Goal: Transaction & Acquisition: Purchase product/service

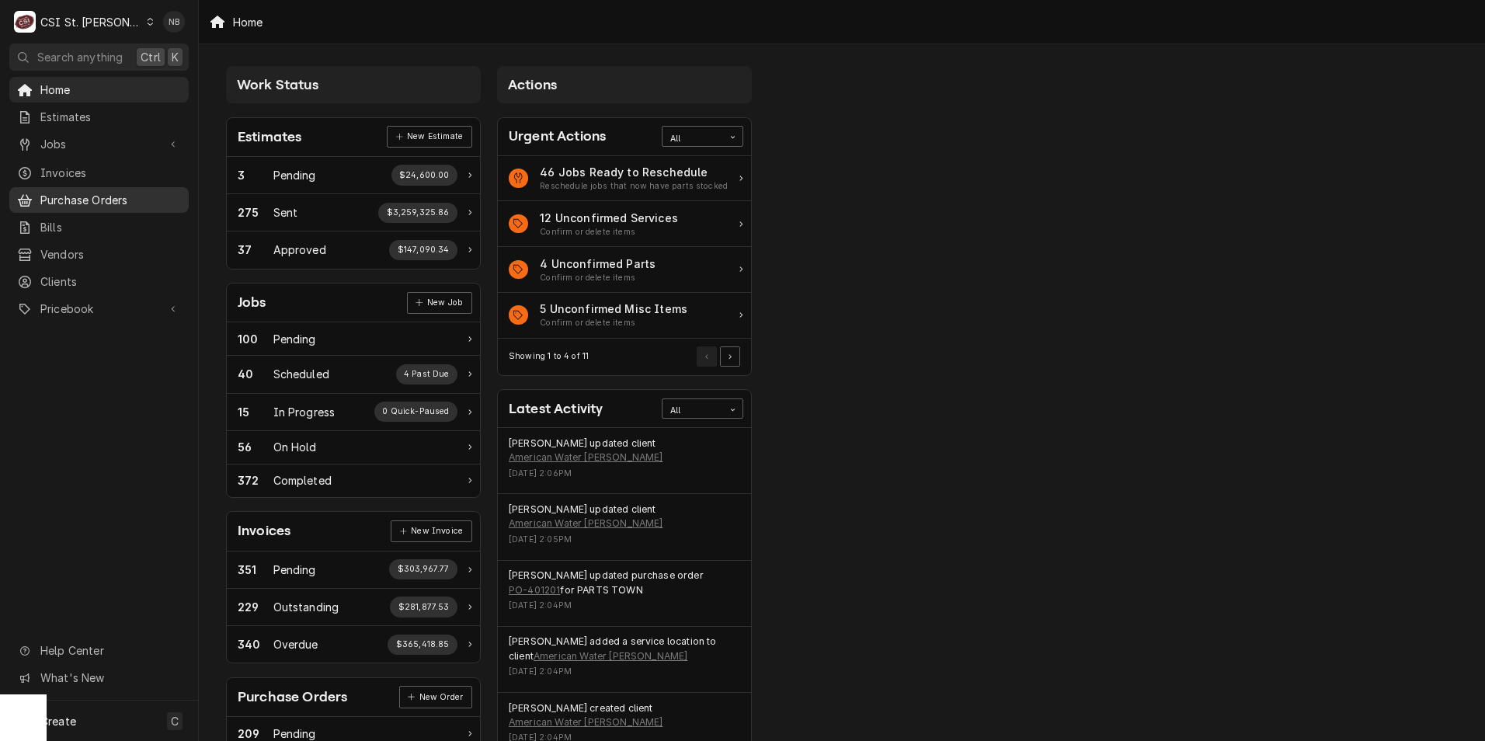
click at [109, 199] on span "Purchase Orders" at bounding box center [110, 200] width 141 height 16
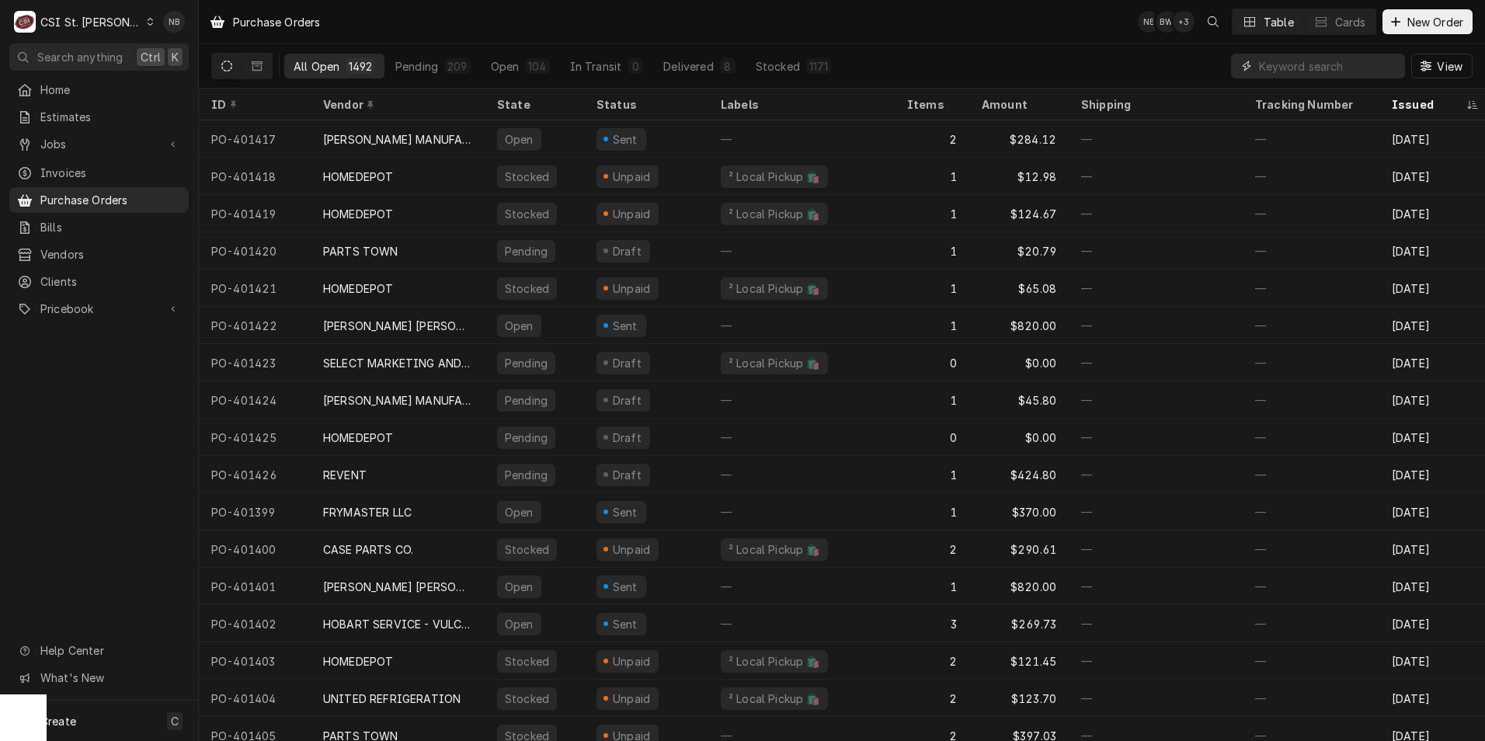
click at [1297, 72] on input "Dynamic Content Wrapper" at bounding box center [1328, 66] width 138 height 25
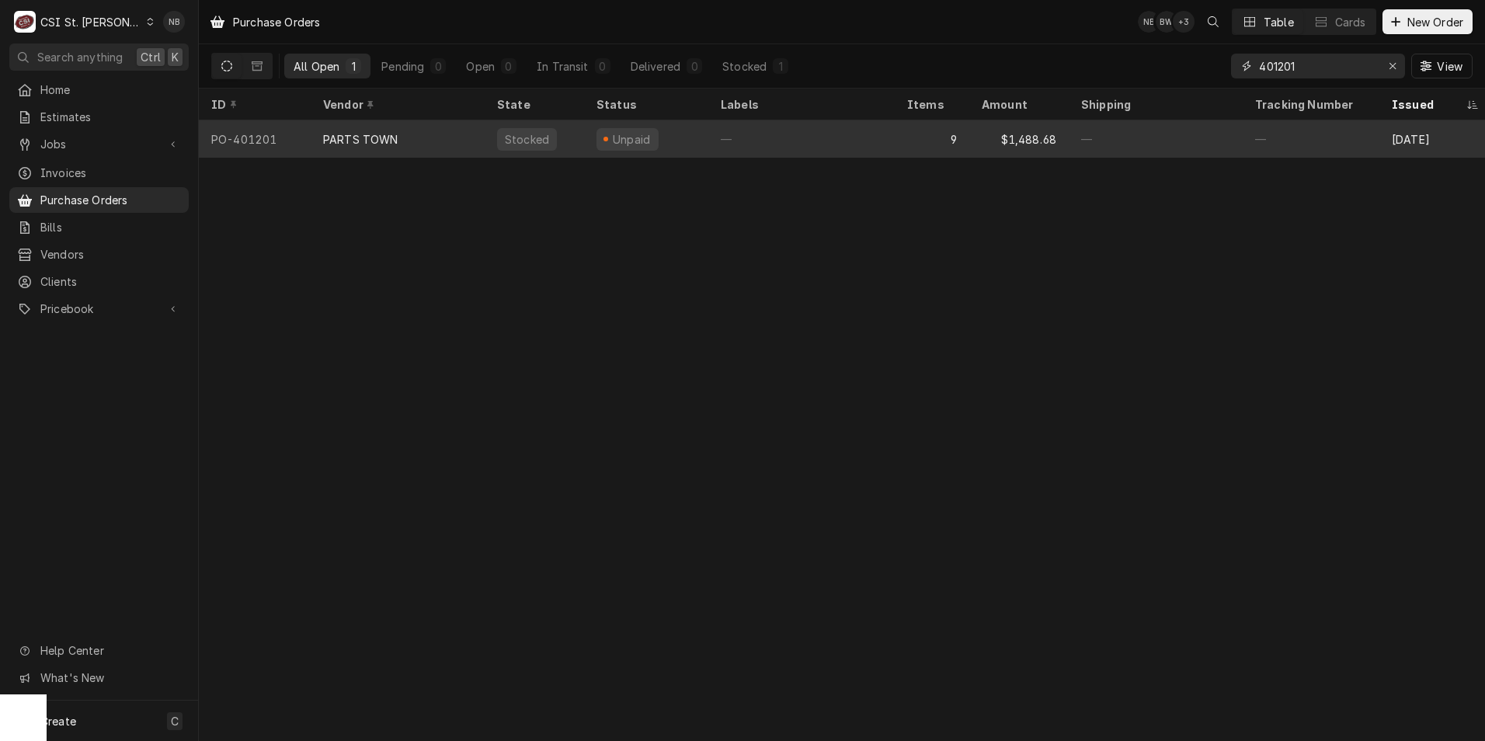
type input "401201"
click at [794, 140] on div "—" at bounding box center [801, 138] width 186 height 37
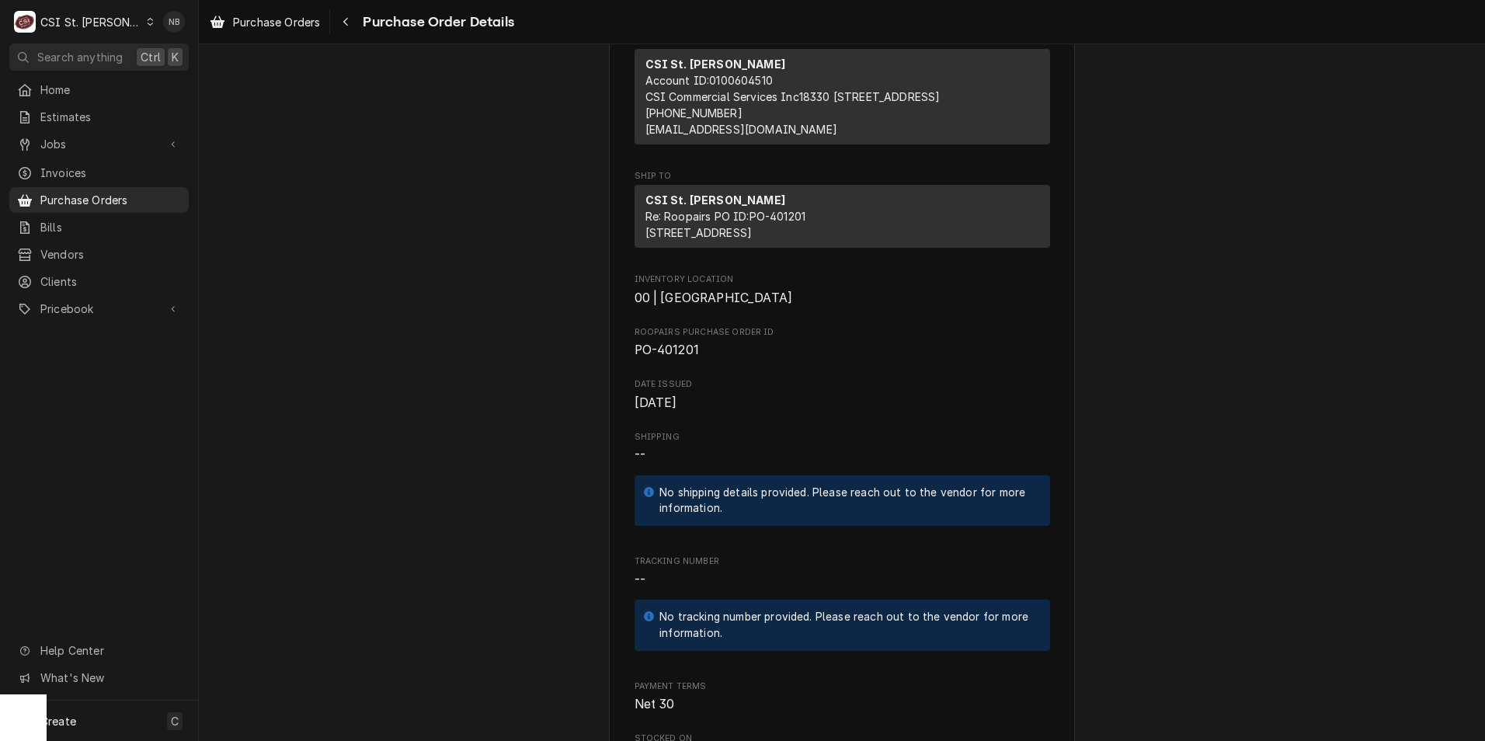
scroll to position [233, 0]
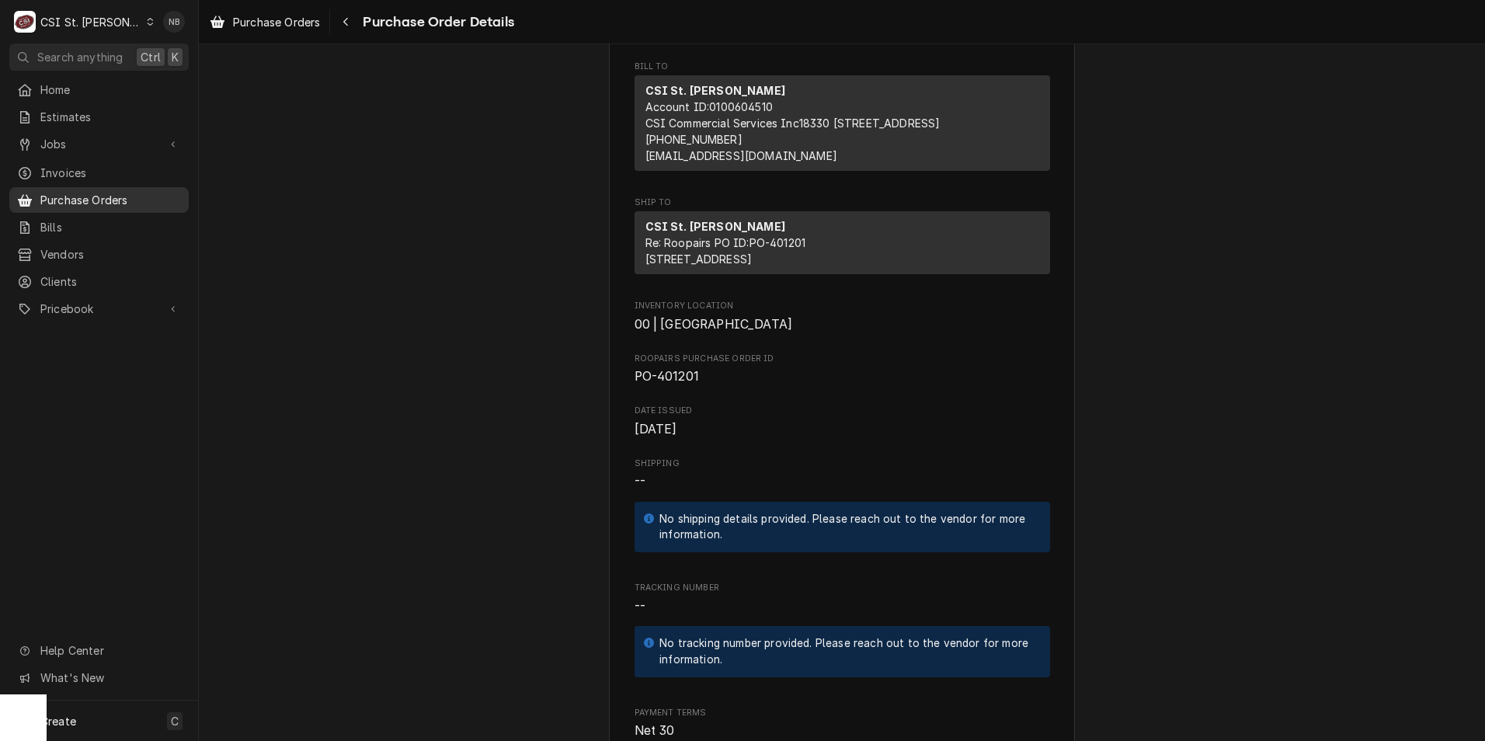
click at [110, 193] on span "Purchase Orders" at bounding box center [110, 200] width 141 height 16
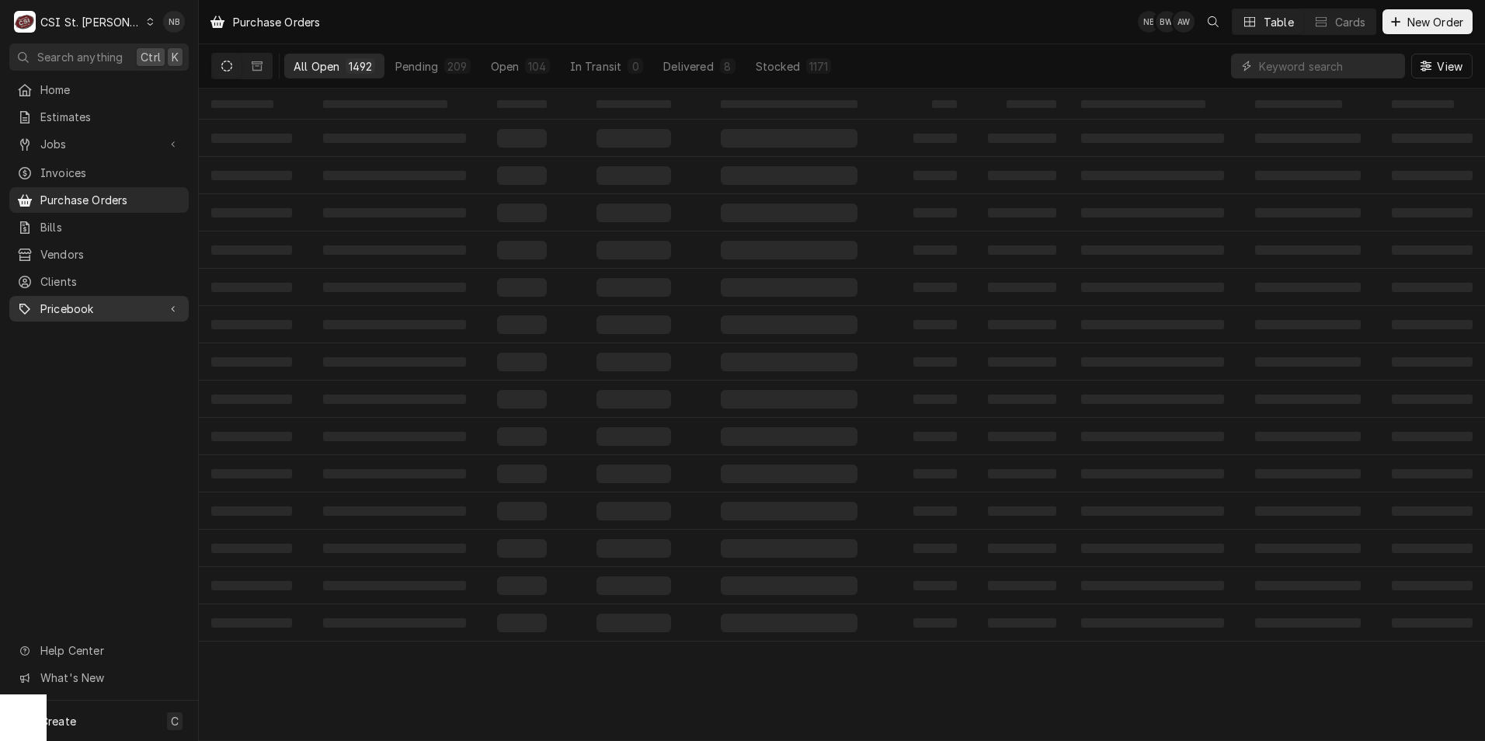
click at [92, 301] on span "Pricebook" at bounding box center [98, 309] width 117 height 16
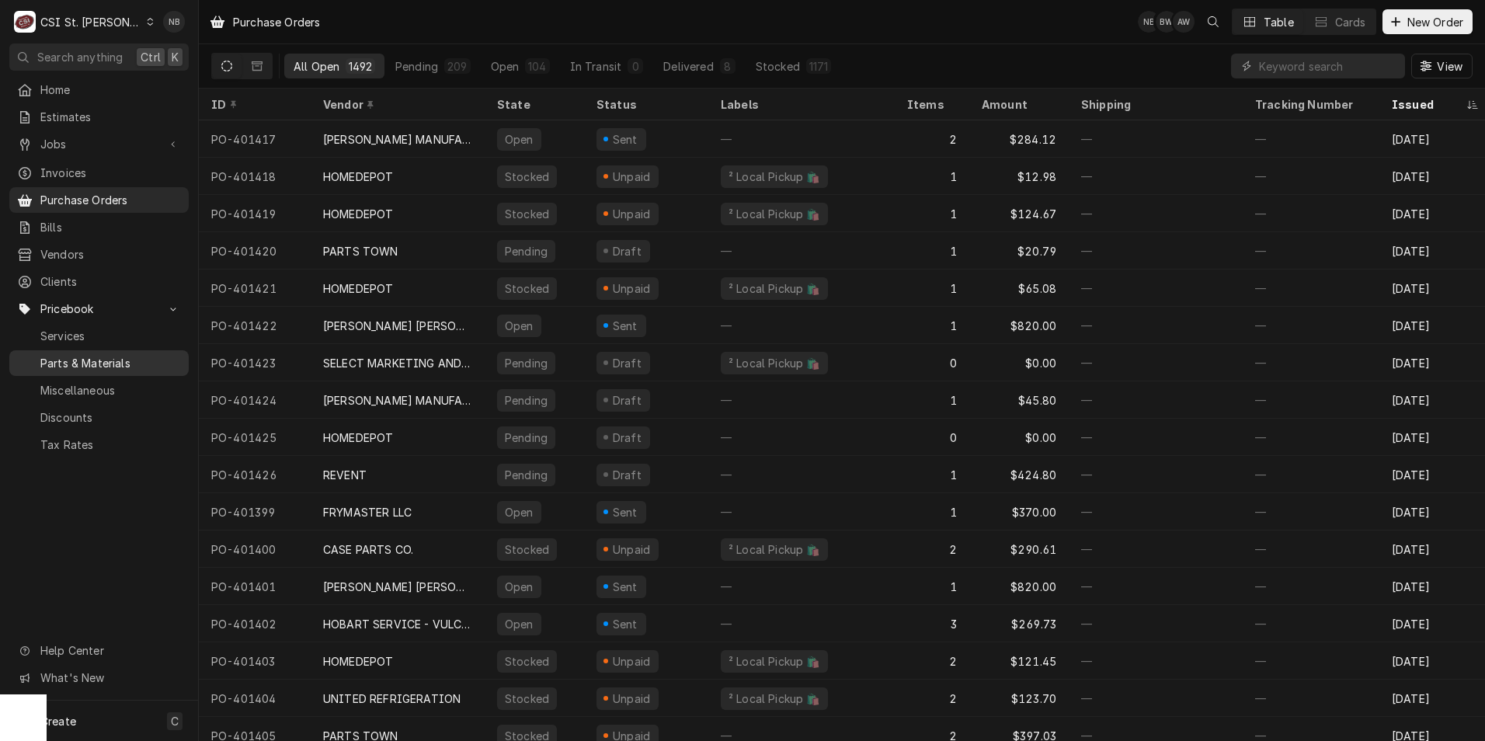
click at [148, 355] on span "Parts & Materials" at bounding box center [110, 363] width 141 height 16
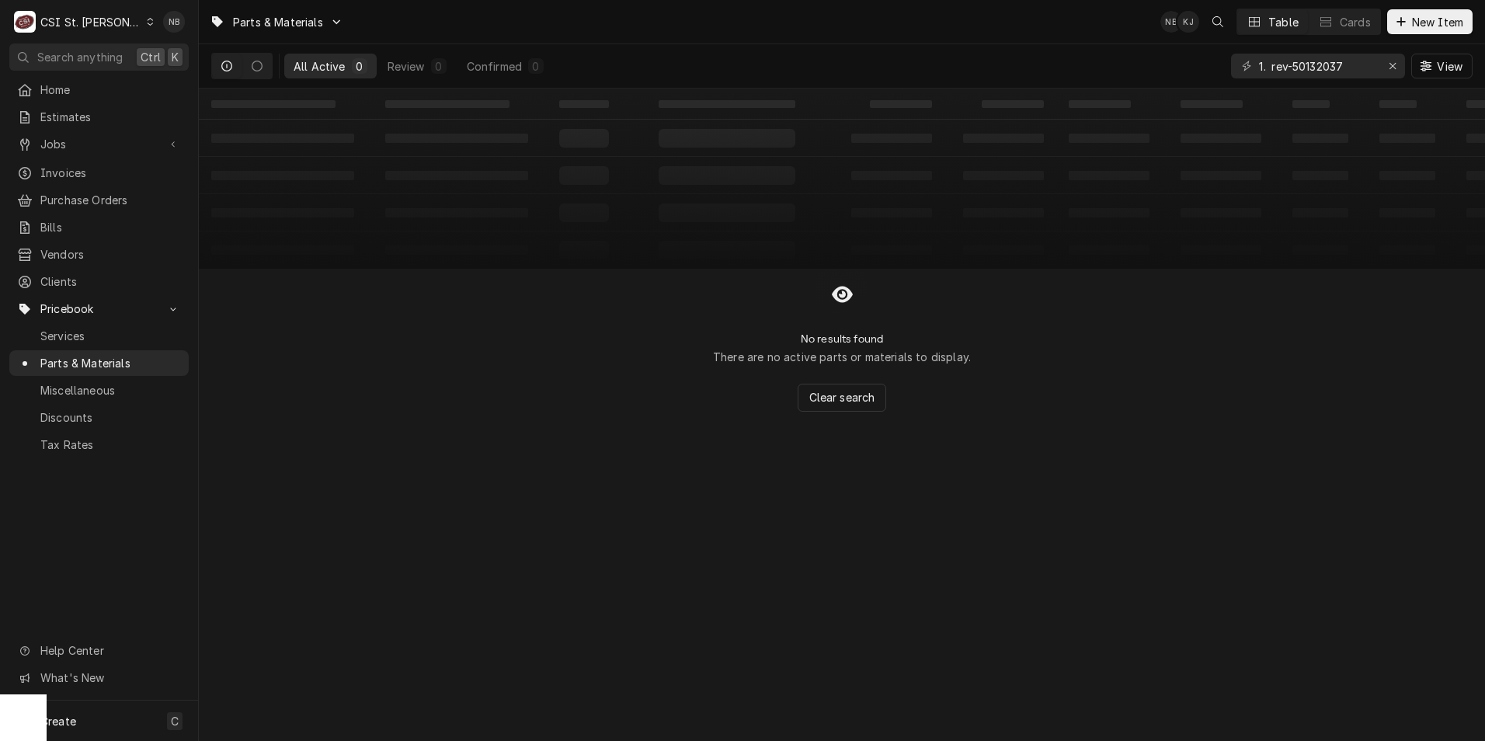
drag, startPoint x: 1271, startPoint y: 63, endPoint x: 1126, endPoint y: 68, distance: 145.3
click at [1150, 64] on div "All Active 0 Review 0 Confirmed 0 1. rev-50132037 View" at bounding box center [841, 65] width 1261 height 43
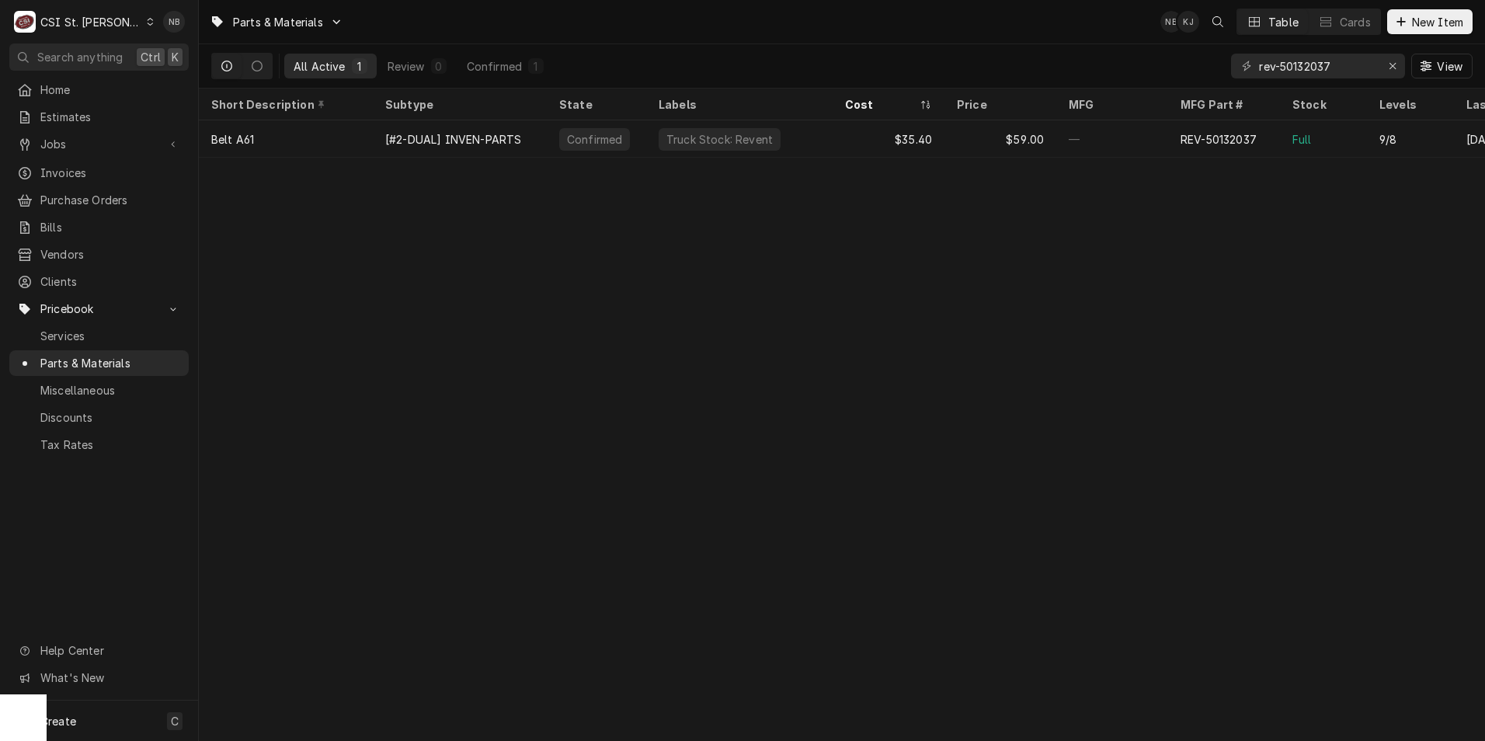
type input "rev-50132037"
click at [1382, 64] on button "Erase input" at bounding box center [1392, 66] width 25 height 25
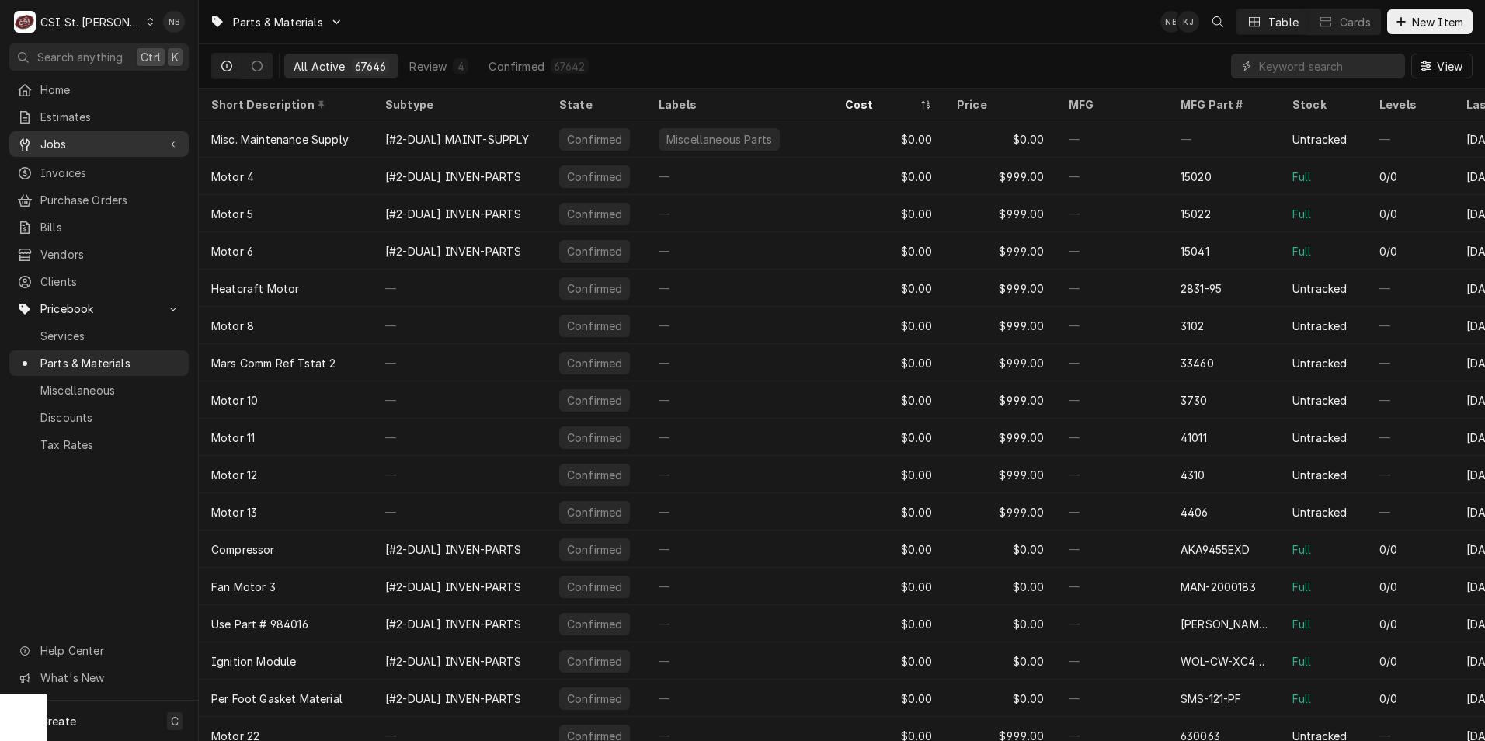
click at [103, 147] on span "Jobs" at bounding box center [98, 144] width 117 height 16
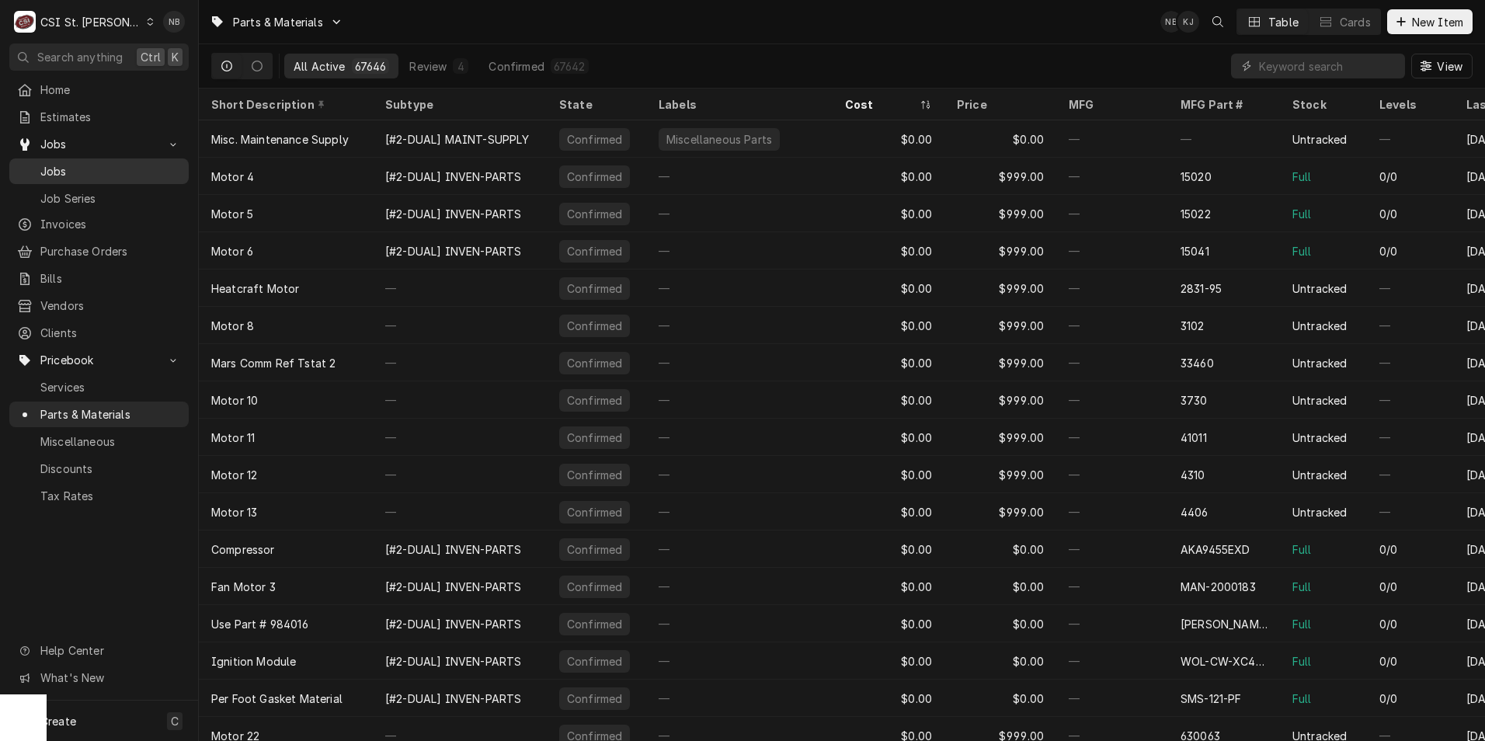
click at [109, 172] on span "Jobs" at bounding box center [110, 171] width 141 height 16
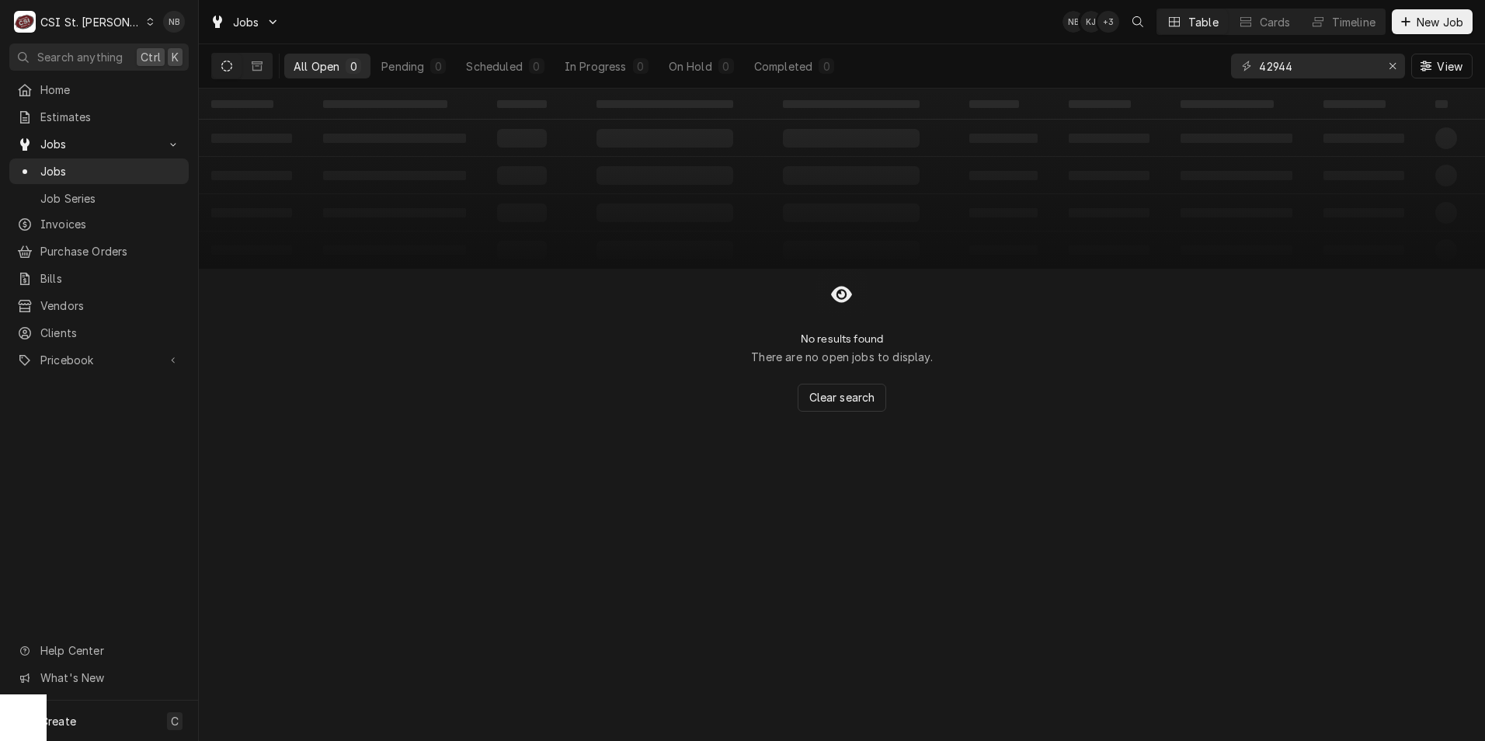
type input "42944"
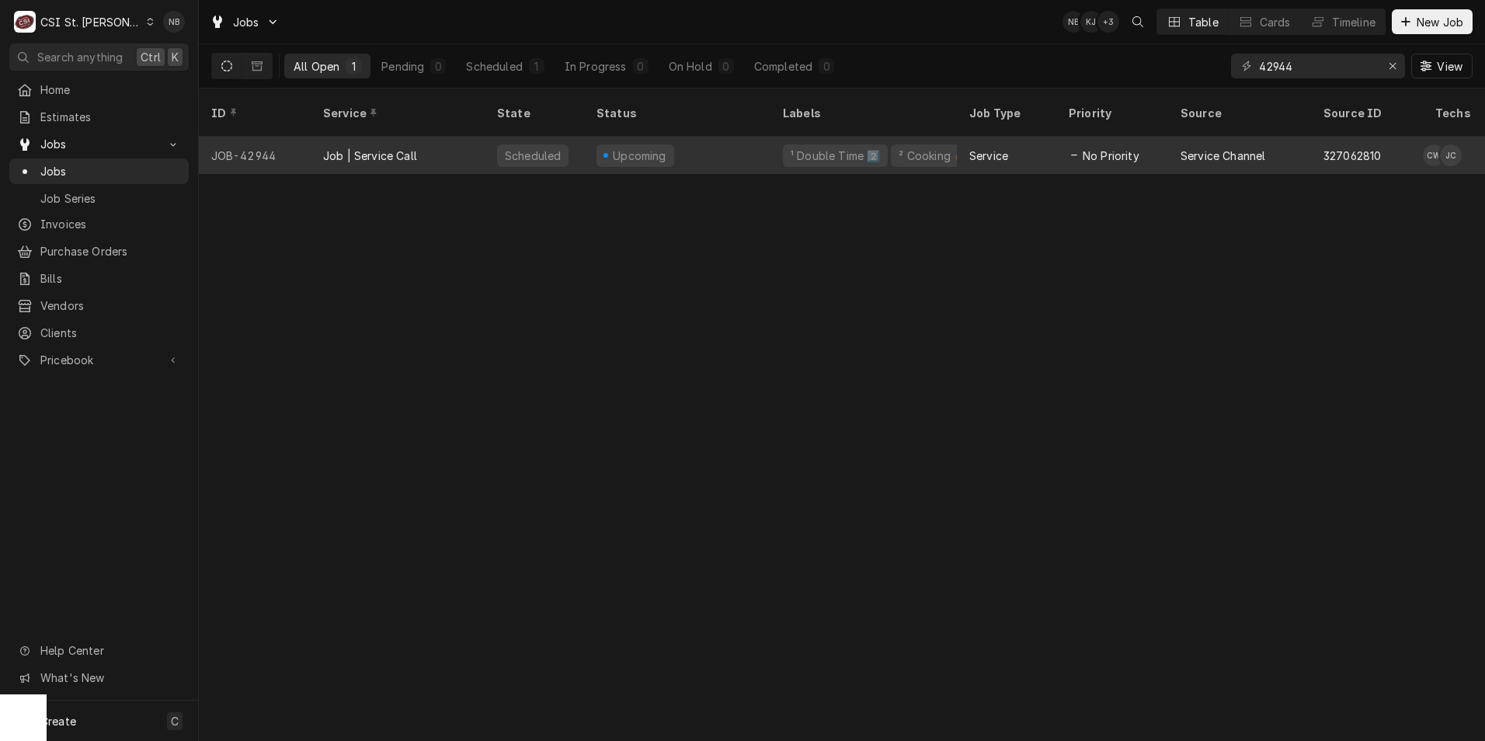
click at [739, 137] on div "Upcoming" at bounding box center [677, 155] width 186 height 37
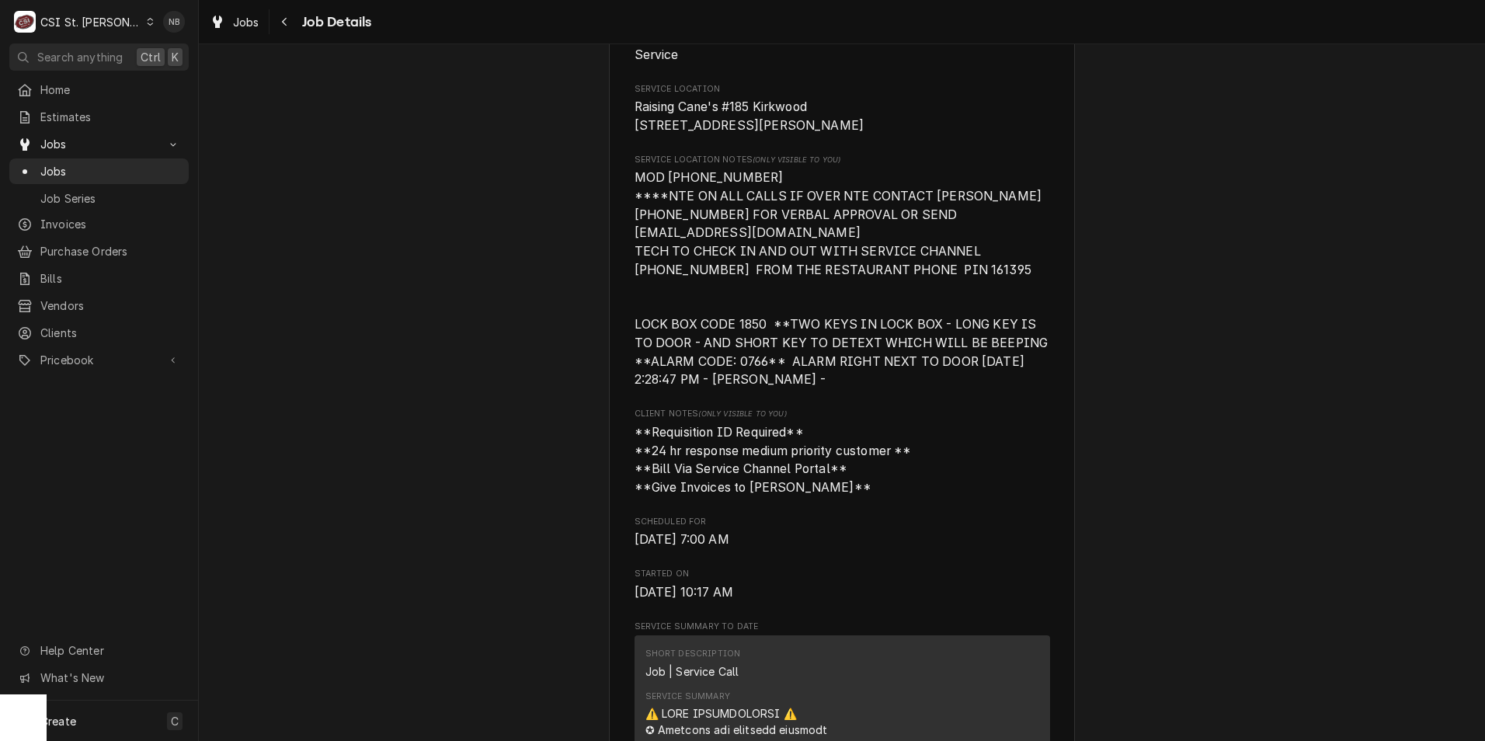
scroll to position [699, 0]
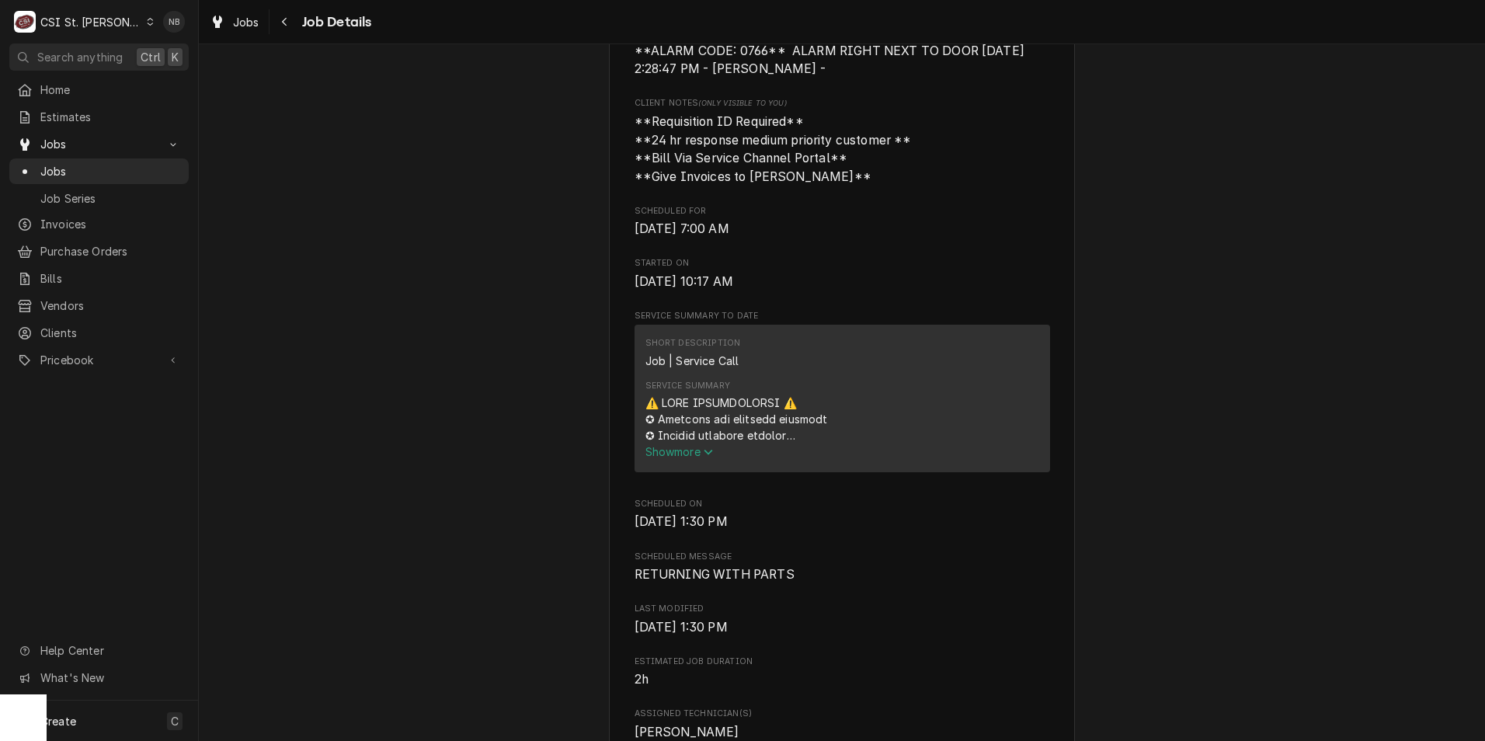
click at [686, 458] on span "Show more" at bounding box center [679, 451] width 68 height 13
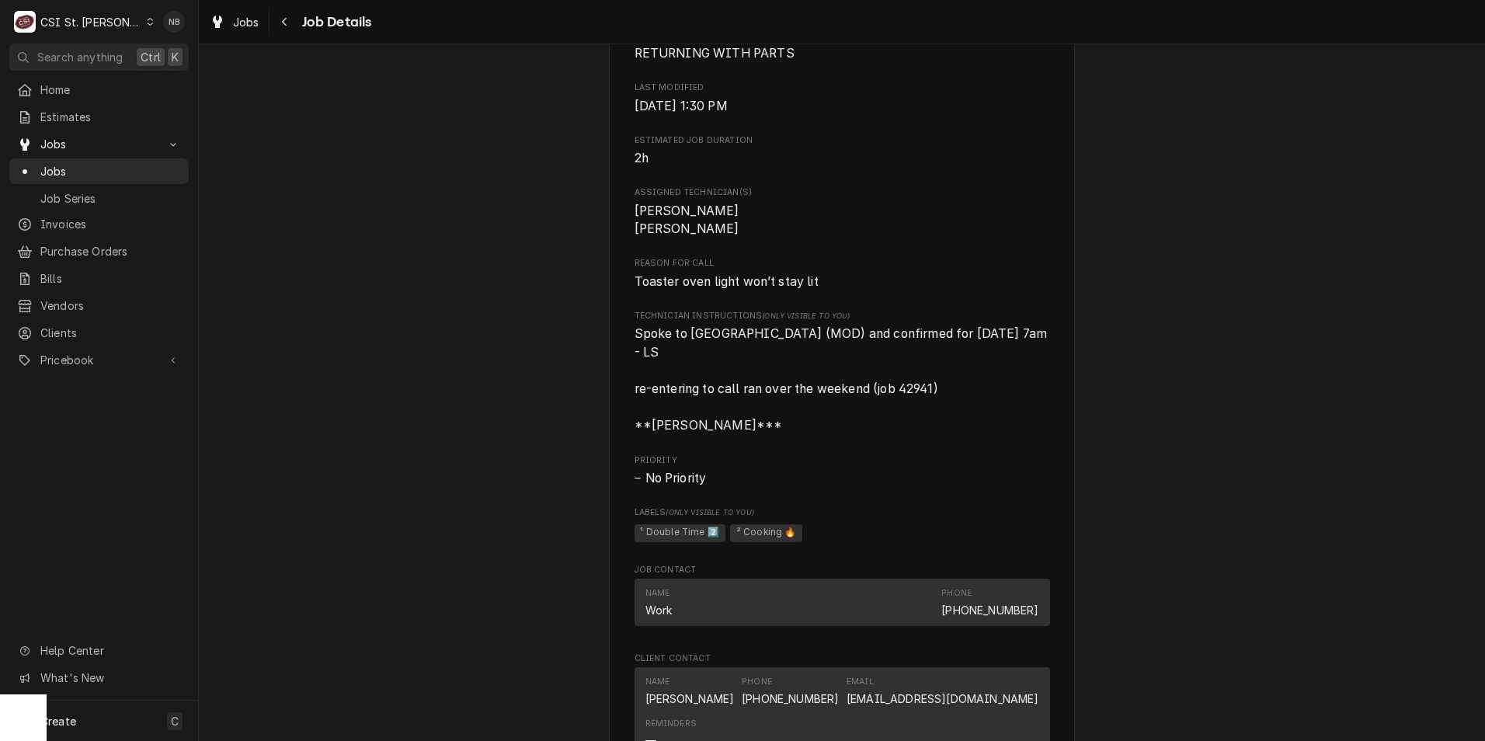
scroll to position [2174, 0]
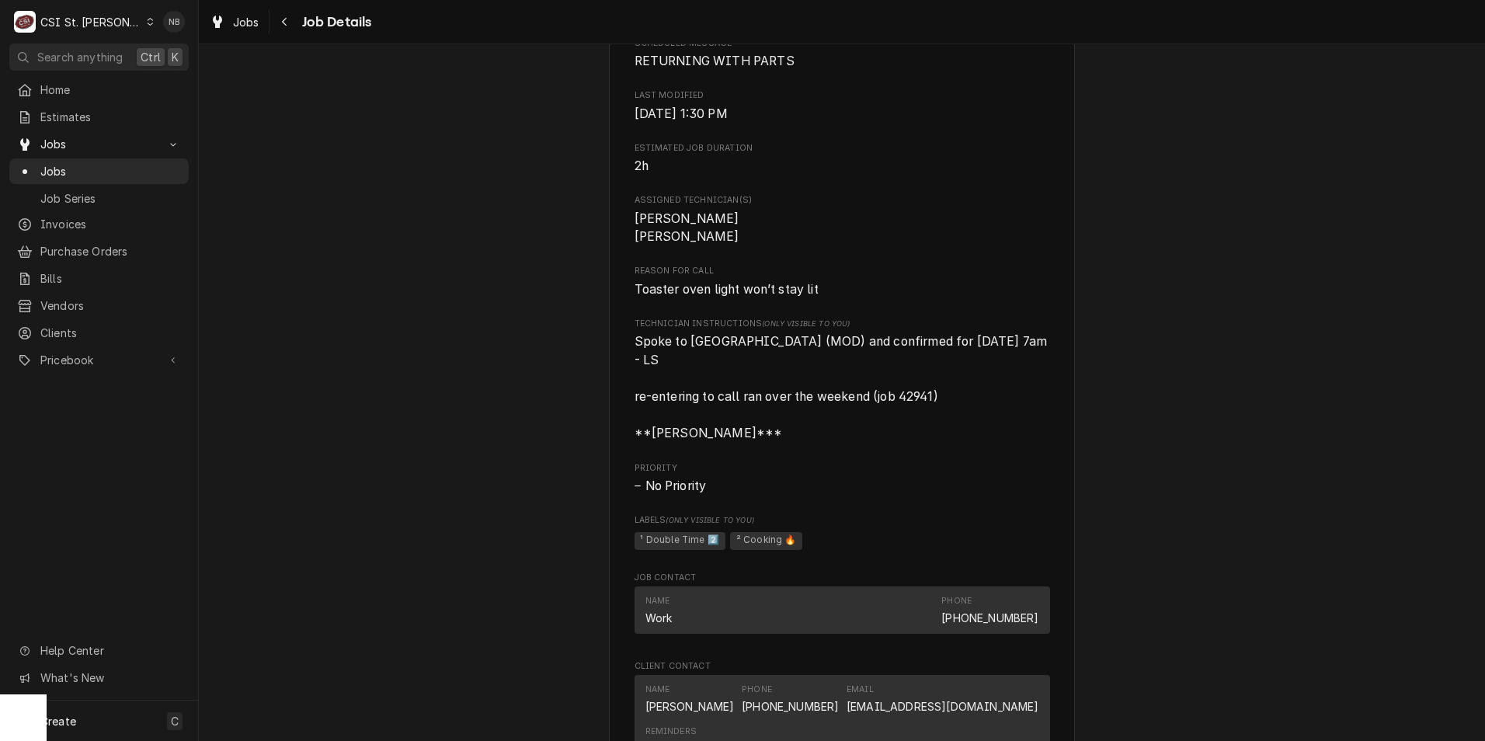
click at [899, 396] on span "Spoke to [GEOGRAPHIC_DATA] (MOD) and confirmed for [DATE] 7am - LS re-entering …" at bounding box center [842, 387] width 416 height 106
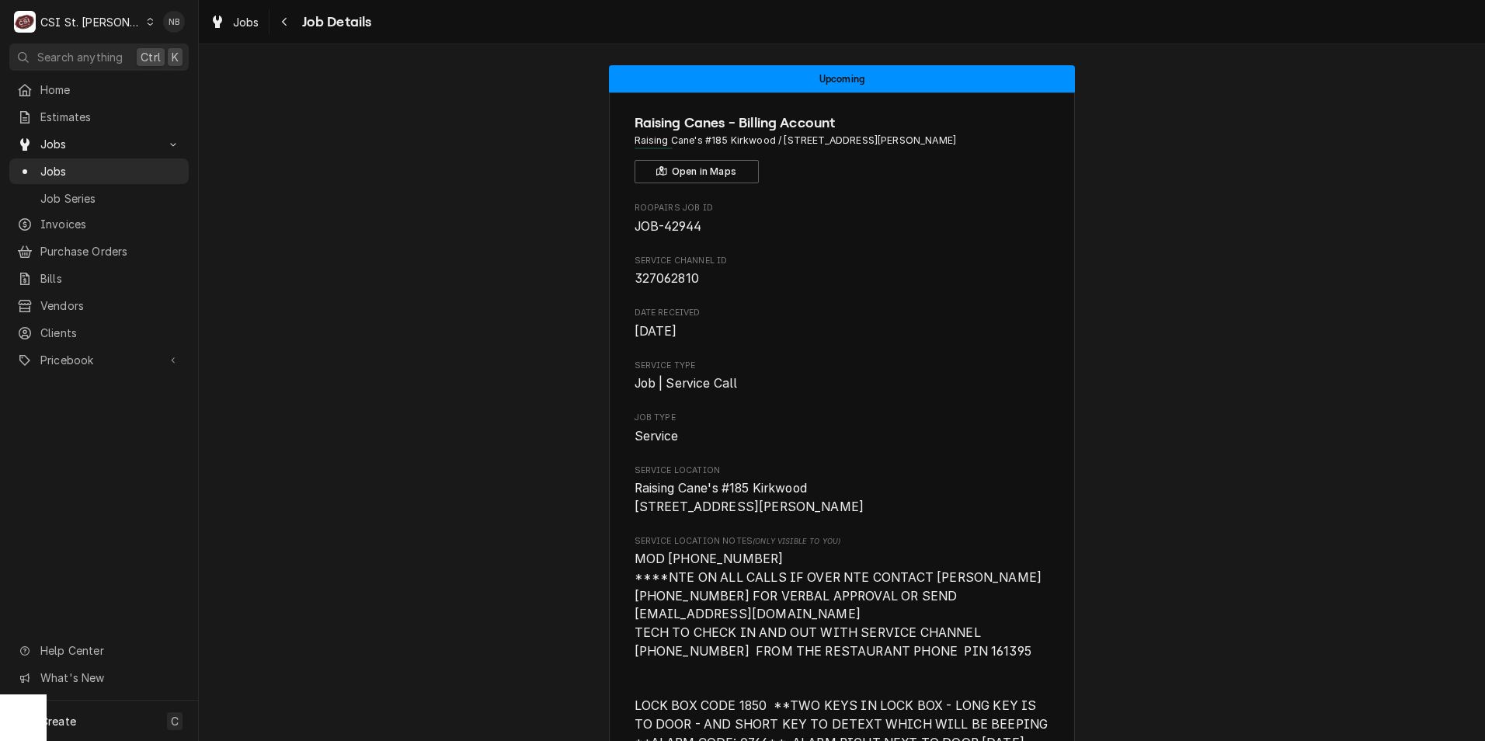
scroll to position [0, 0]
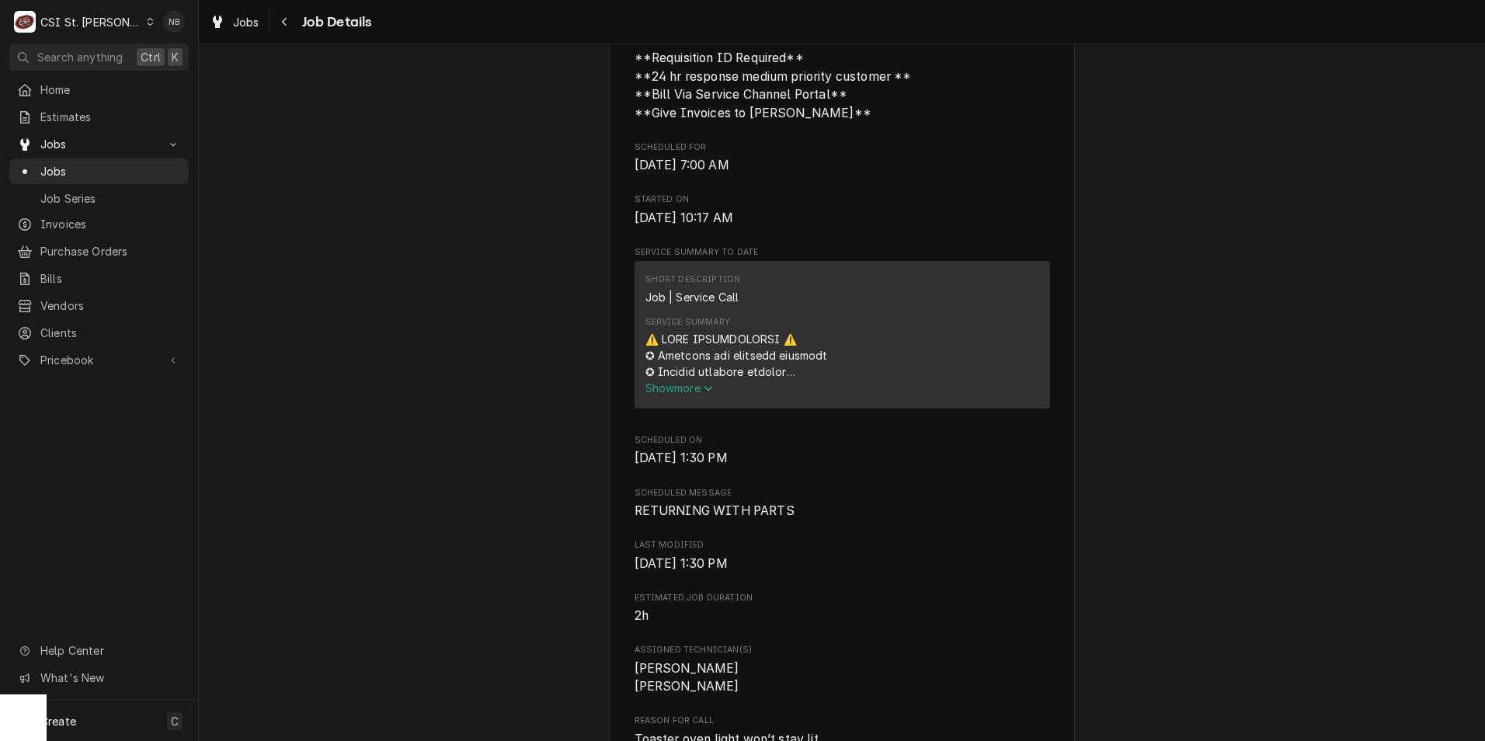
scroll to position [777, 0]
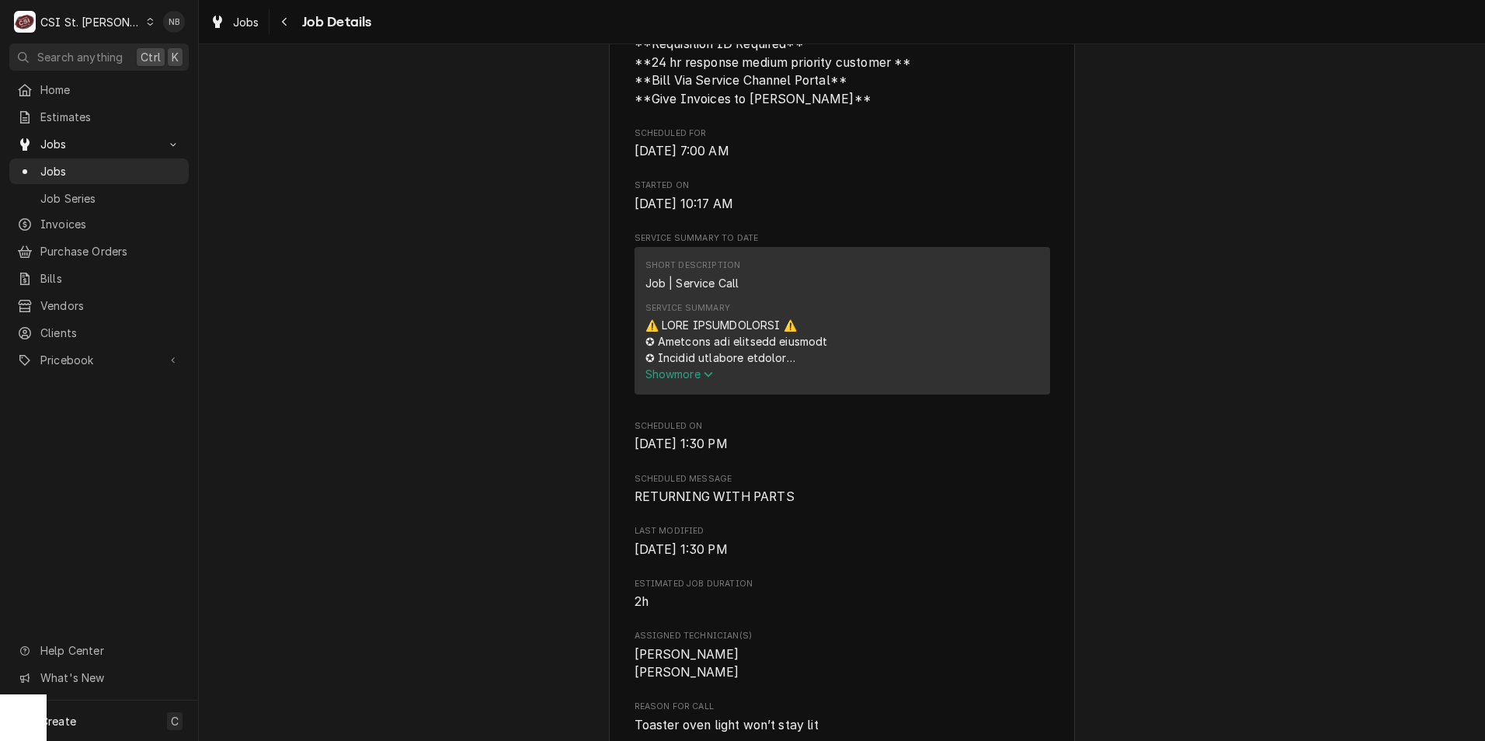
click at [683, 381] on span "Show more" at bounding box center [679, 373] width 68 height 13
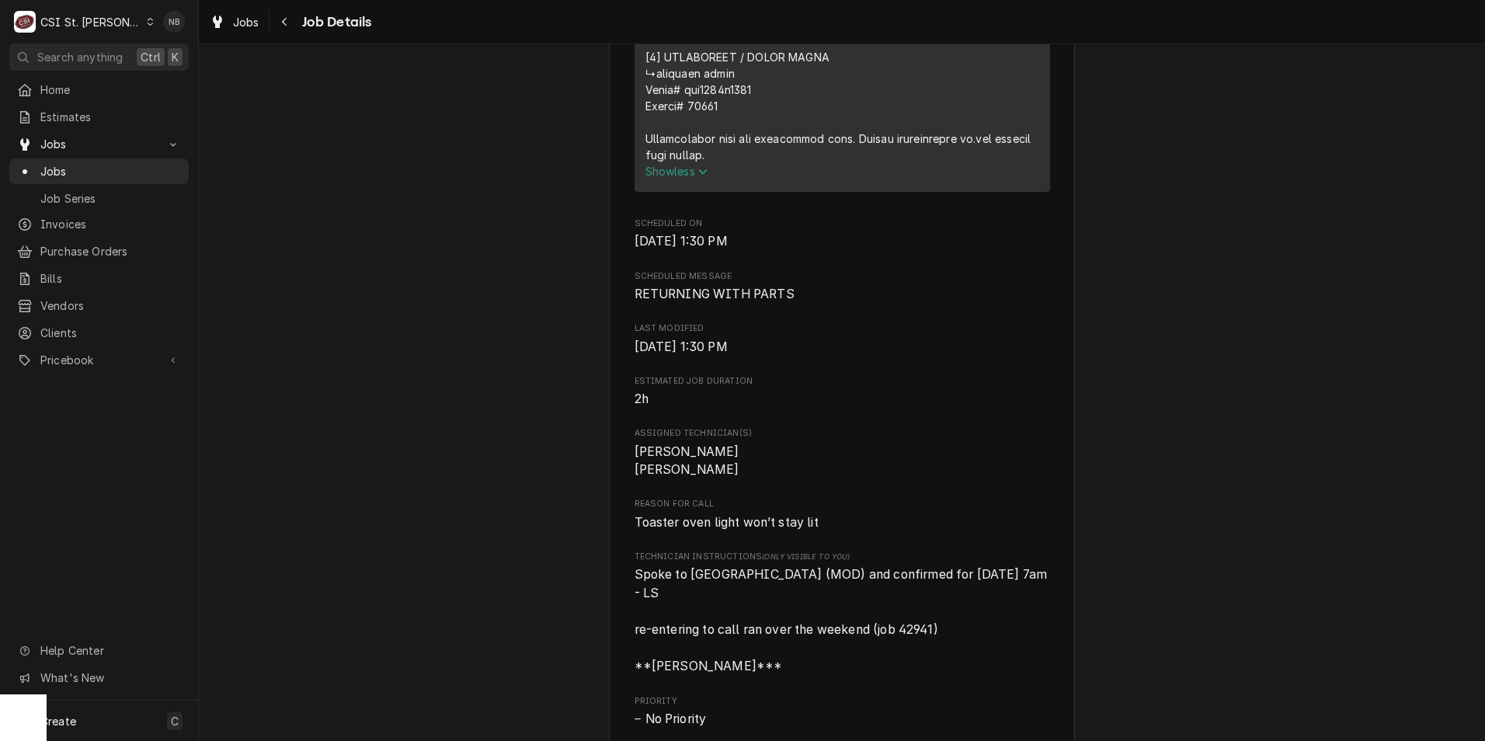
scroll to position [2252, 0]
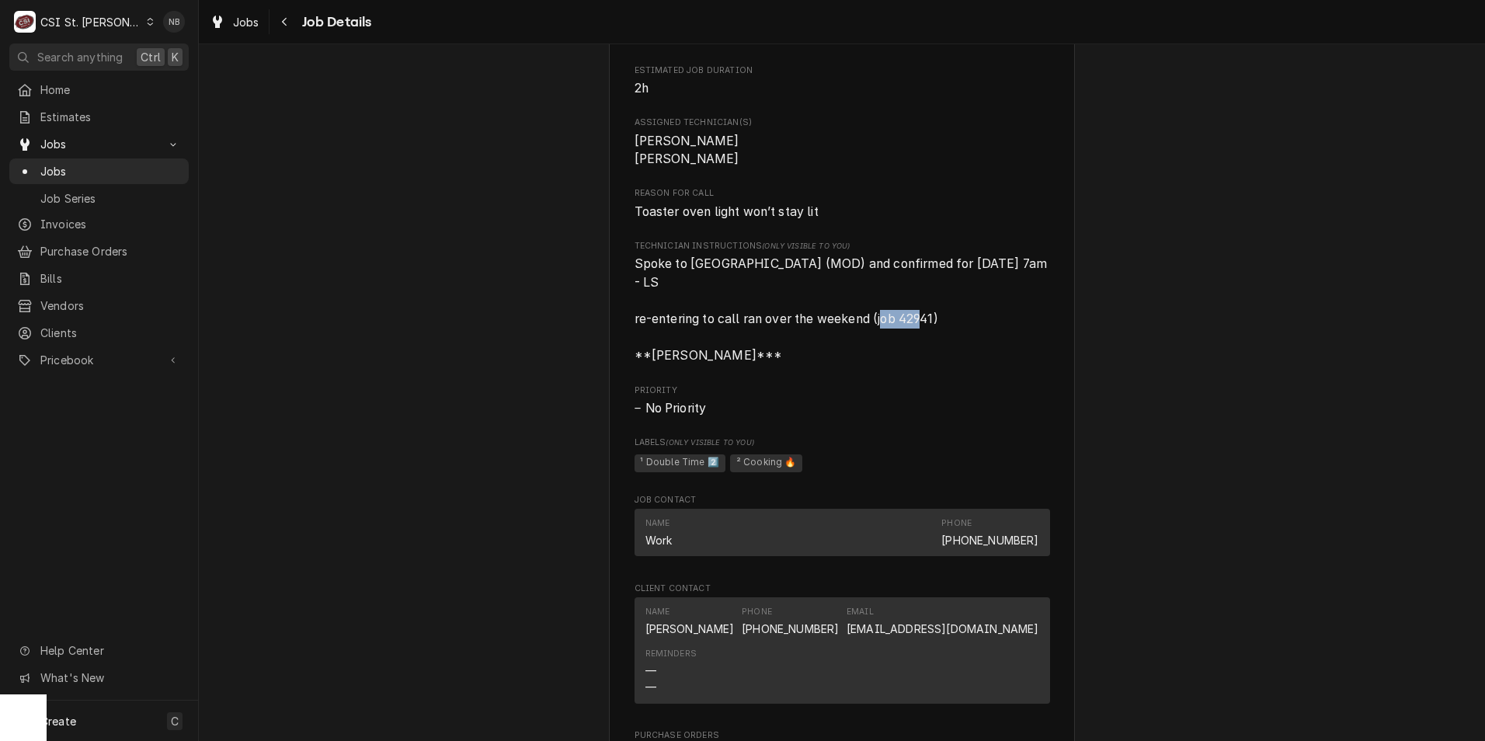
drag, startPoint x: 893, startPoint y: 313, endPoint x: 930, endPoint y: 315, distance: 36.6
click at [930, 315] on span "Spoke to Asia (MOD) and confirmed for Wednesday 10/8 at 7am - LS re-entering to…" at bounding box center [842, 309] width 416 height 106
drag, startPoint x: 930, startPoint y: 315, endPoint x: 923, endPoint y: 321, distance: 8.3
copy span "42941"
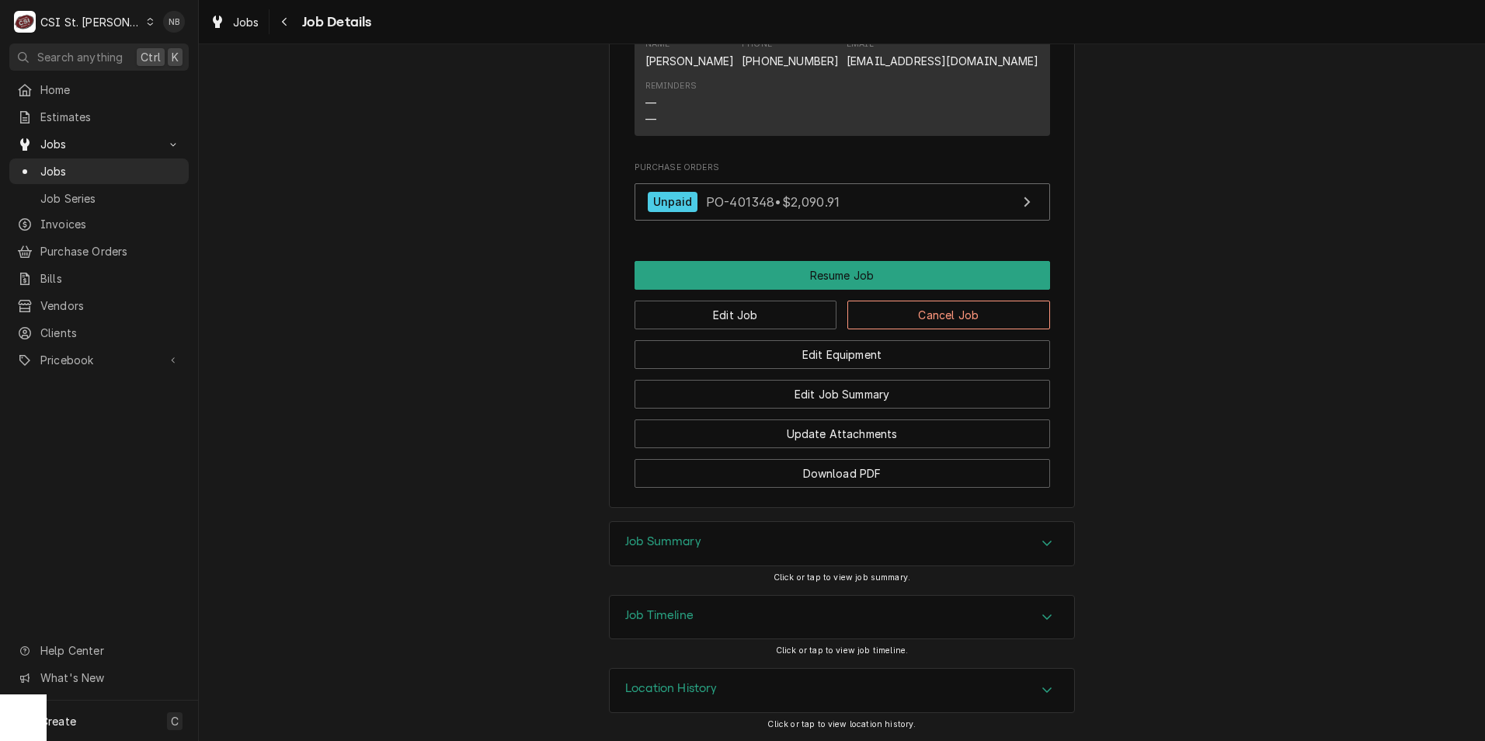
click at [819, 561] on div "Job Summary" at bounding box center [842, 543] width 464 height 43
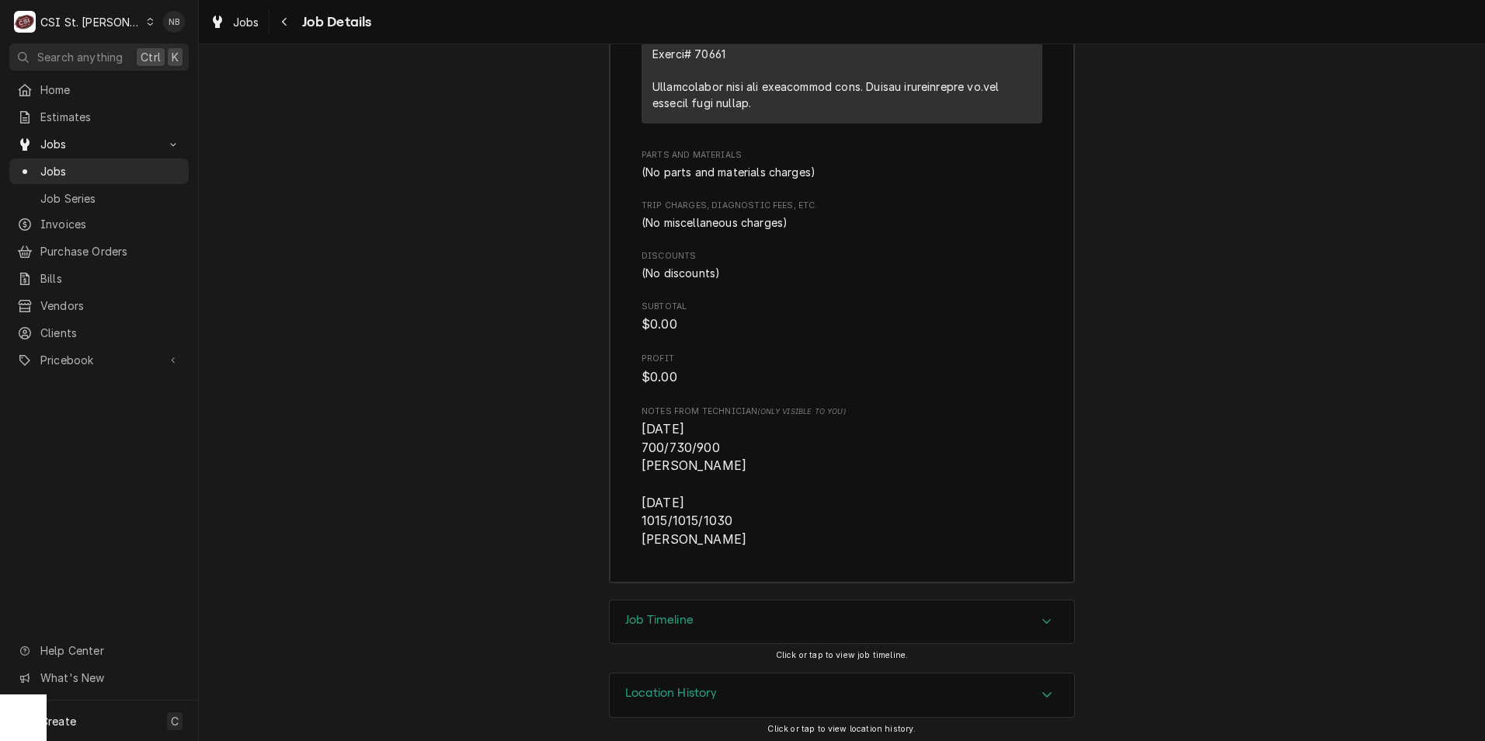
scroll to position [4781, 0]
click at [811, 624] on div "Job Timeline" at bounding box center [842, 617] width 464 height 43
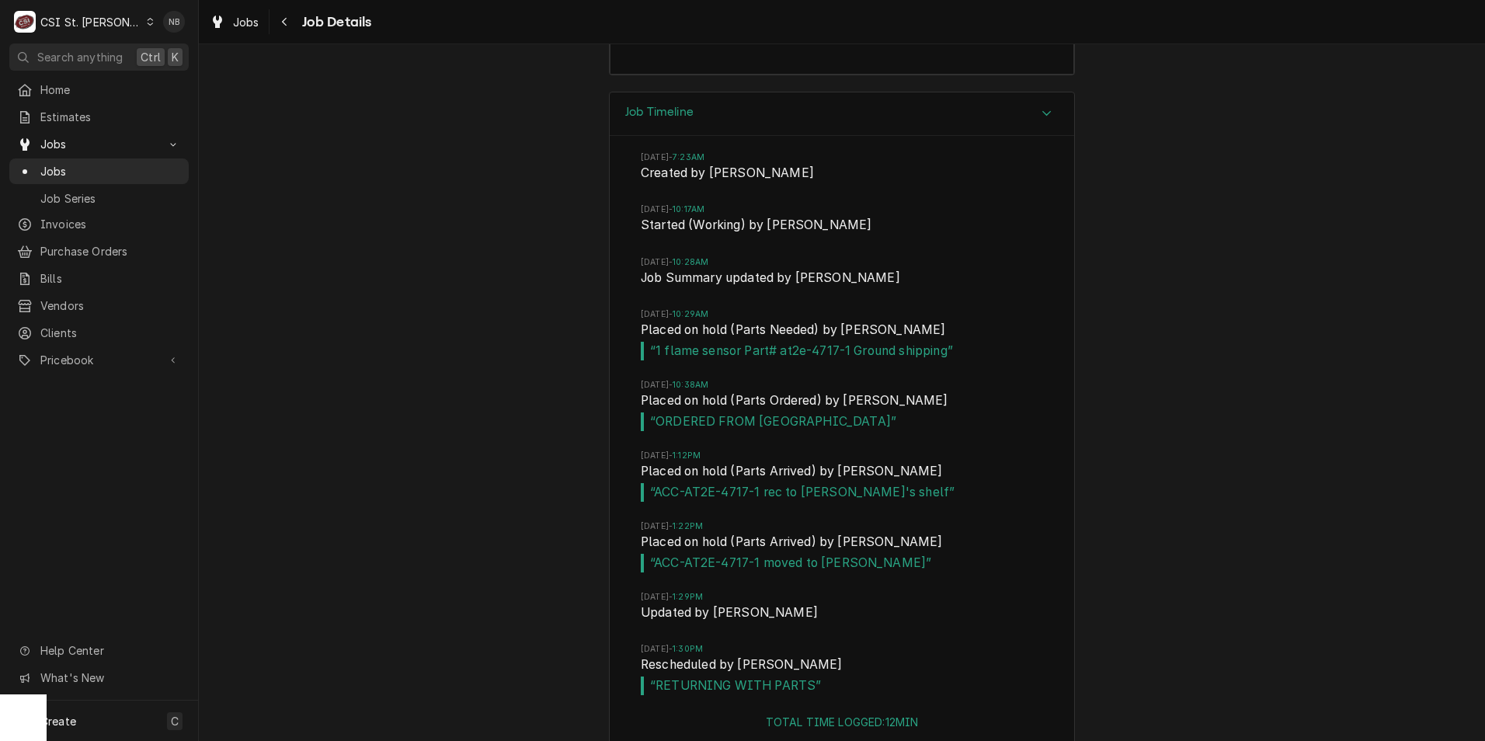
scroll to position [5324, 0]
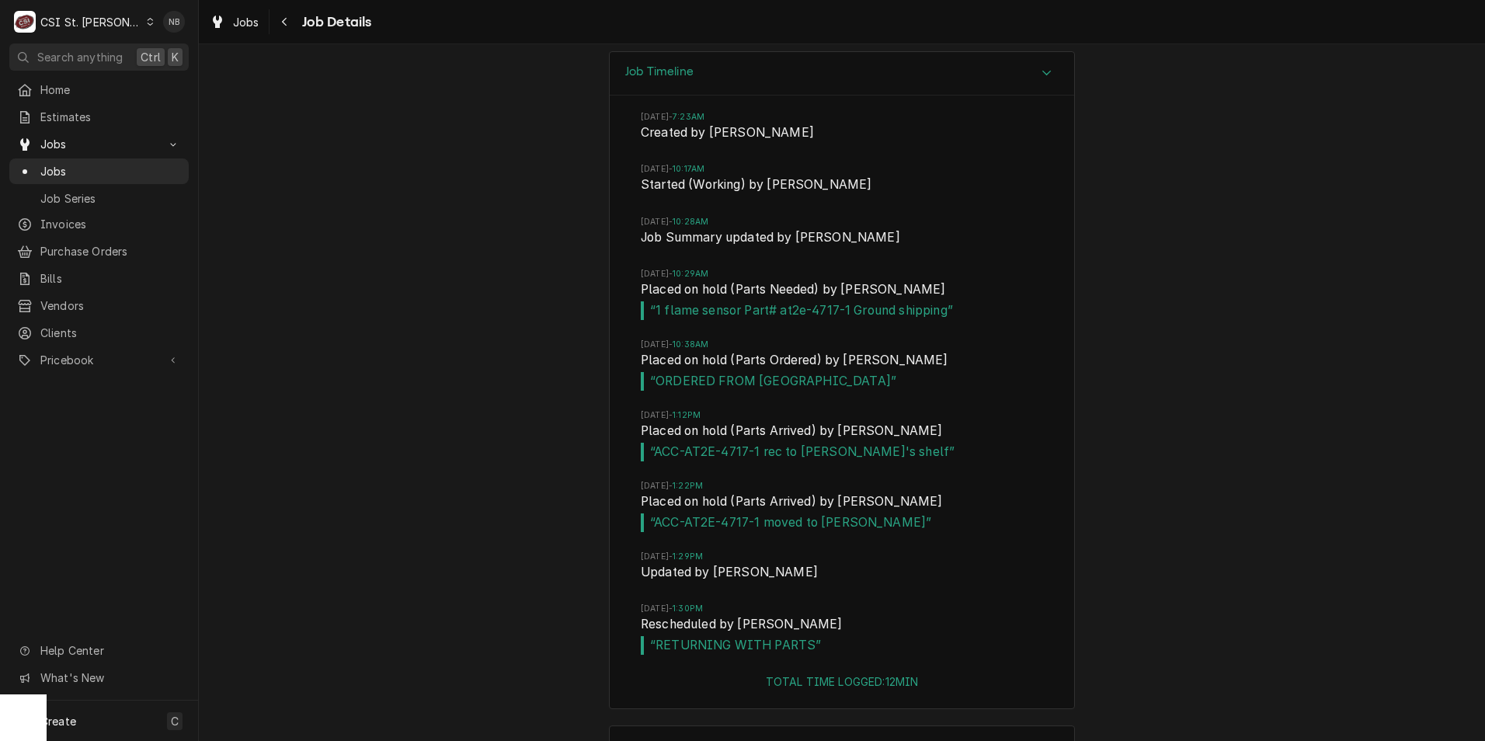
click at [1265, 635] on div "Job Timeline Mon, Sep 29, 2025 - 7:23AM Created by Alexandria Wilp Mon, Sep 29,…" at bounding box center [842, 388] width 1286 height 675
click at [73, 169] on span "Jobs" at bounding box center [110, 171] width 141 height 16
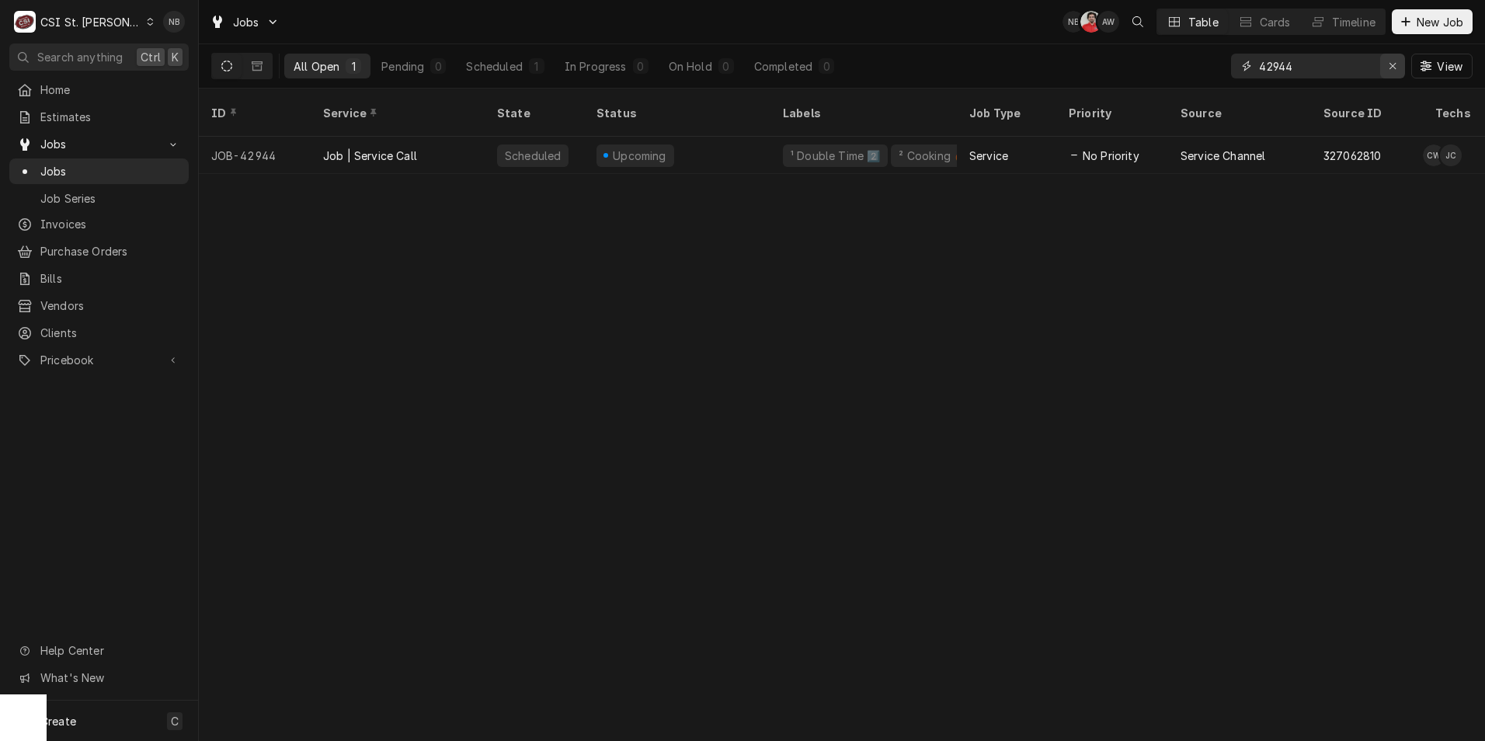
click at [1389, 65] on icon "Erase input" at bounding box center [1393, 66] width 9 height 11
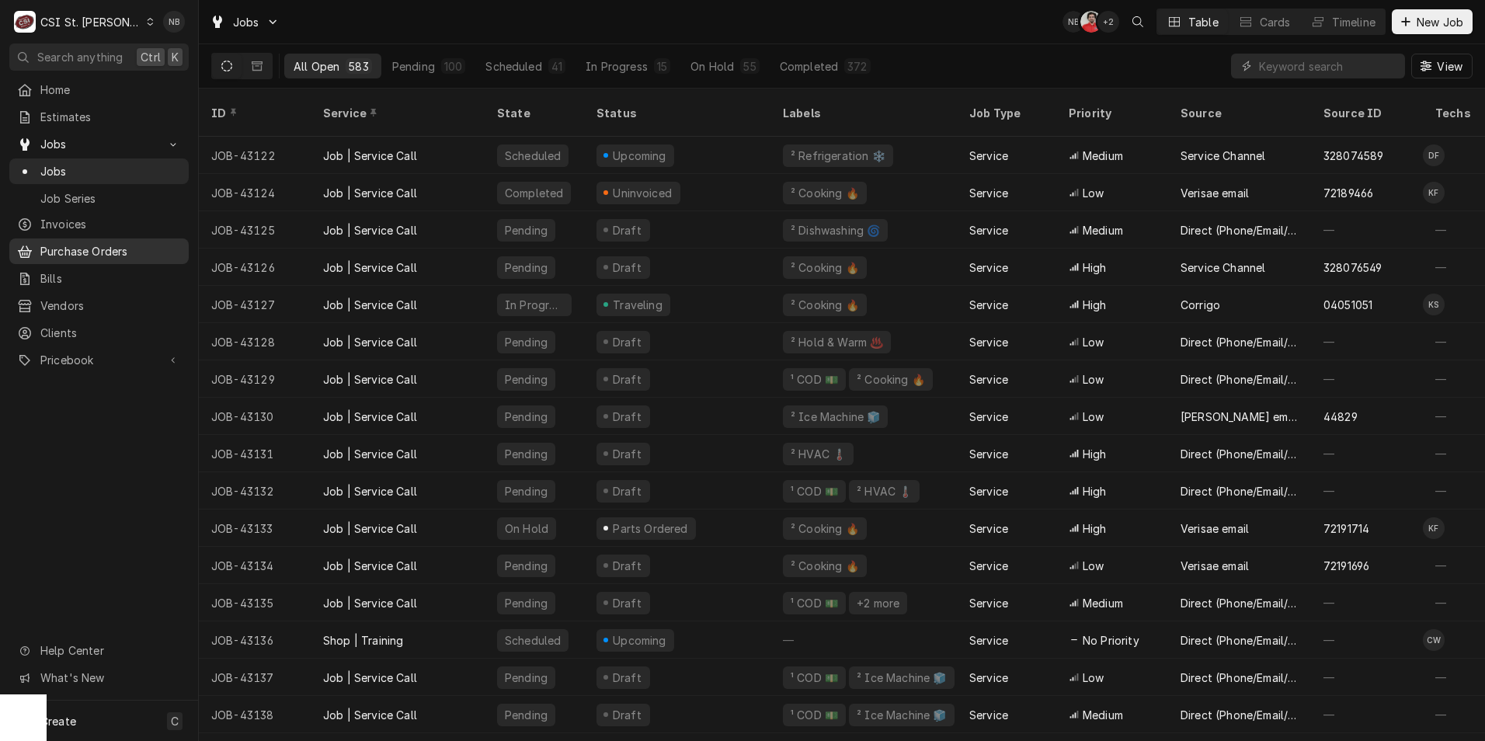
click at [107, 245] on span "Purchase Orders" at bounding box center [110, 251] width 141 height 16
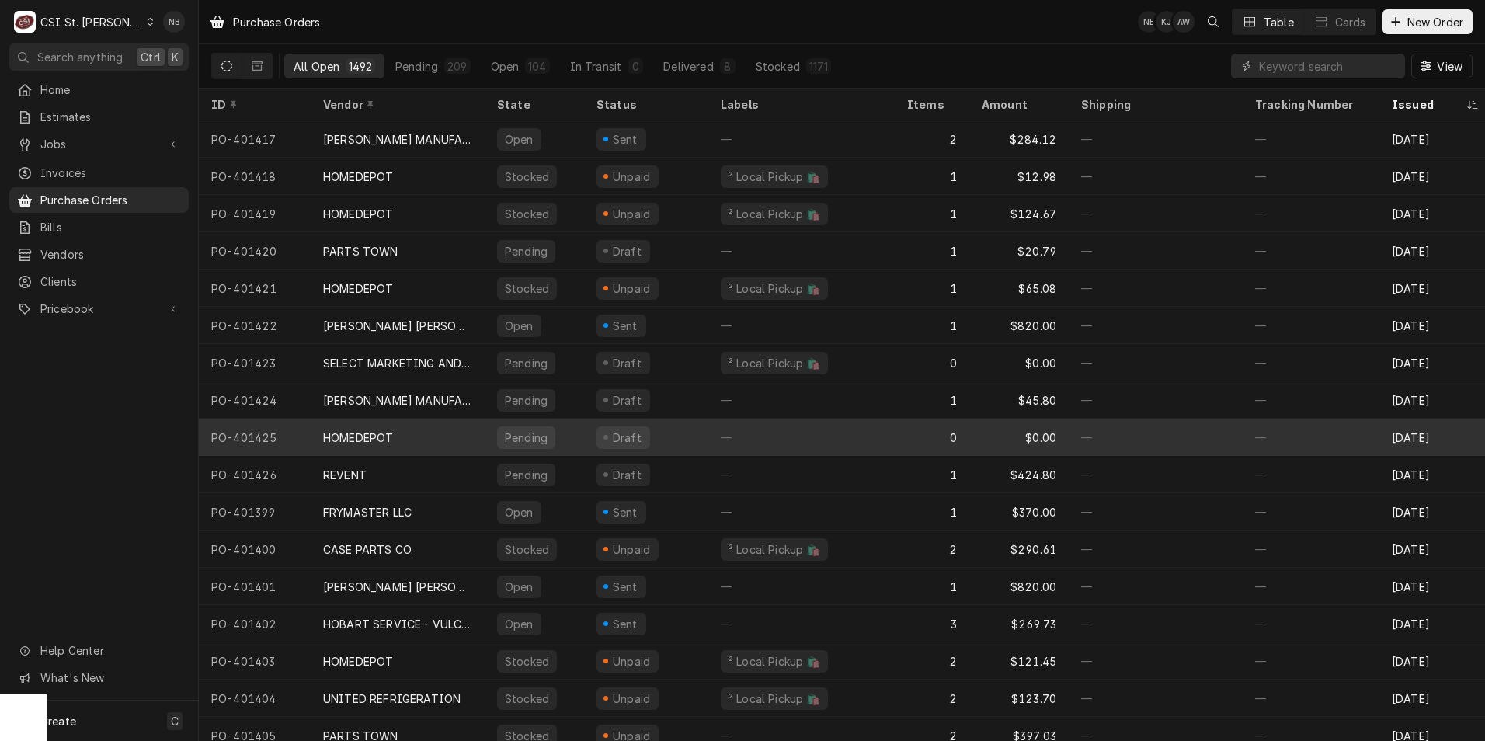
click at [385, 429] on div "HOMEDEPOT" at bounding box center [358, 437] width 70 height 16
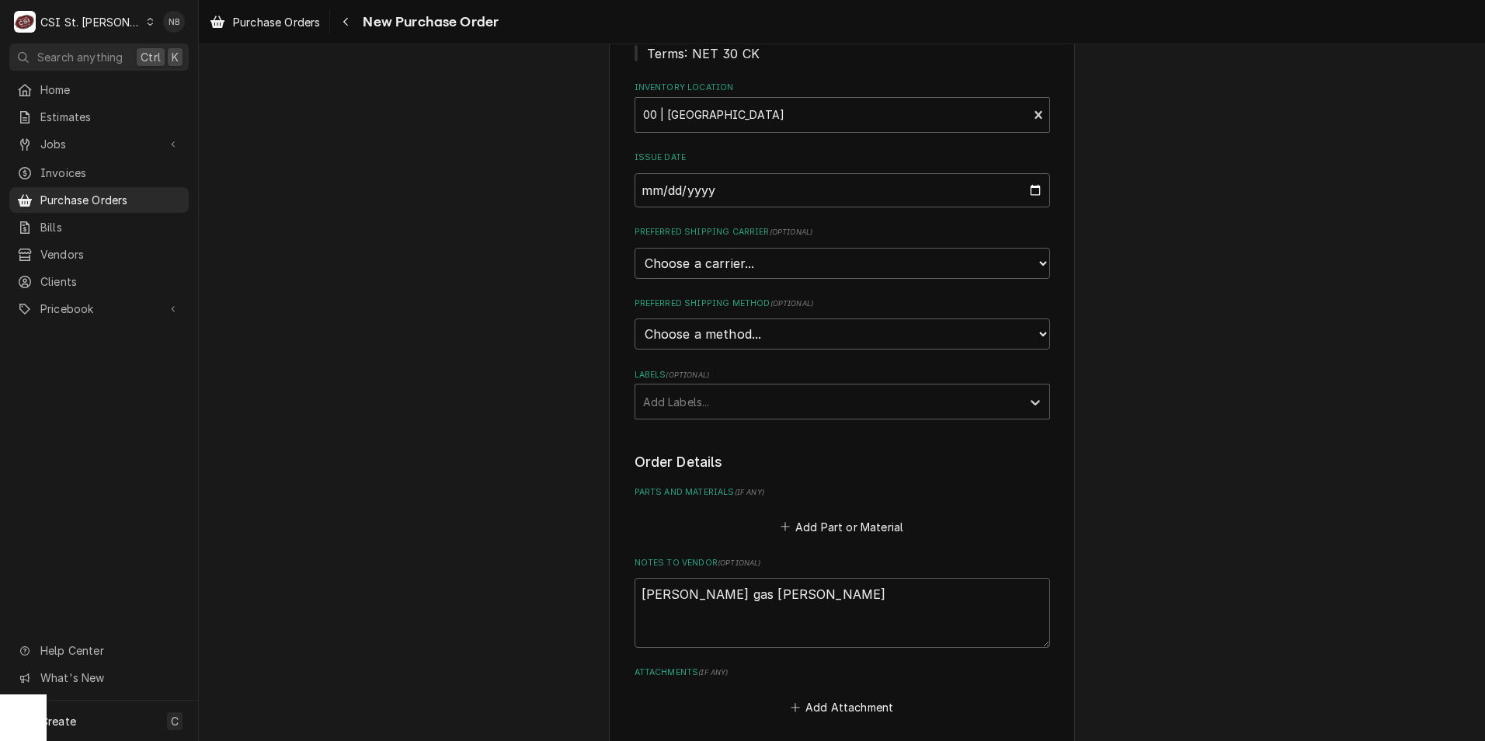
scroll to position [230, 0]
click at [832, 529] on button "Add Part or Material" at bounding box center [841, 530] width 128 height 22
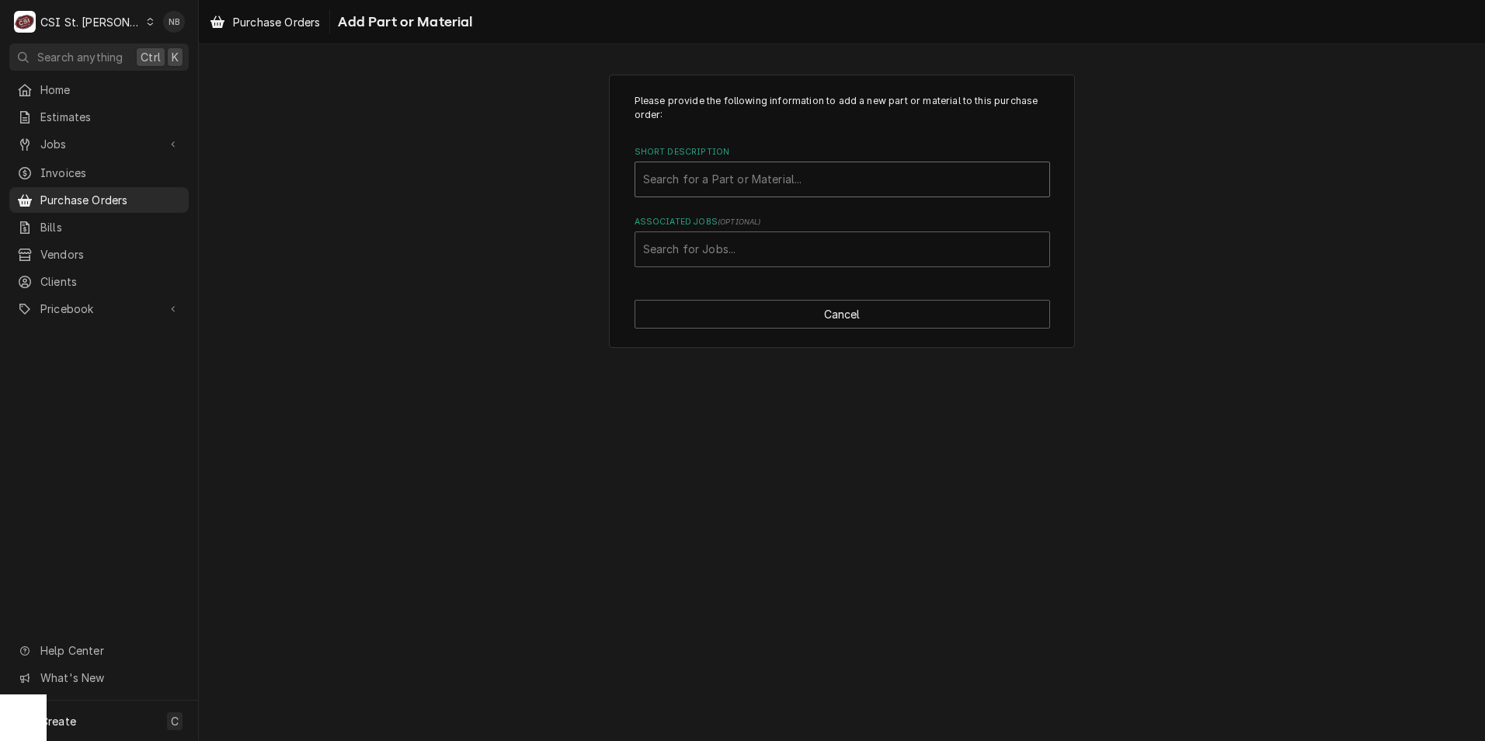
click at [740, 189] on div "Short Description" at bounding box center [842, 179] width 398 height 28
type input "misc."
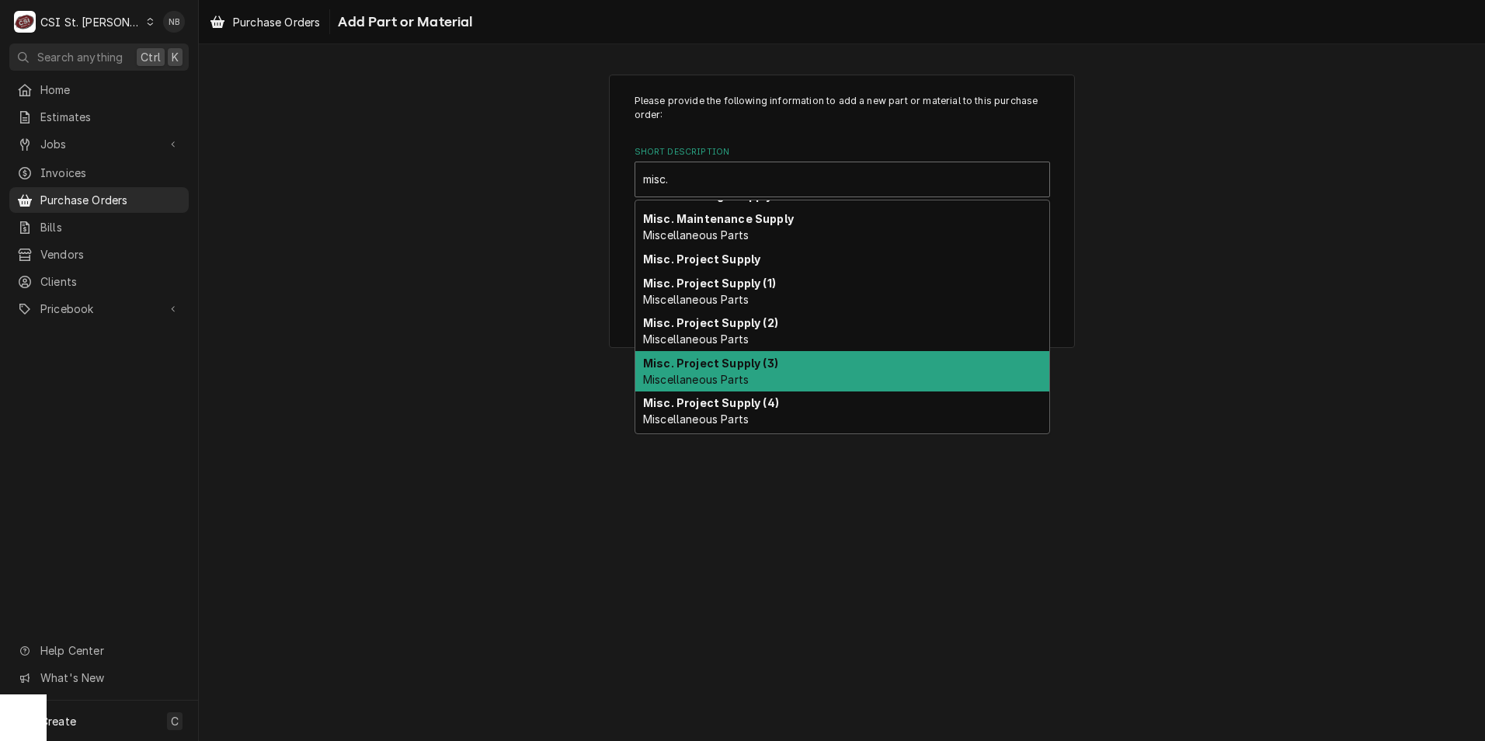
scroll to position [192, 0]
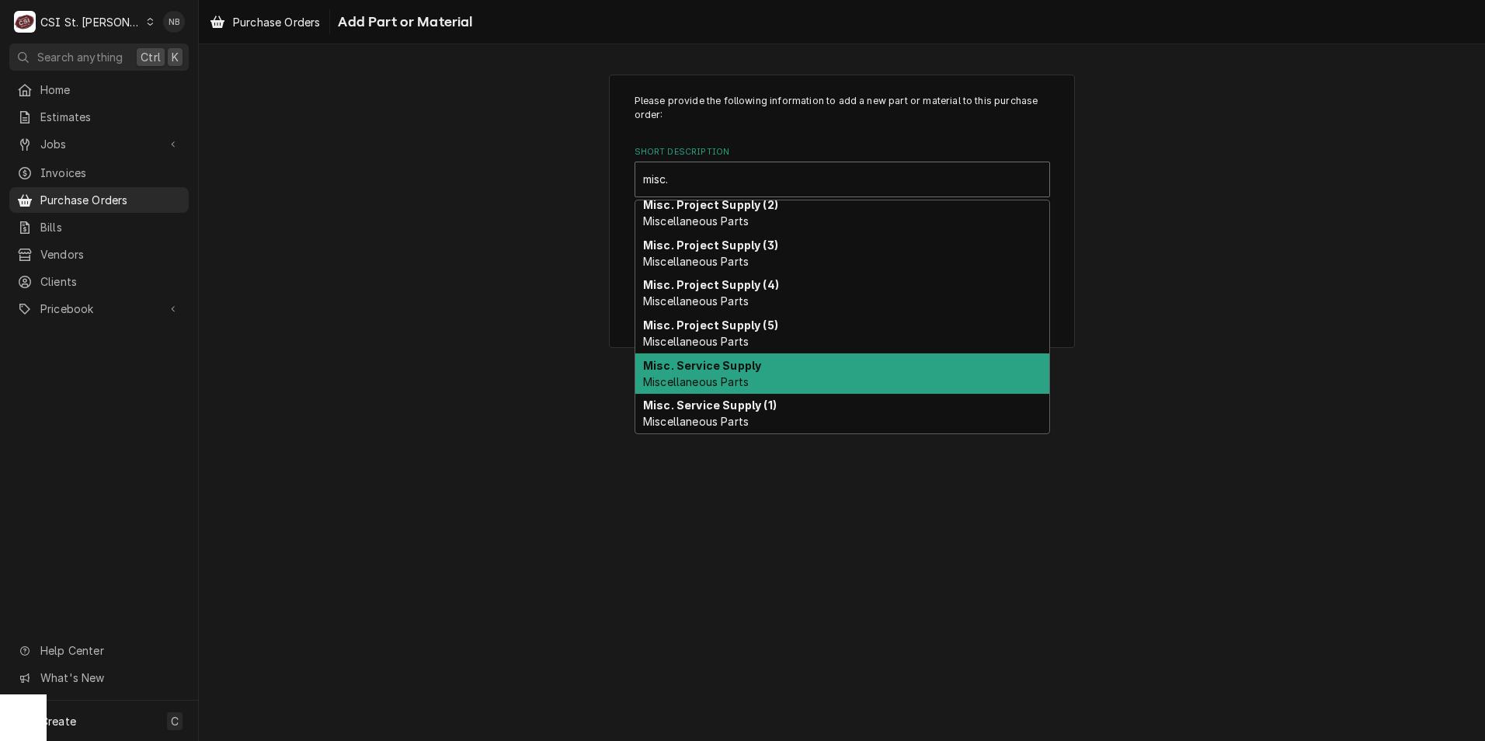
click at [782, 381] on div "Misc. Service Supply Miscellaneous Parts" at bounding box center [842, 373] width 414 height 40
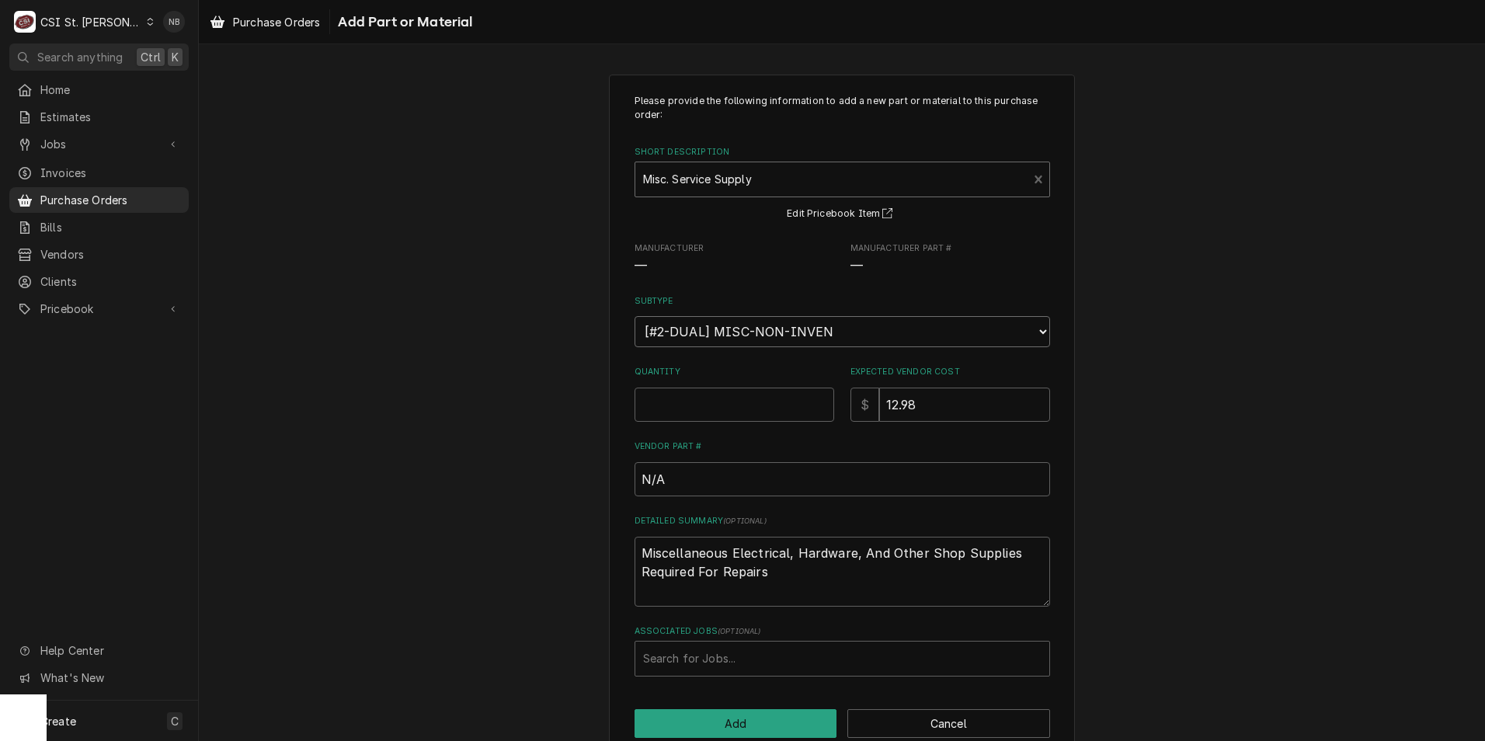
click at [803, 344] on select "Choose a subtype... [#2-DUAL] AFTERHRS-WH-CHG-2 [#2-DUAL] BEV-EQUIP [#2-DUAL] B…" at bounding box center [841, 331] width 415 height 31
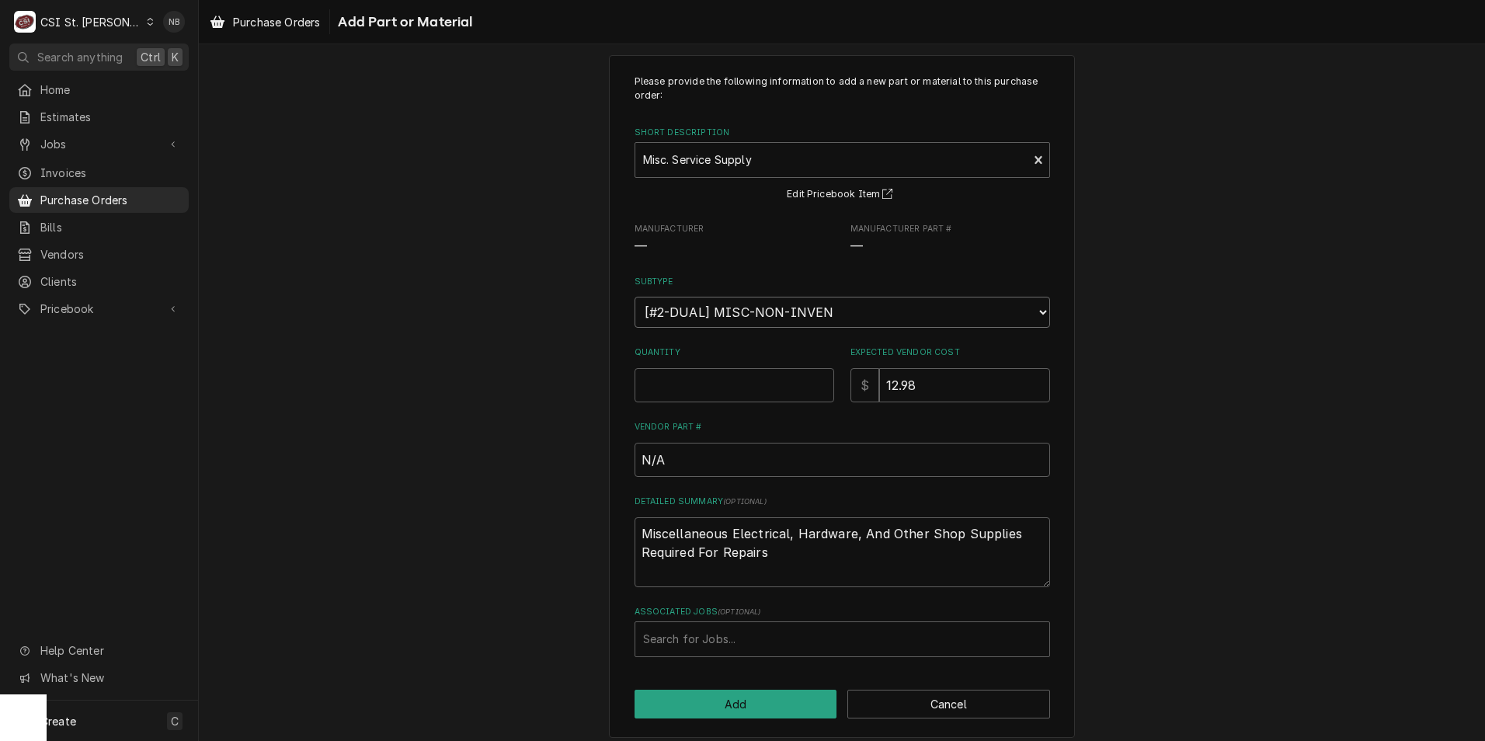
scroll to position [30, 0]
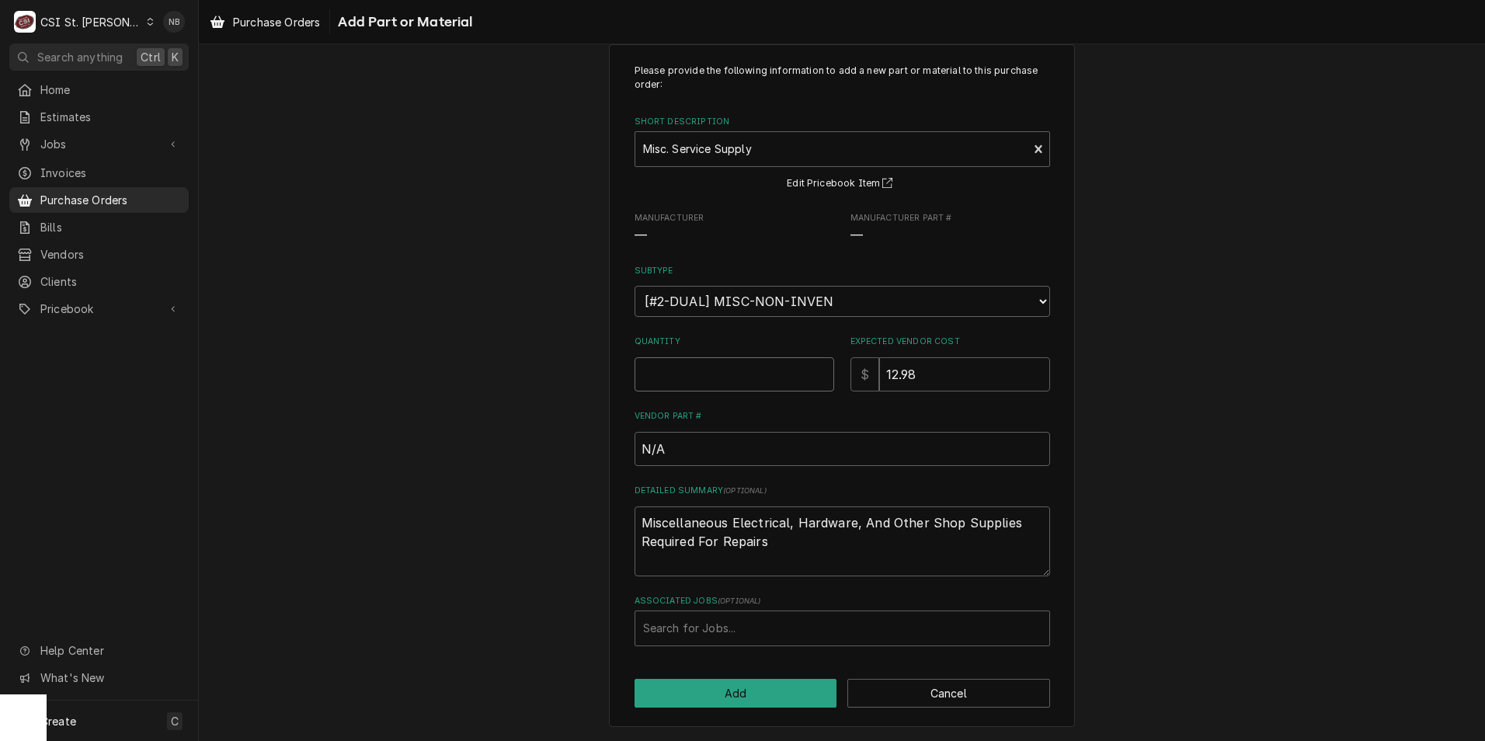
click at [749, 377] on input "Quantity" at bounding box center [734, 374] width 200 height 34
type textarea "x"
type input "1"
type textarea "x"
type input "6"
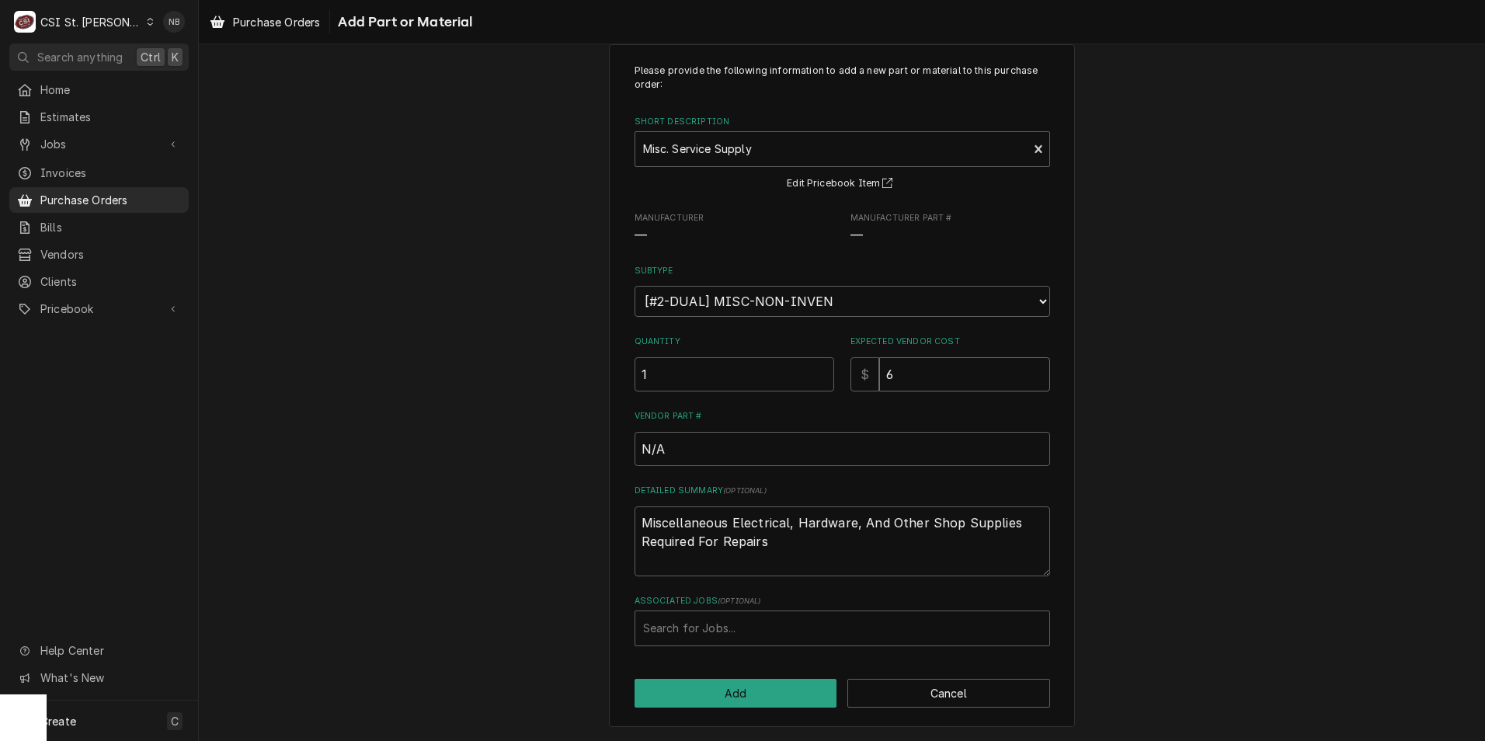
type textarea "x"
type input "69"
type textarea "x"
type input "69.6"
type textarea "x"
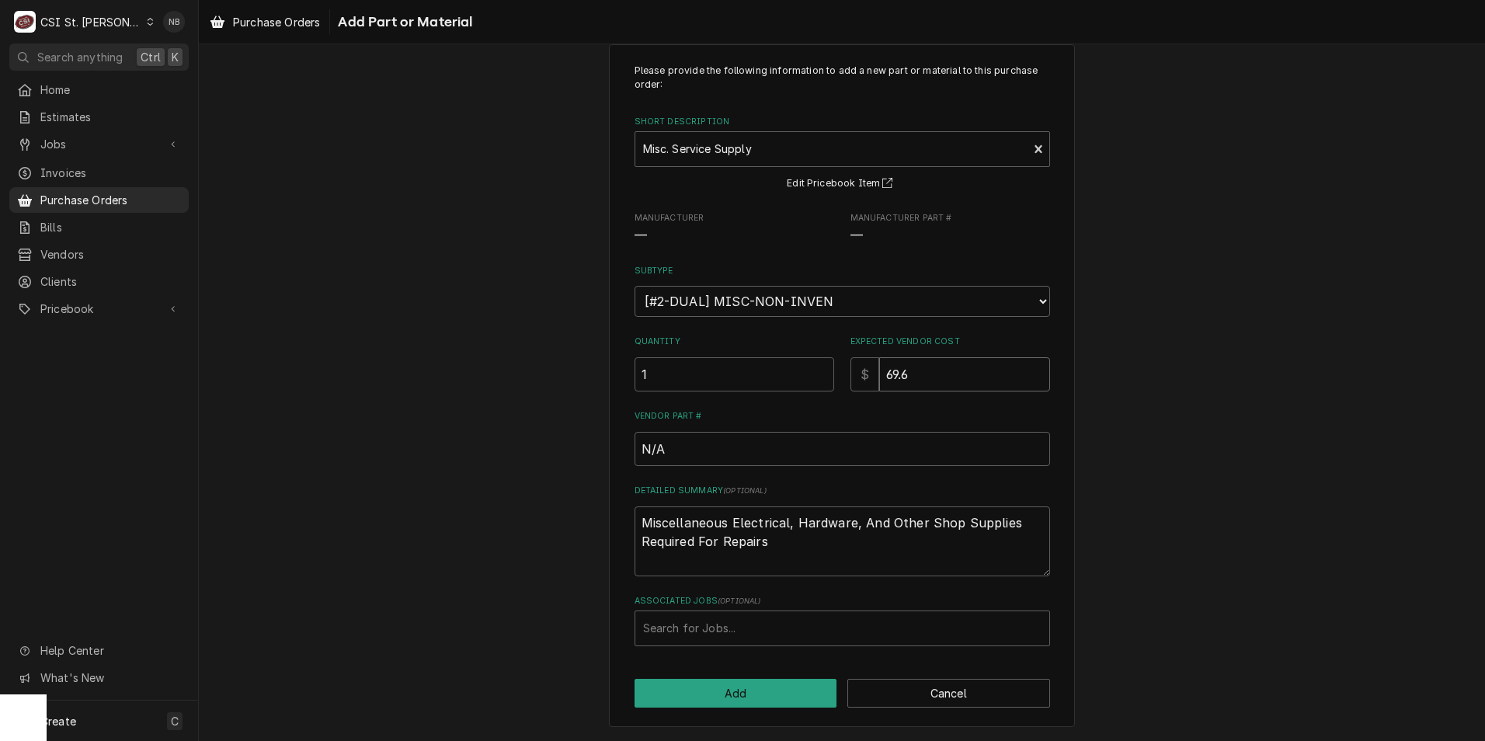
type input "69.68"
type textarea "x"
type input "69.6"
type textarea "x"
type input "69"
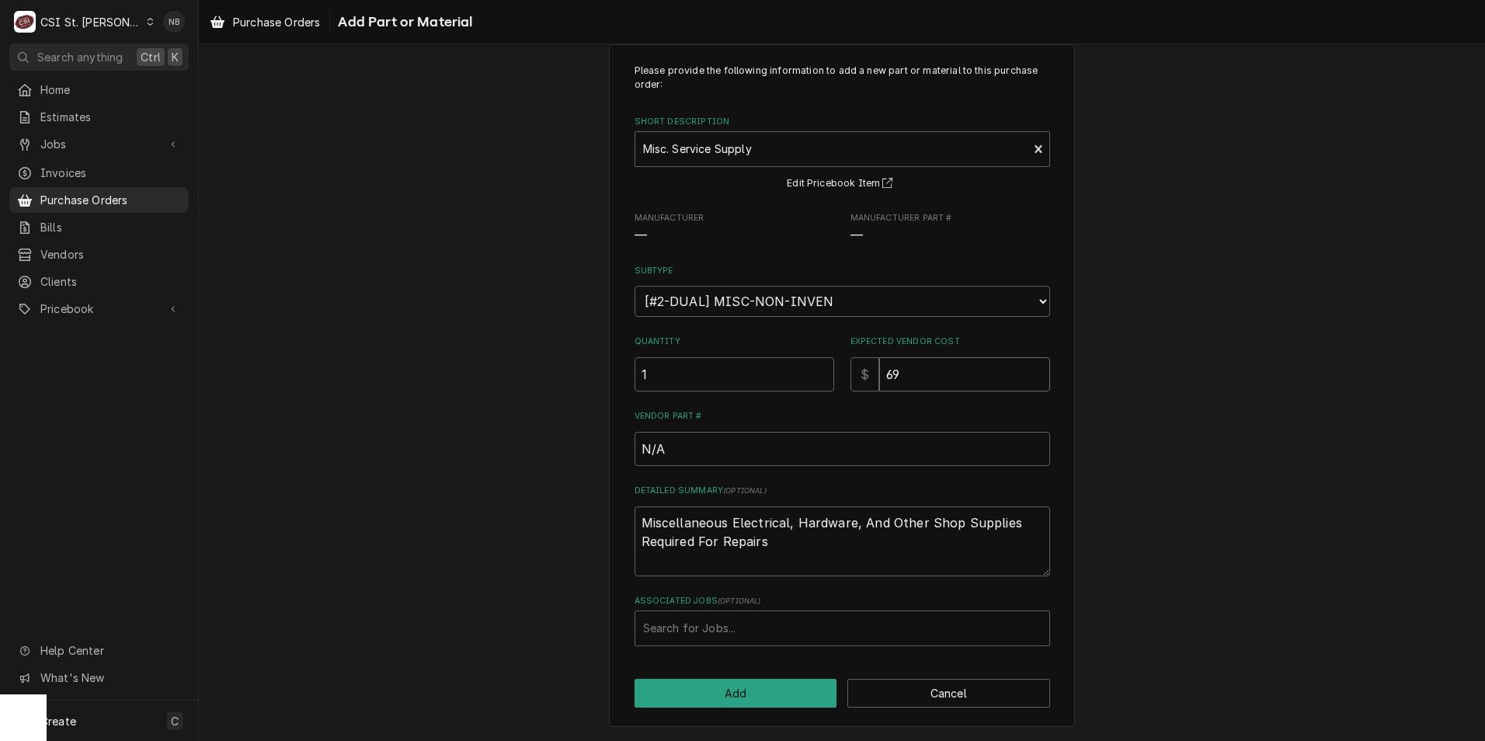
type textarea "x"
type input "69.9"
type textarea "x"
type input "69.98"
click at [826, 555] on textarea "Miscellaneous Electrical, Hardware, And Other Shop Supplies Required For Repairs" at bounding box center [841, 541] width 415 height 70
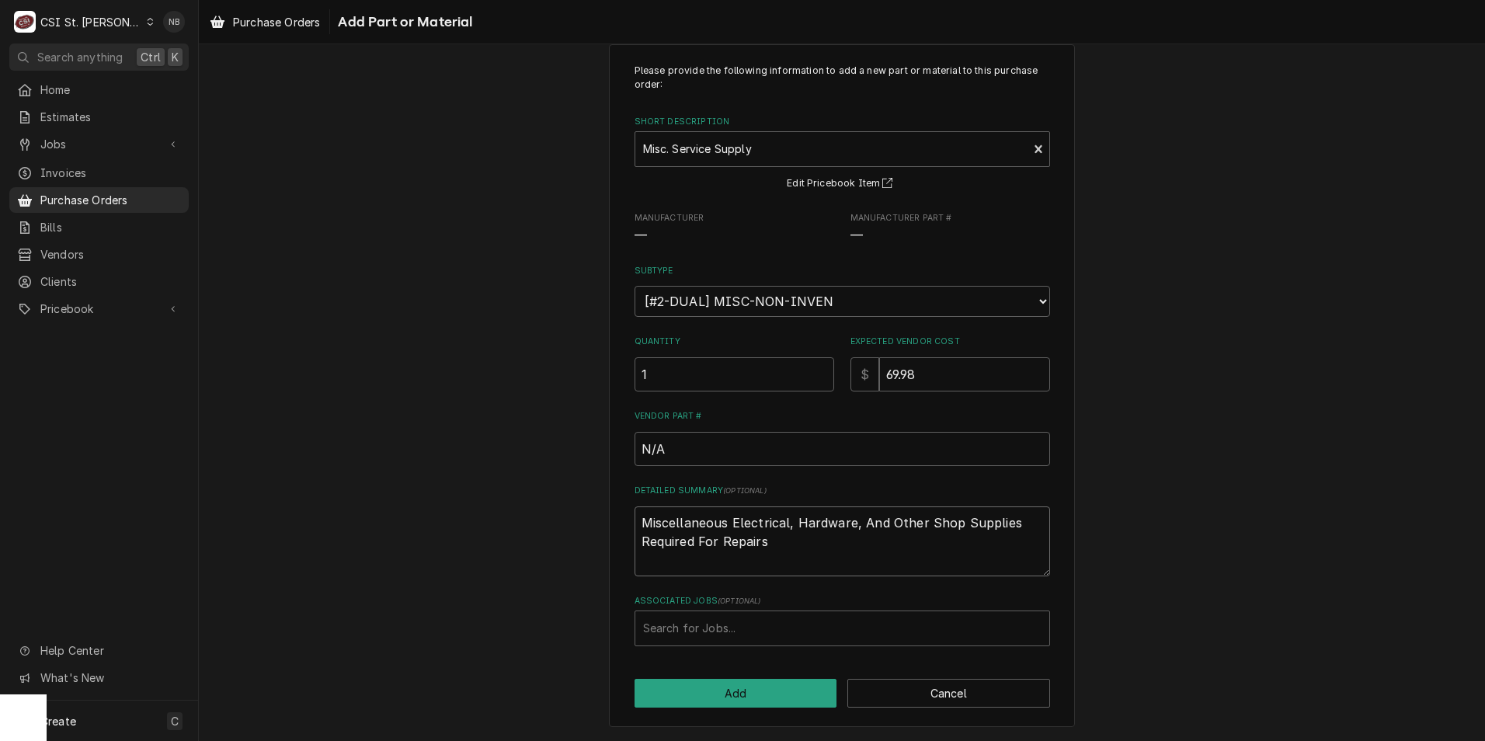
type textarea "x"
type textarea "Miscellaneous Electrical, Hardware, And Other Shop Supplies Required For Repairs"
type textarea "x"
type textarea "Miscellaneous Electrical, Hardware, And Other Shop Supplies Required For Repairs"
type textarea "x"
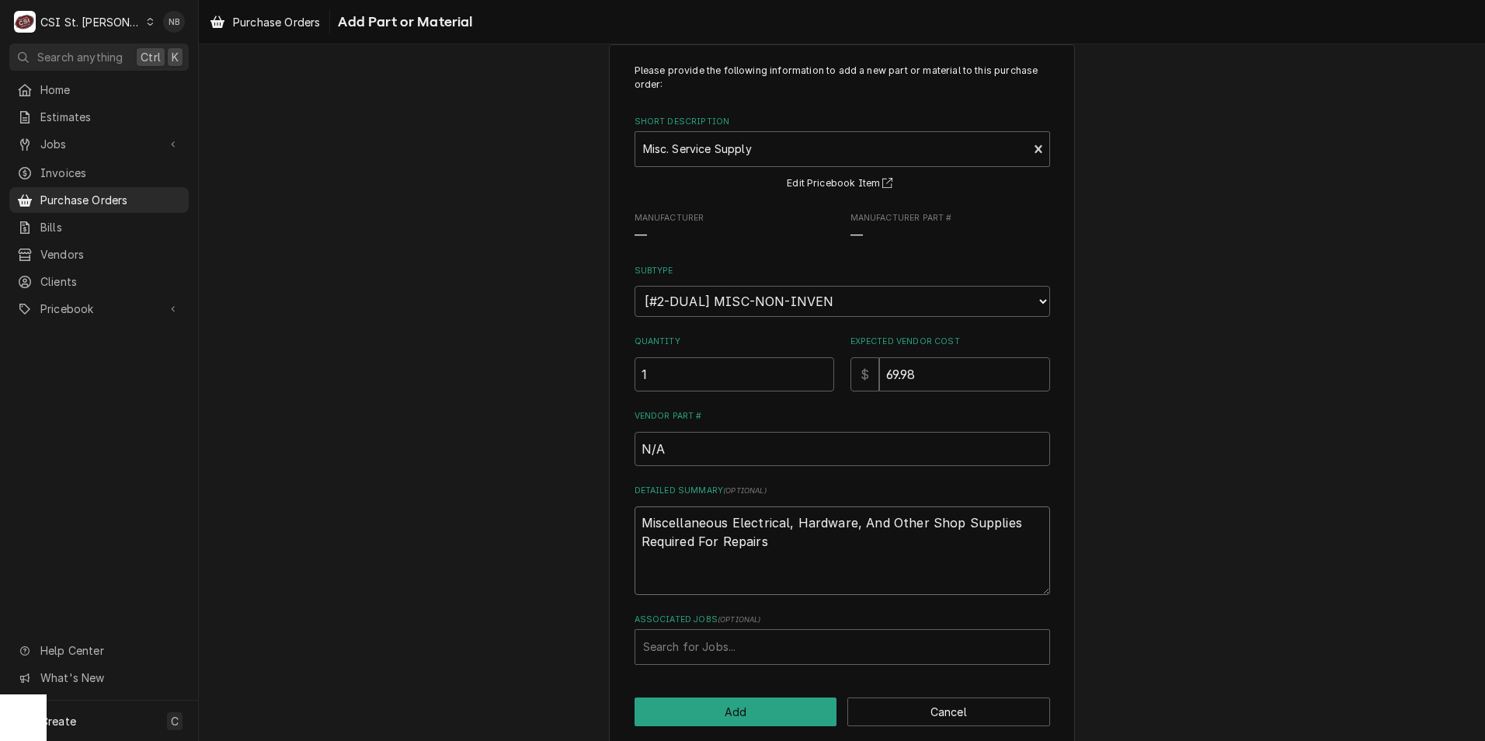
type textarea "Miscellaneous Electrical, Hardware, And Other Shop Supplies Required For Repair…"
type textarea "x"
type textarea "Miscellaneous Electrical, Hardware, And Other Shop Supplies Required For Repair…"
type textarea "x"
type textarea "Miscellaneous Electrical, Hardware, And Other Shop Supplies Required For Repair…"
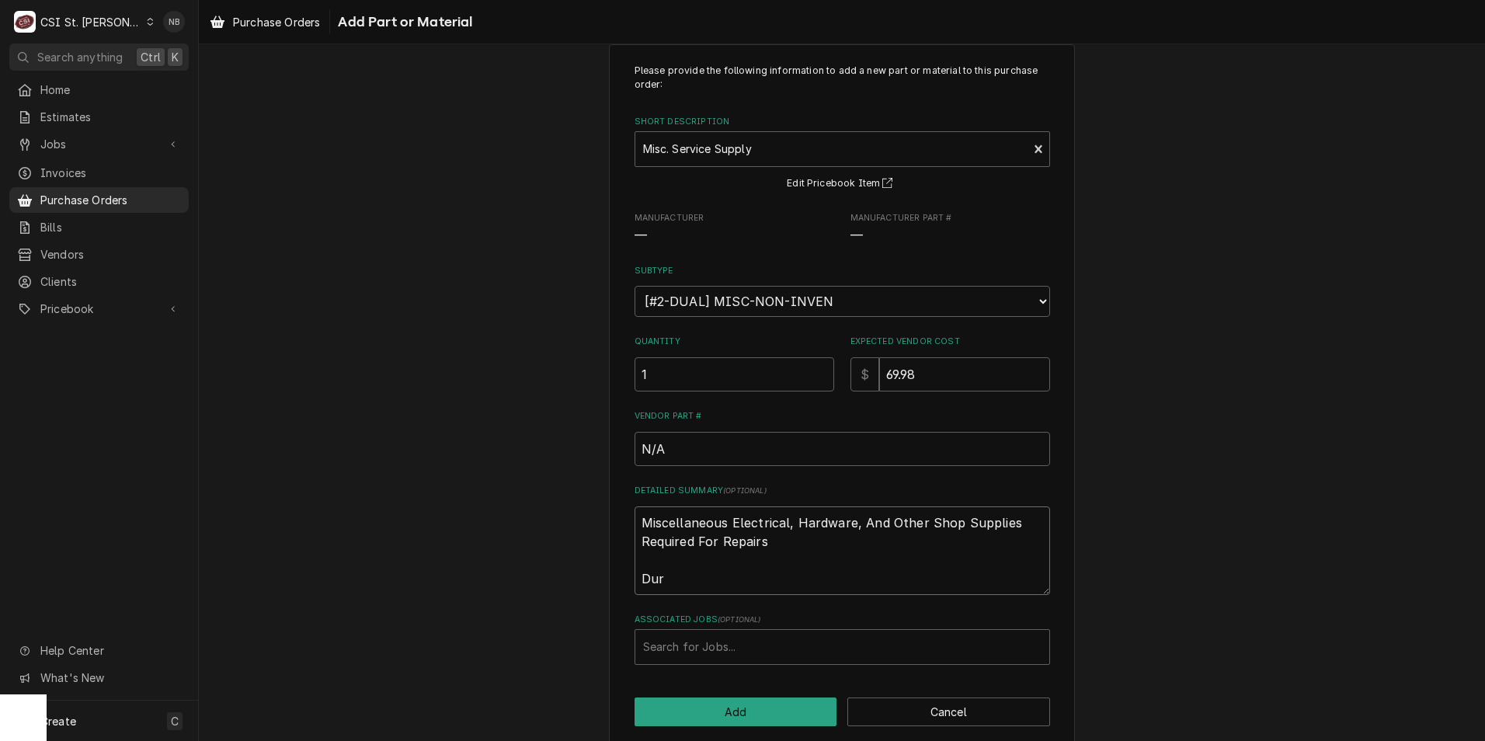
type textarea "x"
type textarea "Miscellaneous Electrical, Hardware, And Other Shop Supplies Required For Repair…"
type textarea "x"
type textarea "Miscellaneous Electrical, Hardware, And Other Shop Supplies Required For Repair…"
type textarea "x"
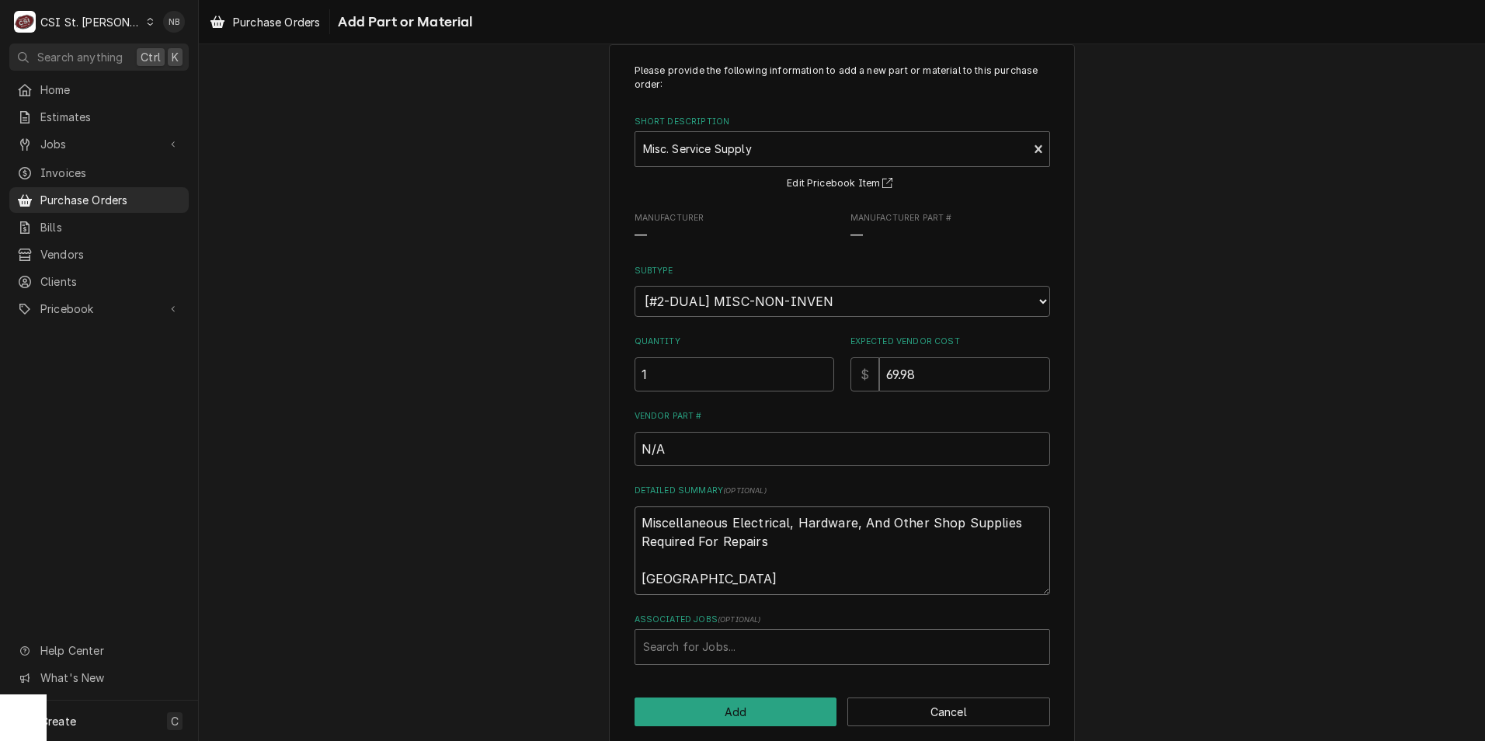
type textarea "Miscellaneous Electrical, Hardware, And Other Shop Supplies Required For Repair…"
type textarea "x"
type textarea "Miscellaneous Electrical, Hardware, And Other Shop Supplies Required For Repair…"
type textarea "x"
type textarea "Miscellaneous Electrical, Hardware, And Other Shop Supplies Required For Repair…"
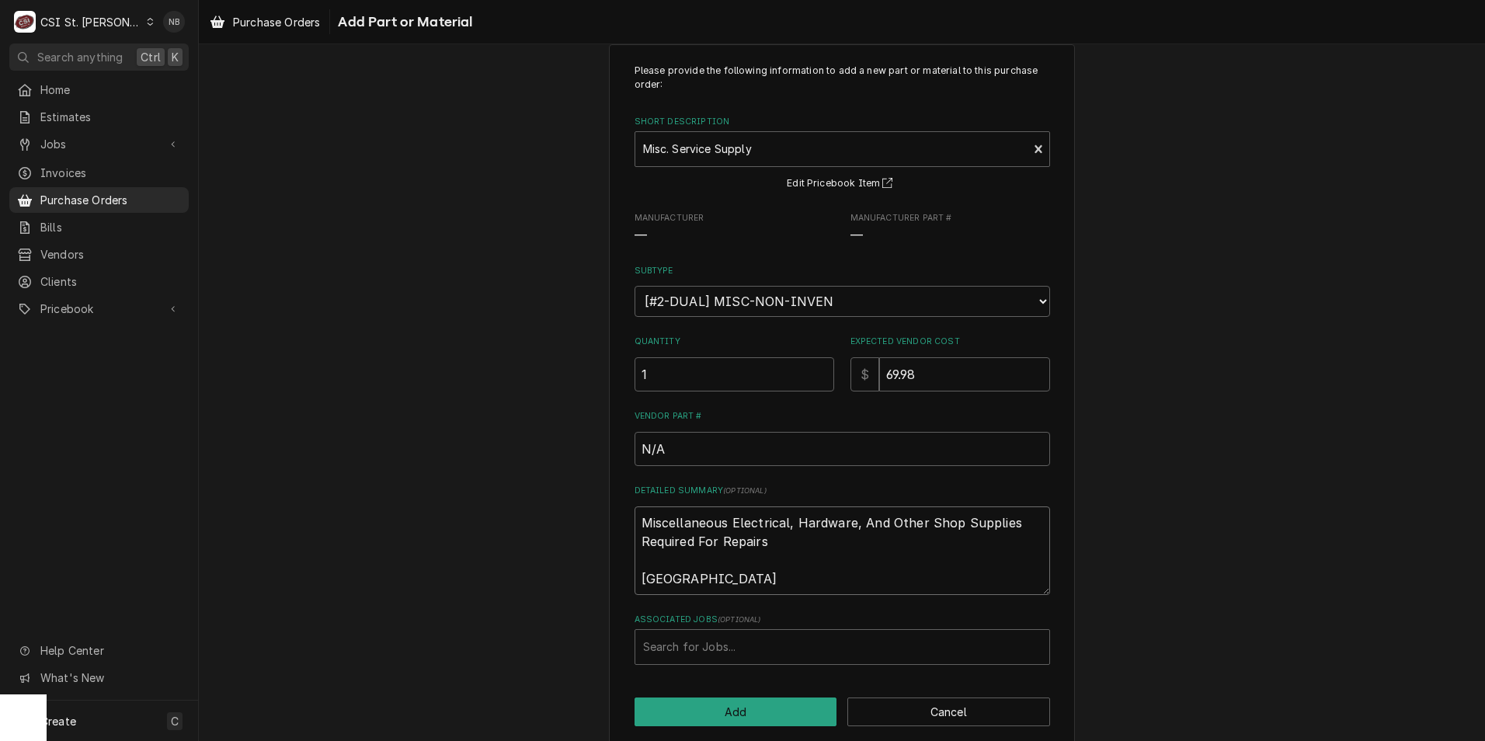
type textarea "x"
type textarea "Miscellaneous Electrical, Hardware, And Other Shop Supplies Required For Repair…"
type textarea "x"
type textarea "Miscellaneous Electrical, Hardware, And Other Shop Supplies Required For Repair…"
type textarea "x"
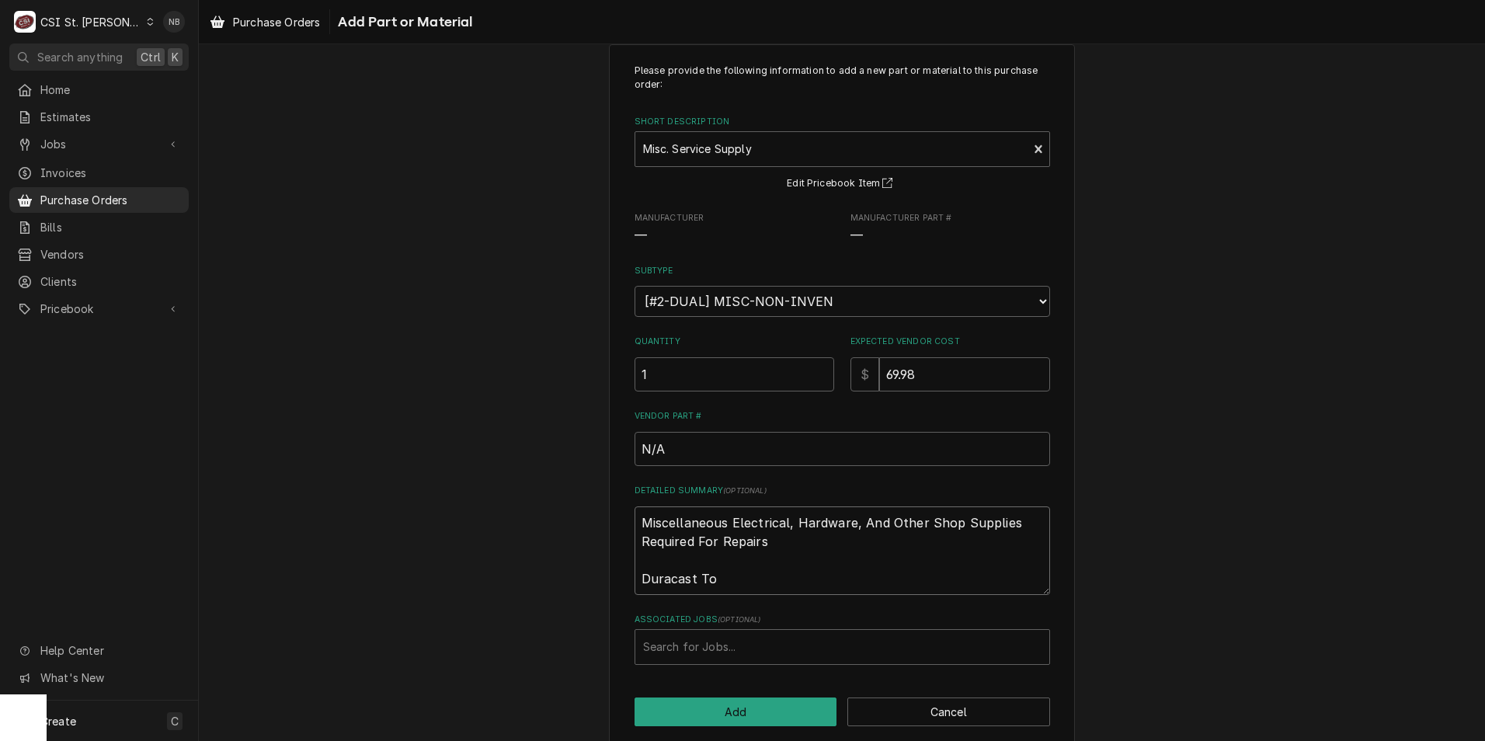
type textarea "Miscellaneous Electrical, Hardware, And Other Shop Supplies Required For Repair…"
type textarea "x"
type textarea "Miscellaneous Electrical, Hardware, And Other Shop Supplies Required For Repair…"
type textarea "x"
type textarea "Miscellaneous Electrical, Hardware, And Other Shop Supplies Required For Repair…"
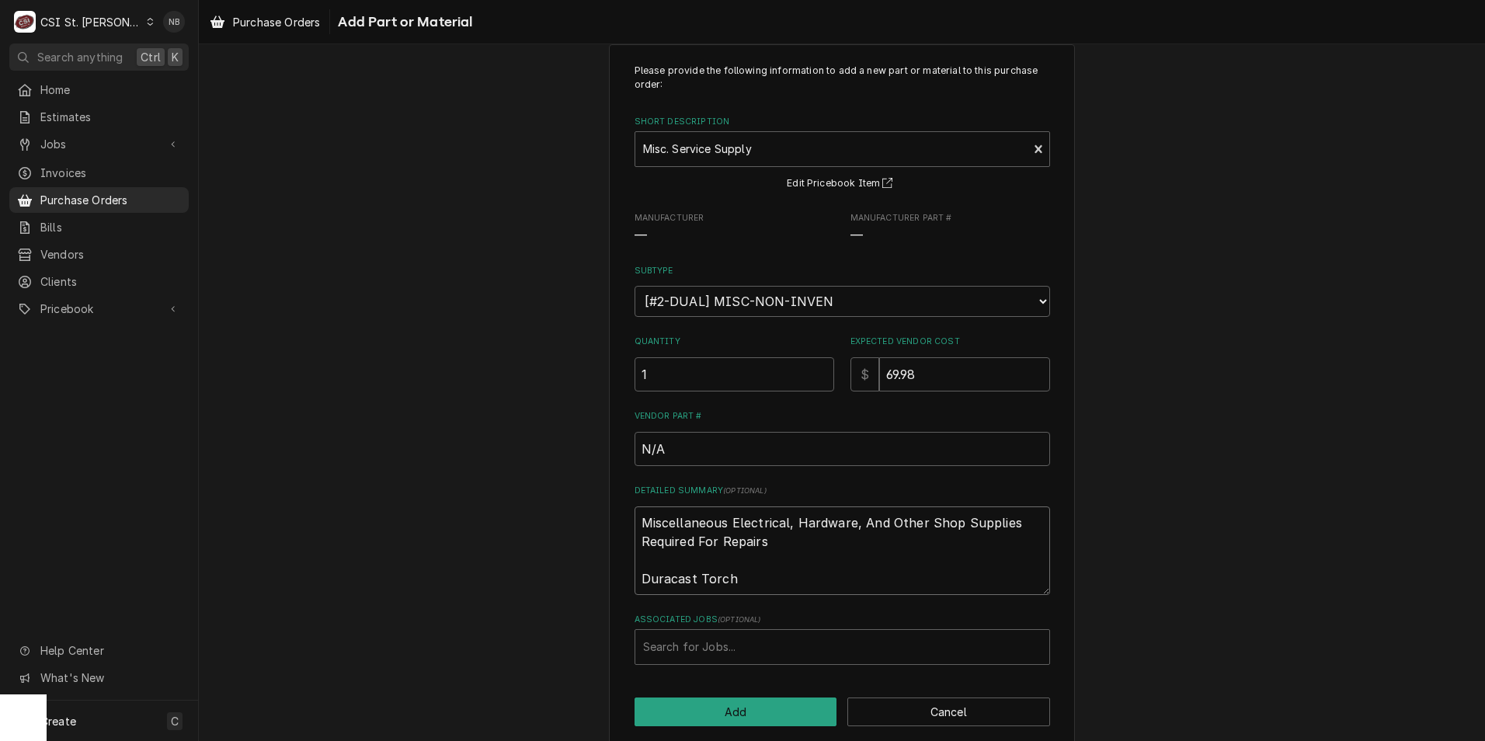
type textarea "x"
type textarea "Miscellaneous Electrical, Hardware, And Other Shop Supplies Required For Repair…"
type textarea "x"
type textarea "Miscellaneous Electrical, Hardware, And Other Shop Supplies Required For Repair…"
type textarea "x"
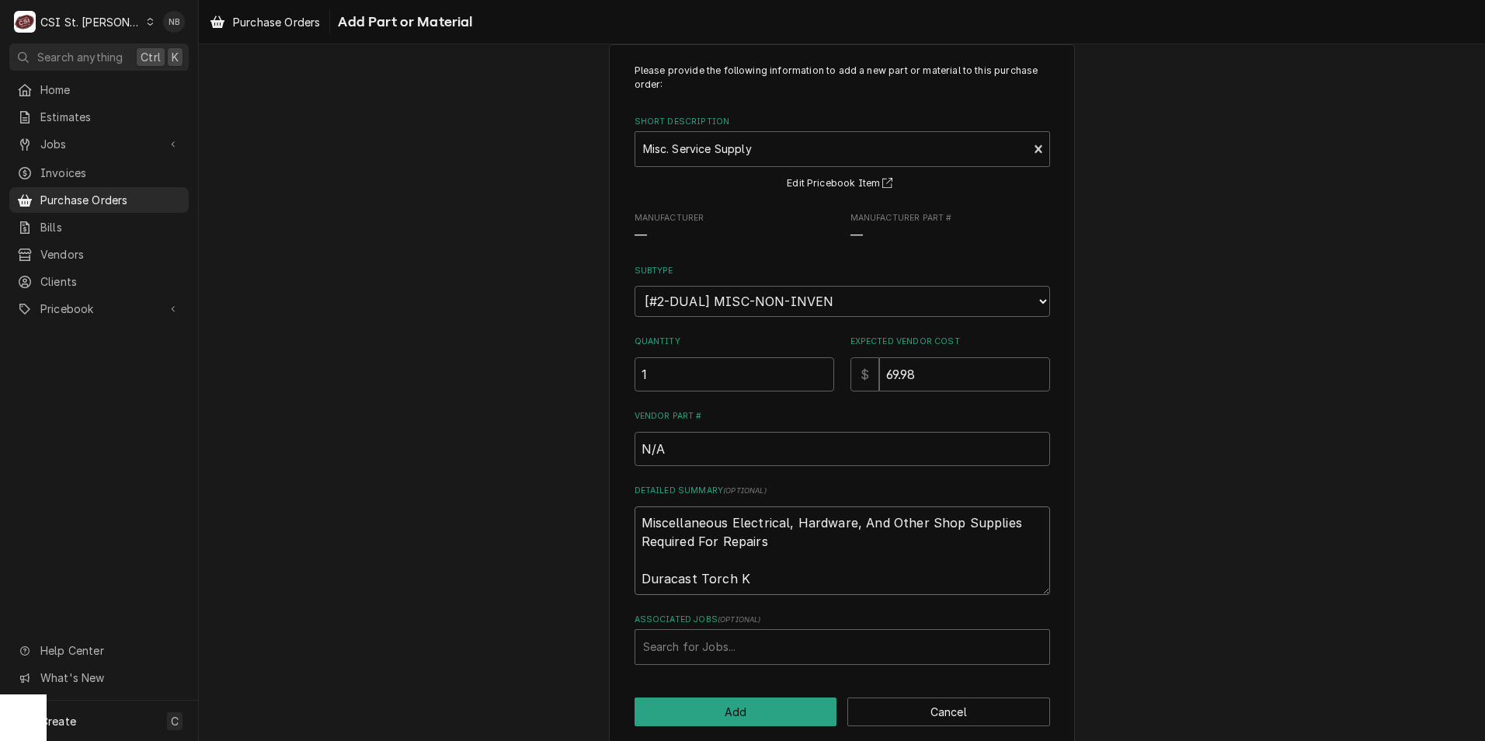
type textarea "Miscellaneous Electrical, Hardware, And Other Shop Supplies Required For Repair…"
type textarea "x"
type textarea "Miscellaneous Electrical, Hardware, And Other Shop Supplies Required For Repair…"
click at [780, 715] on button "Add" at bounding box center [735, 711] width 203 height 29
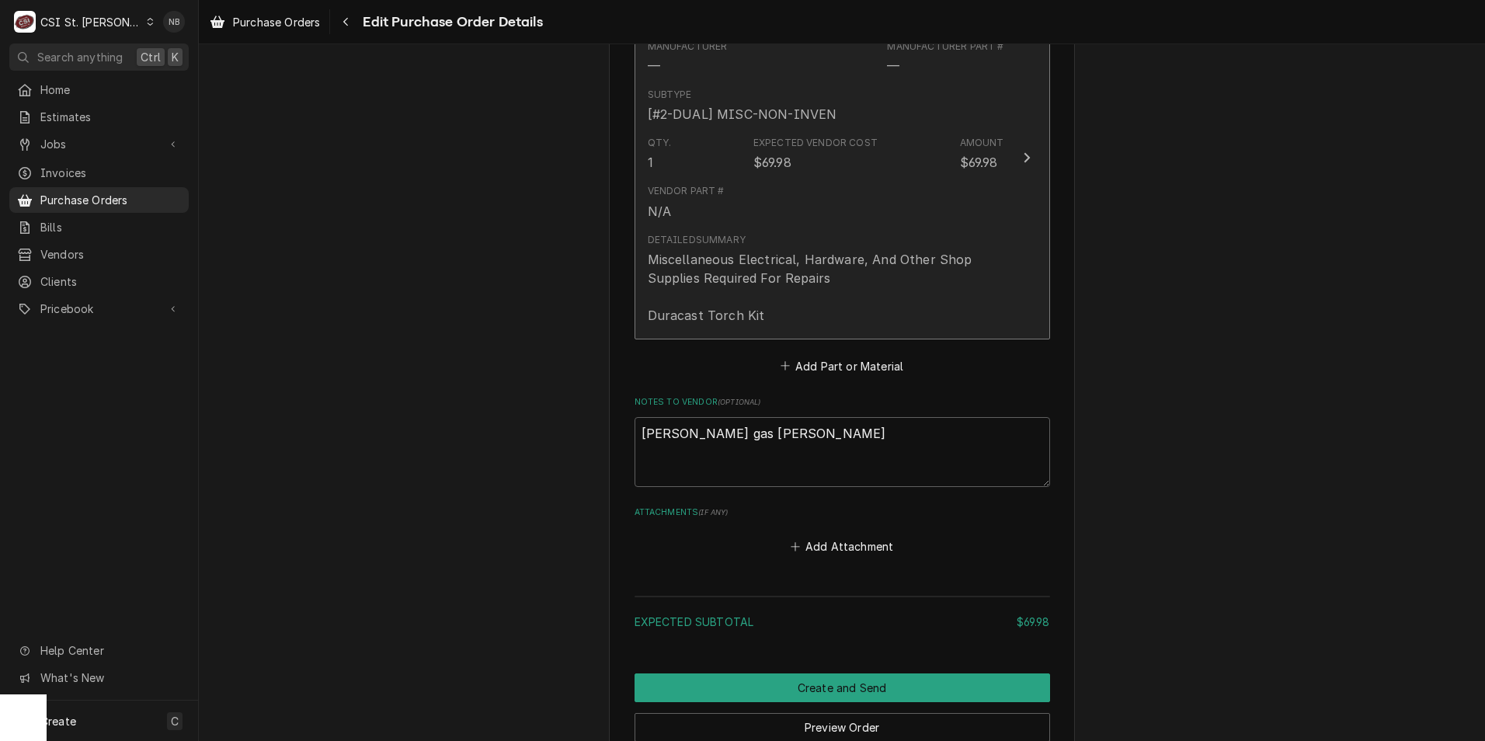
scroll to position [851, 0]
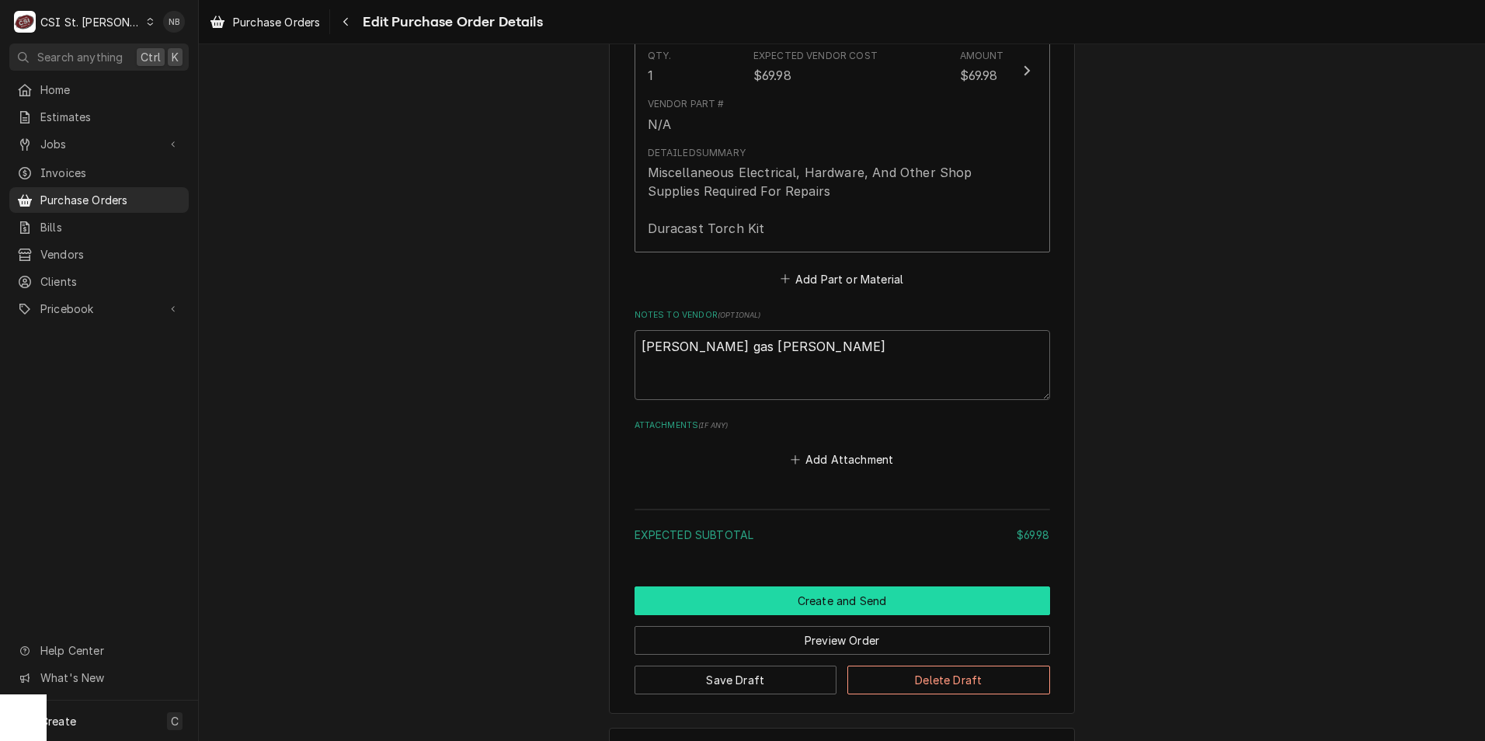
click at [808, 596] on button "Create and Send" at bounding box center [841, 600] width 415 height 29
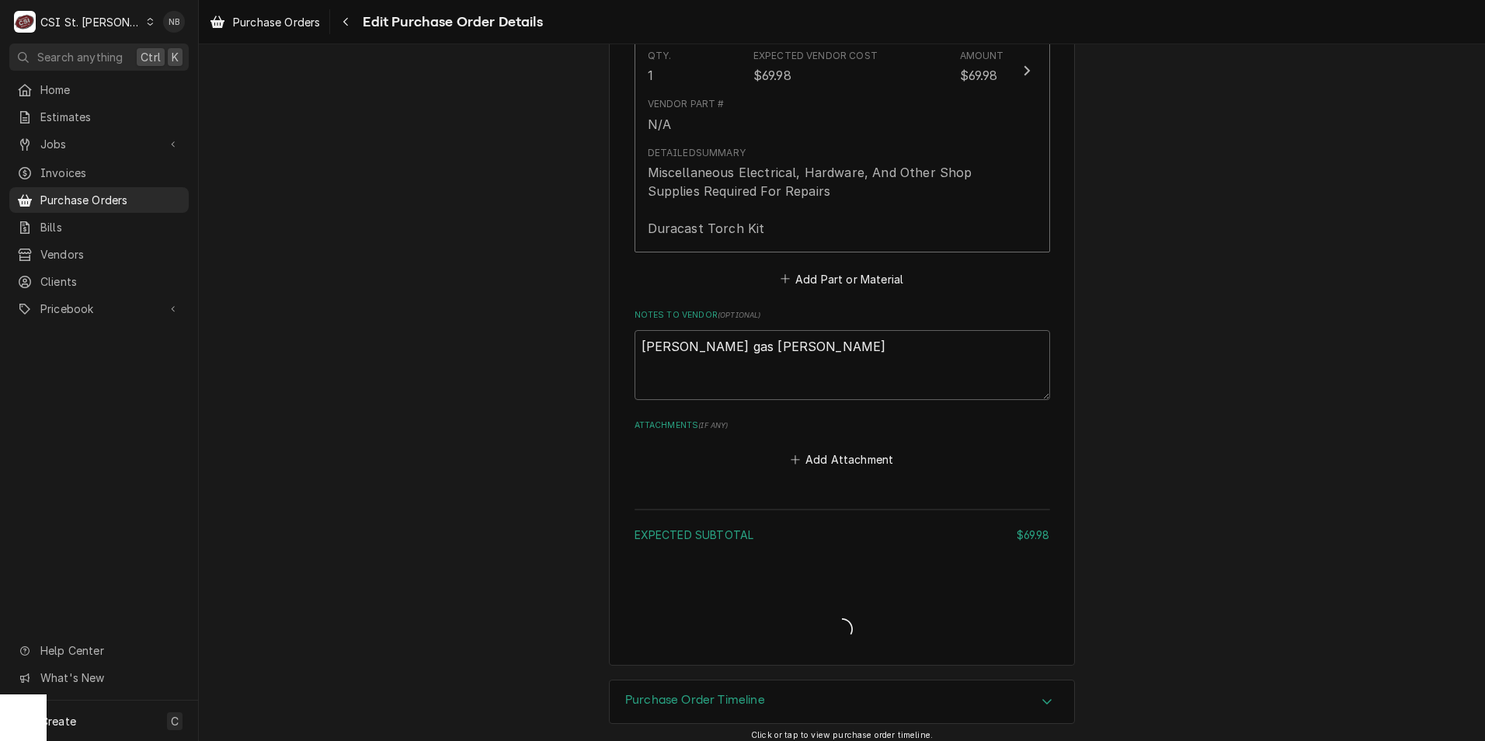
type textarea "x"
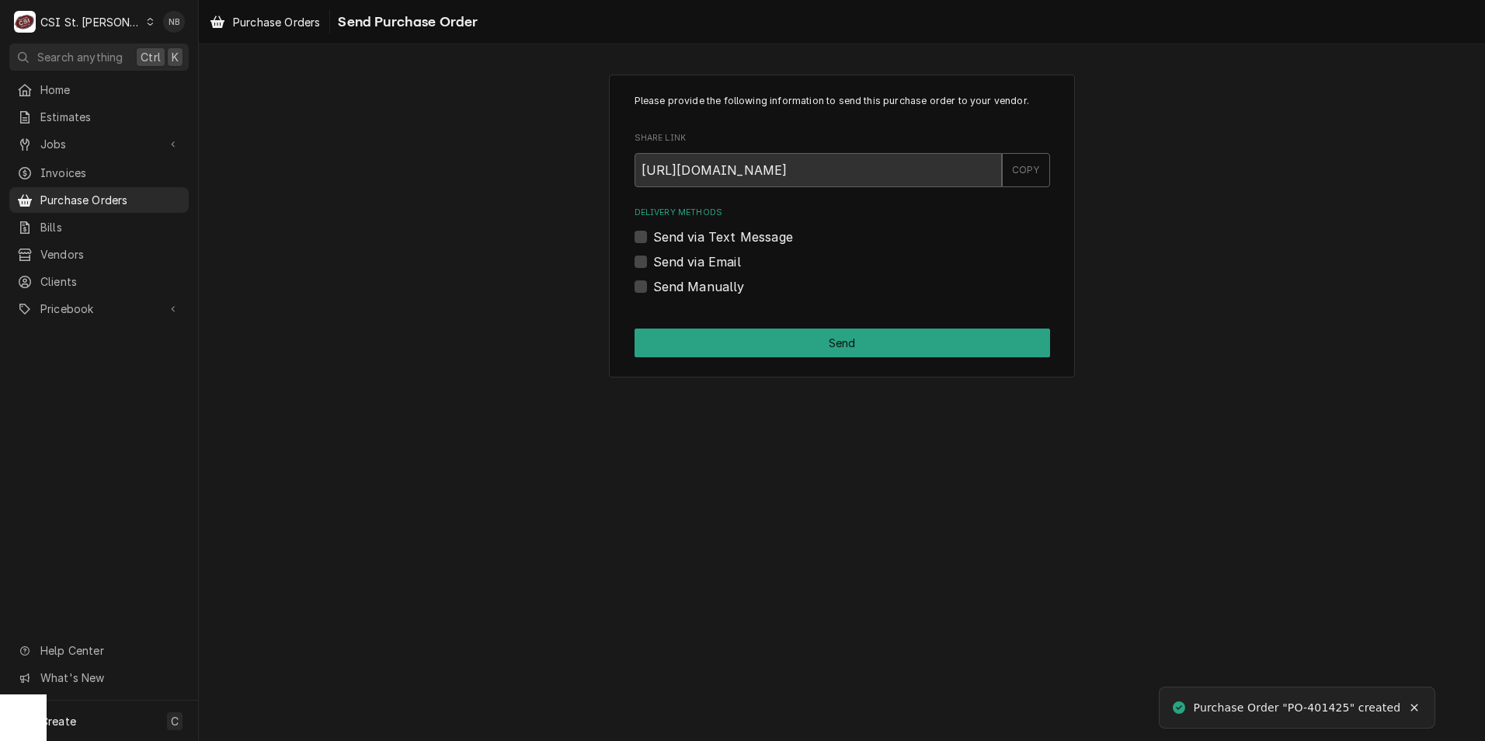
click at [653, 285] on label "Send Manually" at bounding box center [699, 286] width 92 height 19
click at [653, 285] on input "Send Manually" at bounding box center [860, 294] width 415 height 34
checkbox input "true"
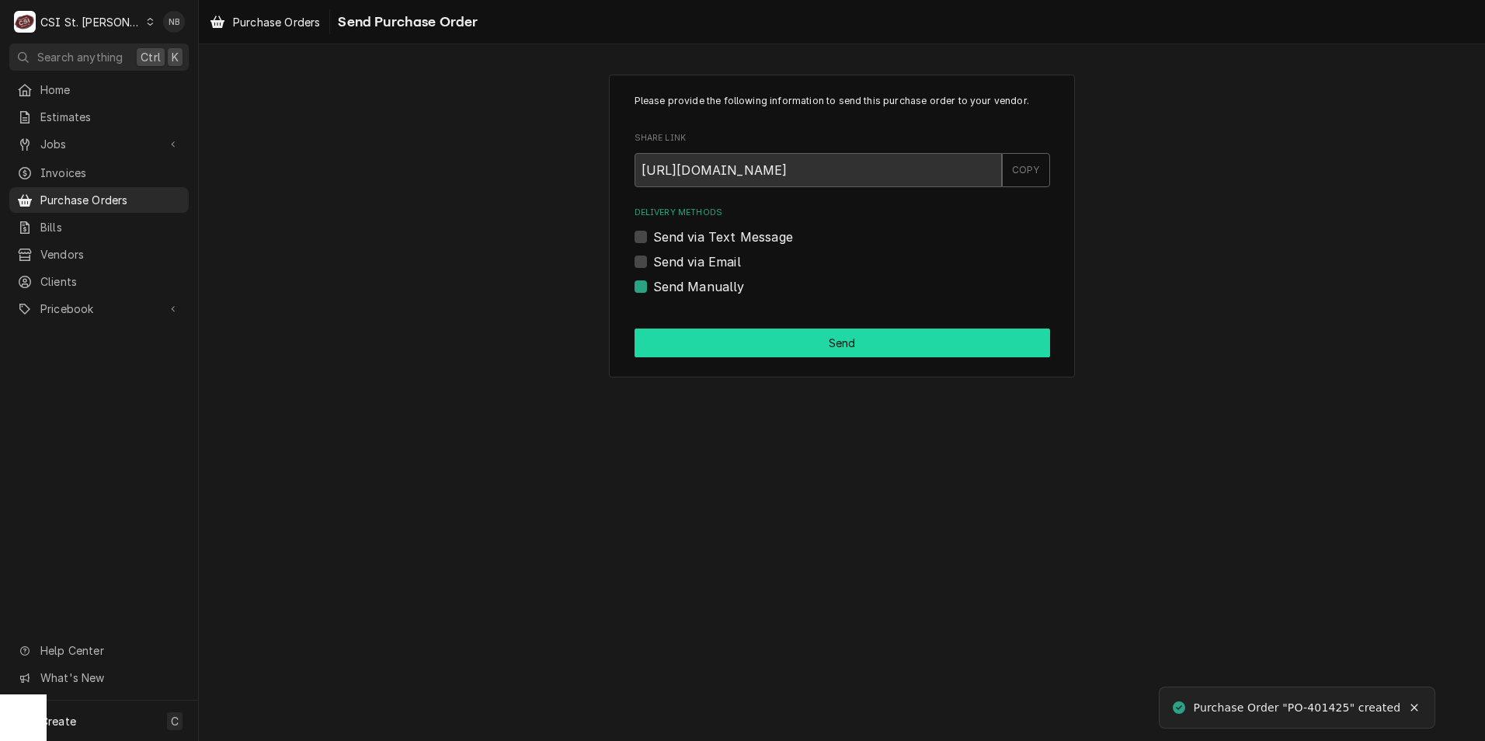
click at [685, 341] on button "Send" at bounding box center [841, 342] width 415 height 29
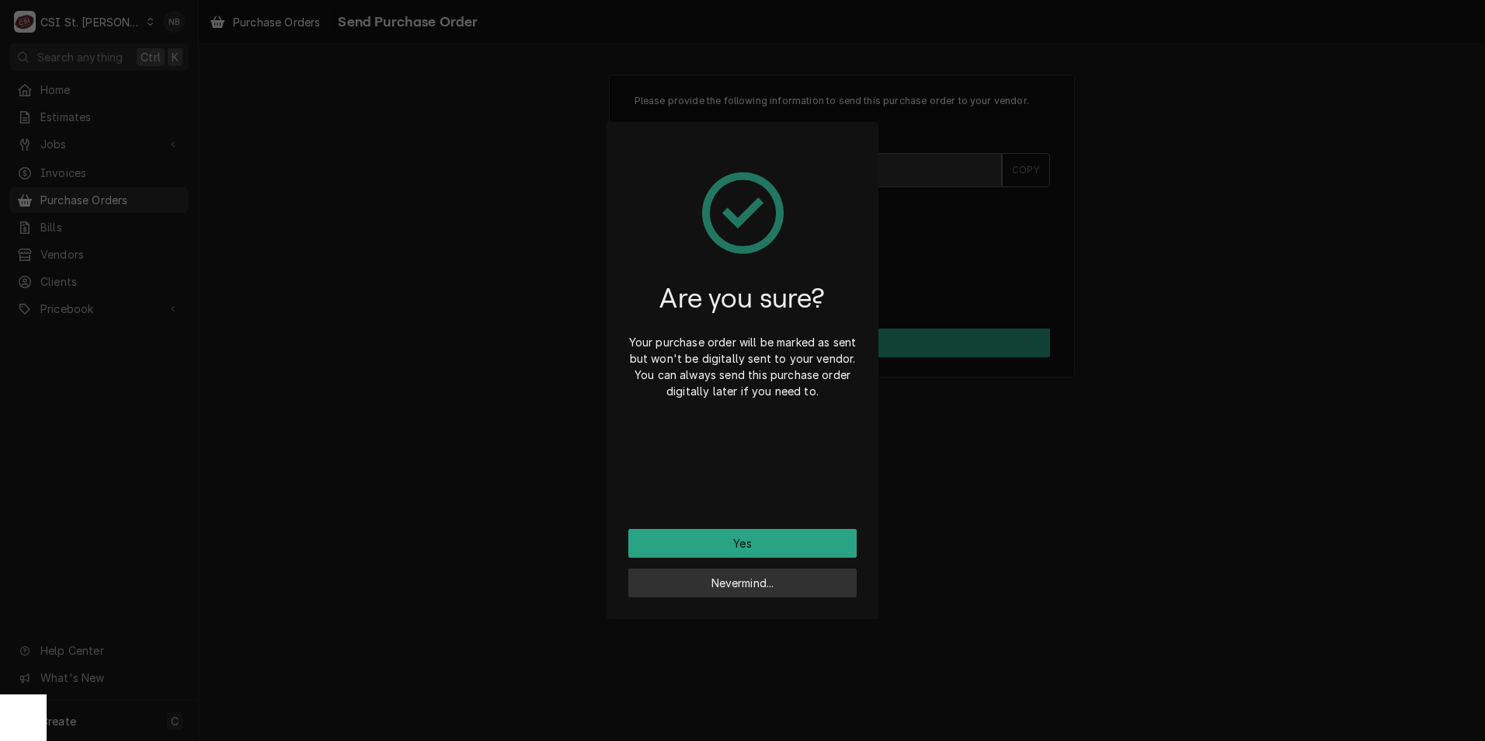
click at [708, 581] on button "Nevermind..." at bounding box center [742, 582] width 228 height 29
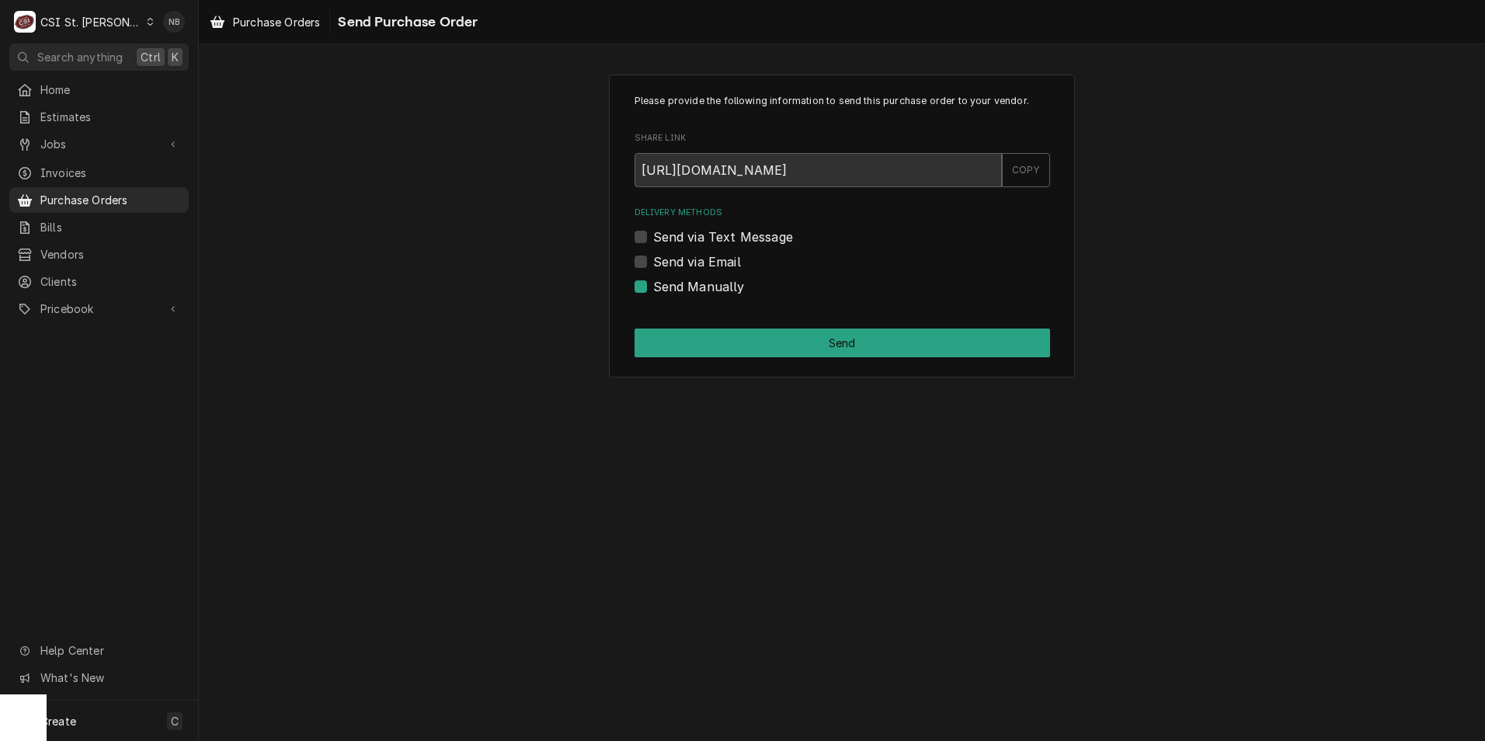
click at [791, 366] on div "Please provide the following information to send this purchase order to your ve…" at bounding box center [842, 226] width 466 height 303
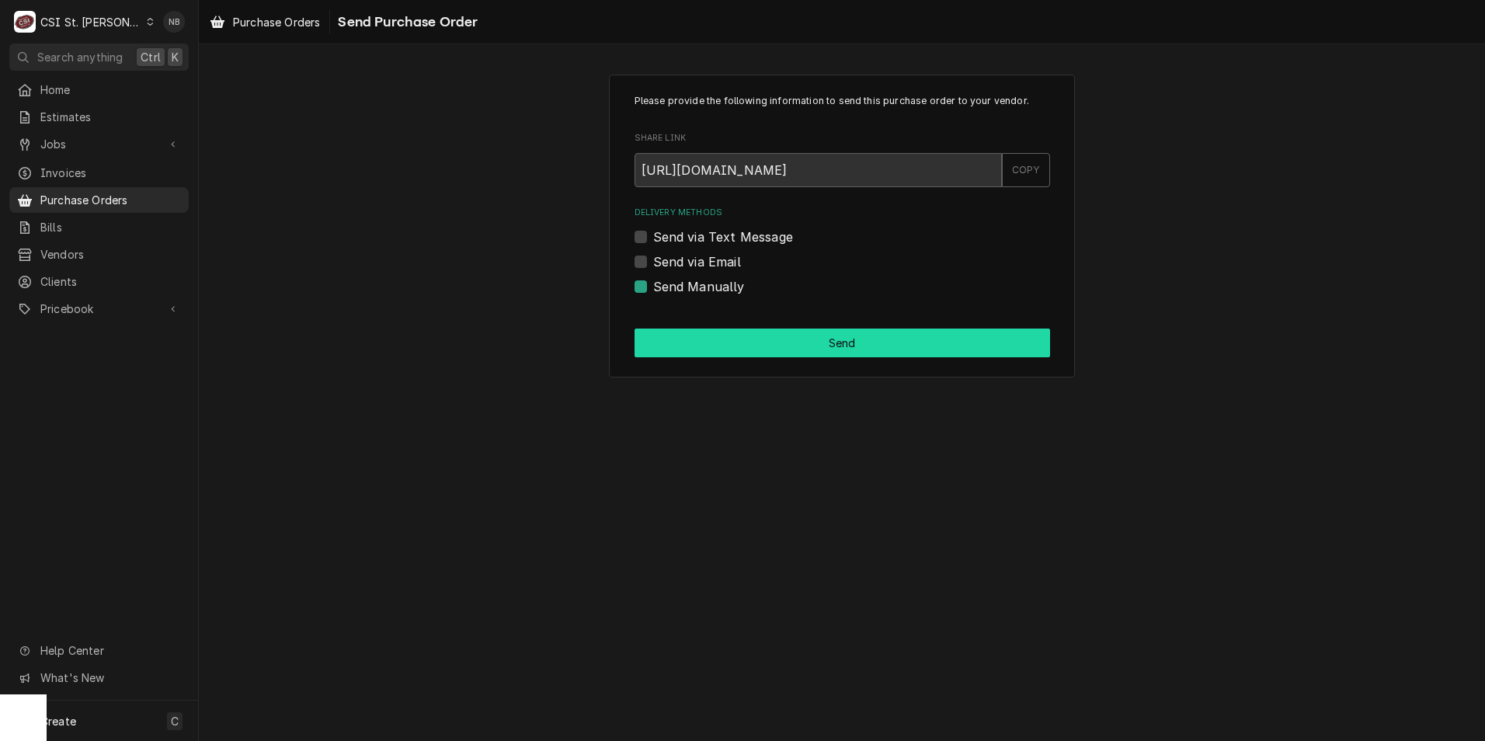
click at [808, 349] on button "Send" at bounding box center [841, 342] width 415 height 29
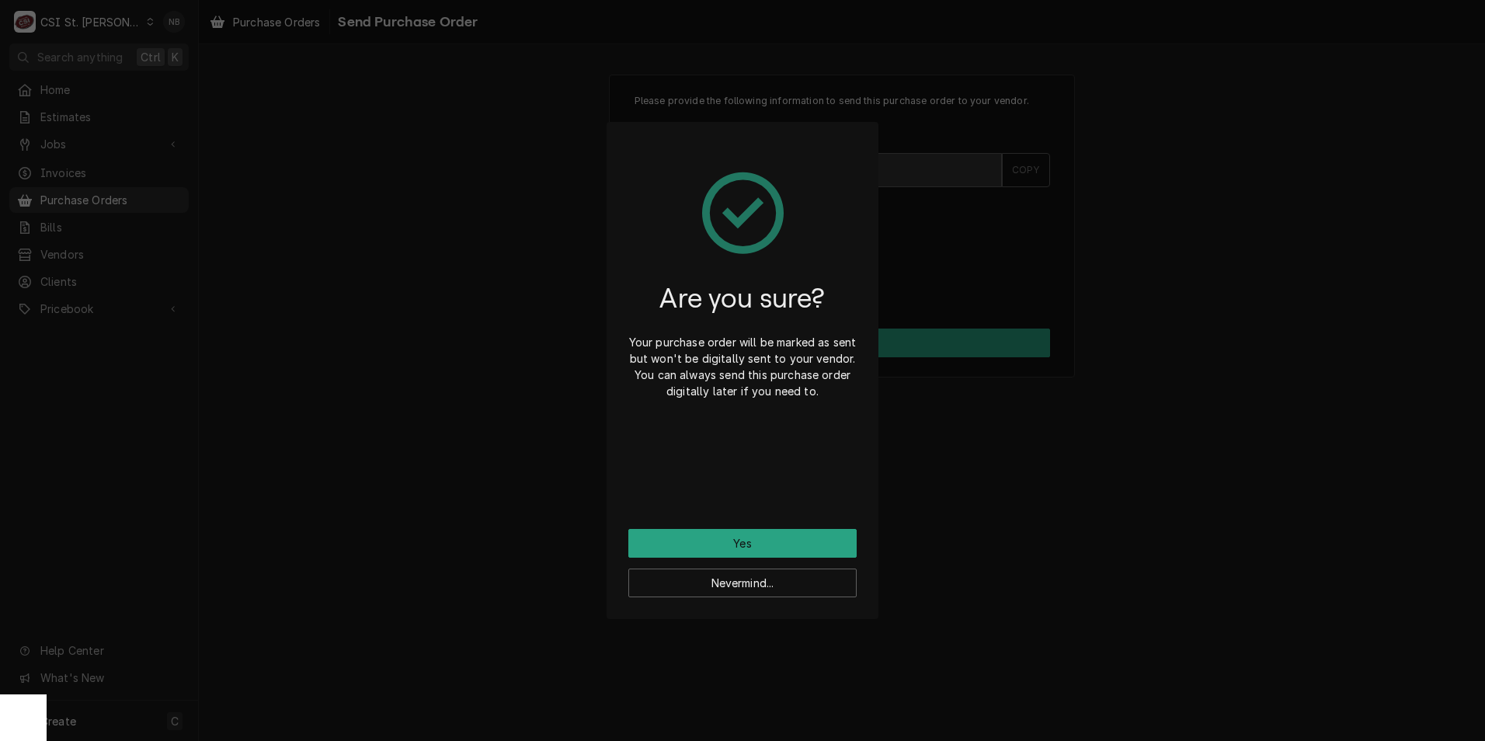
click at [756, 527] on div "Are you sure? Your purchase order will be marked as sent but won't be digitally…" at bounding box center [742, 336] width 228 height 385
click at [756, 532] on button "Yes" at bounding box center [742, 543] width 228 height 29
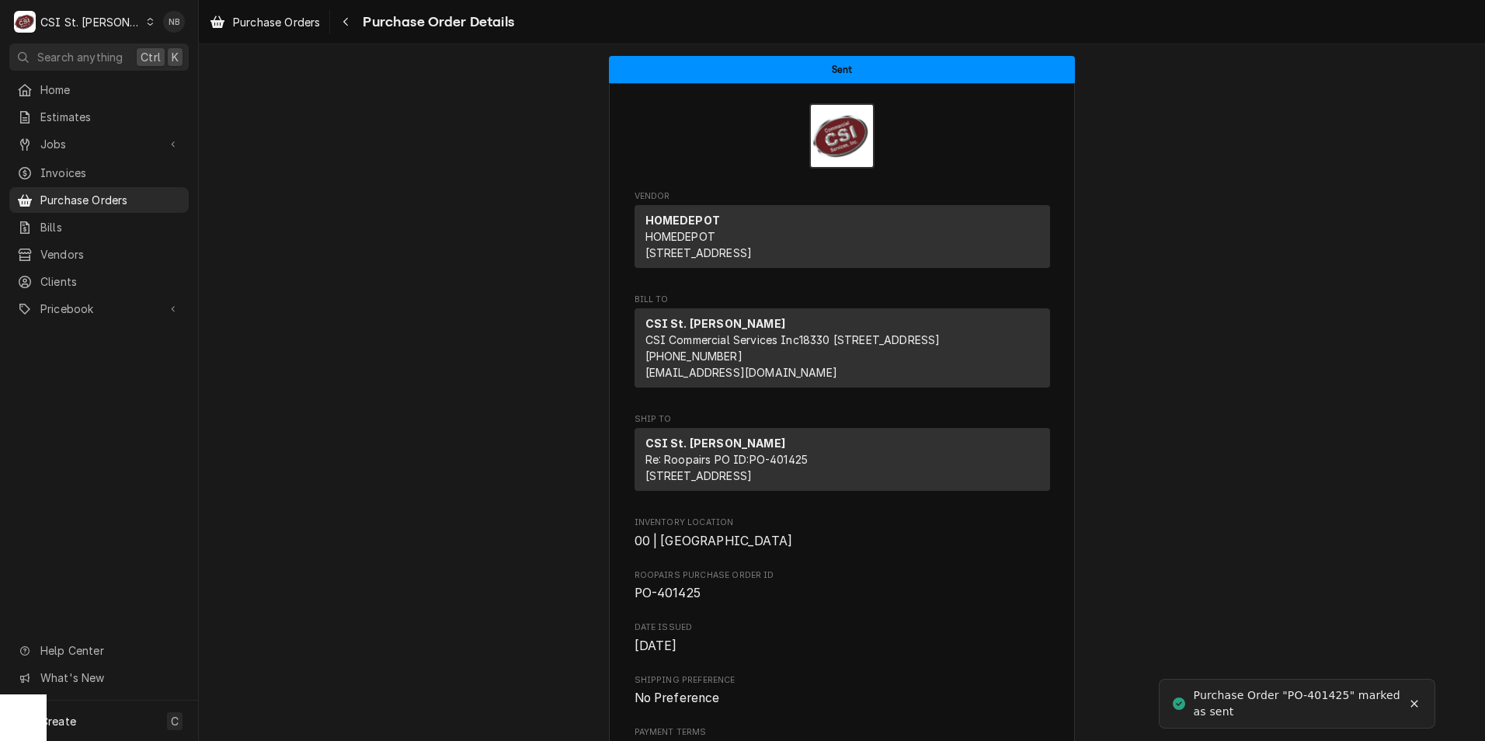
scroll to position [777, 0]
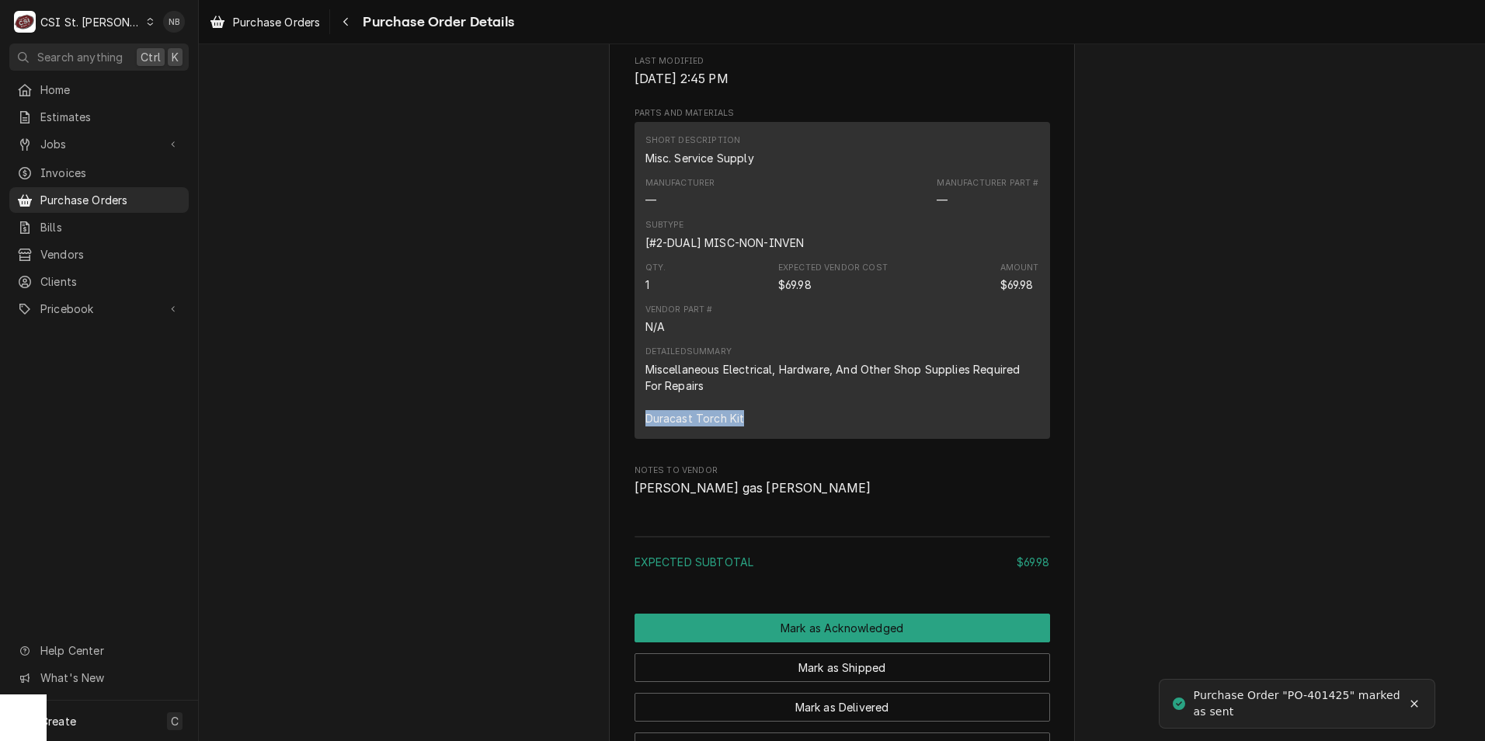
drag, startPoint x: 640, startPoint y: 465, endPoint x: 735, endPoint y: 473, distance: 95.8
click at [735, 426] on div "Miscellaneous Electrical, Hardware, And Other Shop Supplies Required For Repair…" at bounding box center [842, 393] width 394 height 65
drag, startPoint x: 735, startPoint y: 473, endPoint x: 711, endPoint y: 461, distance: 27.8
copy div "Duracast Torch Kit"
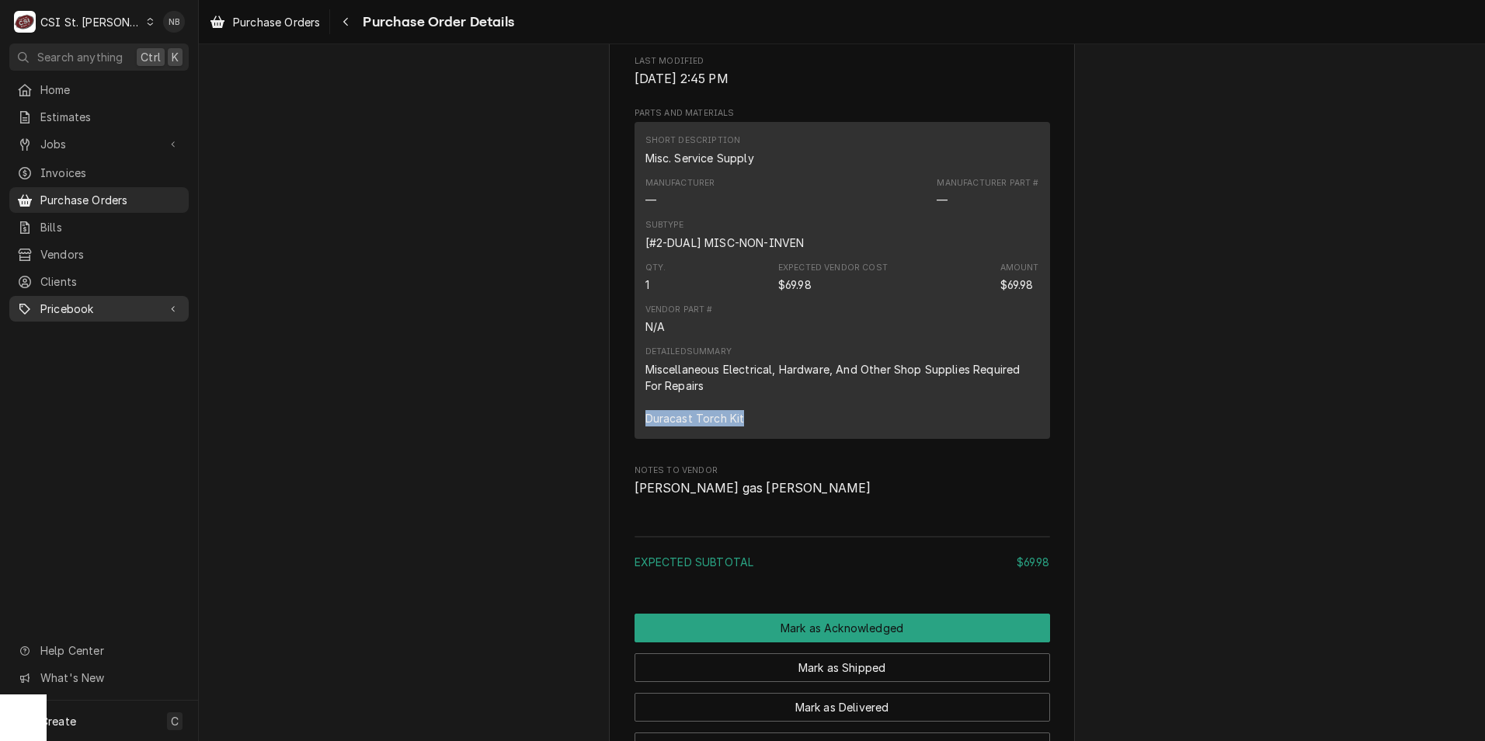
click at [97, 303] on span "Pricebook" at bounding box center [98, 309] width 117 height 16
click at [432, 478] on div "Sent Vendor HOMEDEPOT HOMEDEPOT PO BOX 6031 The Lakes, NV 88901-6031 Bill To CS…" at bounding box center [842, 91] width 1286 height 1646
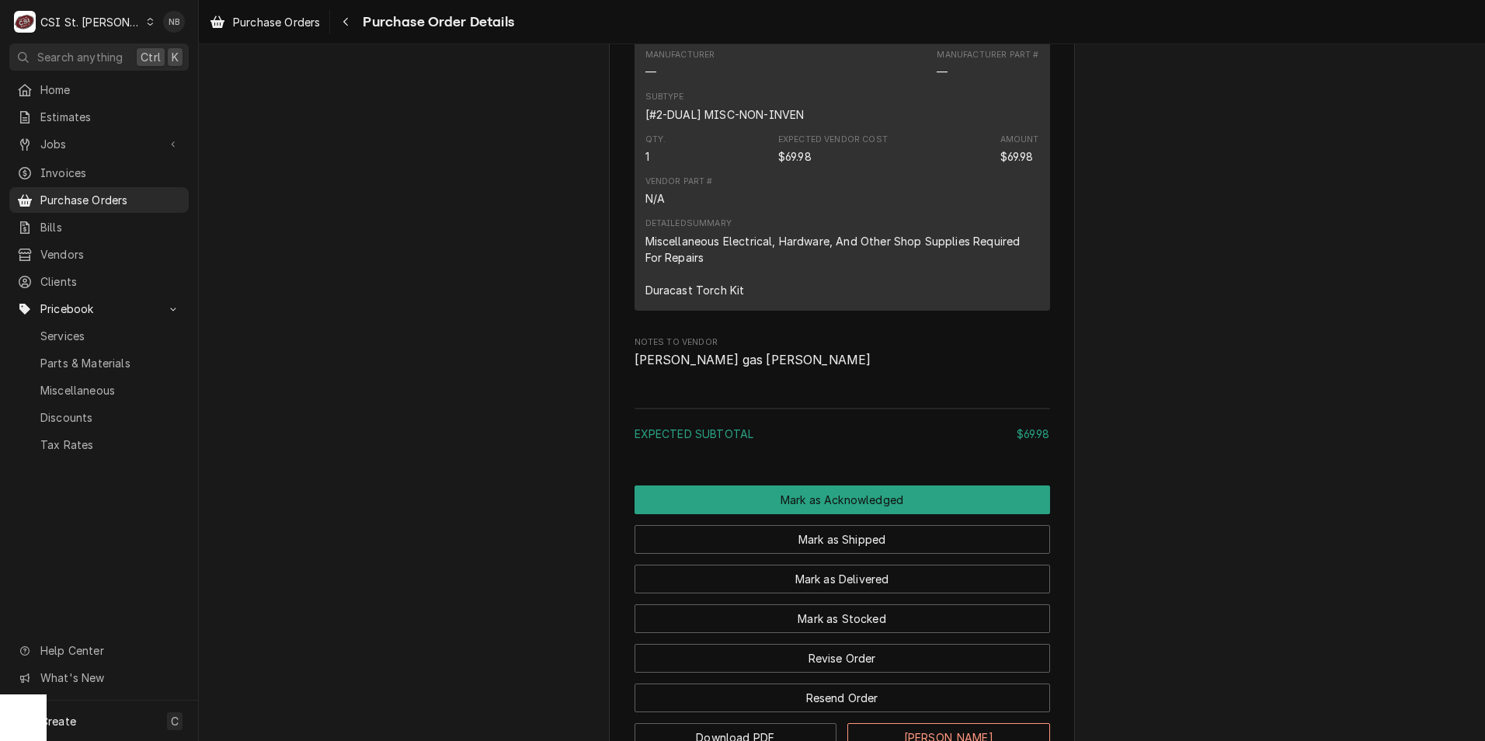
scroll to position [1071, 0]
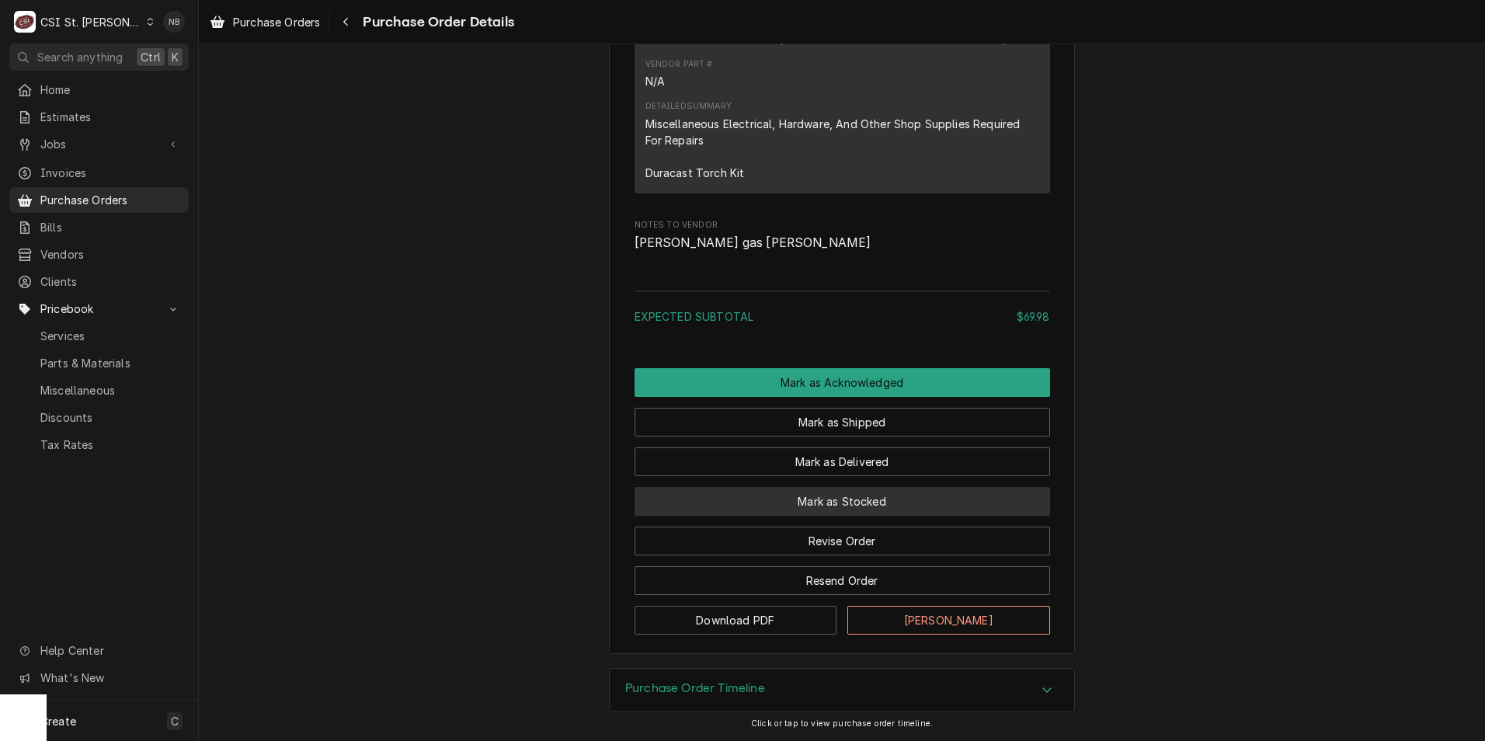
click at [850, 511] on button "Mark as Stocked" at bounding box center [841, 501] width 415 height 29
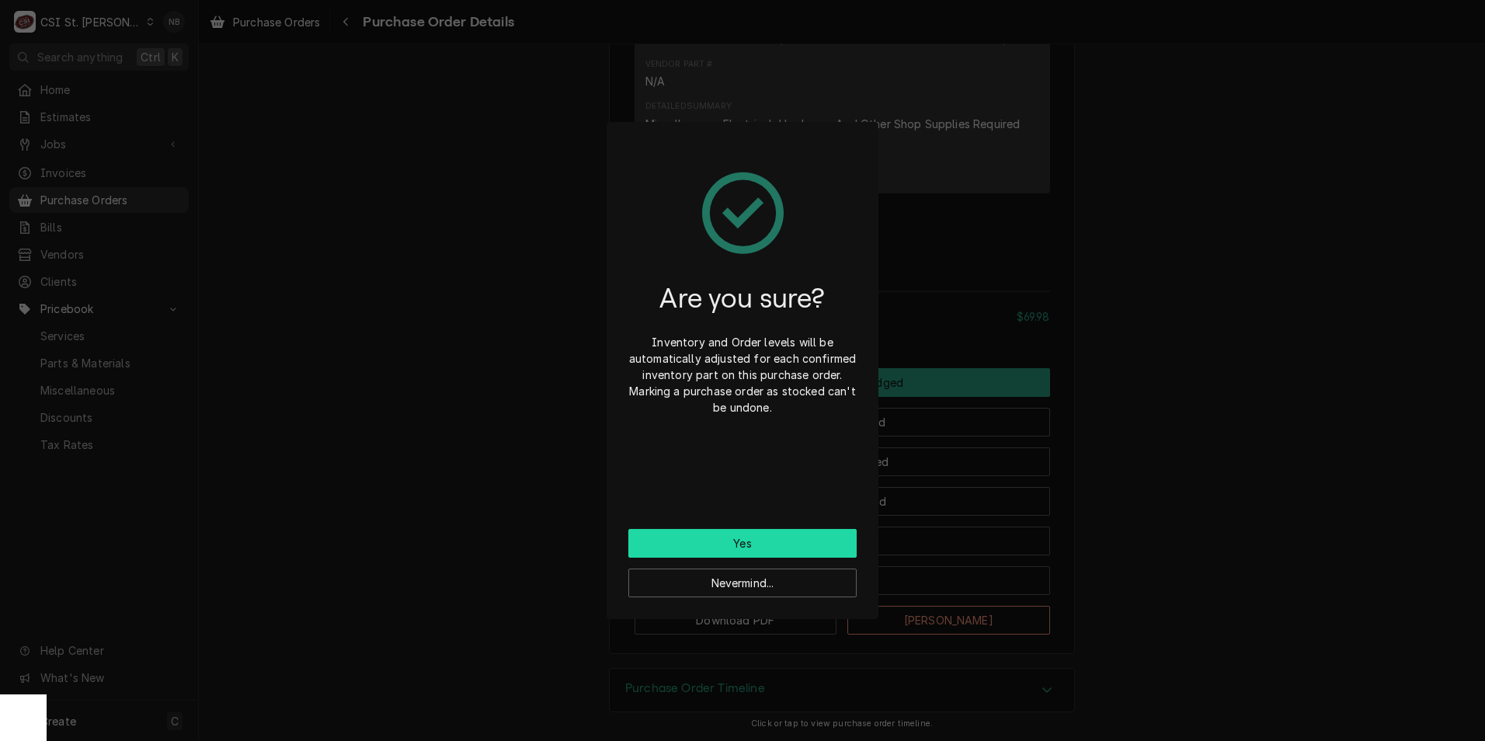
click at [732, 546] on button "Yes" at bounding box center [742, 543] width 228 height 29
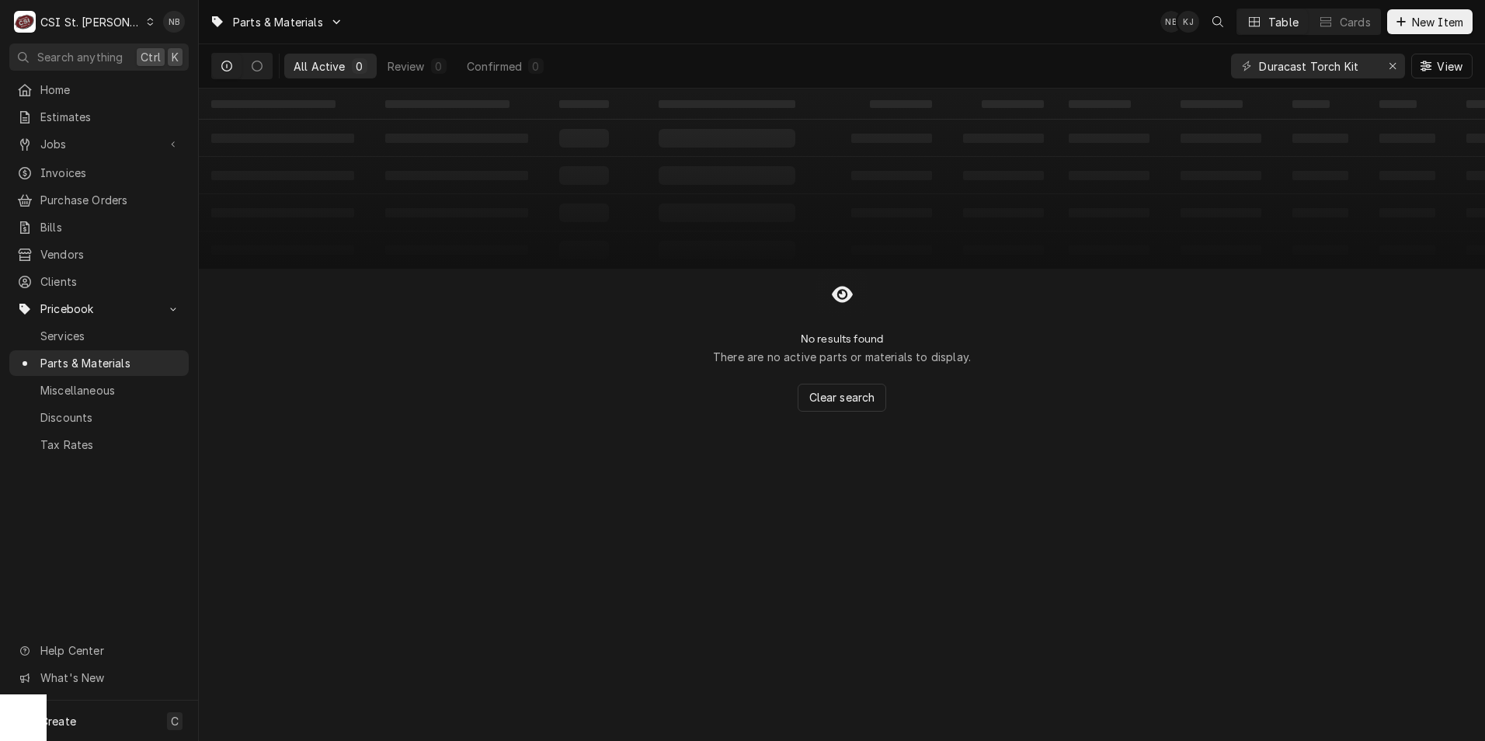
type input "Duracast Torch Kit"
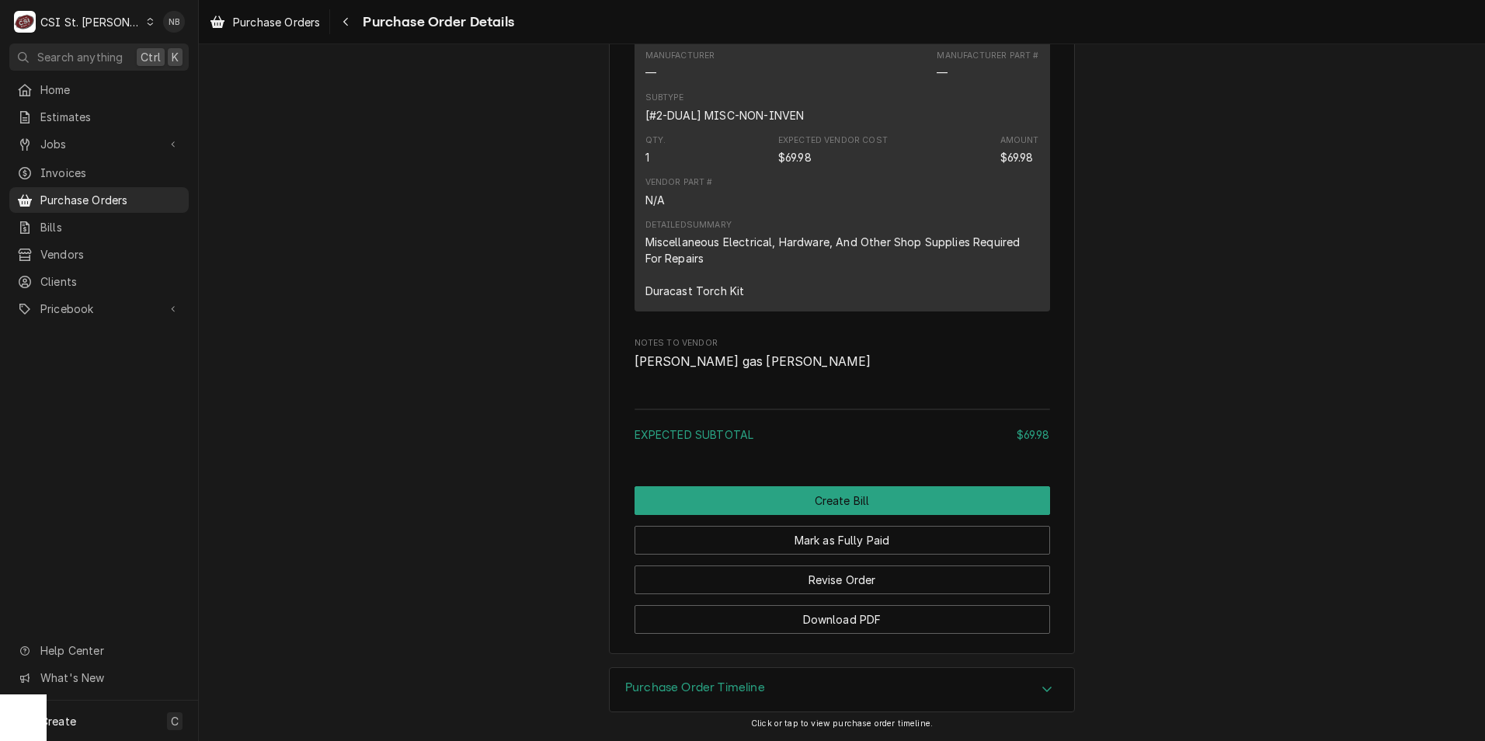
scroll to position [1149, 0]
click at [120, 195] on span "Purchase Orders" at bounding box center [110, 200] width 141 height 16
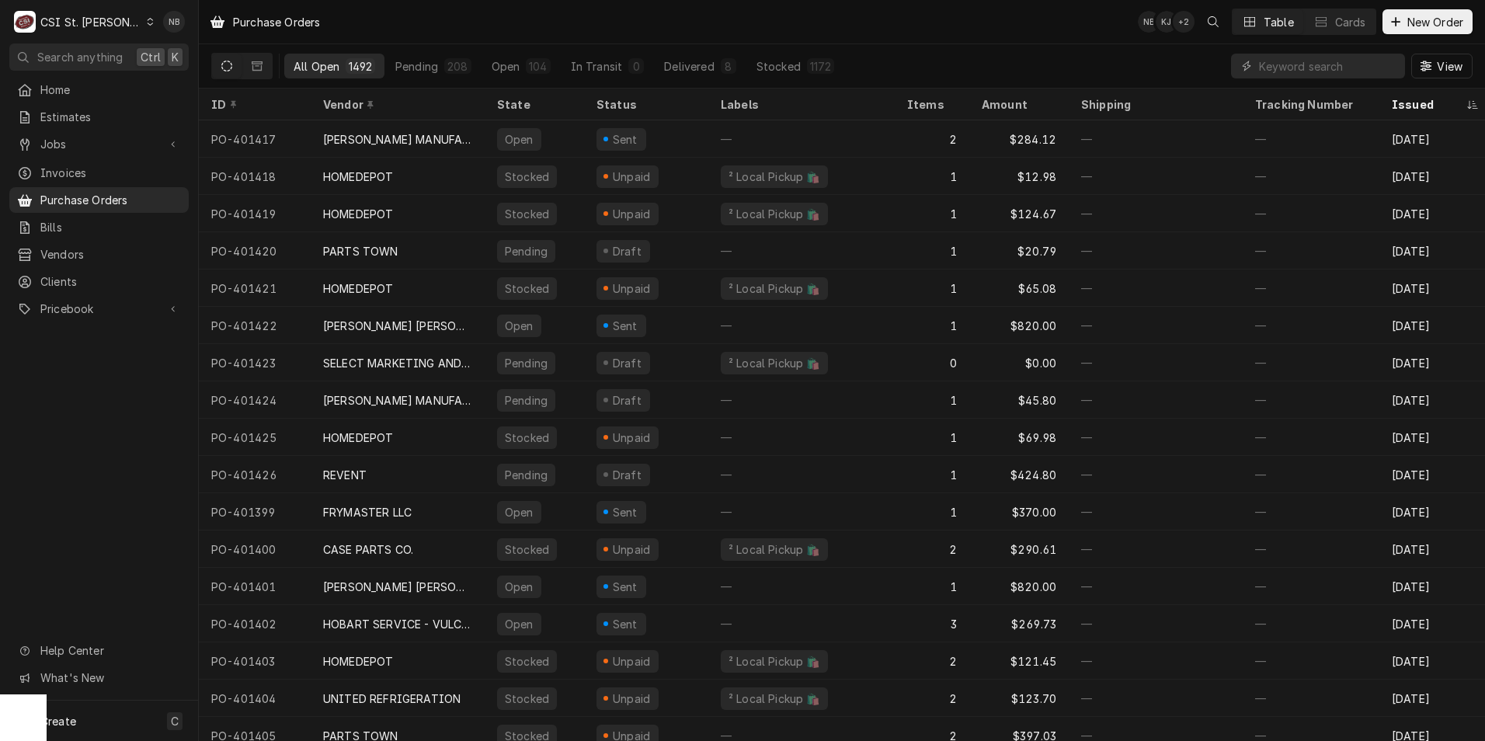
click at [108, 26] on div "CSI St. Louis" at bounding box center [90, 22] width 101 height 16
click at [201, 57] on div "CSI [US_STATE]" at bounding box center [238, 58] width 205 height 16
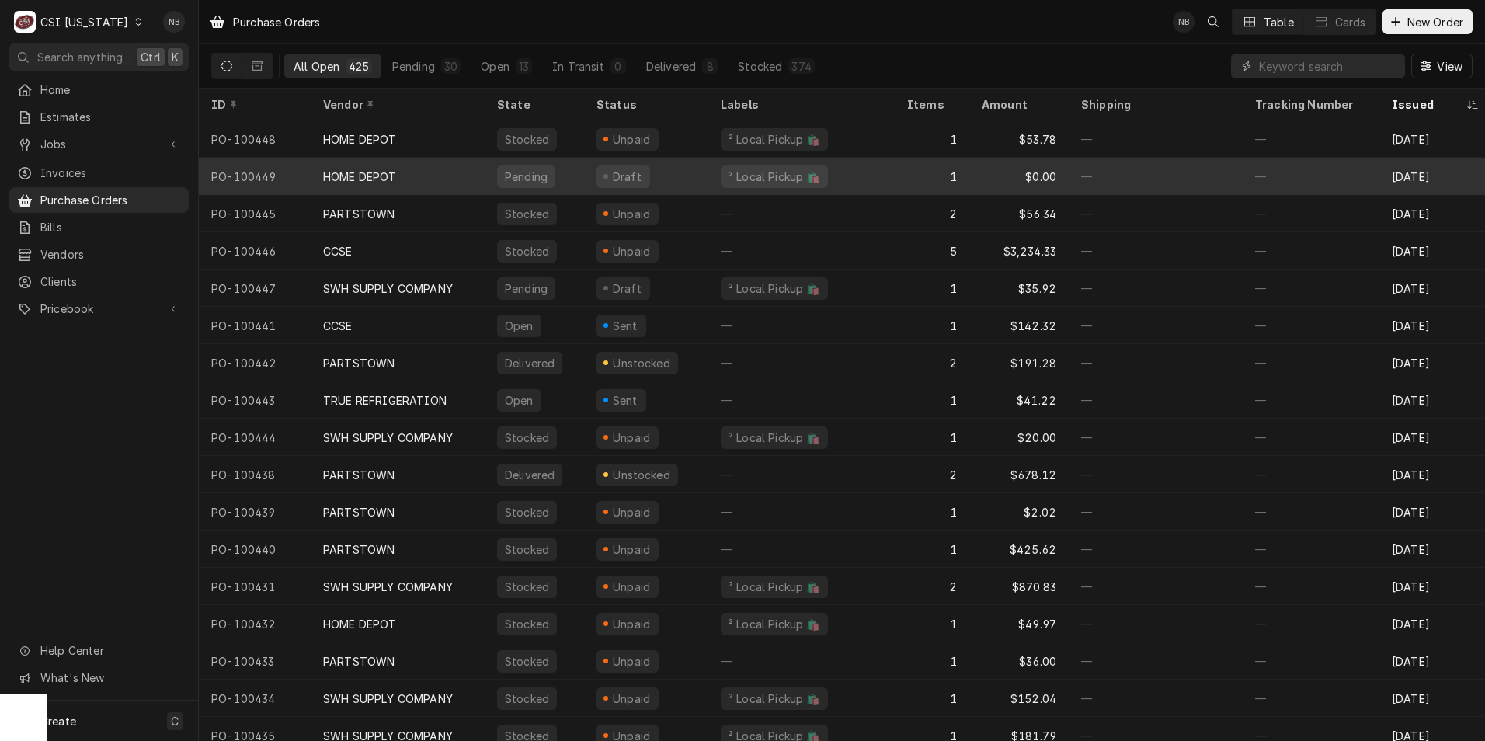
click at [485, 172] on div "Pending" at bounding box center [534, 176] width 99 height 37
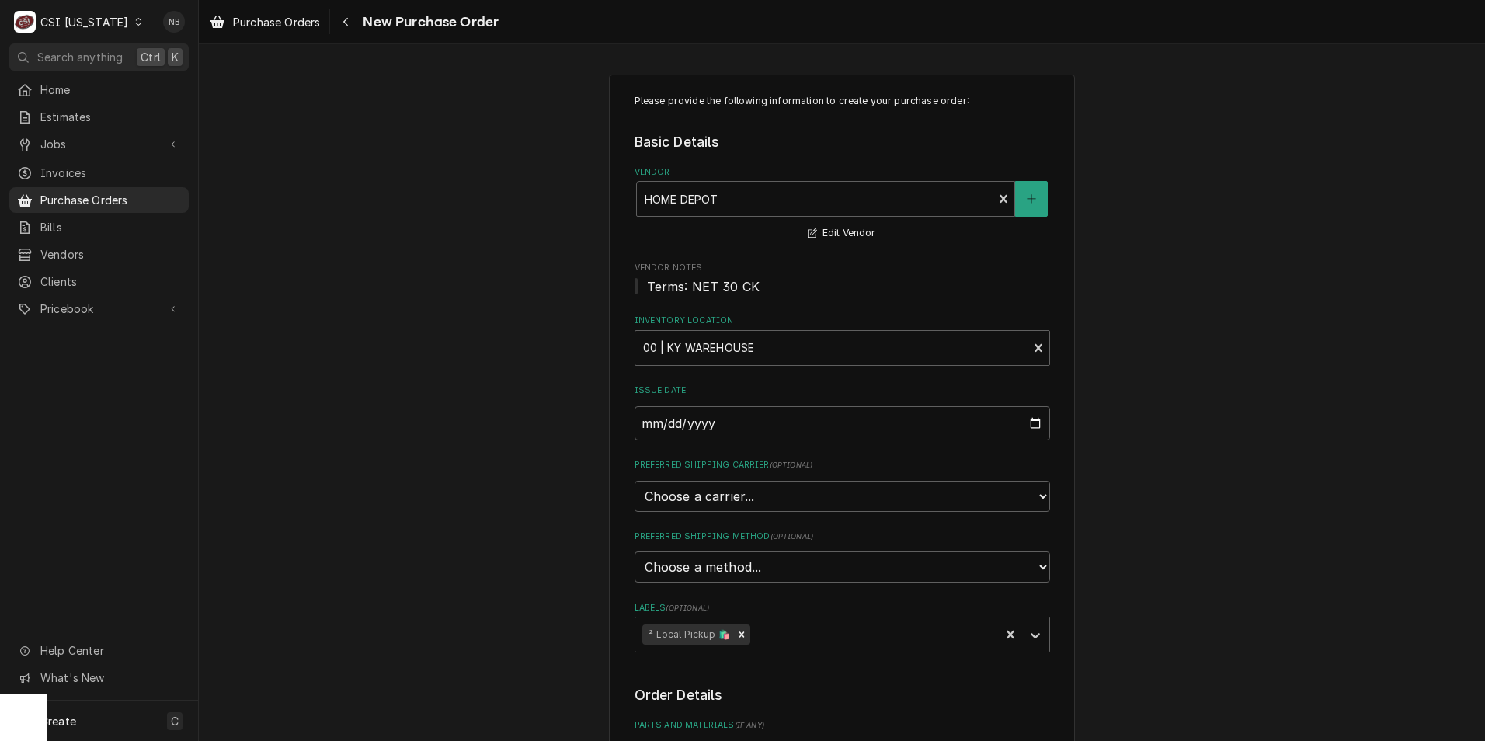
scroll to position [466, 0]
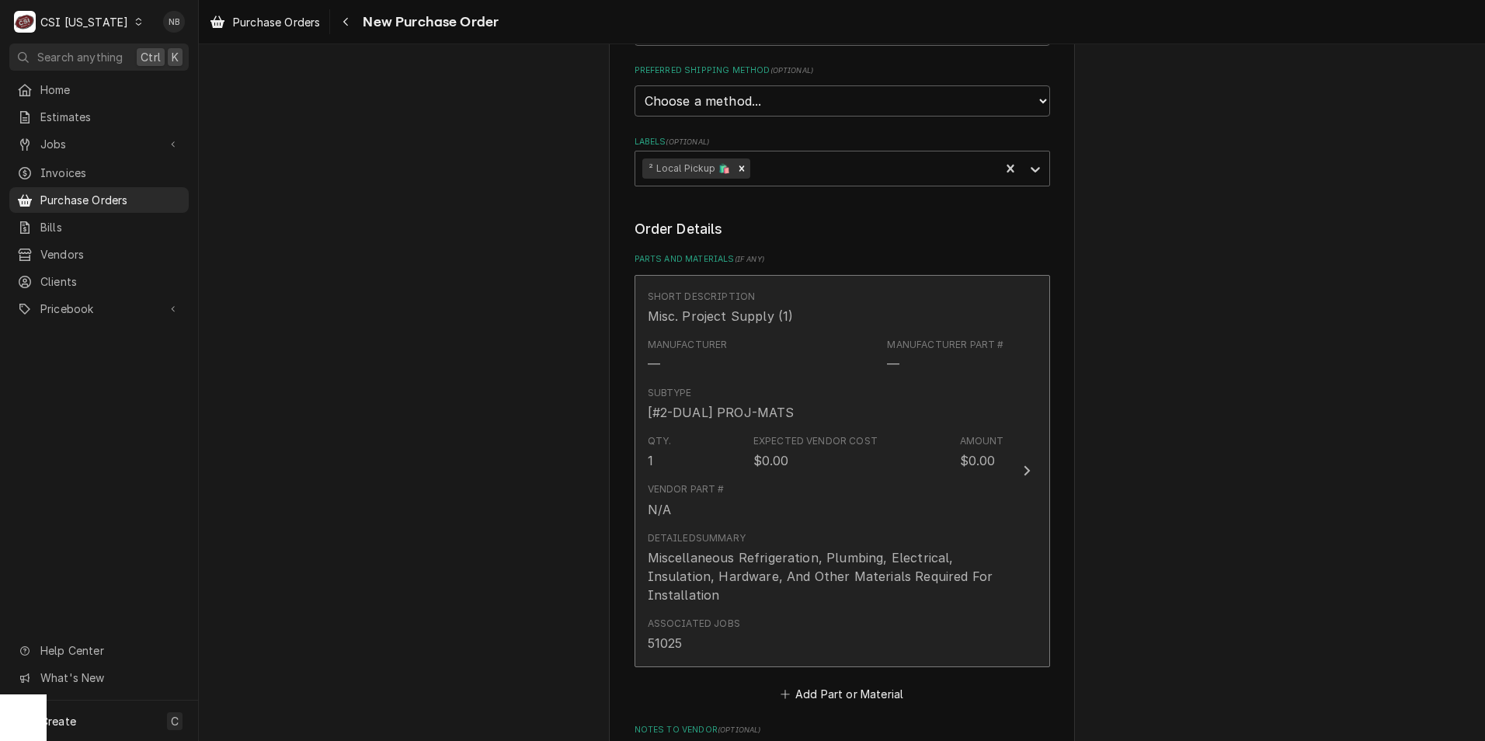
click at [927, 421] on div "Subtype [#2-DUAL] PROJ-MATS" at bounding box center [826, 404] width 356 height 48
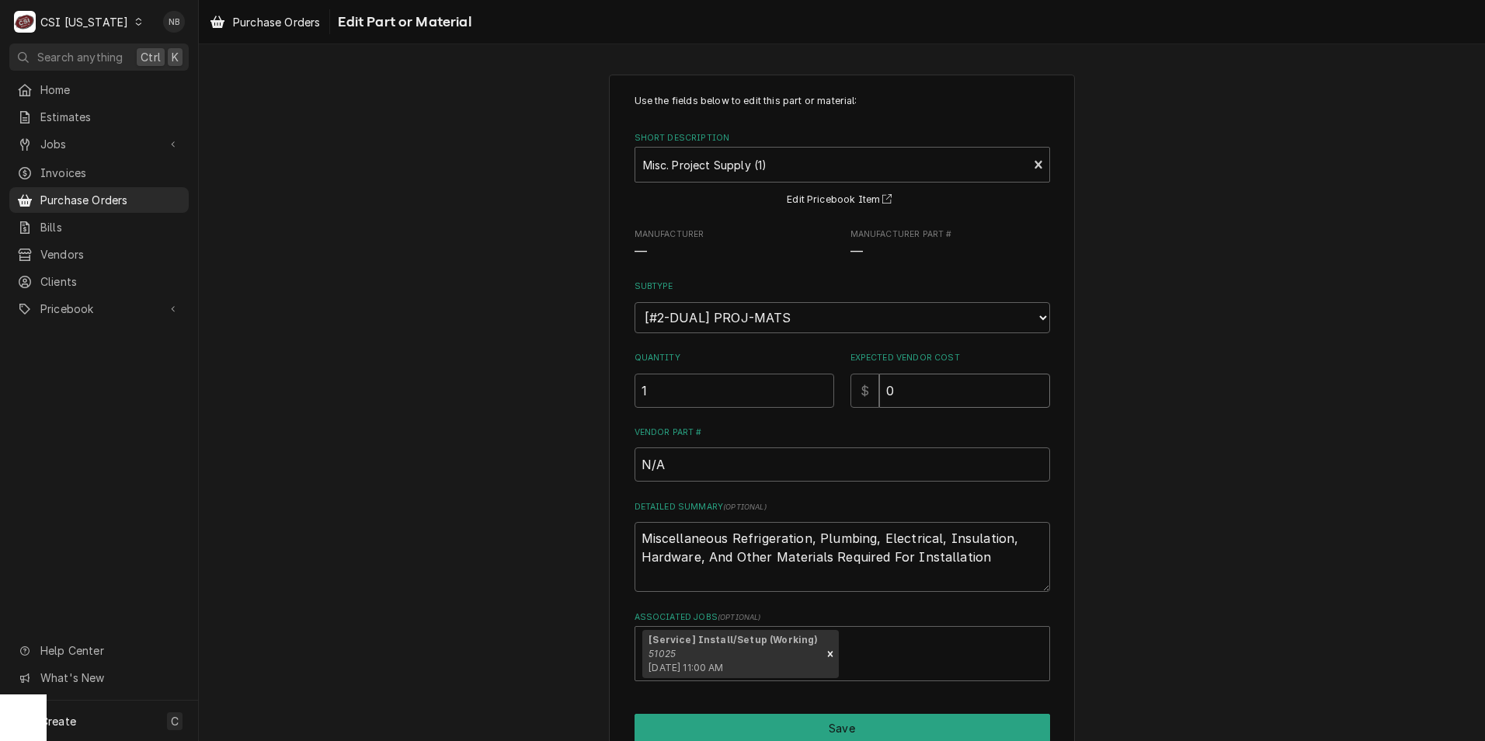
click at [929, 388] on input "0" at bounding box center [964, 391] width 171 height 34
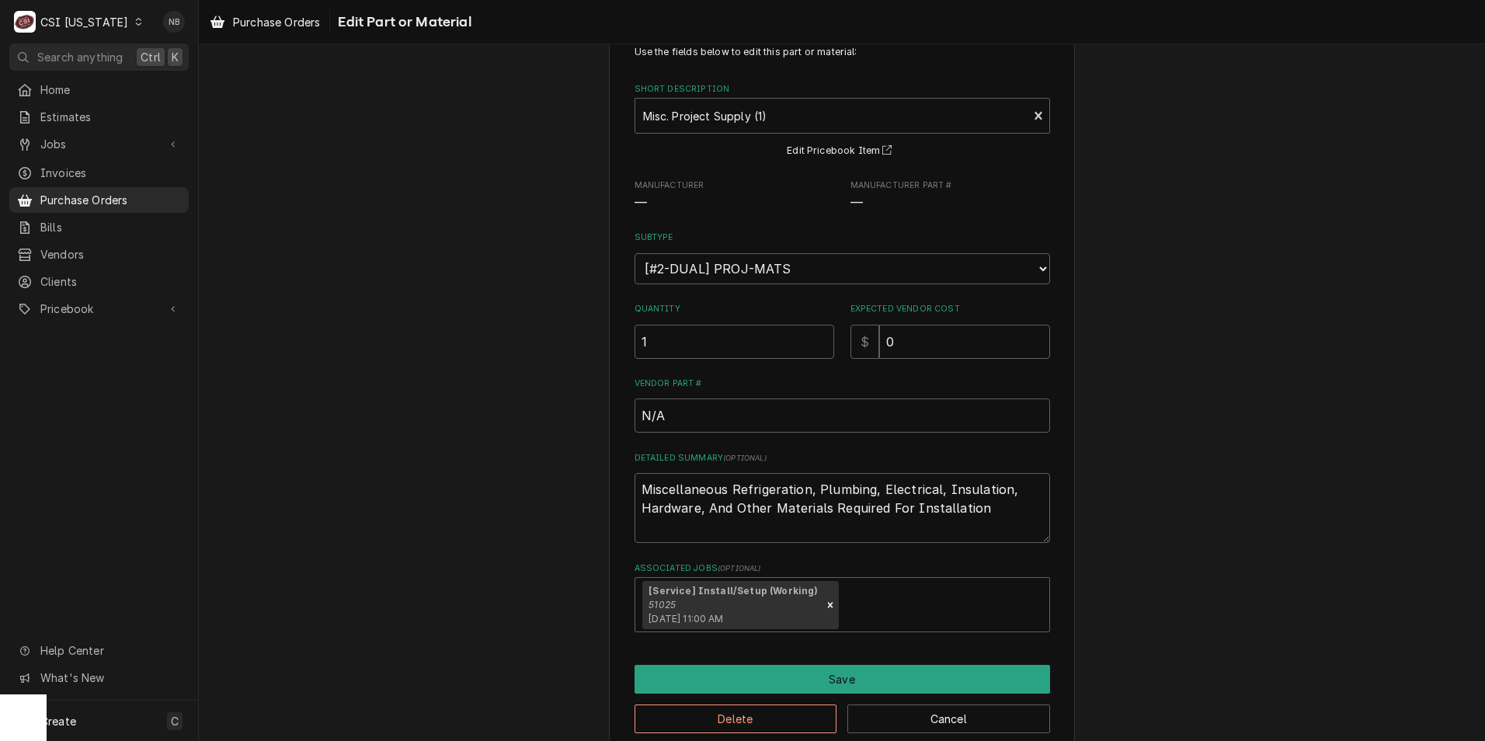
scroll to position [75, 0]
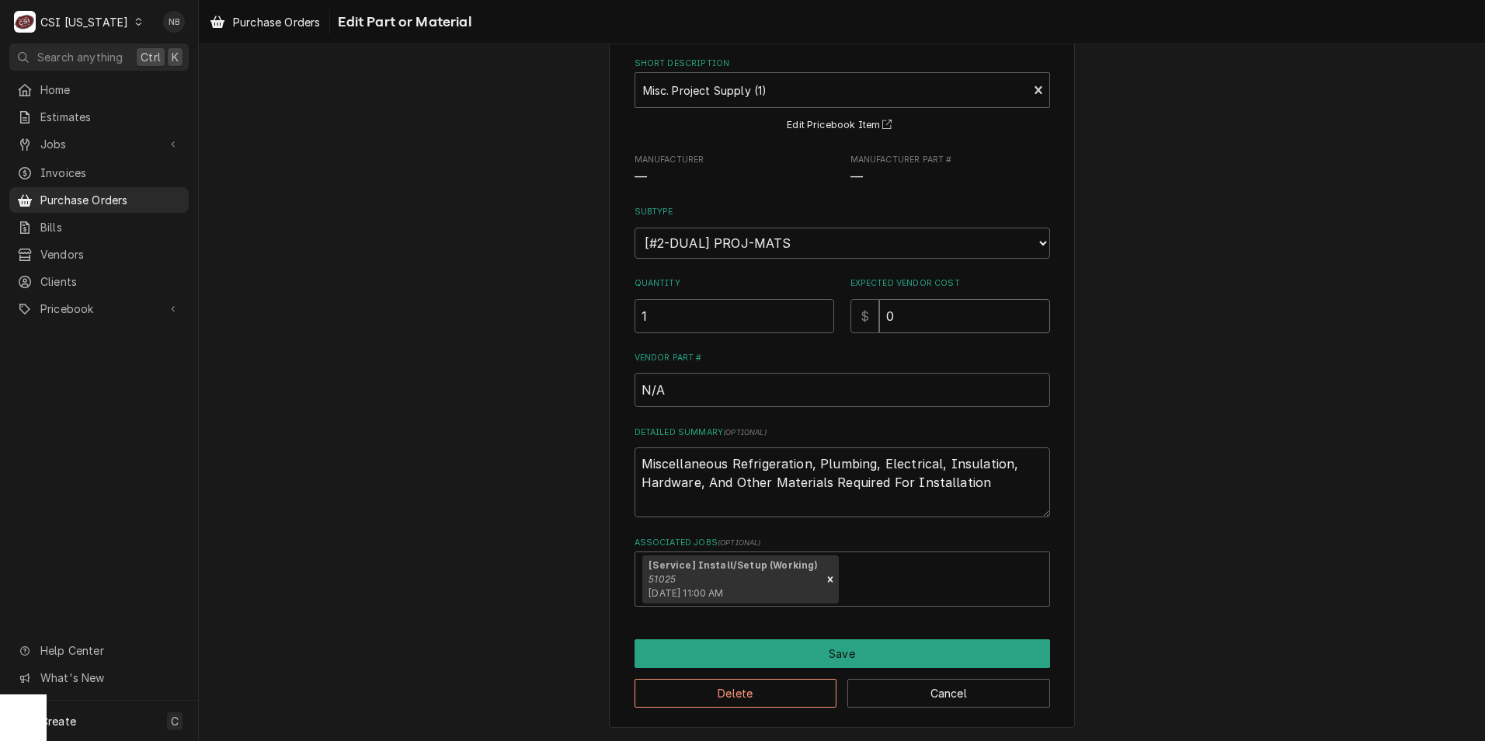
drag, startPoint x: 937, startPoint y: 318, endPoint x: 622, endPoint y: 315, distance: 314.5
click at [662, 323] on div "Quantity 1 Expected Vendor Cost $ 0" at bounding box center [841, 304] width 415 height 55
type textarea "x"
type input "5"
type textarea "x"
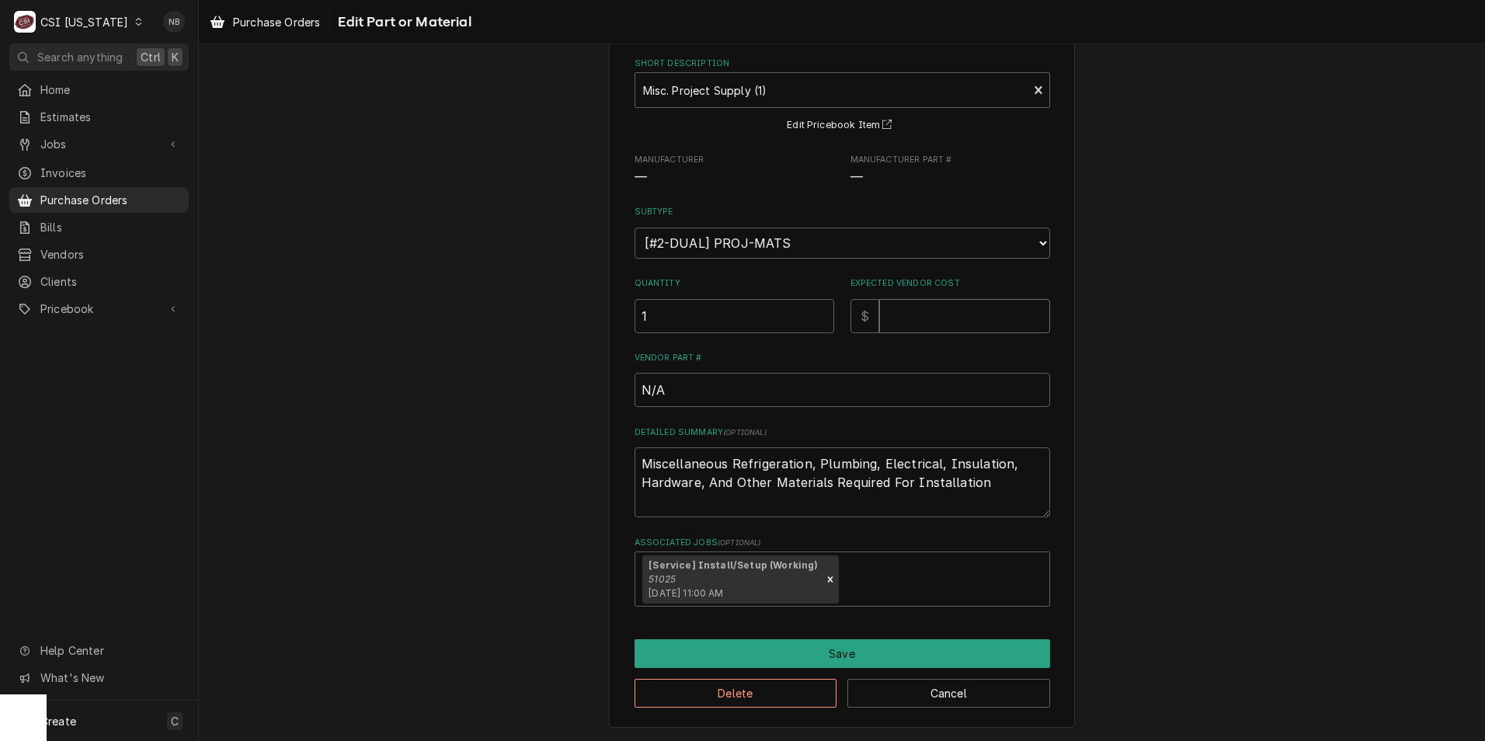
type textarea "x"
type input "1"
type textarea "x"
type input "15"
type textarea "x"
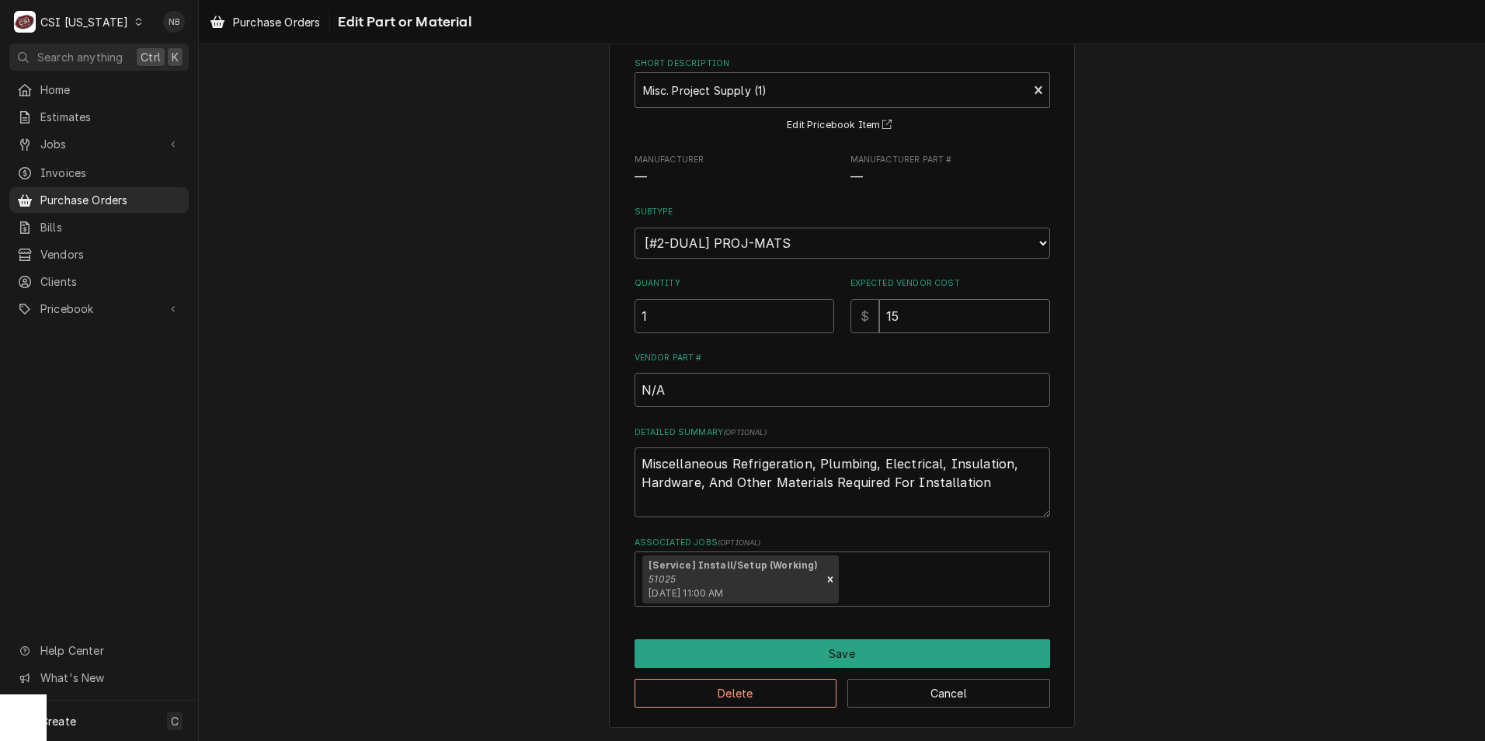
type input "15.4"
type textarea "x"
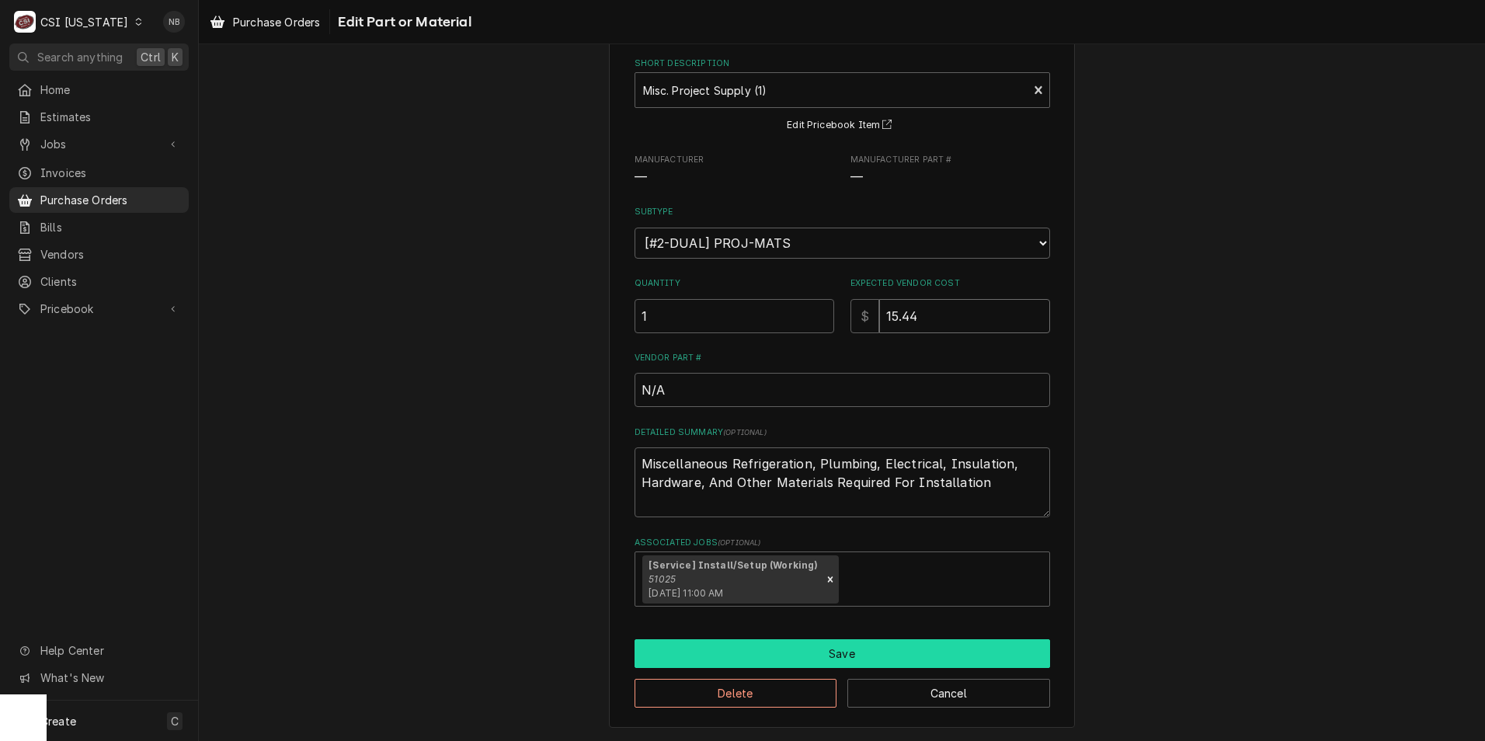
type input "15.44"
click at [850, 657] on button "Save" at bounding box center [841, 653] width 415 height 29
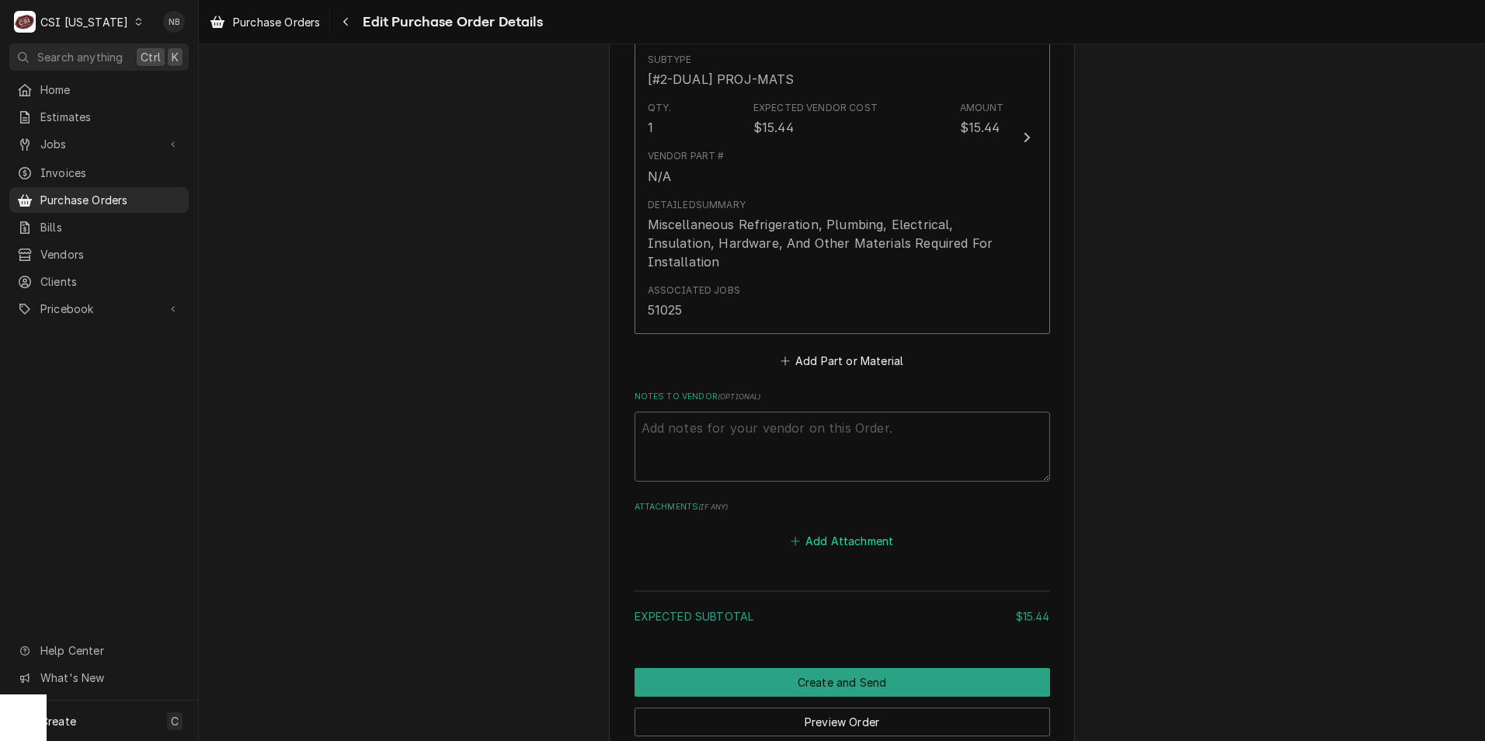
scroll to position [940, 0]
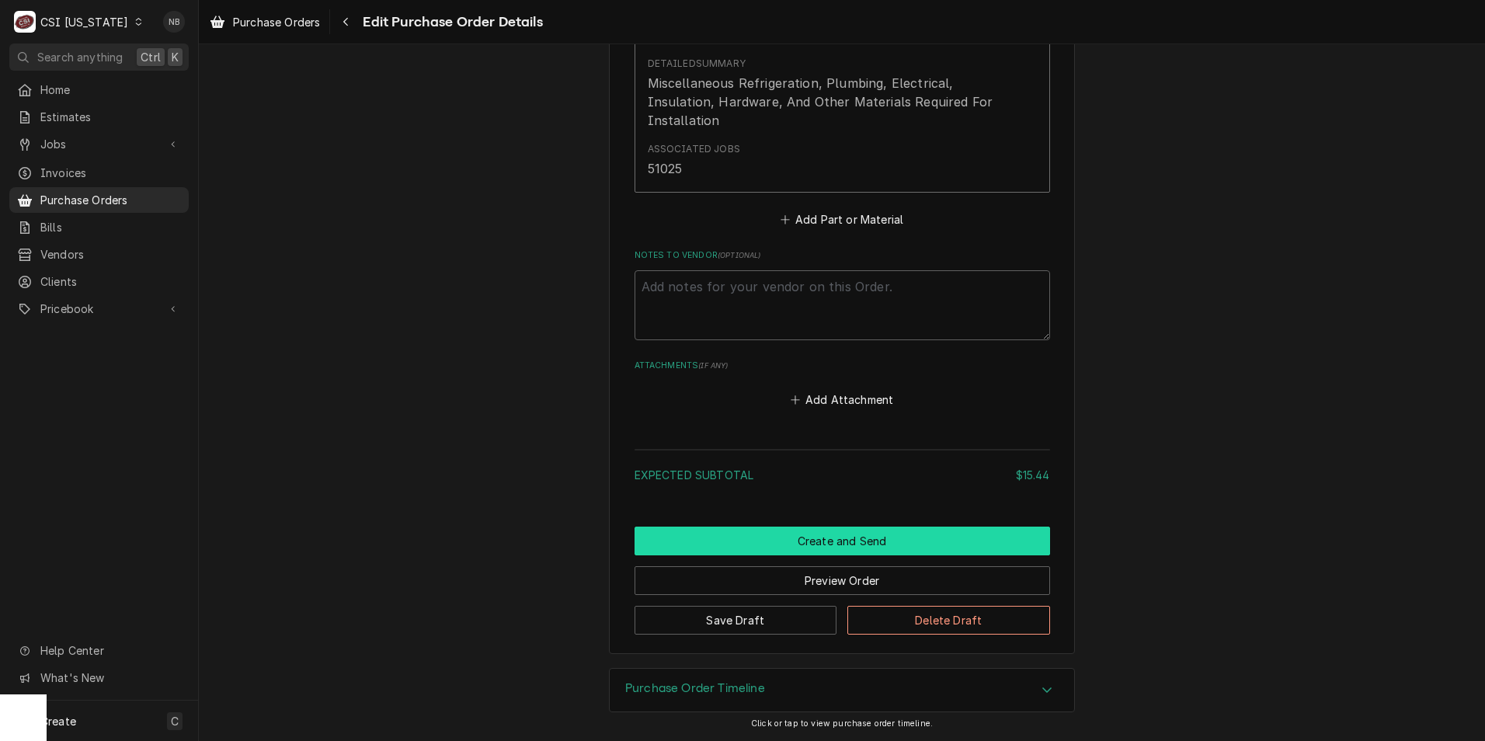
click at [860, 537] on button "Create and Send" at bounding box center [841, 541] width 415 height 29
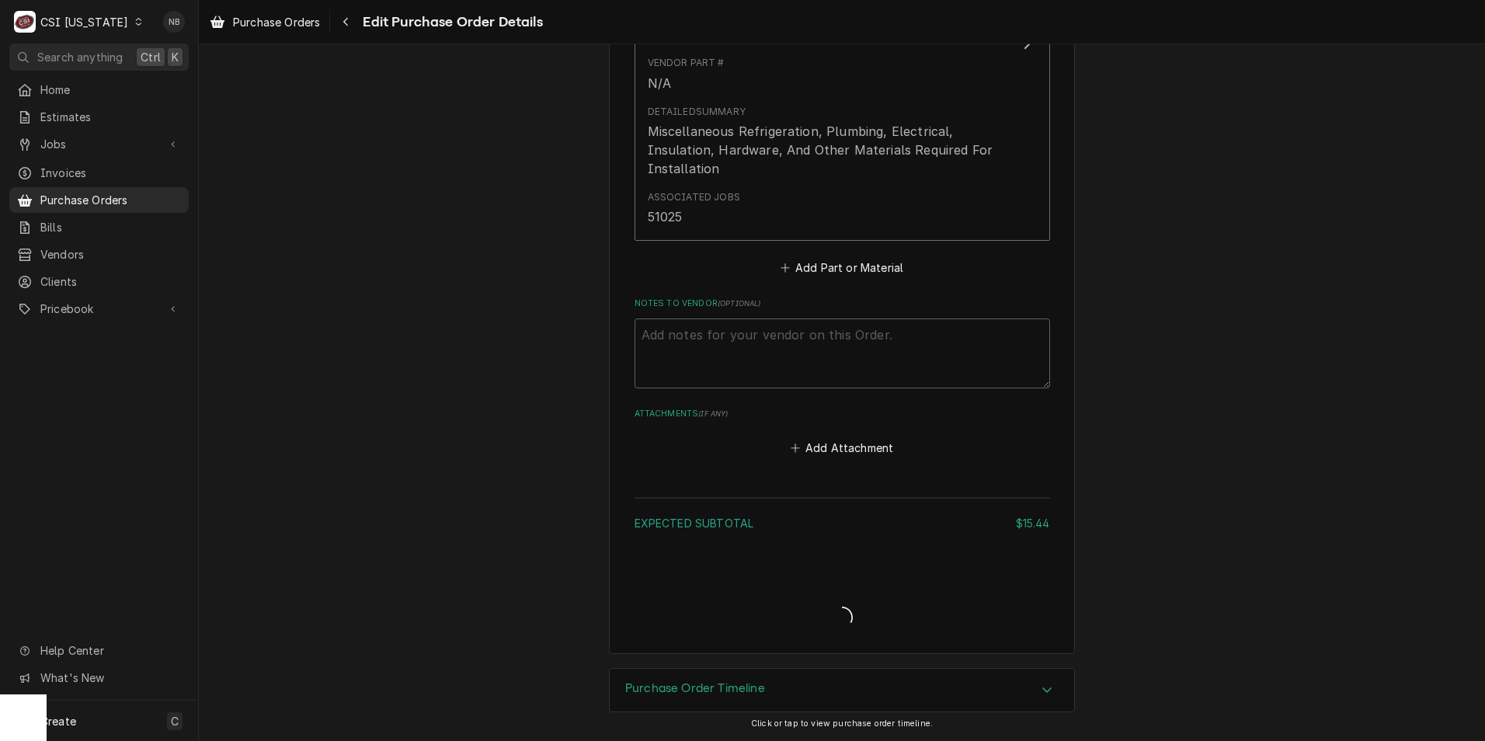
scroll to position [892, 0]
type textarea "x"
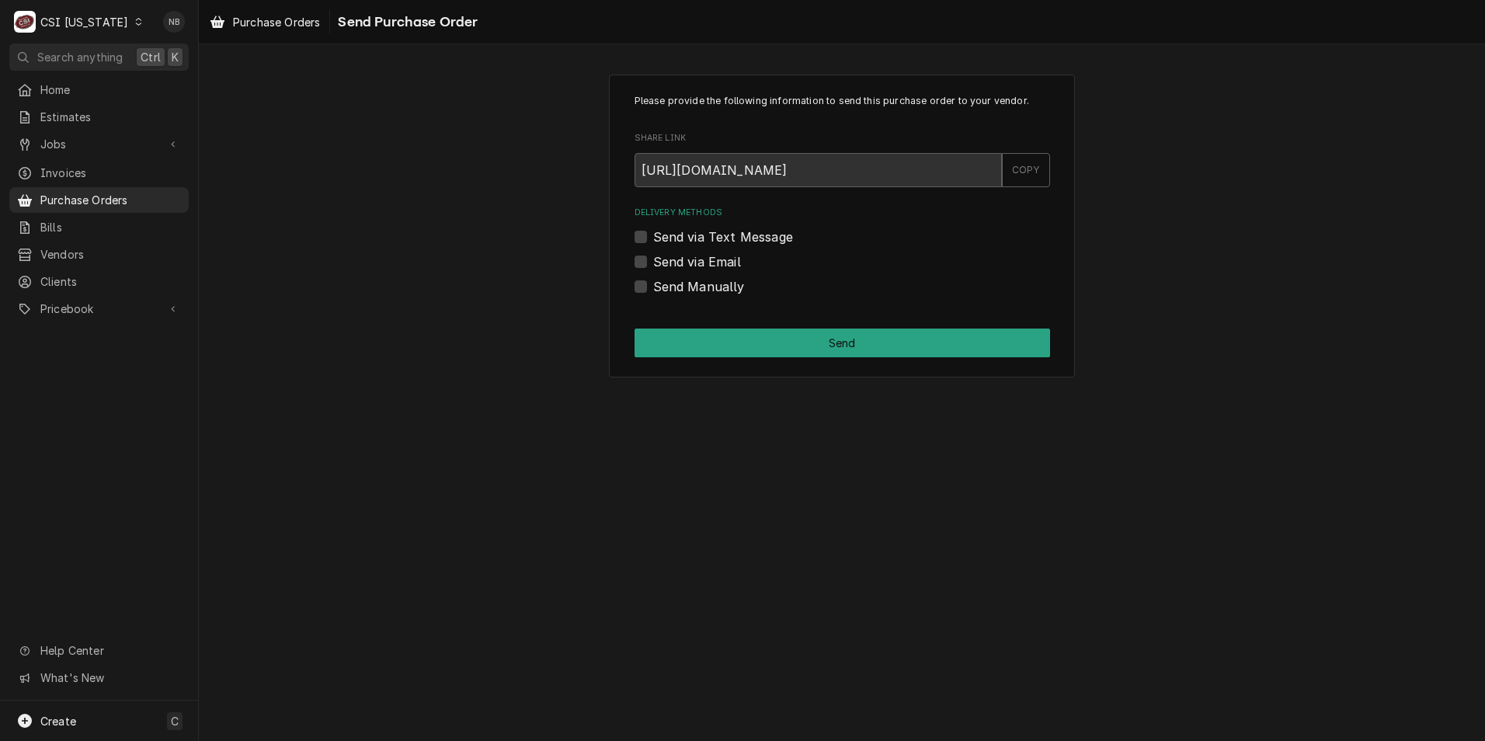
click at [653, 284] on label "Send Manually" at bounding box center [699, 286] width 92 height 19
click at [653, 284] on input "Send Manually" at bounding box center [860, 294] width 415 height 34
checkbox input "true"
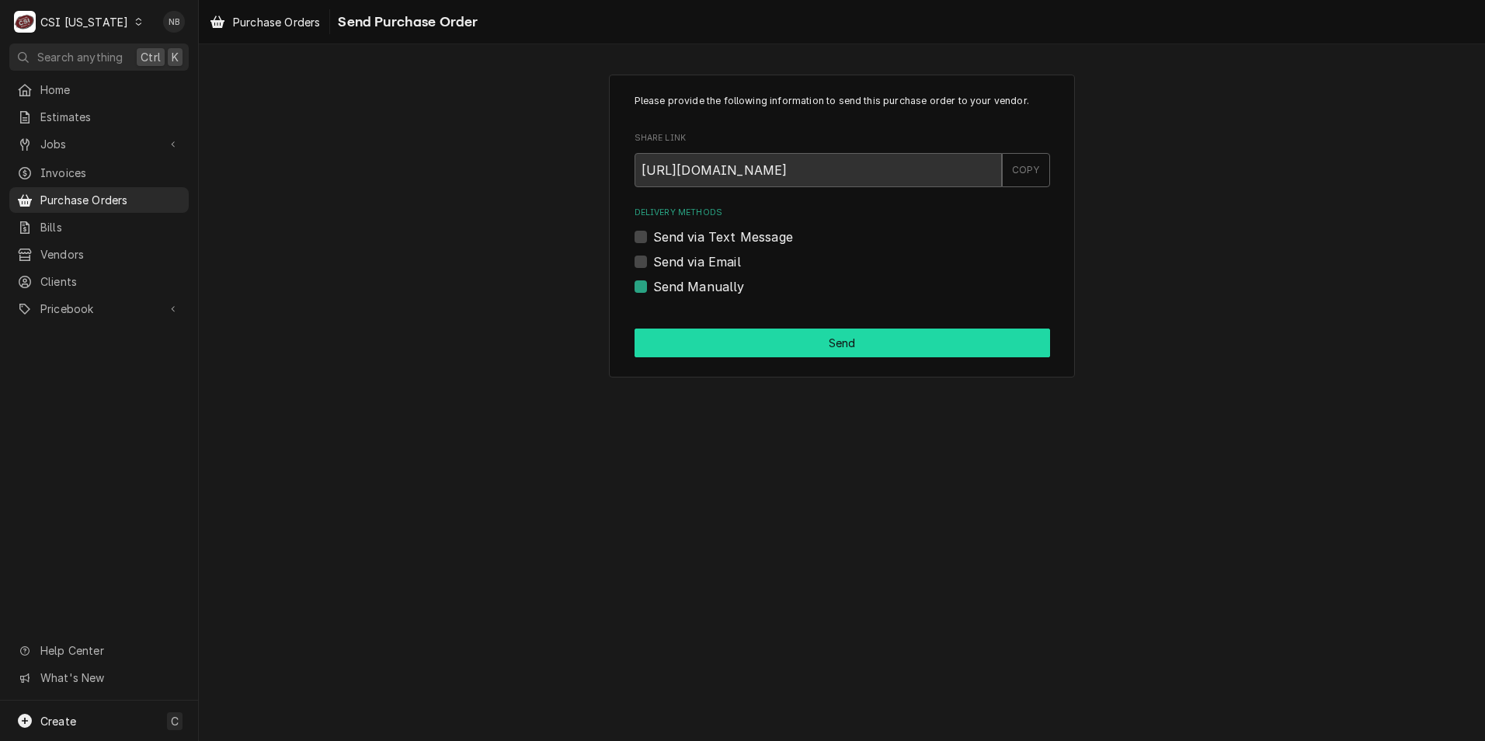
click at [687, 339] on button "Send" at bounding box center [841, 342] width 415 height 29
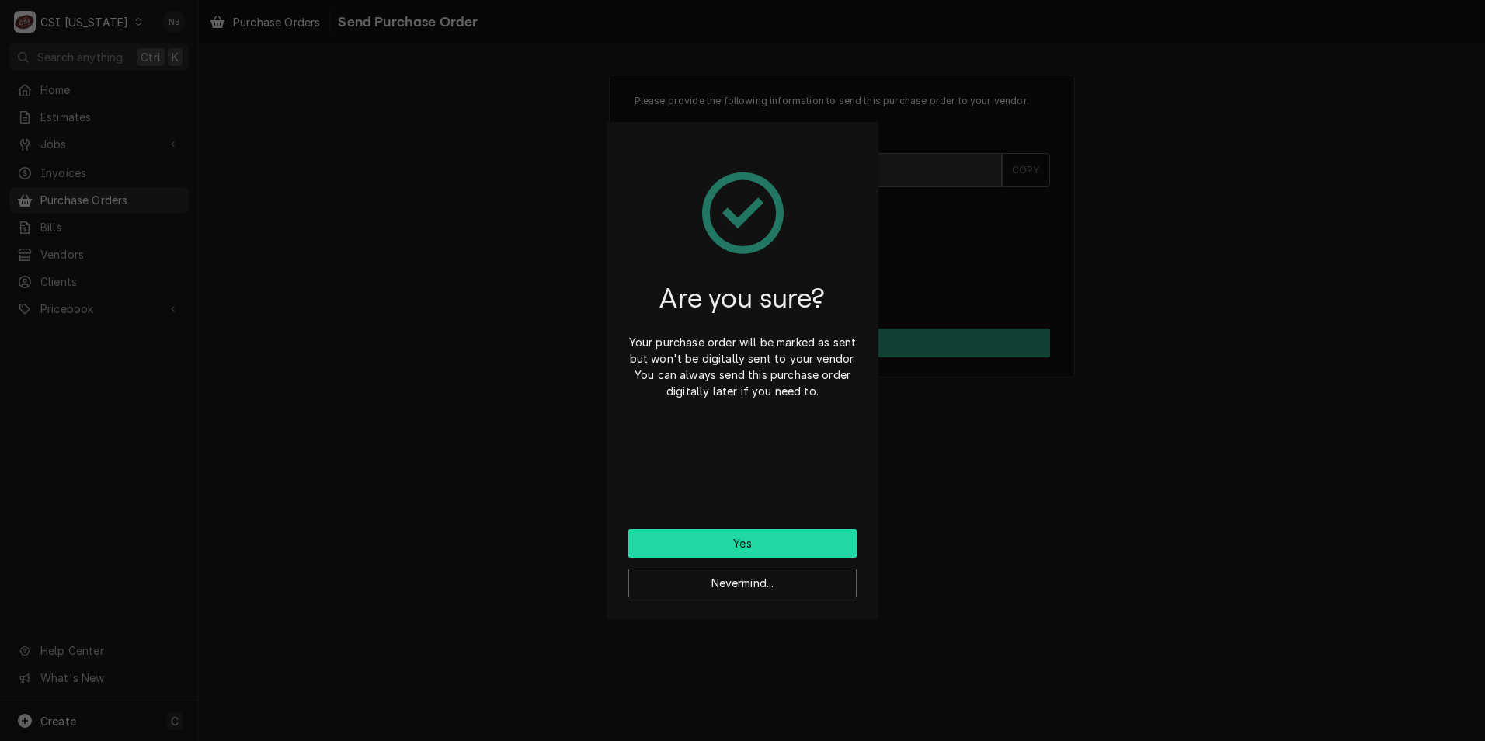
click at [764, 544] on button "Yes" at bounding box center [742, 543] width 228 height 29
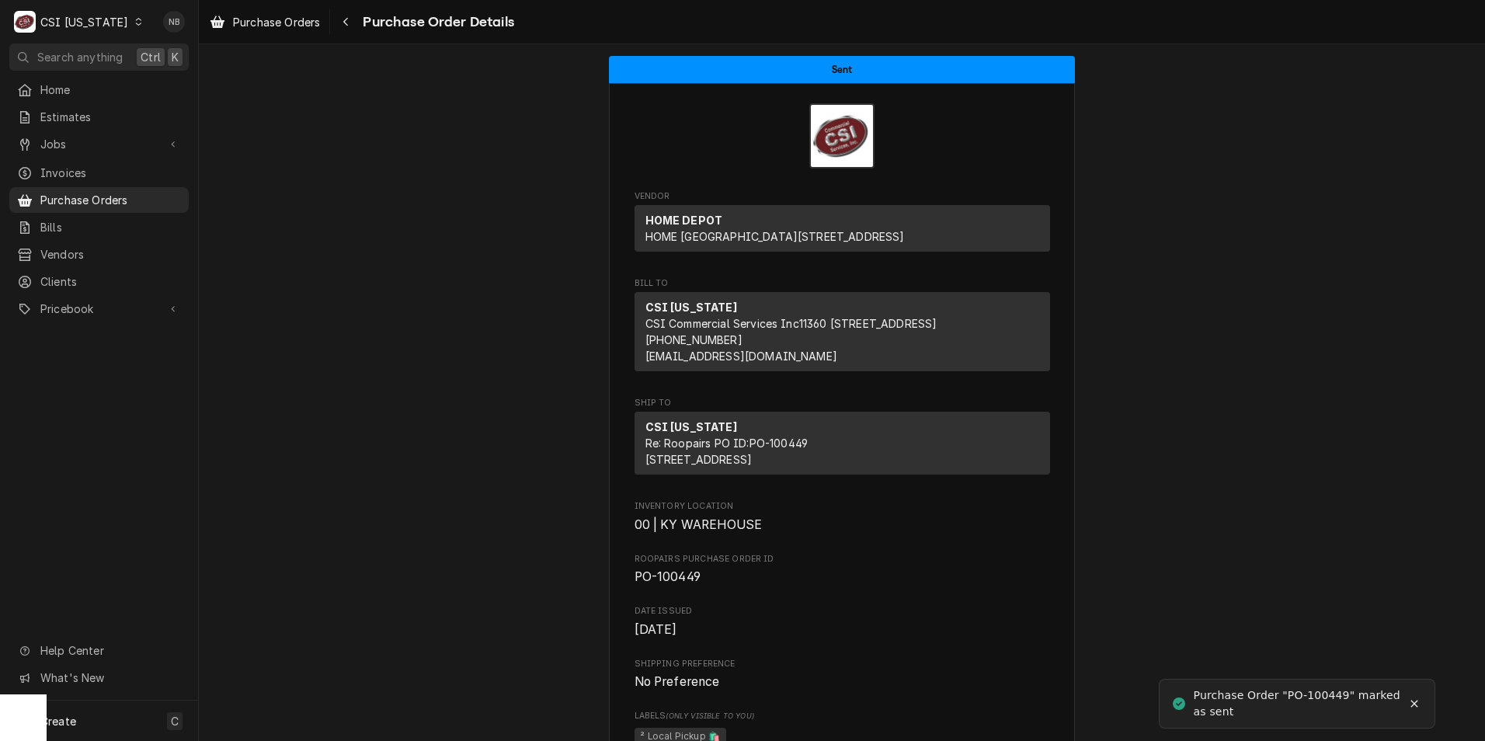
scroll to position [1086, 0]
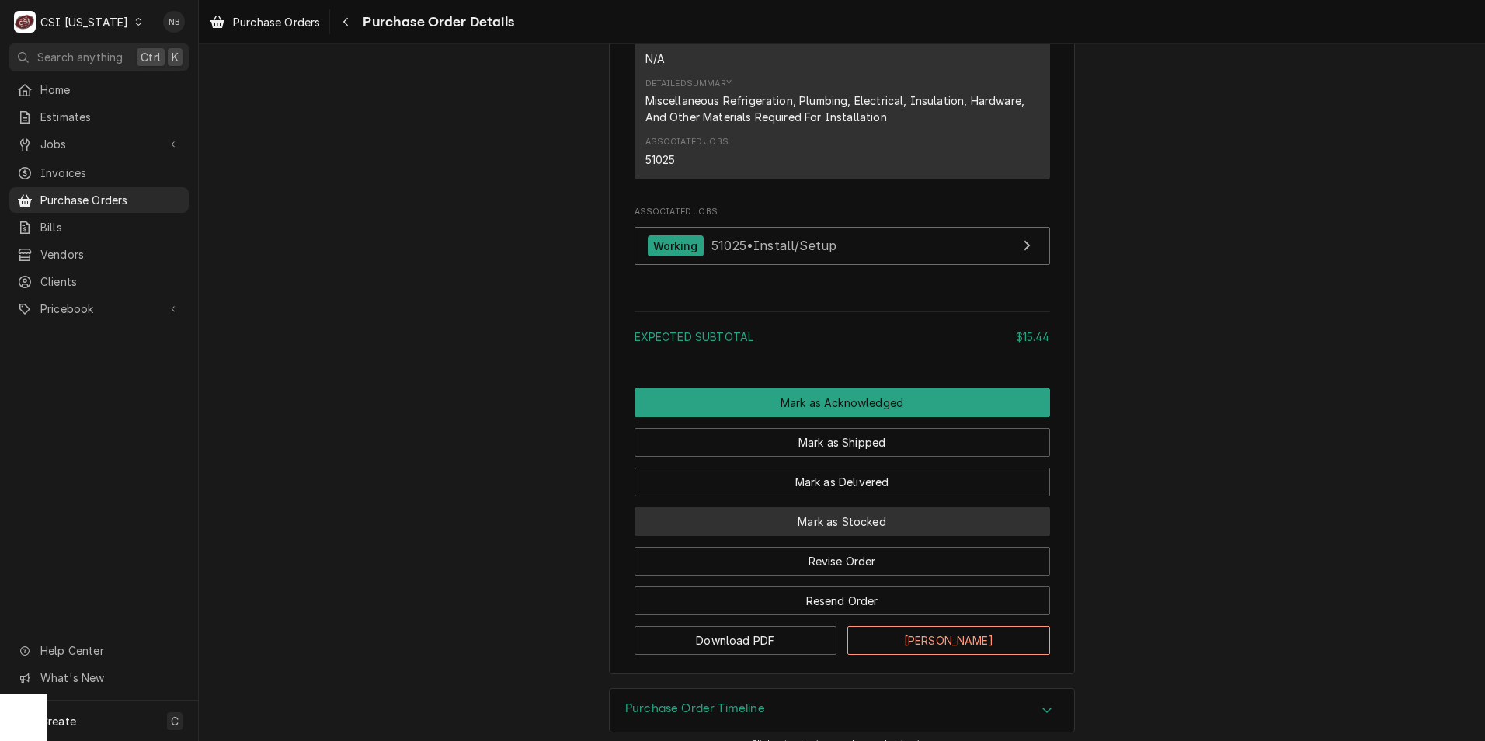
click at [867, 536] on button "Mark as Stocked" at bounding box center [841, 521] width 415 height 29
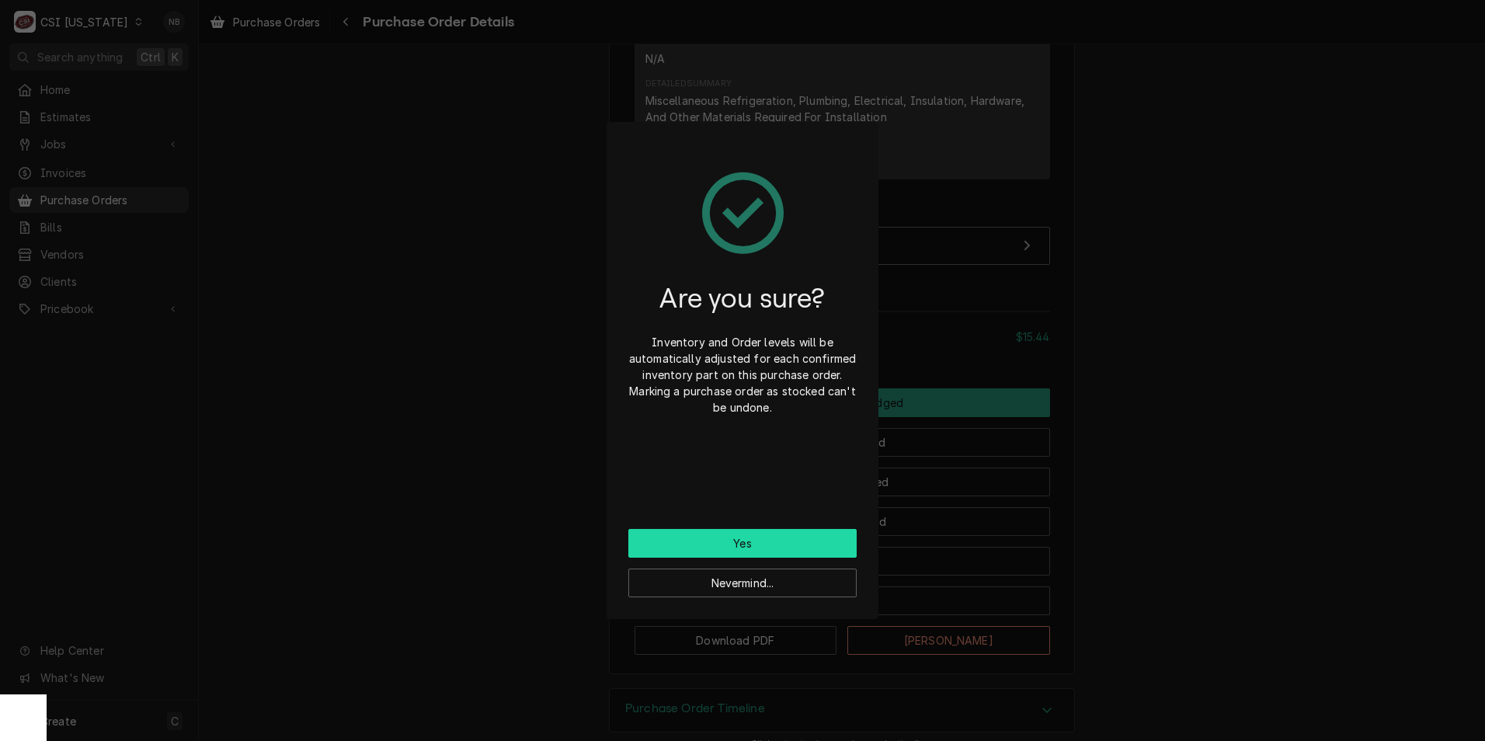
click at [742, 546] on button "Yes" at bounding box center [742, 543] width 228 height 29
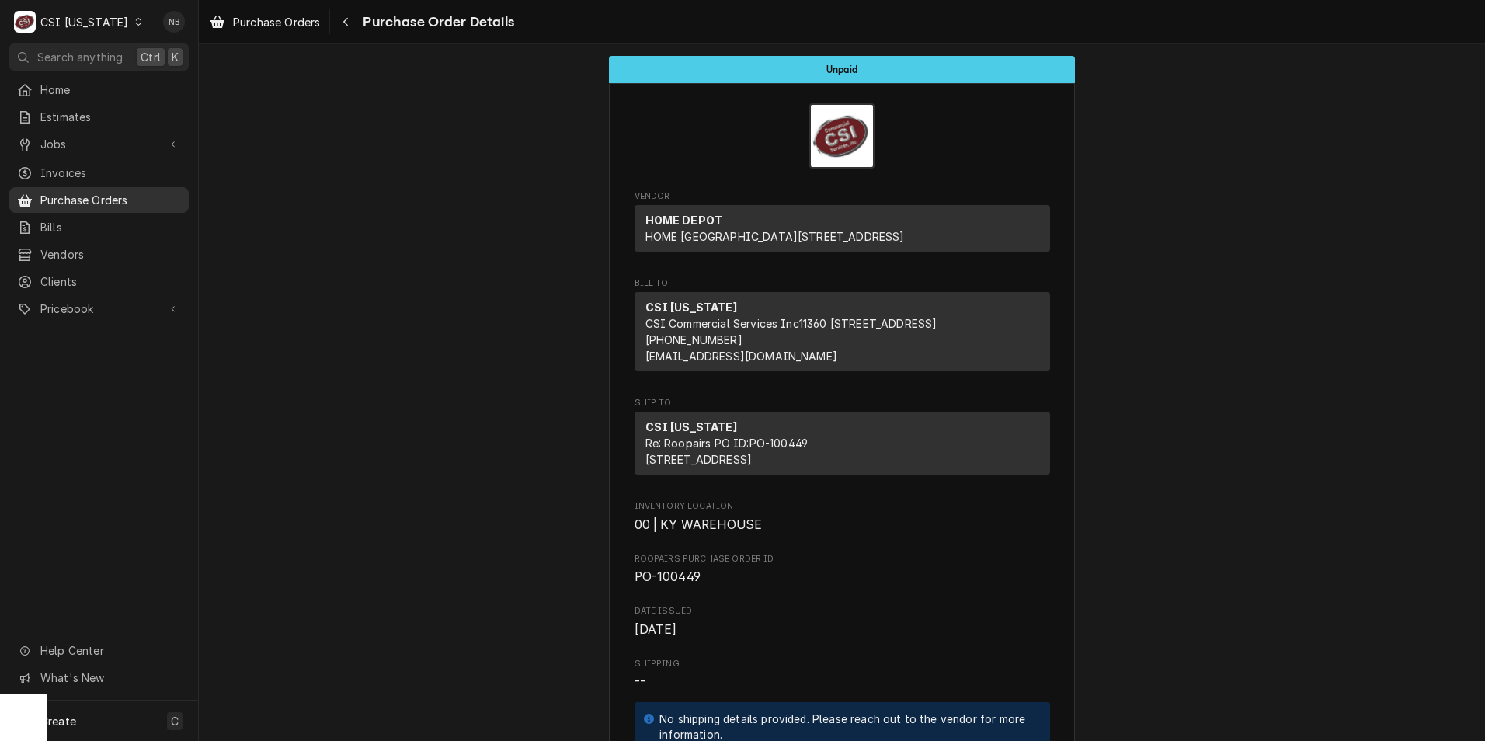
click at [131, 203] on div "Purchase Orders" at bounding box center [98, 199] width 173 height 19
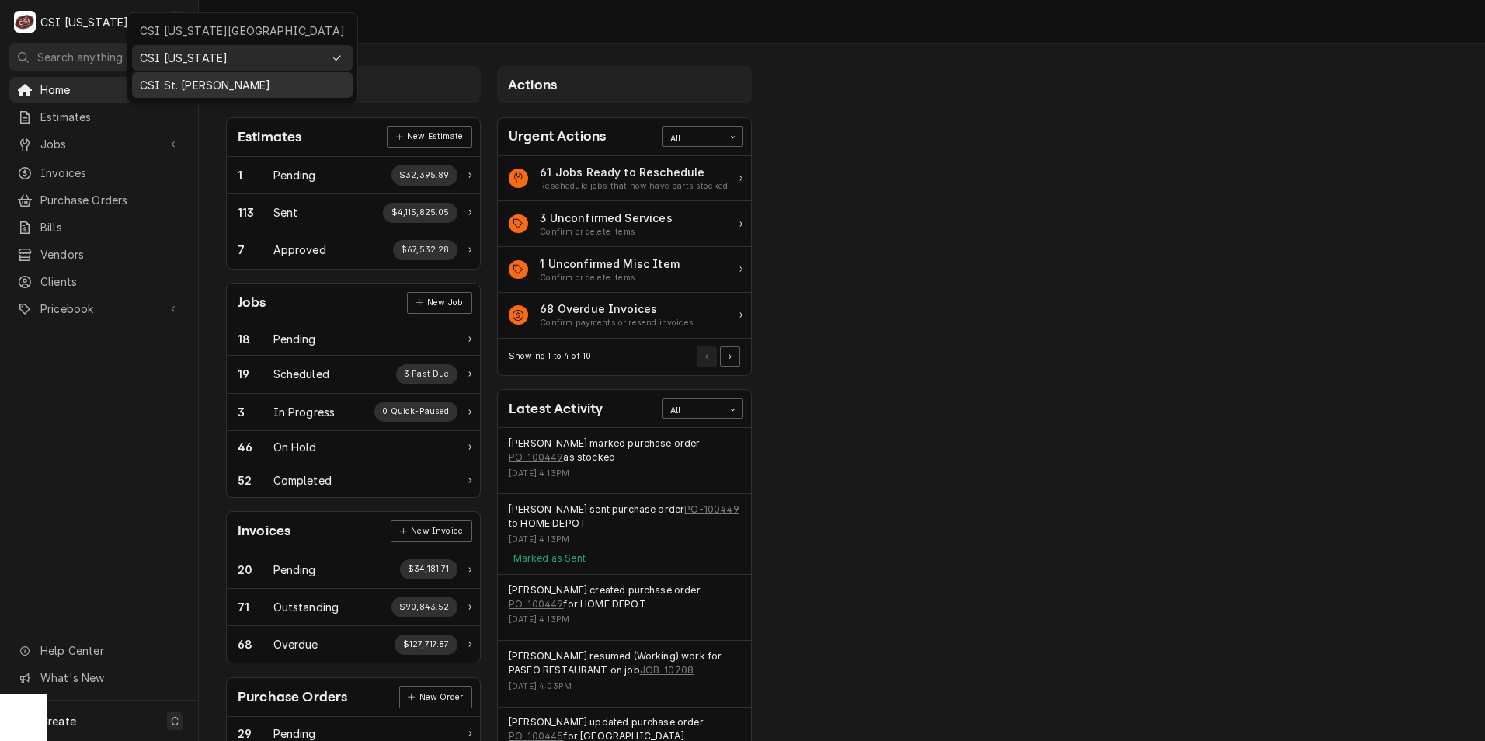
click at [194, 82] on div "CSI St. [PERSON_NAME]" at bounding box center [242, 85] width 205 height 16
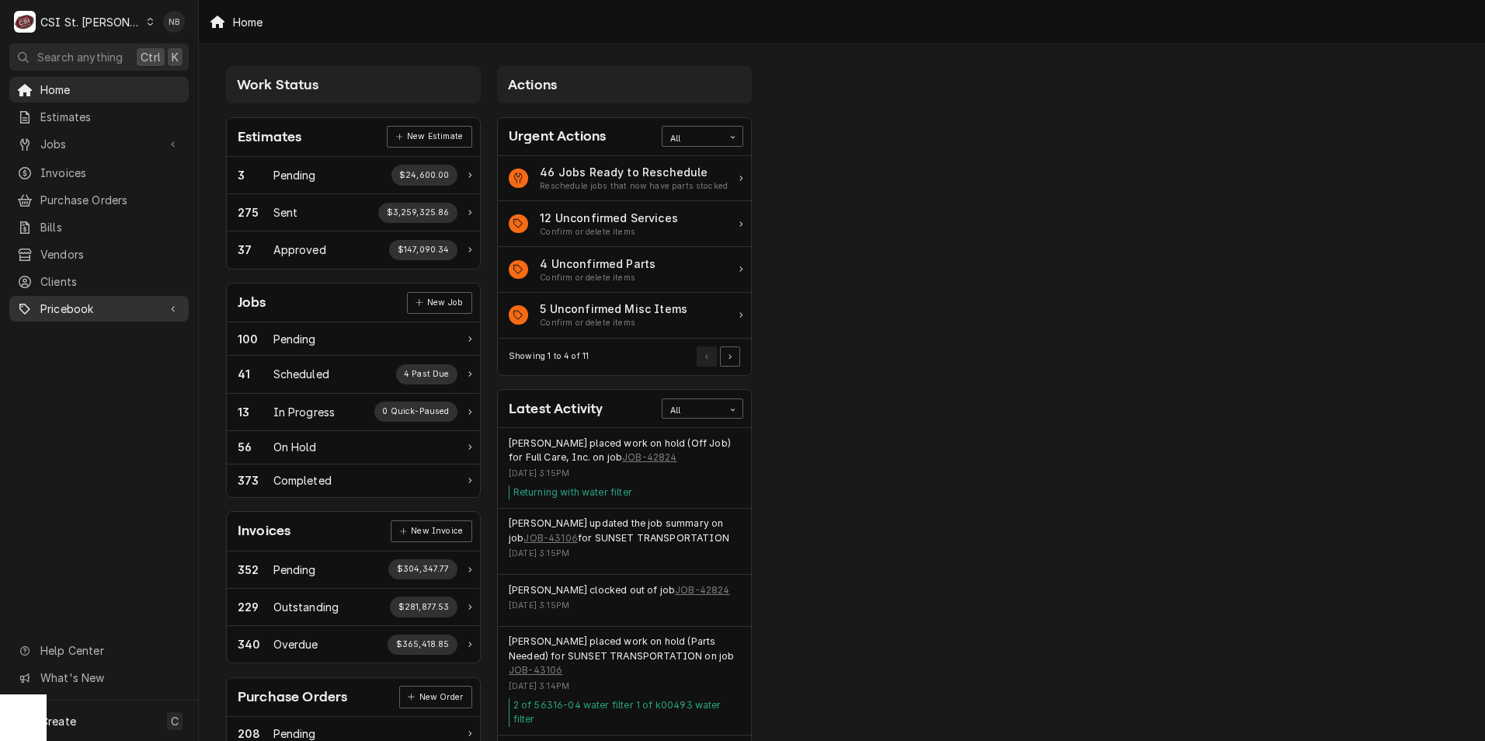
drag, startPoint x: 108, startPoint y: 303, endPoint x: 92, endPoint y: 311, distance: 17.7
click at [108, 303] on span "Pricebook" at bounding box center [98, 309] width 117 height 16
click at [94, 356] on span "Parts & Materials" at bounding box center [110, 363] width 141 height 16
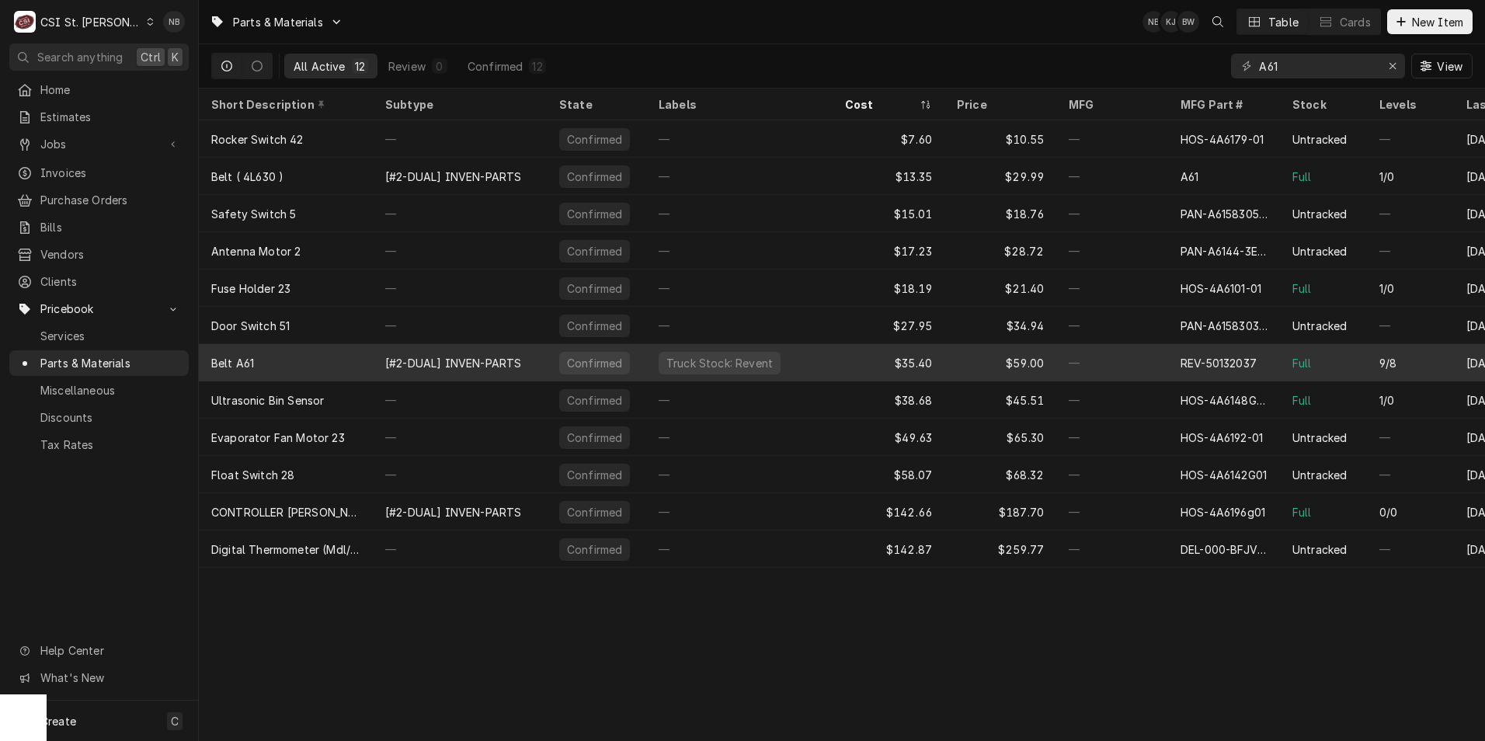
type input "A61"
click at [1104, 364] on div "—" at bounding box center [1112, 362] width 112 height 37
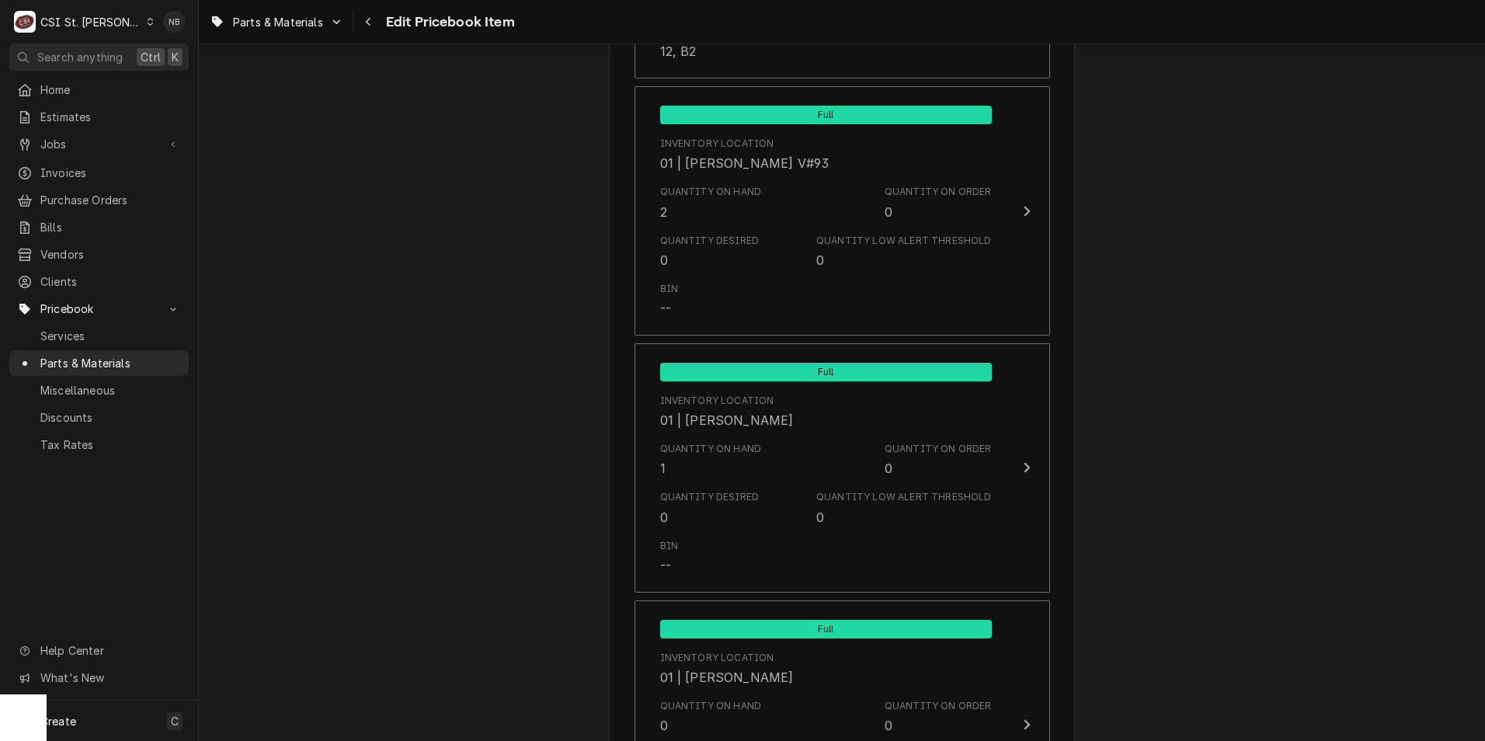
scroll to position [1941, 0]
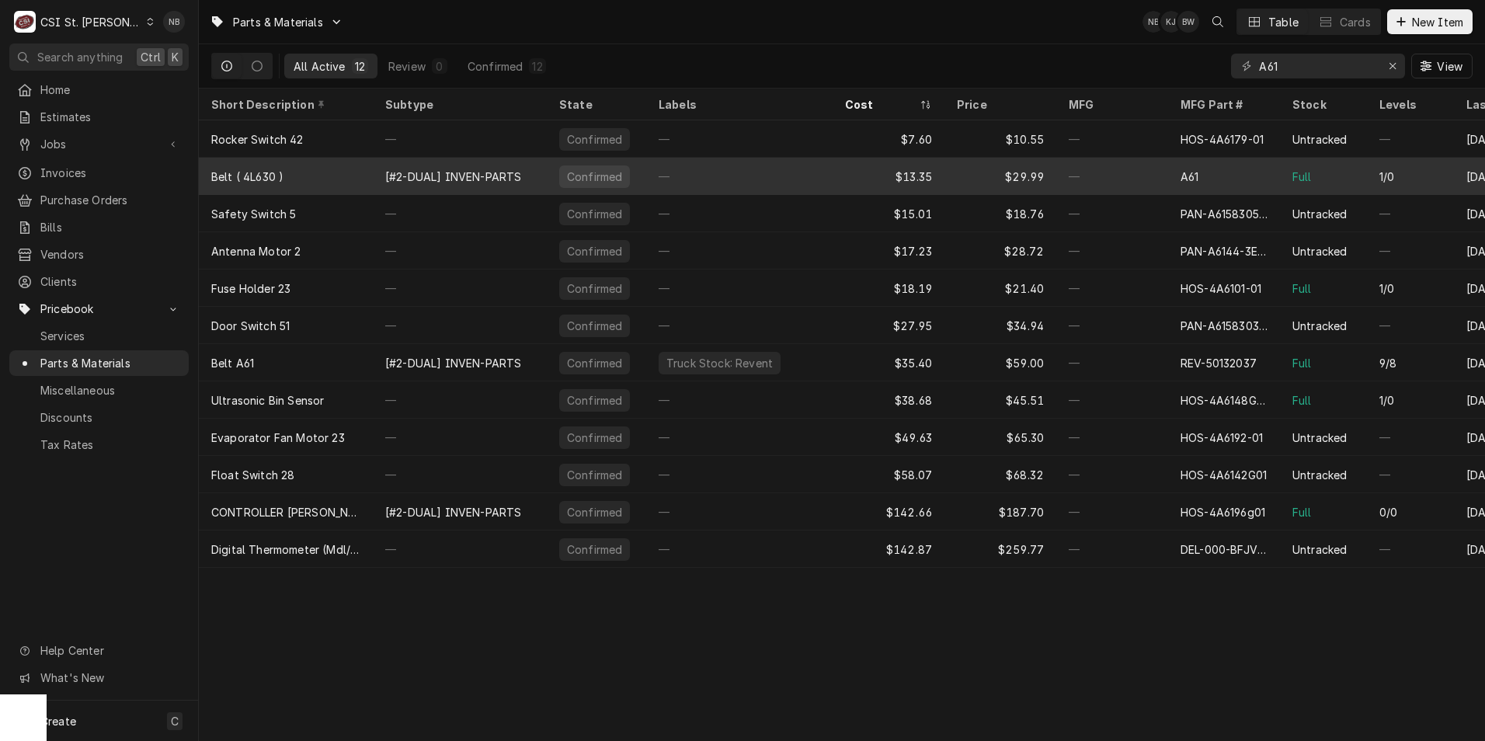
click at [763, 165] on div "—" at bounding box center [739, 176] width 186 height 37
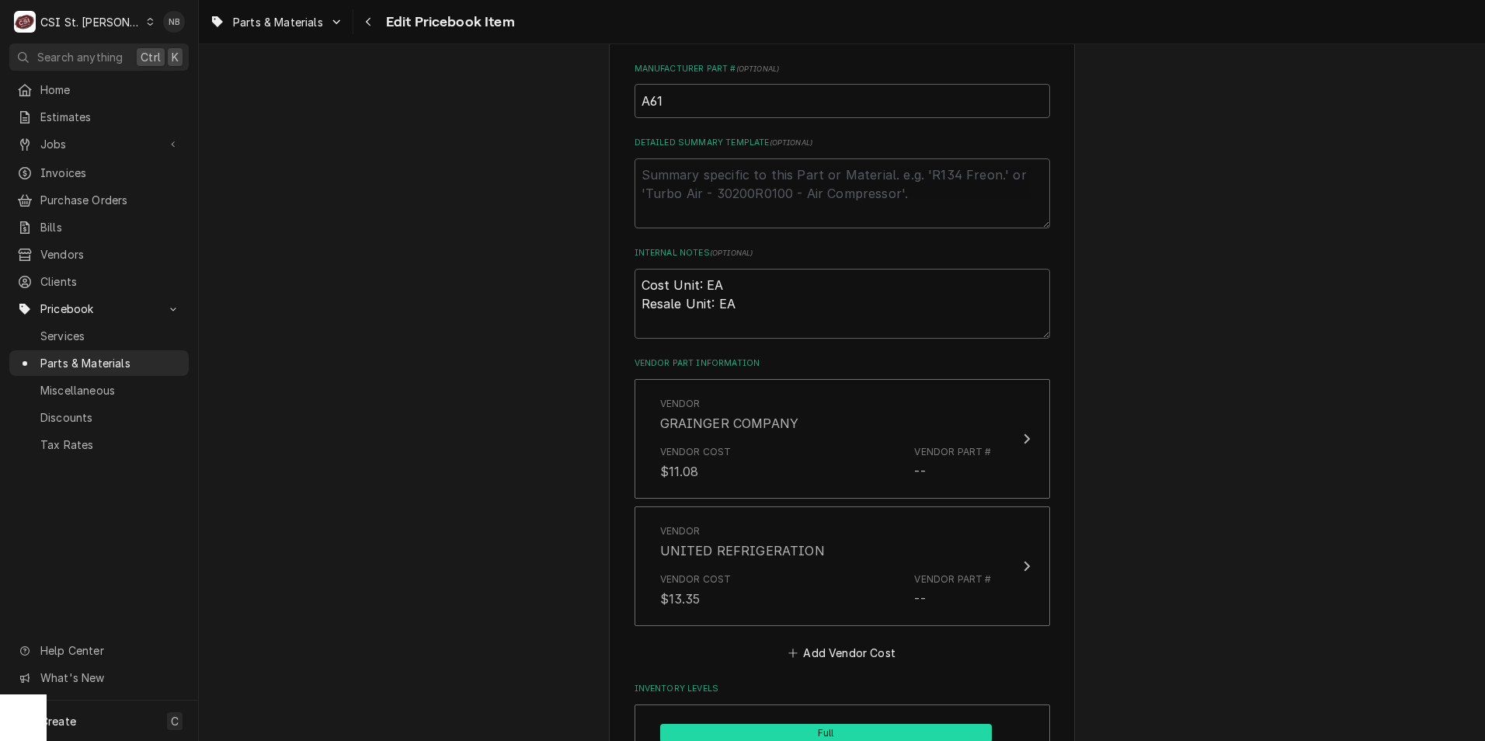
scroll to position [854, 0]
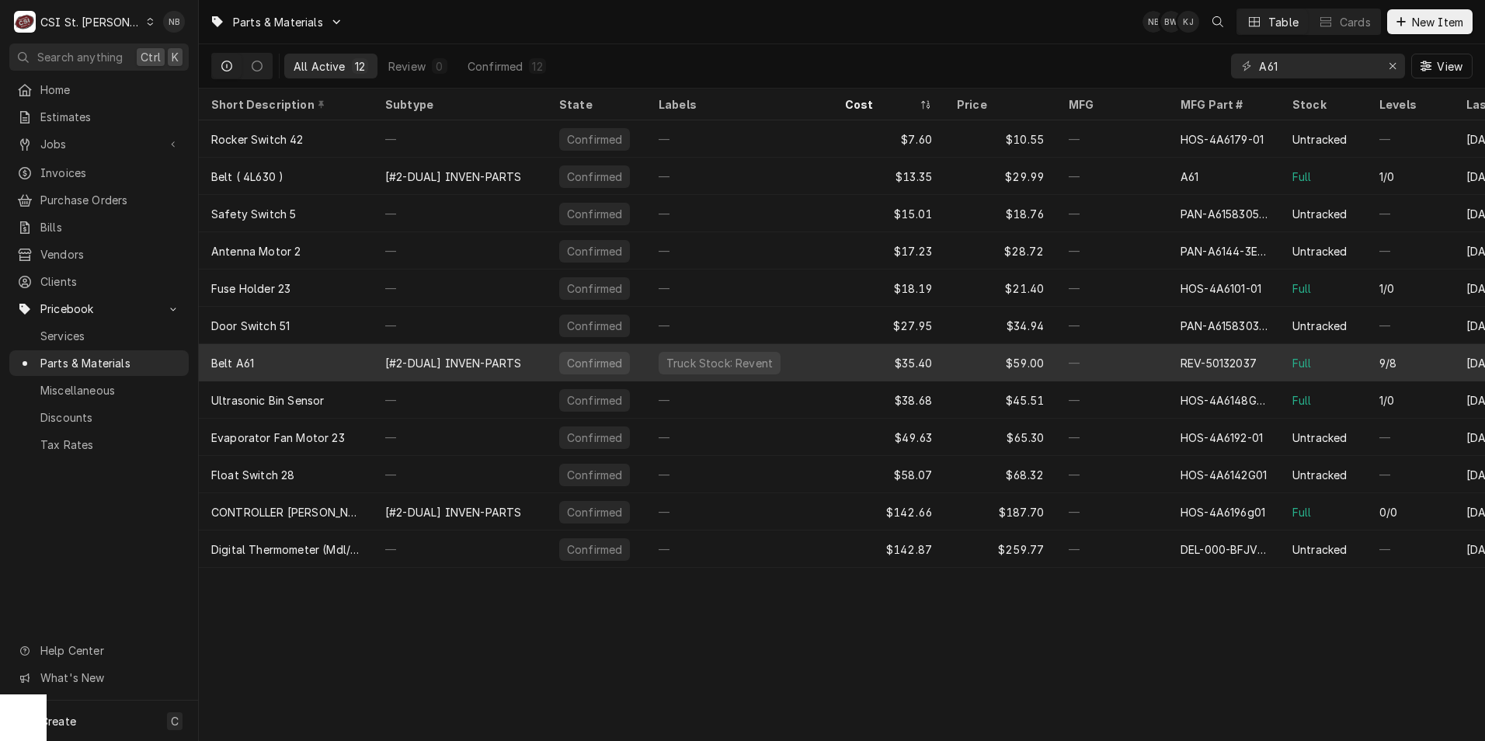
click at [841, 363] on div "$35.40" at bounding box center [889, 362] width 112 height 37
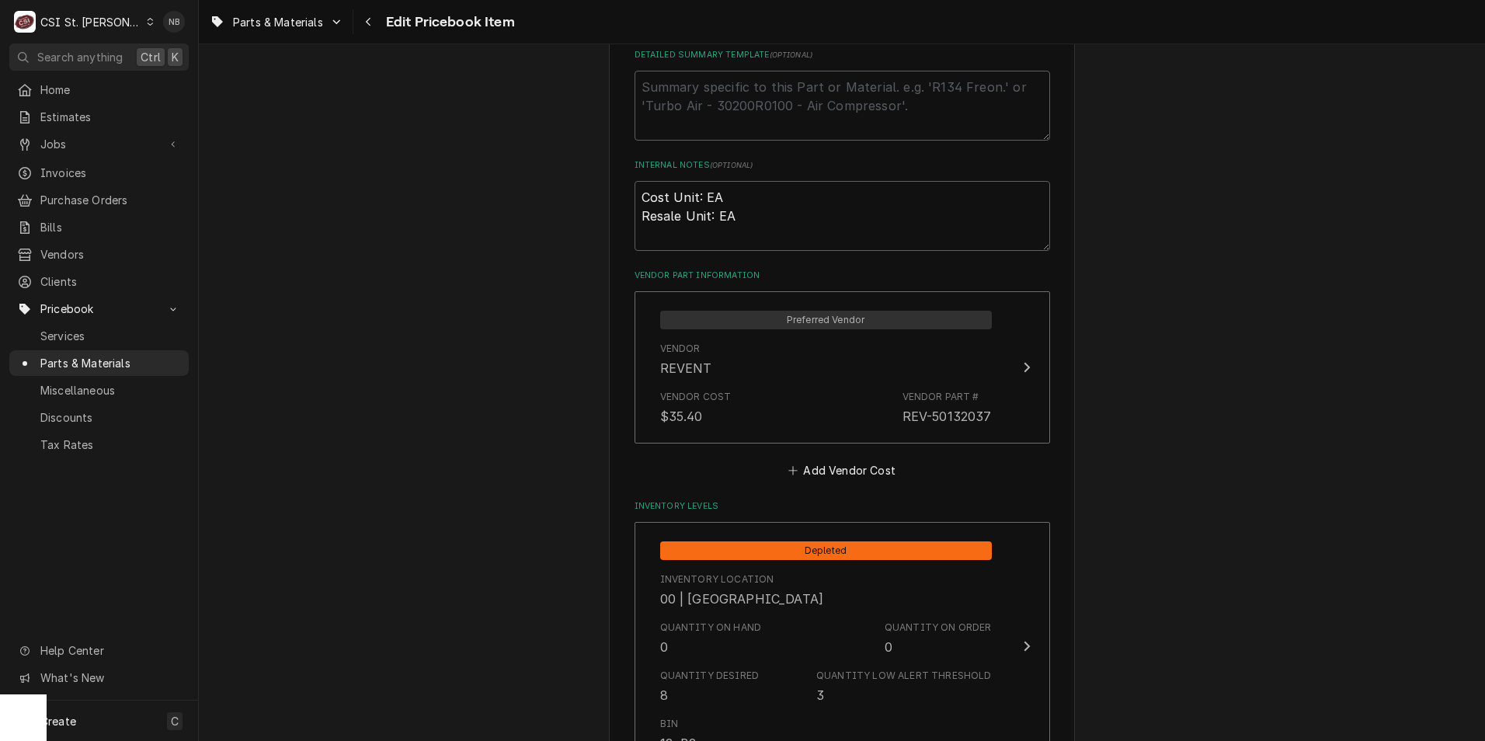
scroll to position [932, 0]
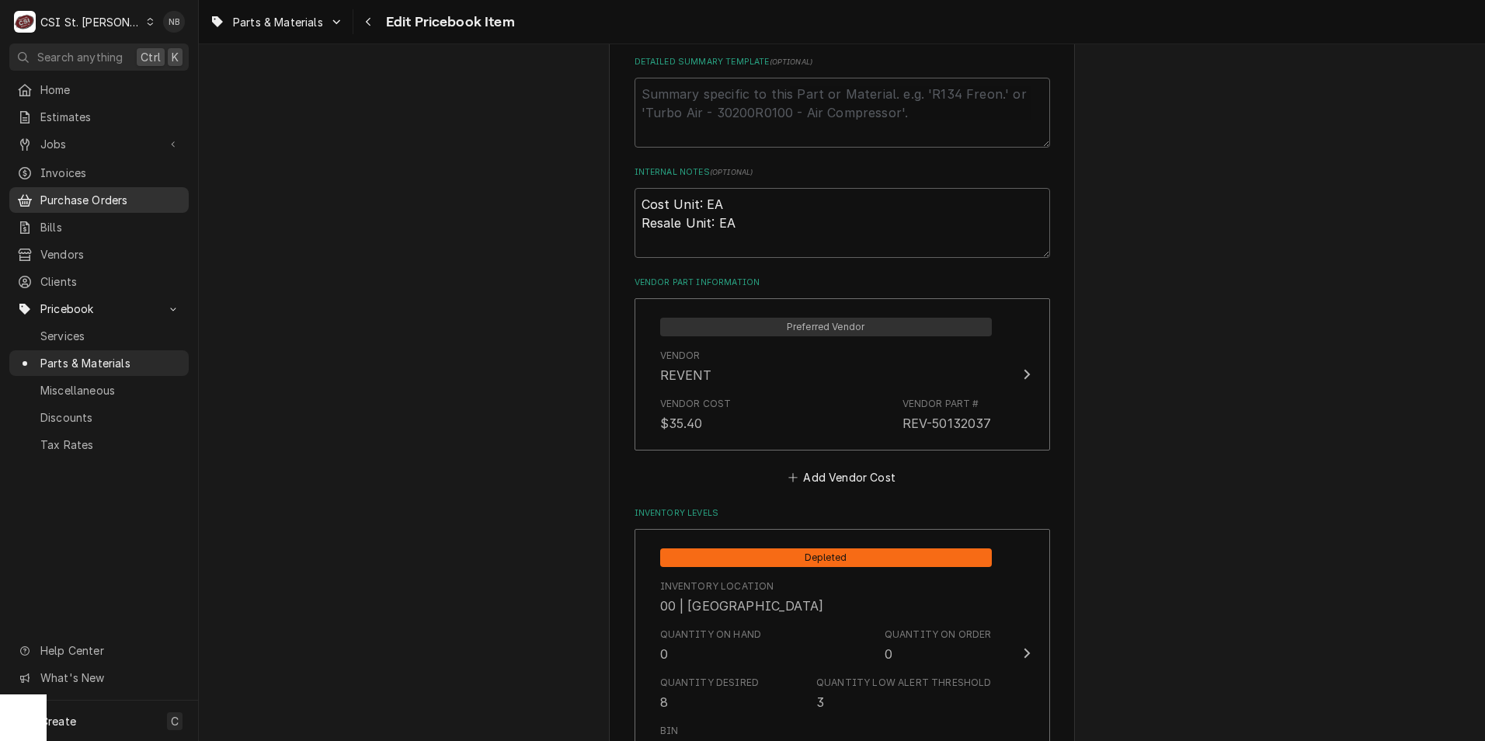
click at [99, 193] on span "Purchase Orders" at bounding box center [110, 200] width 141 height 16
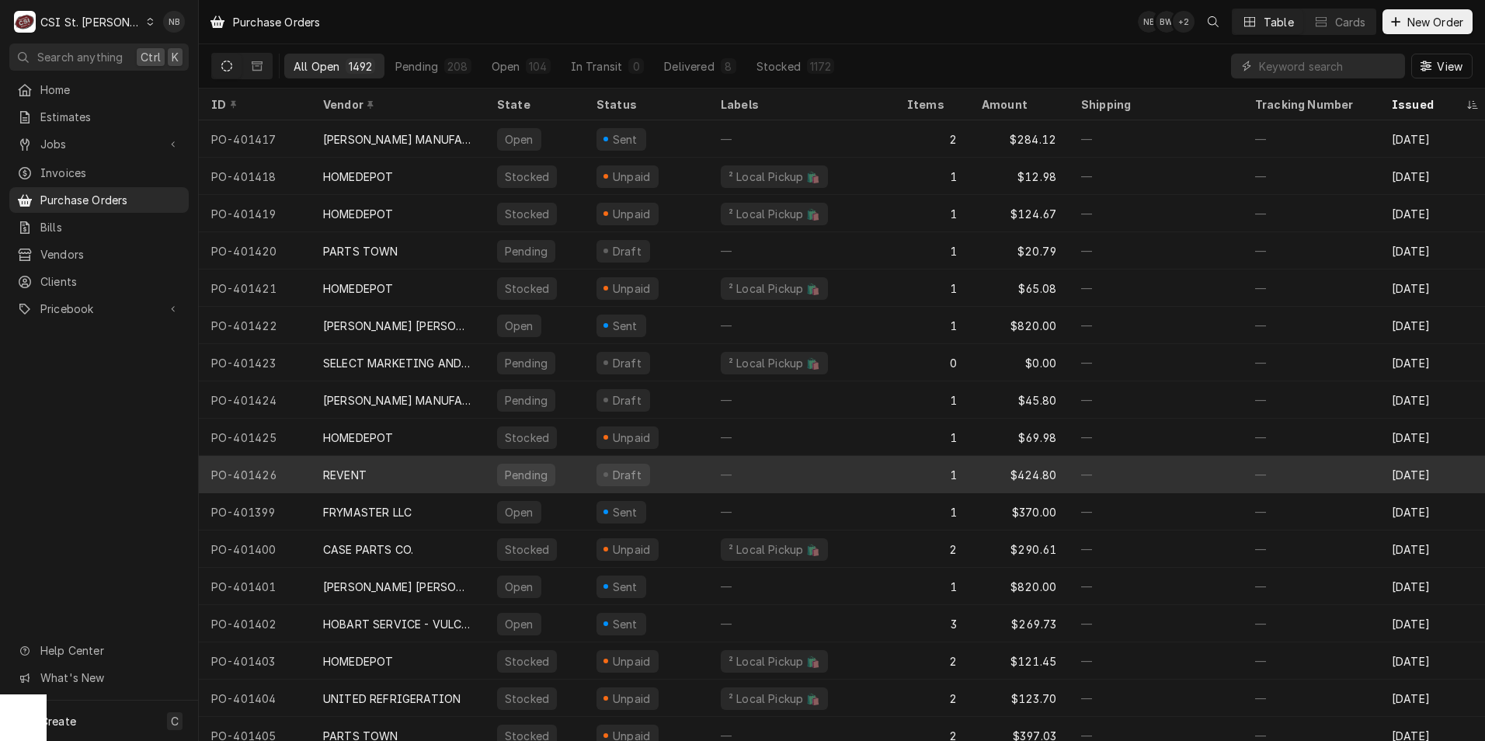
click at [842, 468] on div "—" at bounding box center [801, 474] width 186 height 37
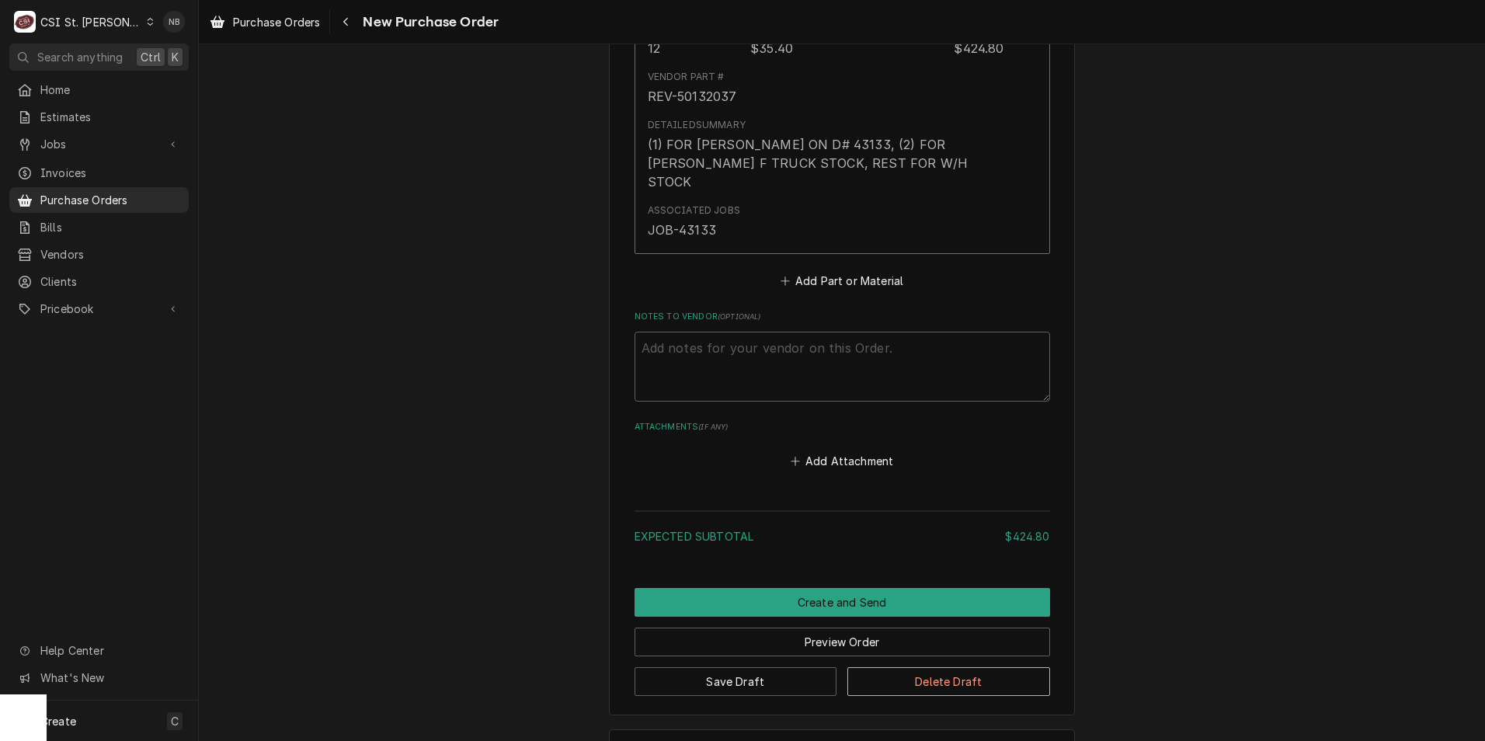
scroll to position [1045, 0]
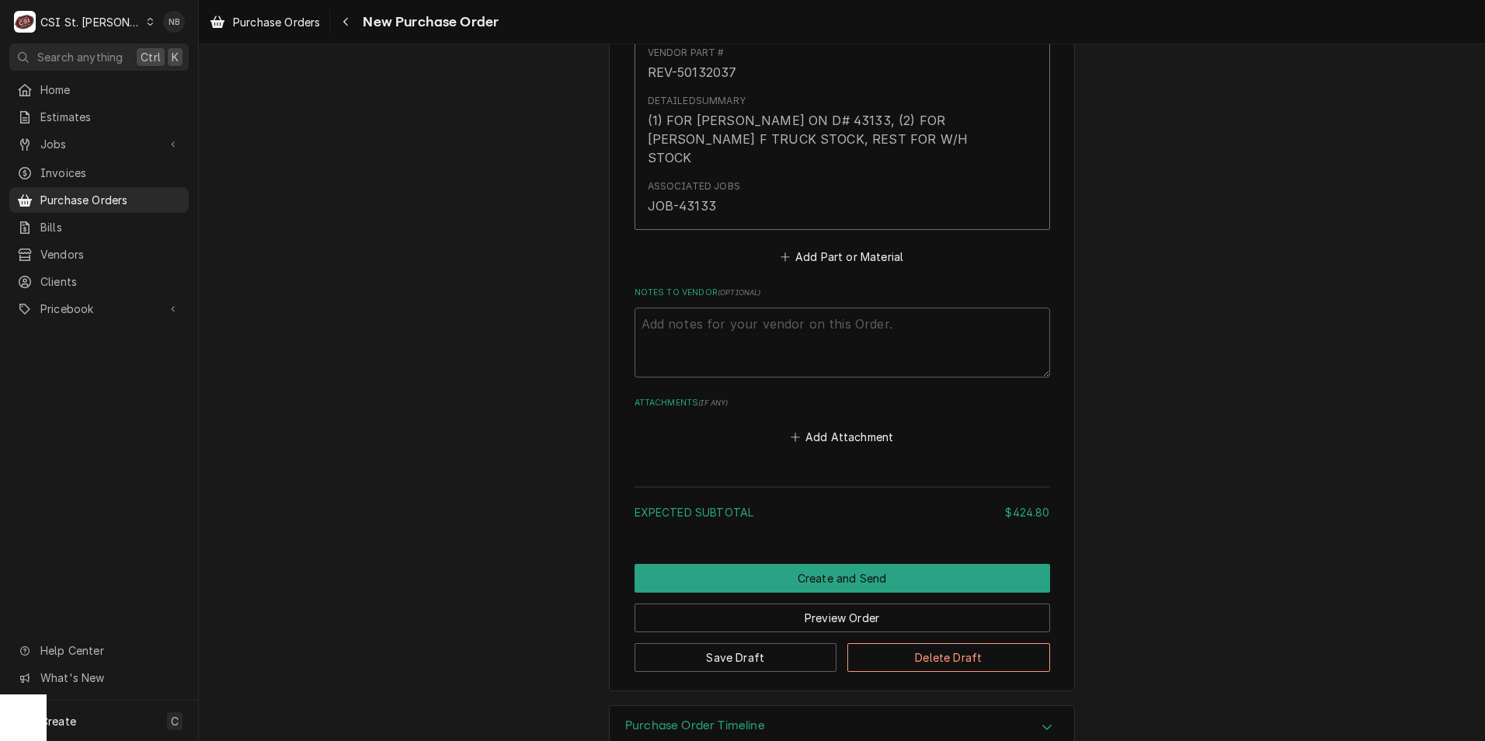
click at [1023, 706] on div "Purchase Order Timeline" at bounding box center [842, 727] width 464 height 43
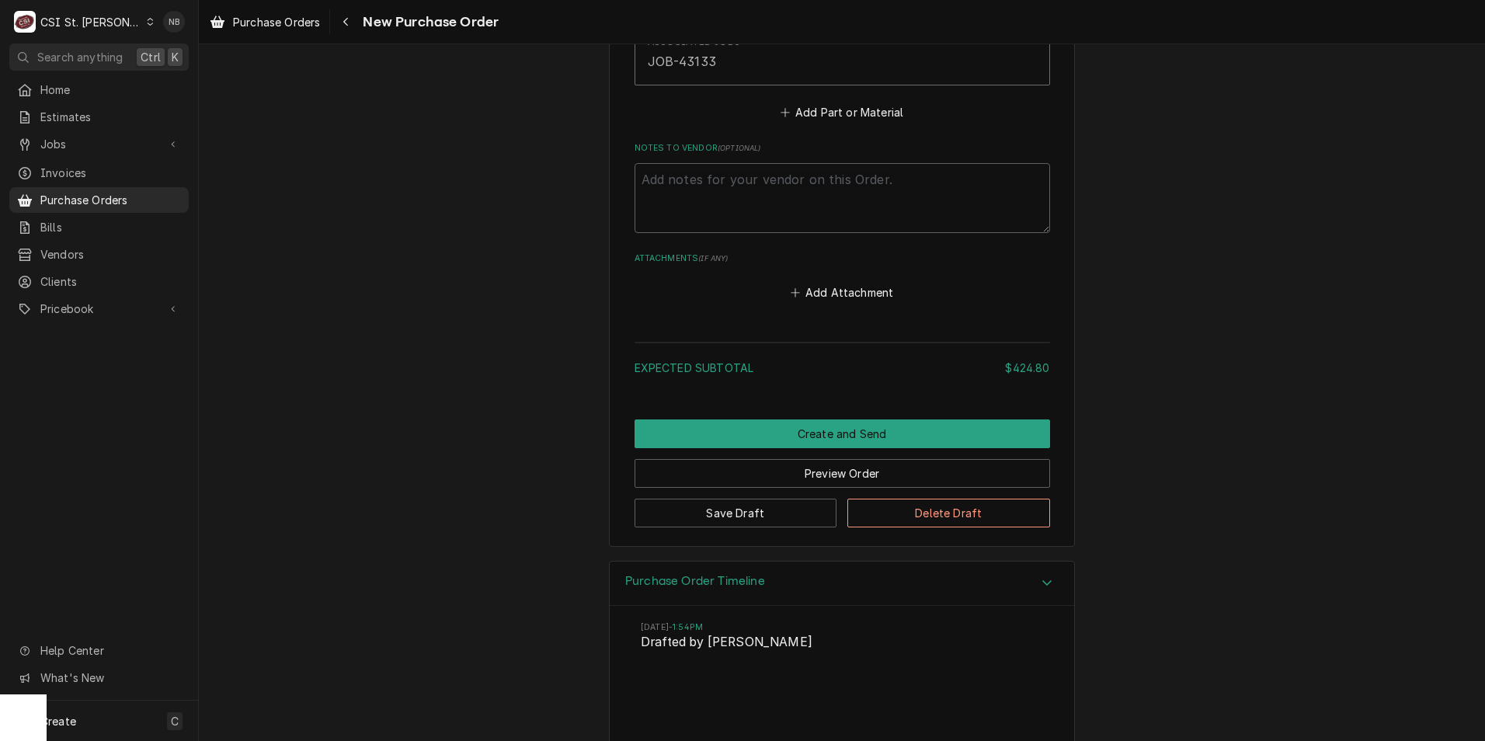
click at [999, 561] on div "Purchase Order Timeline" at bounding box center [842, 583] width 464 height 44
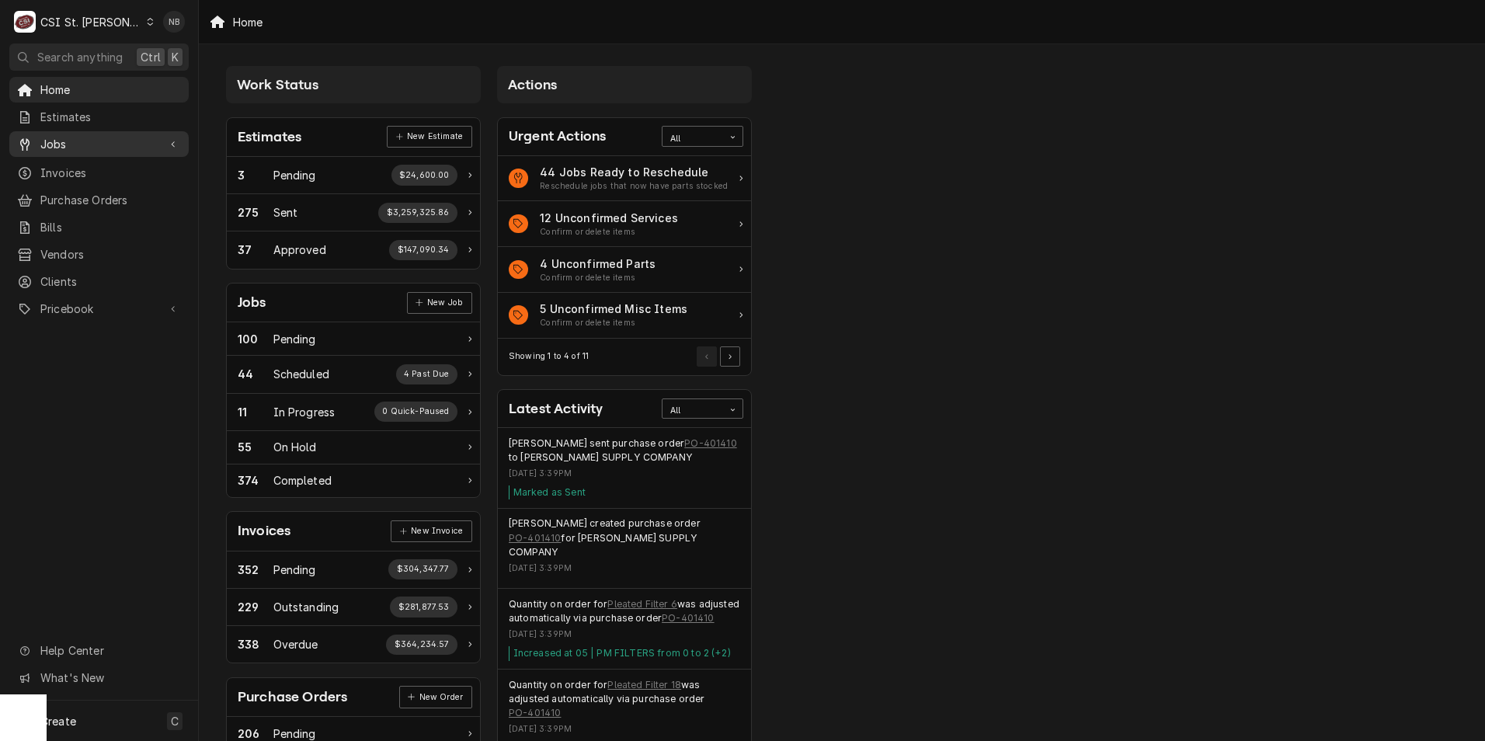
click at [108, 150] on link "Jobs" at bounding box center [98, 144] width 179 height 26
click at [114, 168] on span "Jobs" at bounding box center [110, 171] width 141 height 16
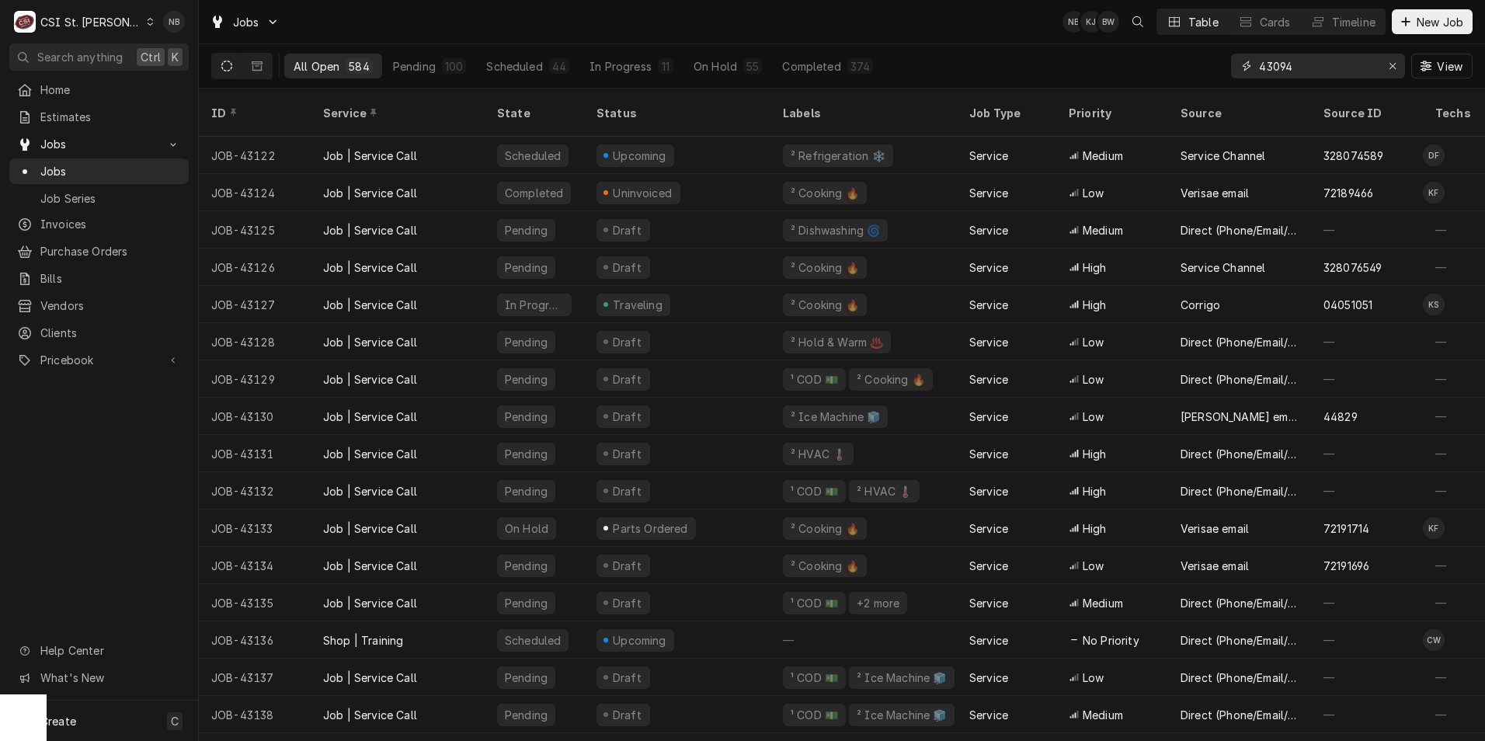
type input "43094"
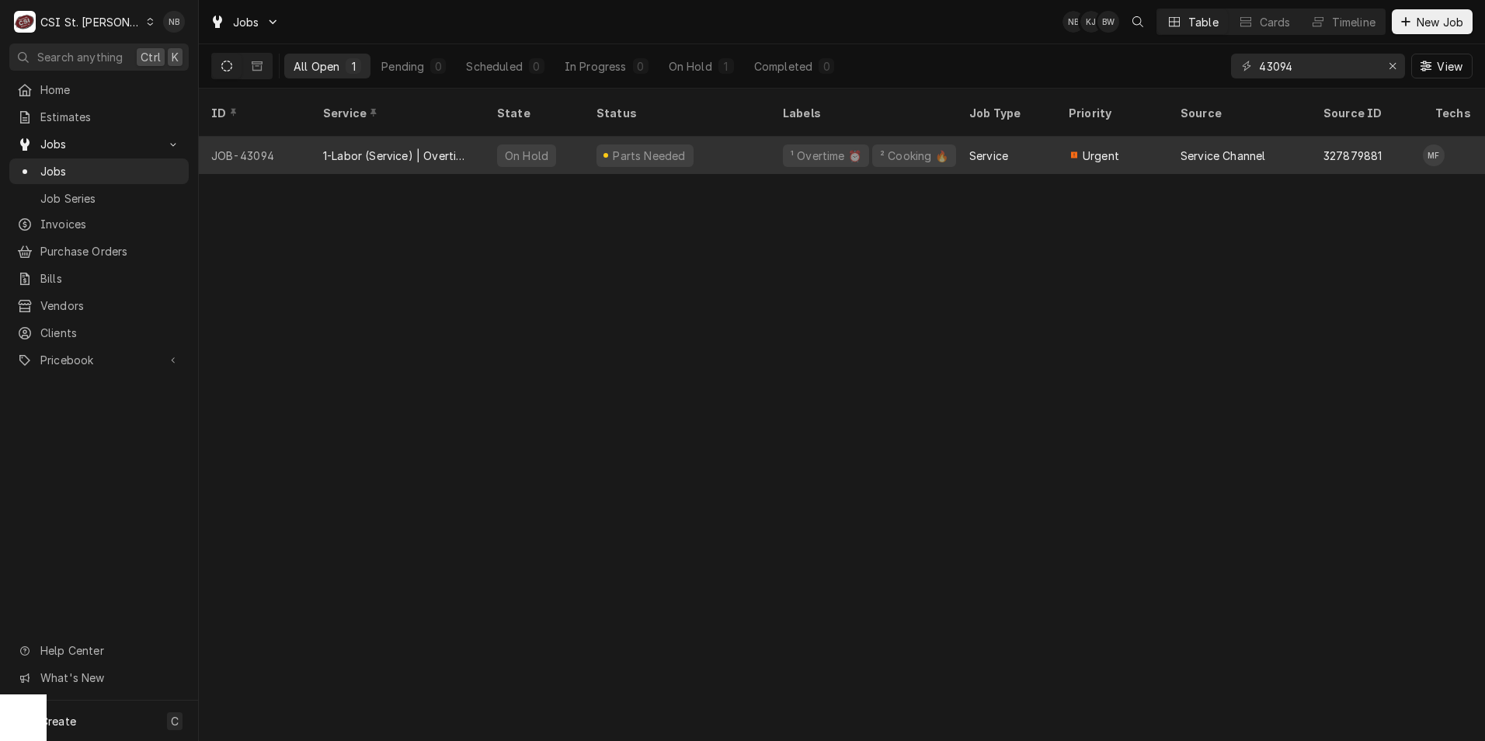
click at [718, 144] on div "Parts Needed" at bounding box center [677, 155] width 186 height 37
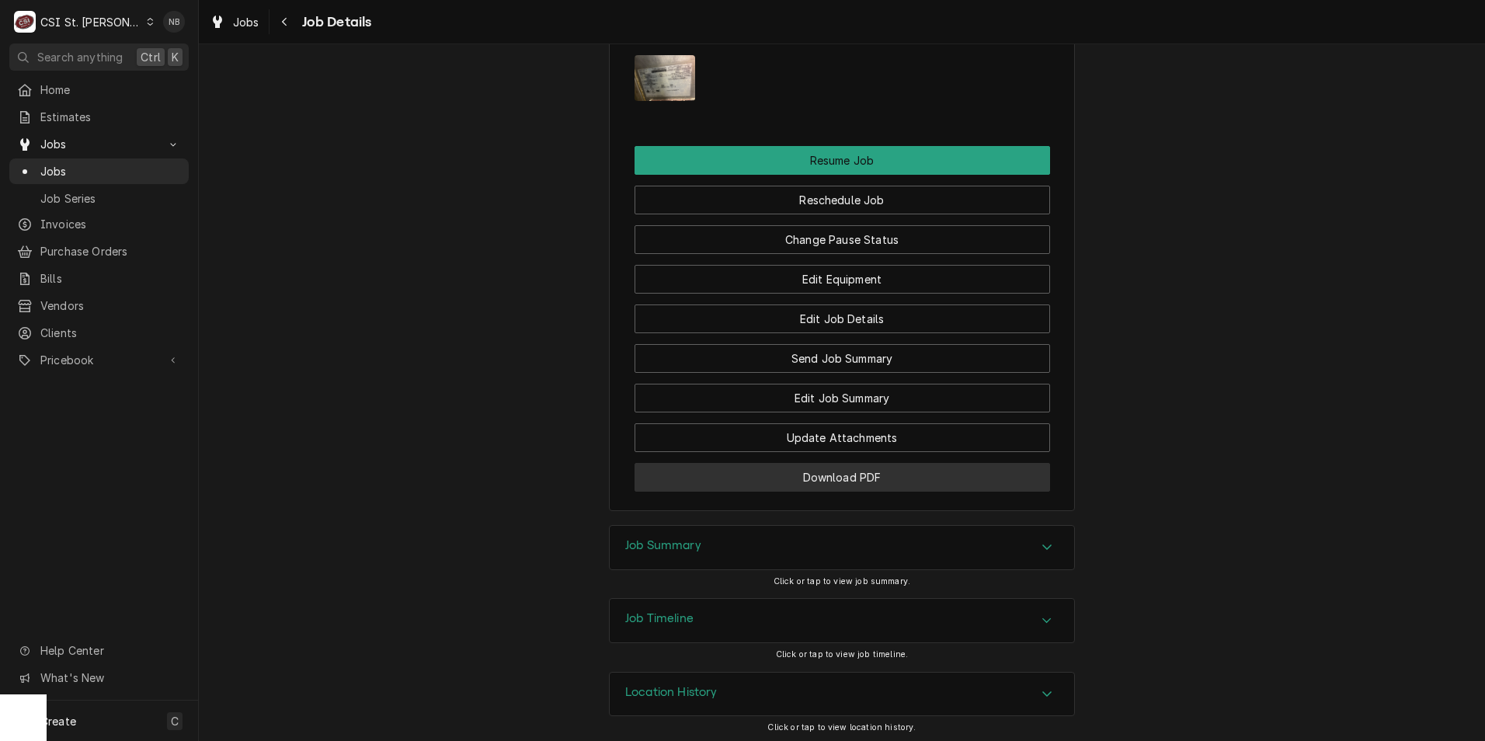
scroll to position [1959, 0]
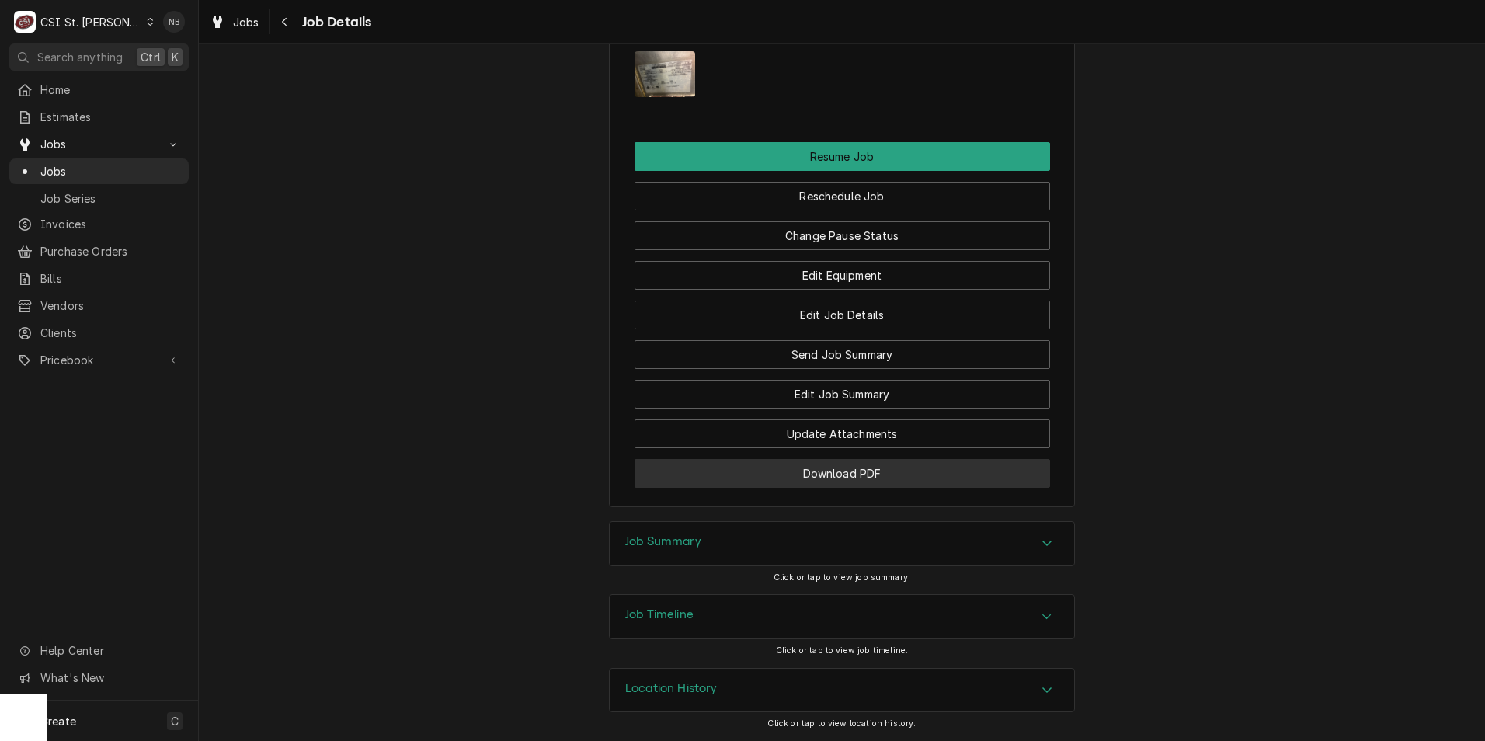
click at [884, 481] on button "Download PDF" at bounding box center [841, 473] width 415 height 29
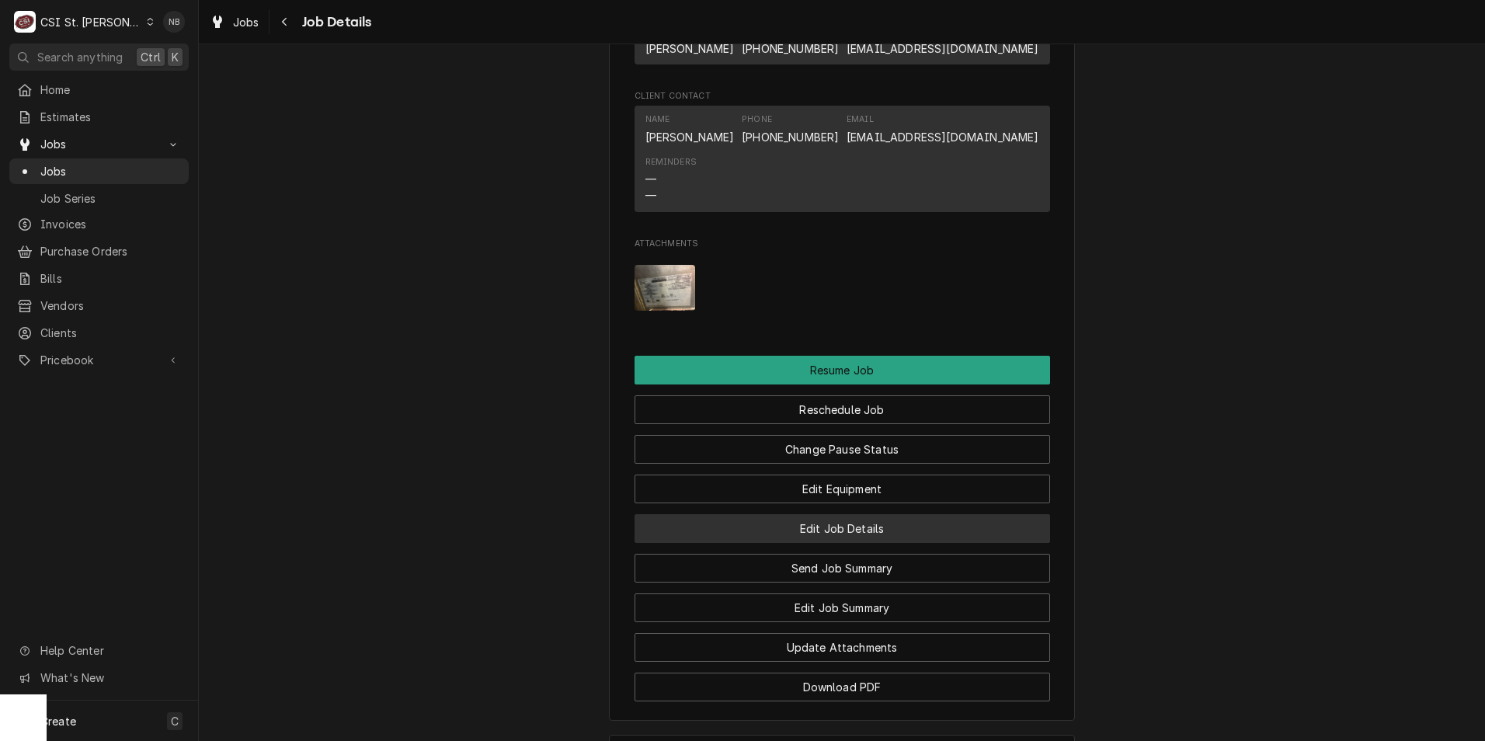
scroll to position [1726, 0]
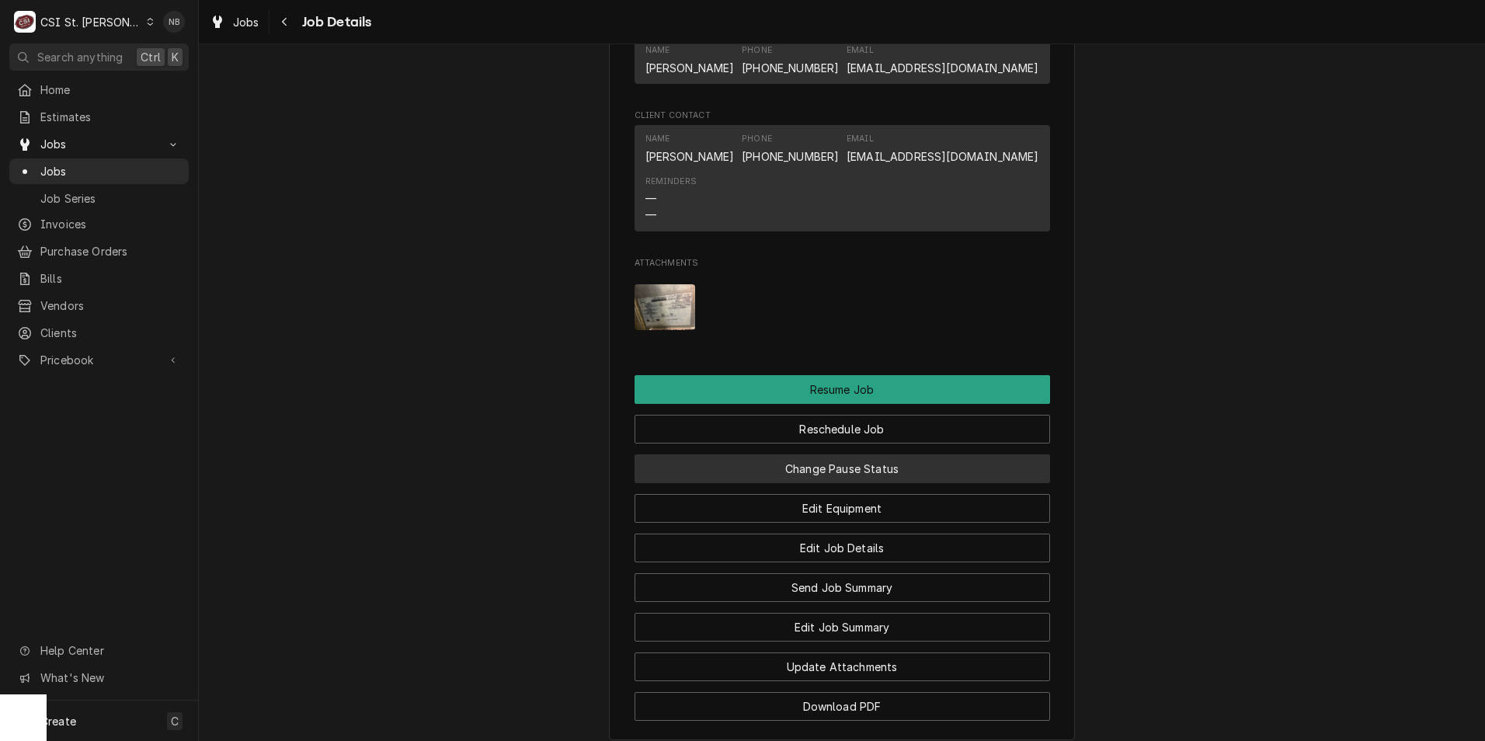
click at [871, 474] on button "Change Pause Status" at bounding box center [841, 468] width 415 height 29
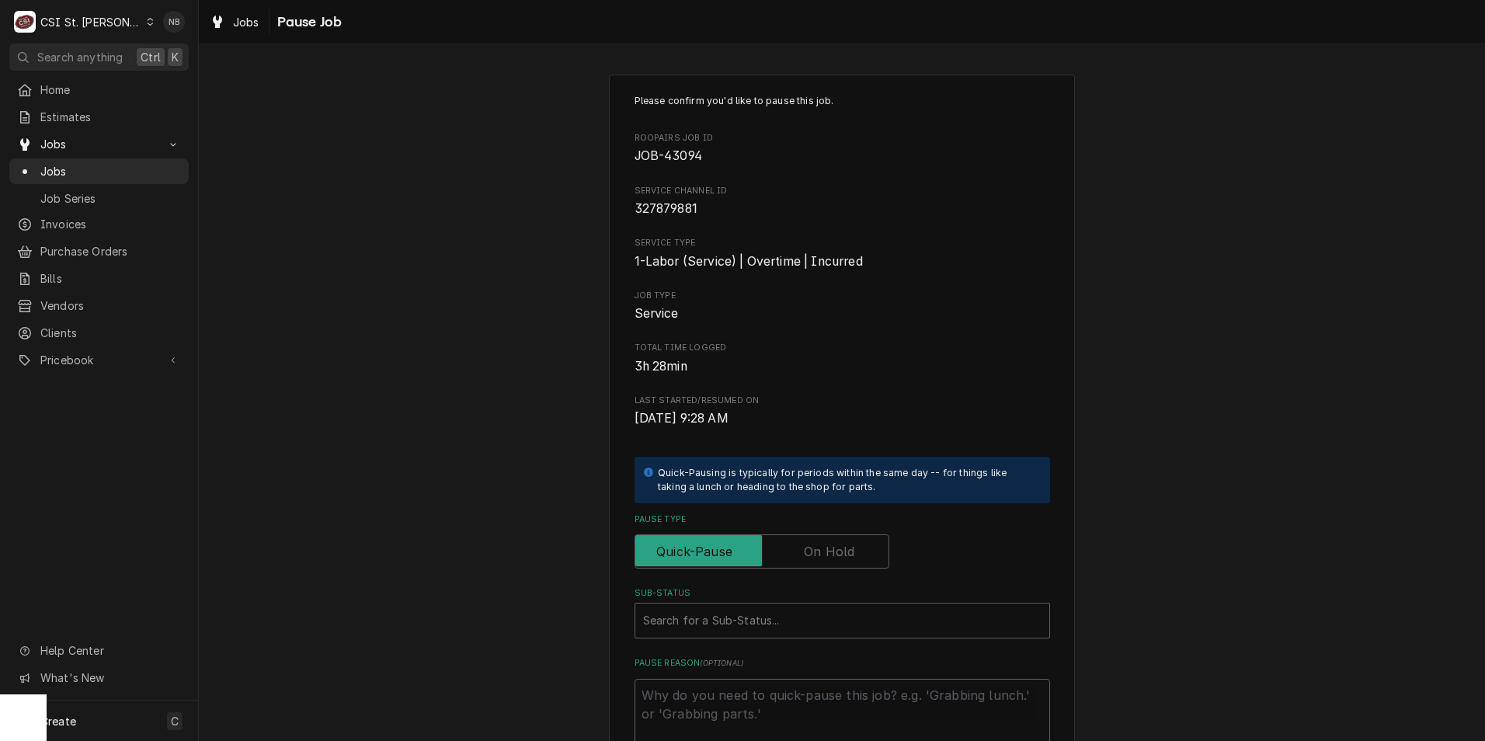
click at [817, 546] on label "Pause Type" at bounding box center [761, 551] width 255 height 34
click at [817, 546] on input "Pause Type" at bounding box center [761, 551] width 241 height 34
checkbox input "true"
click at [802, 615] on div "Sub-Status" at bounding box center [842, 621] width 398 height 28
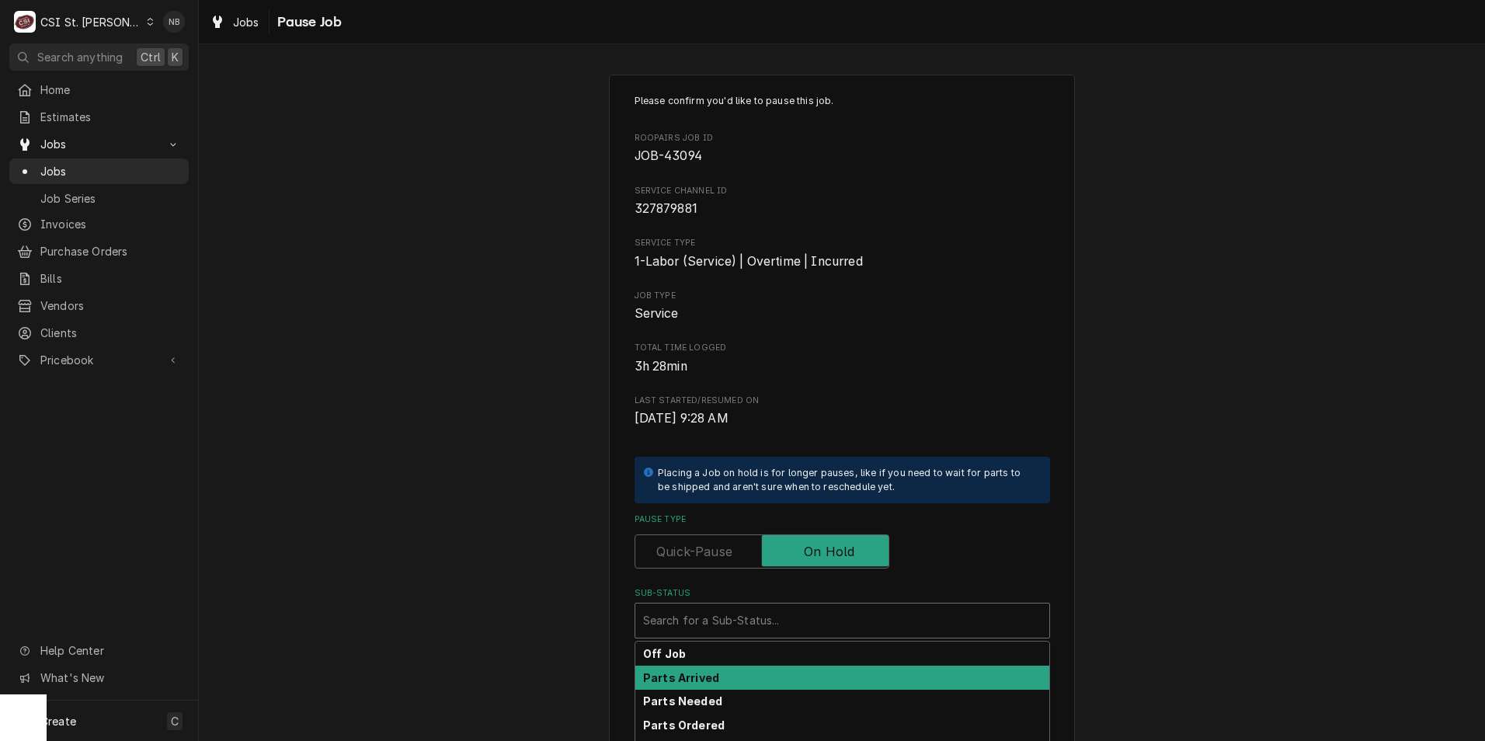
click at [795, 683] on div "Parts Arrived" at bounding box center [842, 678] width 414 height 24
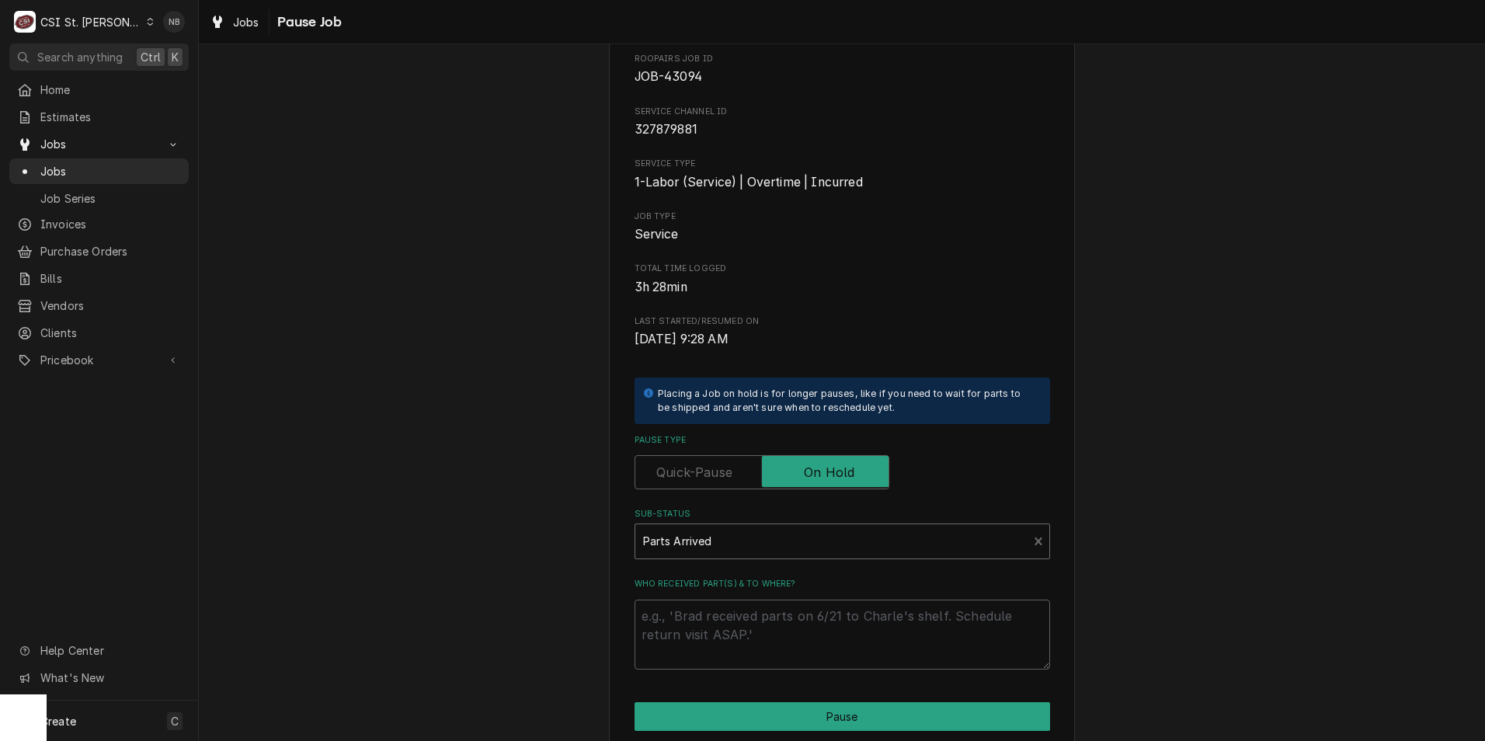
scroll to position [155, 0]
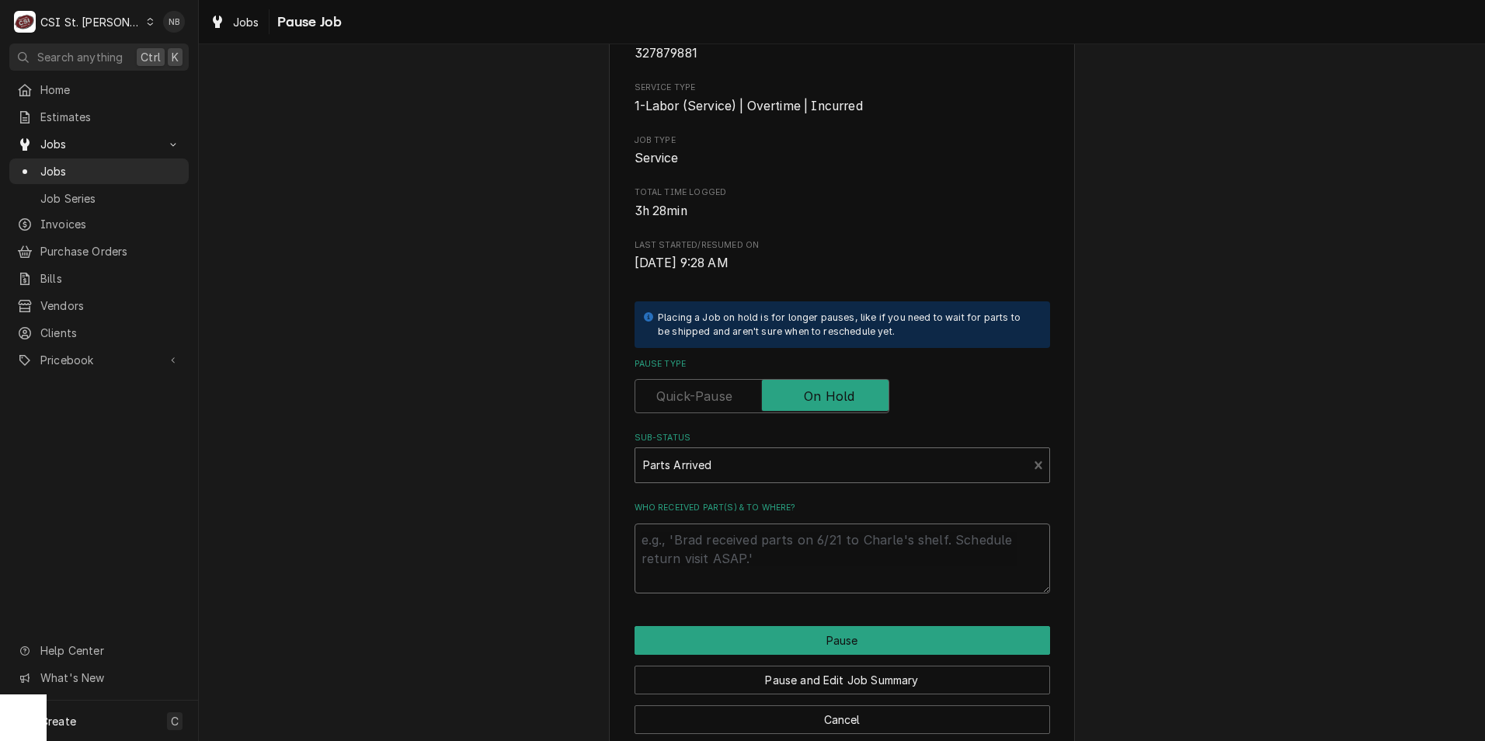
click at [777, 566] on textarea "Who received part(s) & to where?" at bounding box center [841, 558] width 415 height 70
type textarea "x"
type textarea "1"
type textarea "x"
type textarea "10"
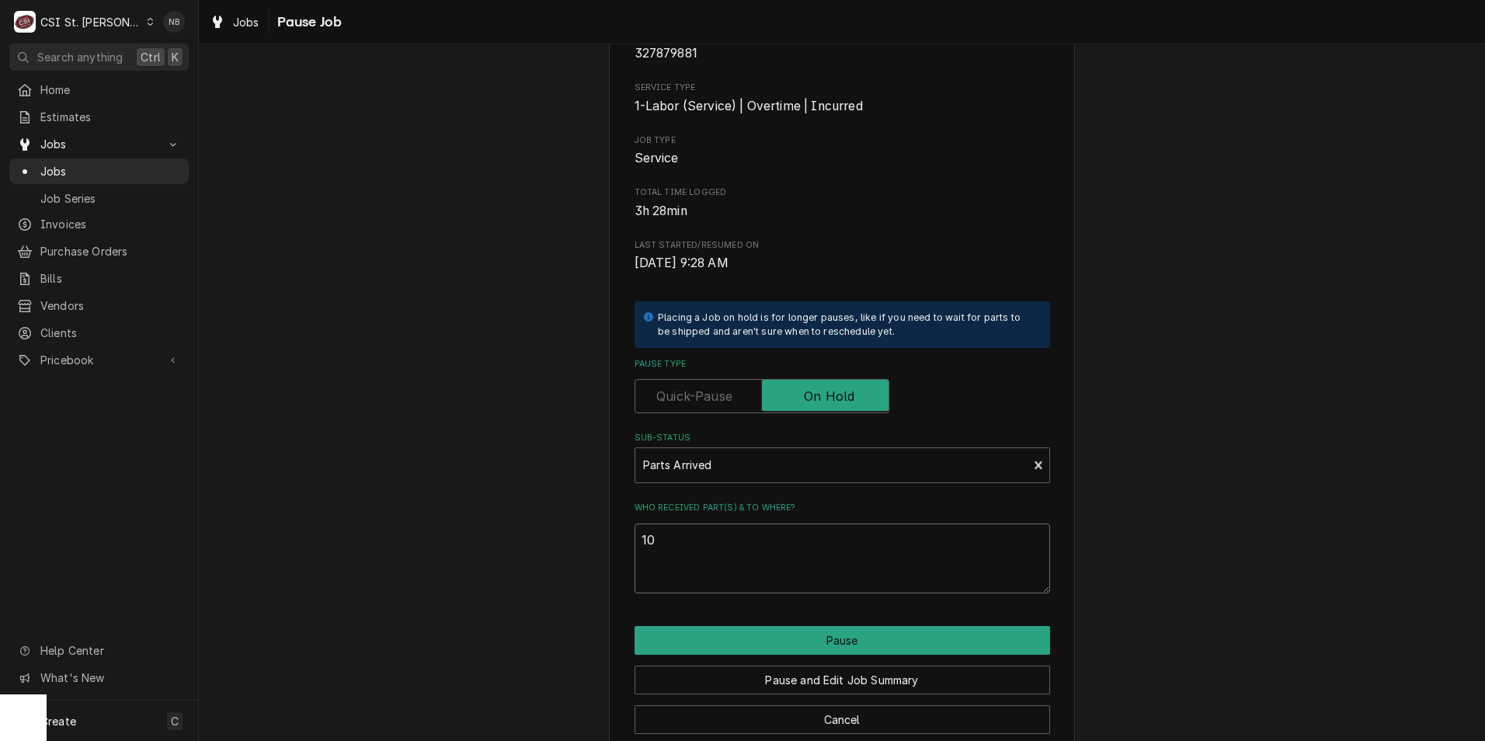
type textarea "x"
type textarea "10/"
type textarea "x"
type textarea "10/7"
type textarea "x"
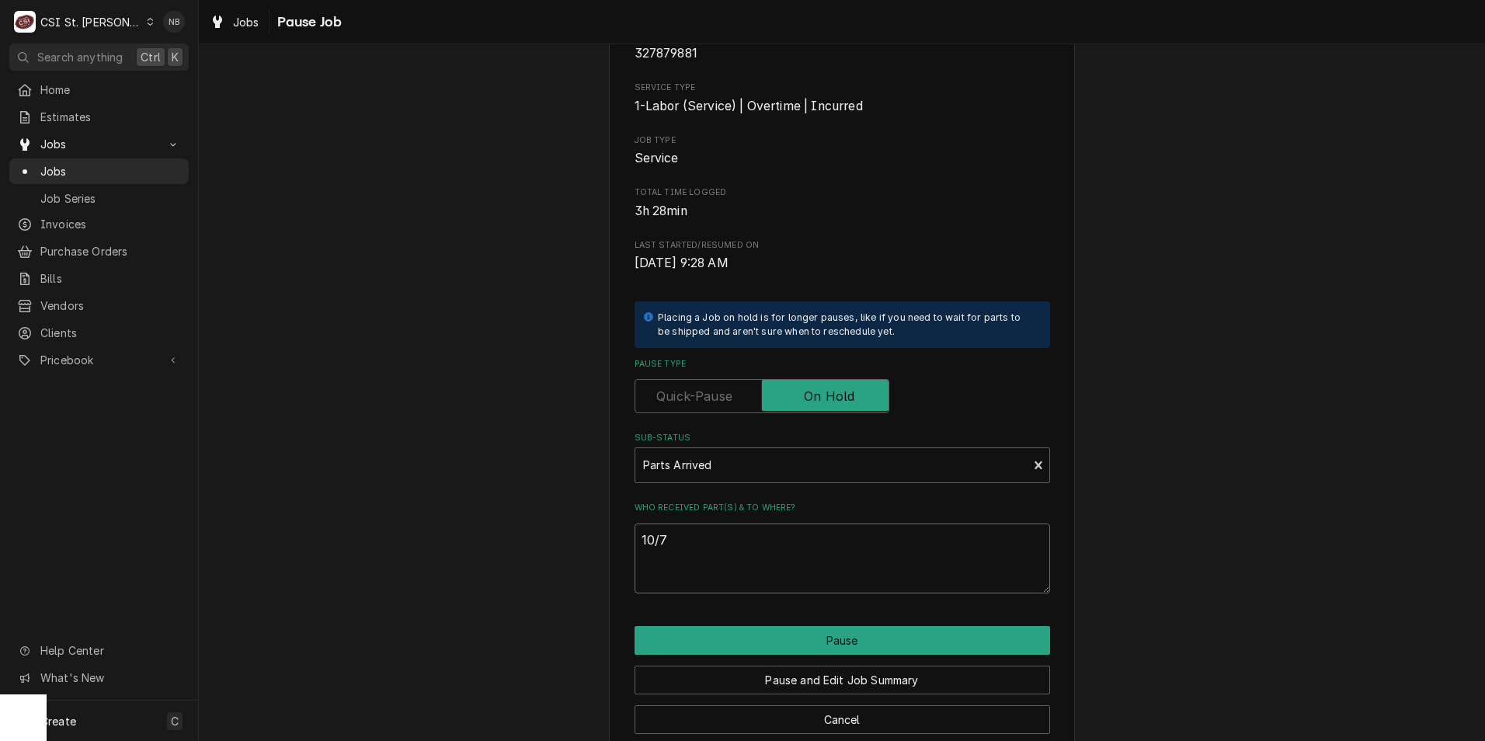
type textarea "10/7-"
type textarea "x"
type textarea "10/7-P"
type textarea "x"
type textarea "10/7-Pa"
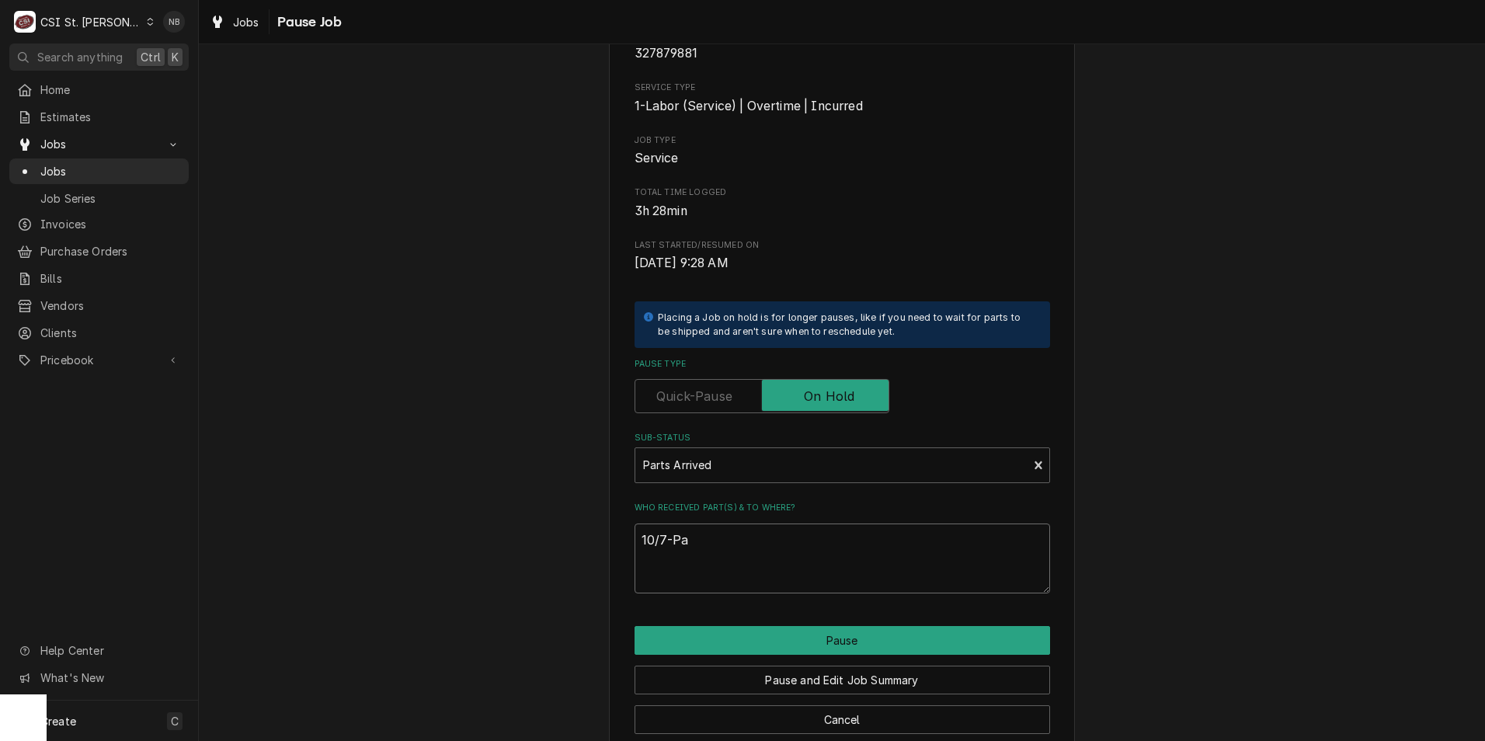
type textarea "x"
type textarea "10/7-Par"
type textarea "x"
type textarea "10/7-Part"
type textarea "x"
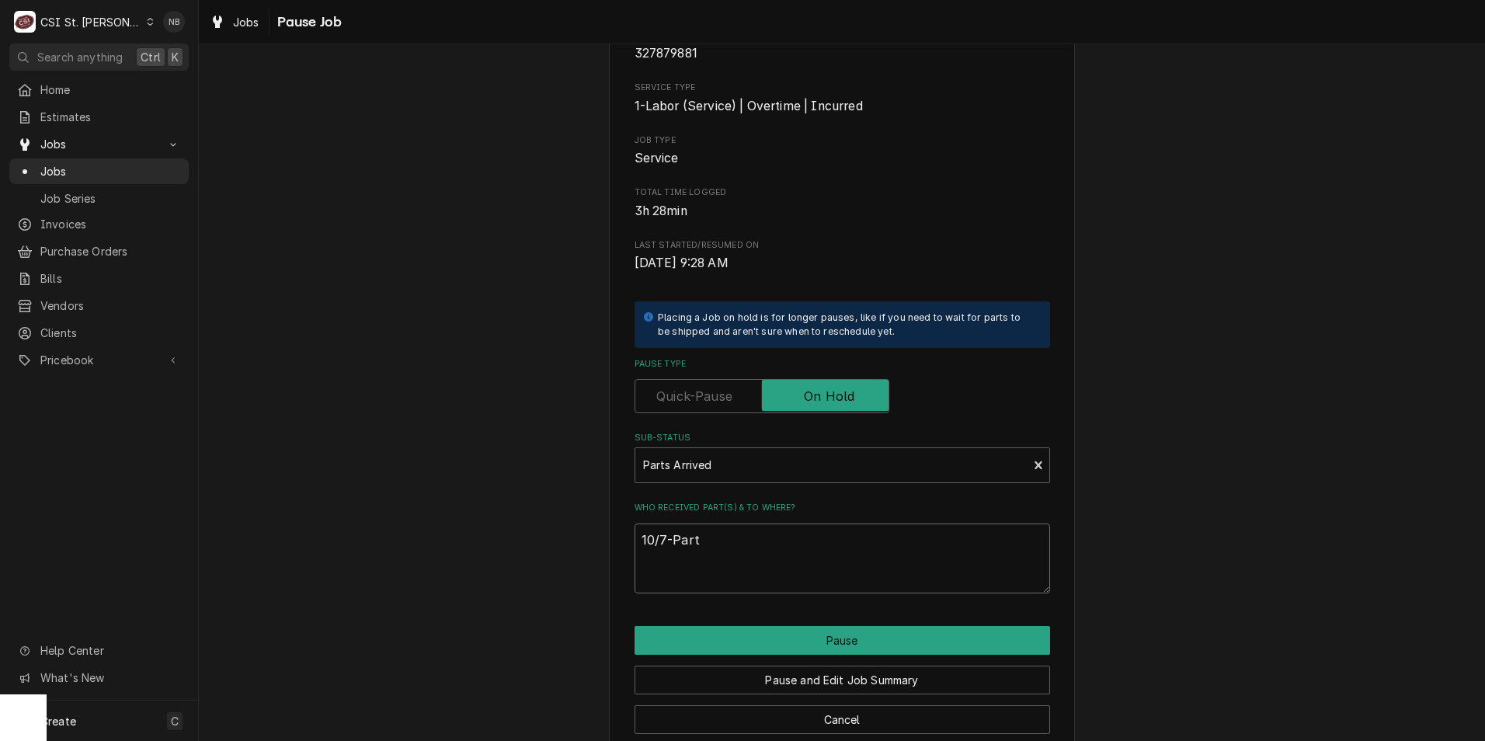
type textarea "10/7-Part"
type textarea "x"
type textarea "10/7-Part o"
type textarea "x"
type textarea "10/7-Part on"
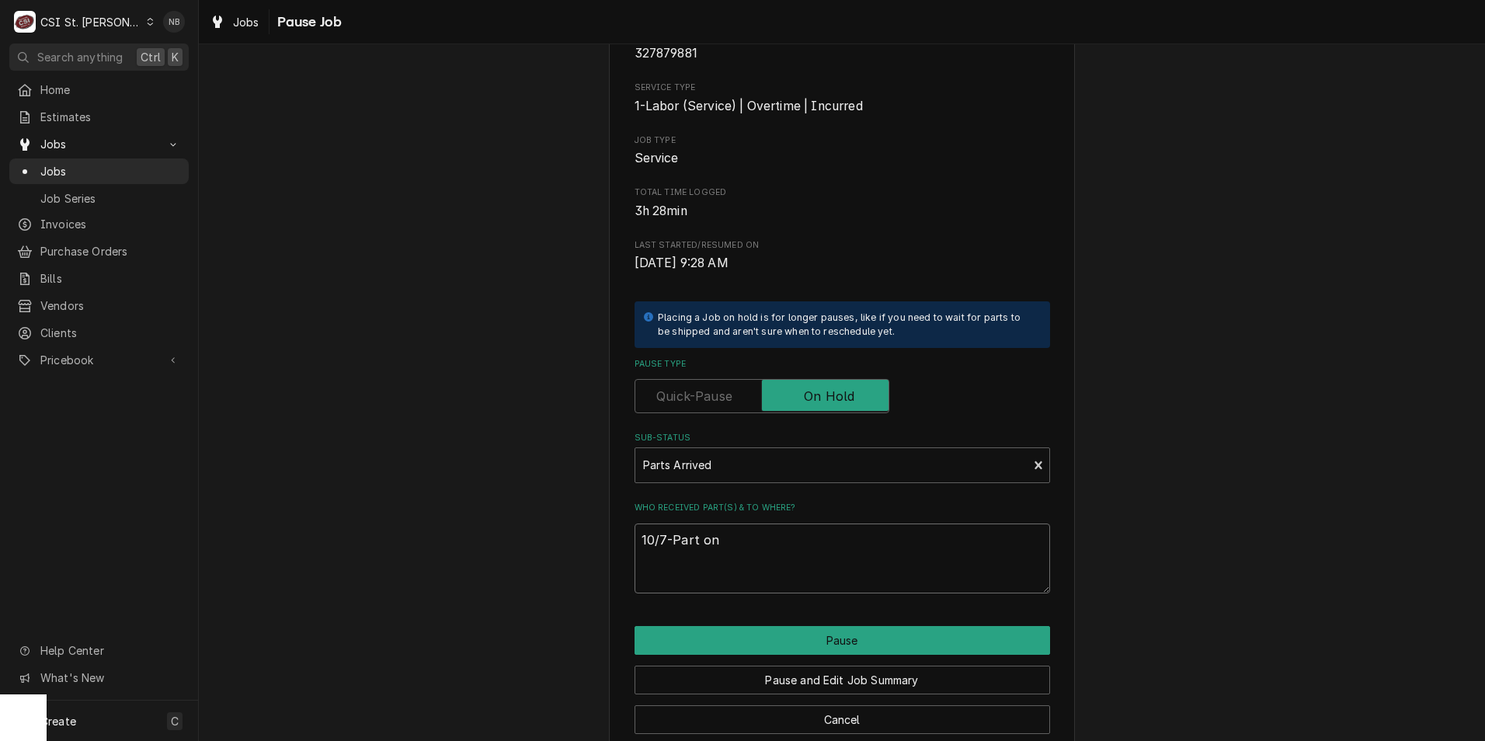
type textarea "x"
type textarea "10/7-Part on"
type textarea "x"
type textarea "10/7-Part on M"
type textarea "x"
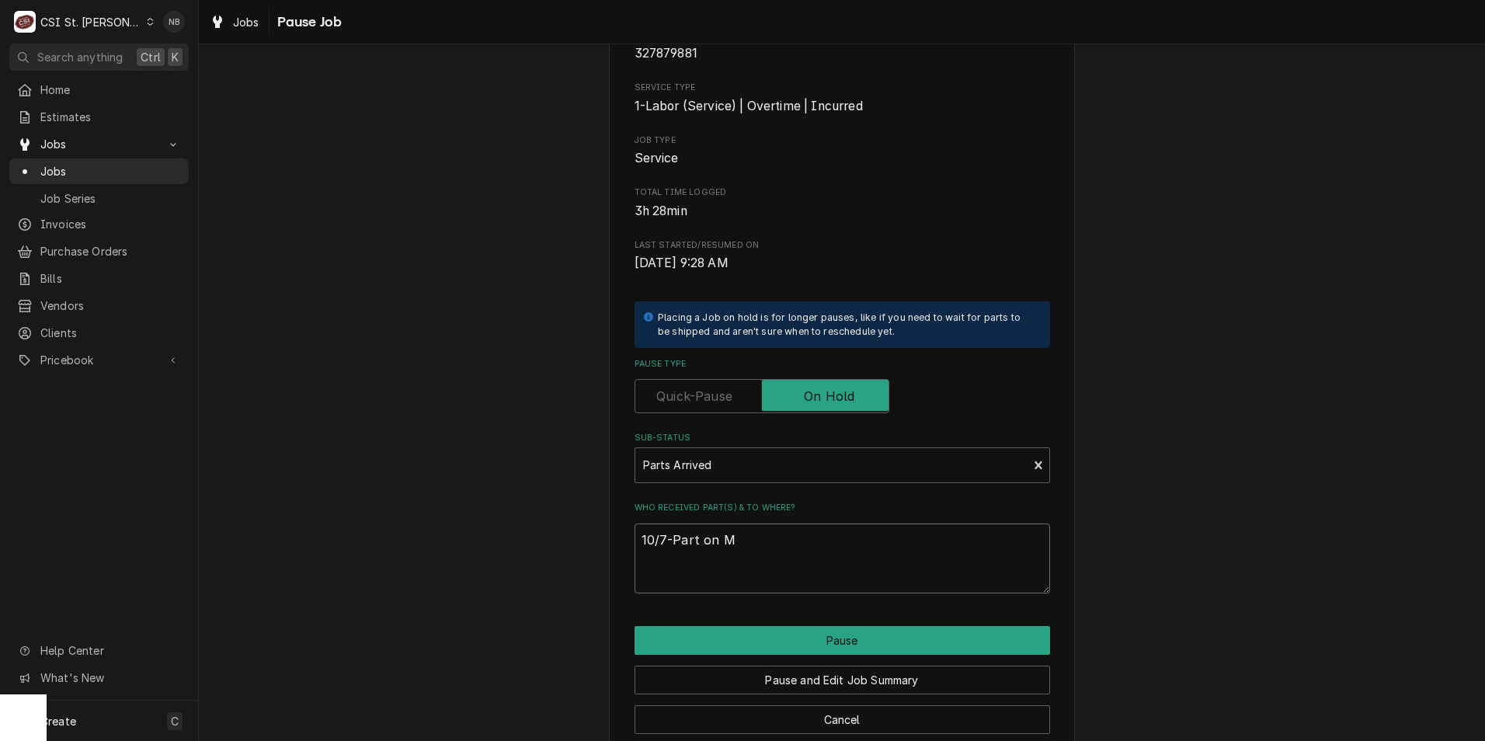
type textarea "10/7-Part on Ma"
type textarea "x"
type textarea "10/7-Part on Mat"
type textarea "x"
type textarea "10/7-Part on Matt"
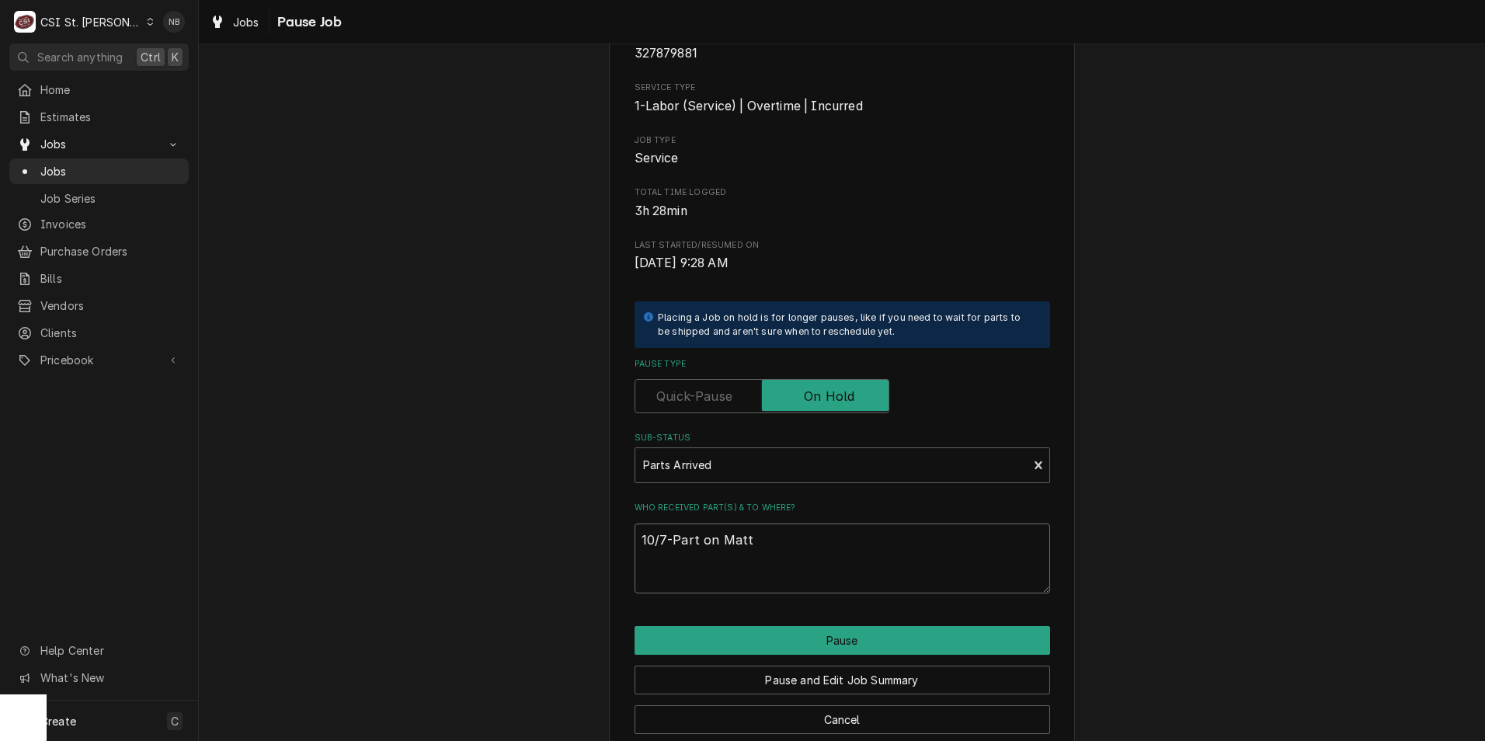
type textarea "x"
type textarea "10/7-Part on Matt"
type textarea "x"
type textarea "10/7-Part on Matt F"
type textarea "x"
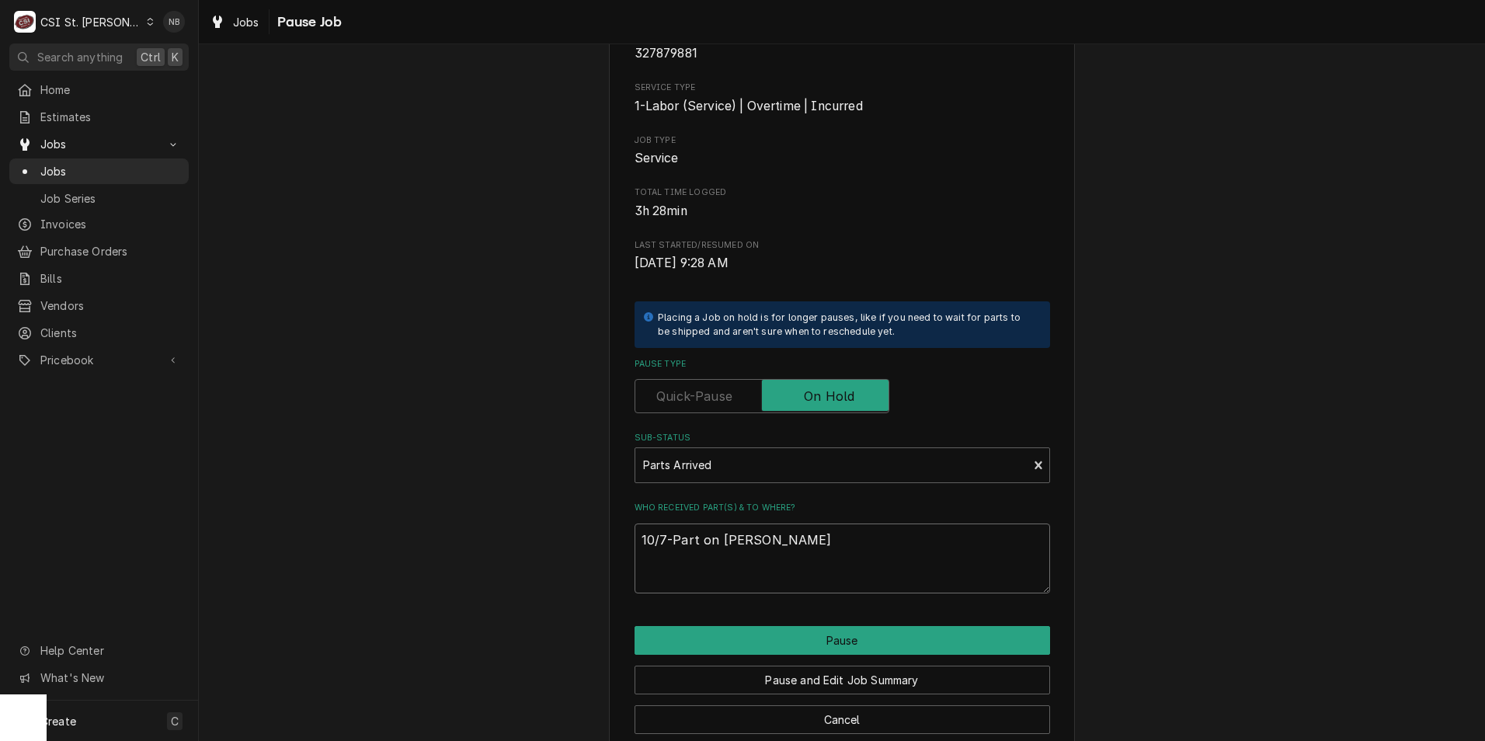
type textarea "10/7-Part on Matt F"
type textarea "x"
type textarea "10/7-Part on Matt F S"
type textarea "x"
type textarea "10/7-Part on Matt F Sh"
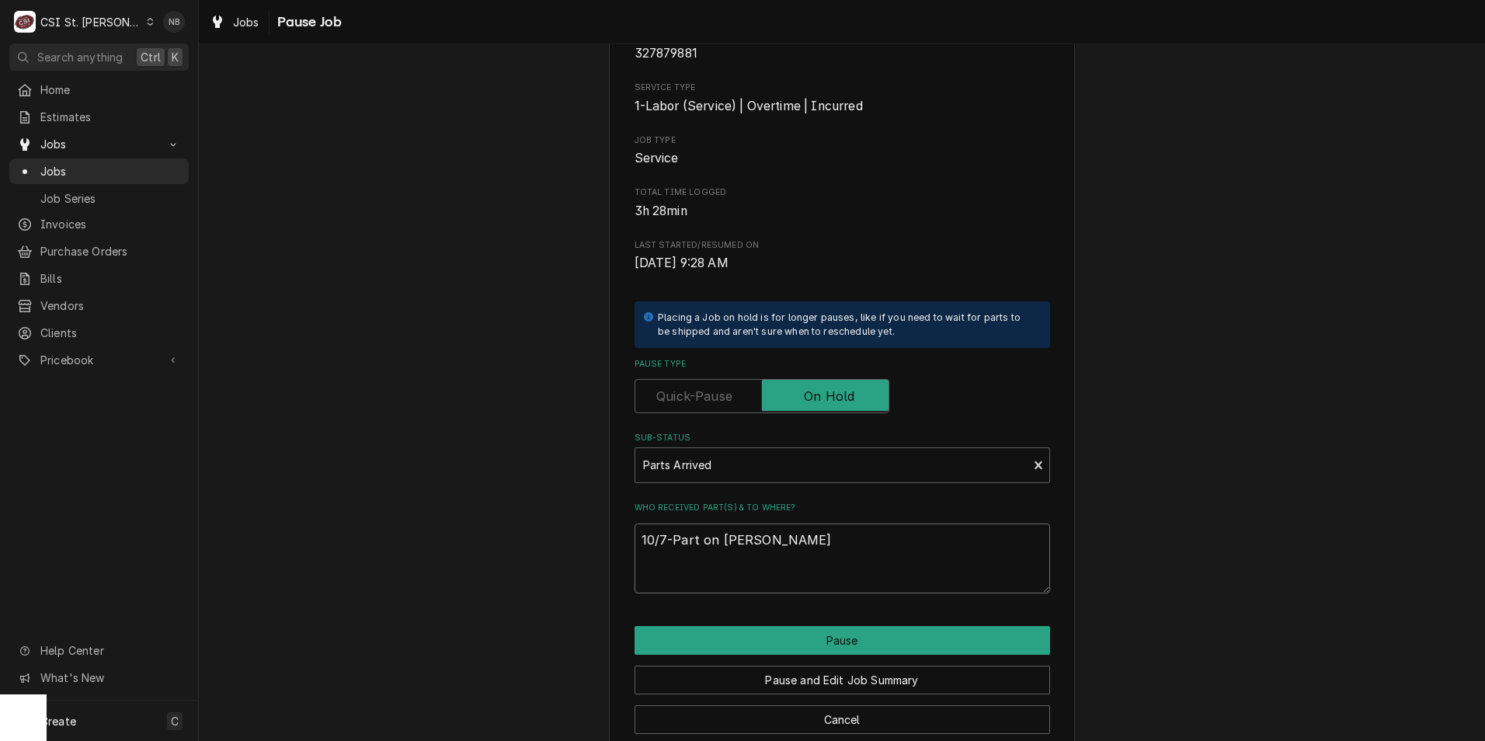
type textarea "x"
type textarea "10/7-Part on Matt F She"
type textarea "x"
type textarea "10/7-Part on Matt F Shel"
type textarea "x"
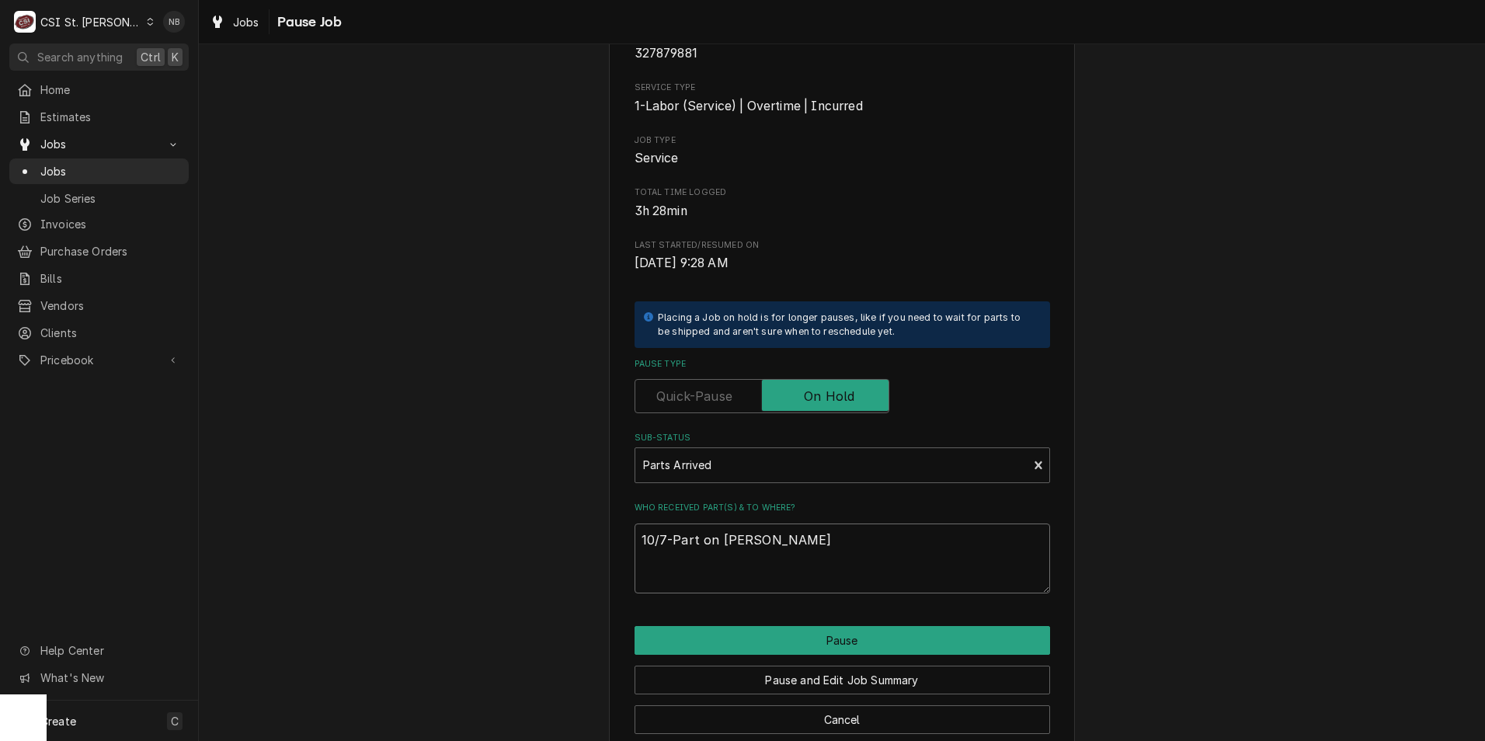
type textarea "10/7-Part on Matt F Shelf"
type textarea "x"
type textarea "10/7-Part on Matt F Shelf-"
type textarea "x"
type textarea "10/7-Part on Matt F Shelf-N"
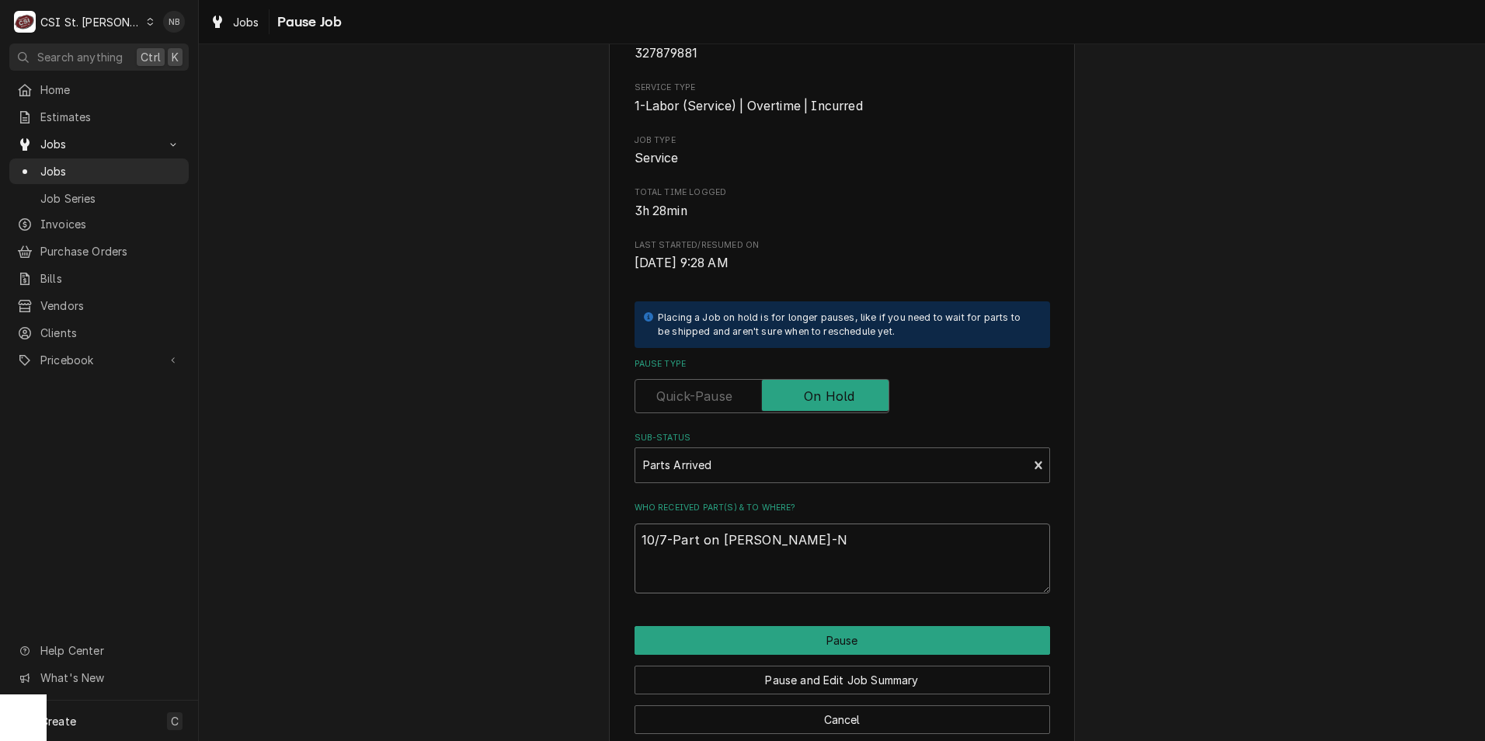
type textarea "x"
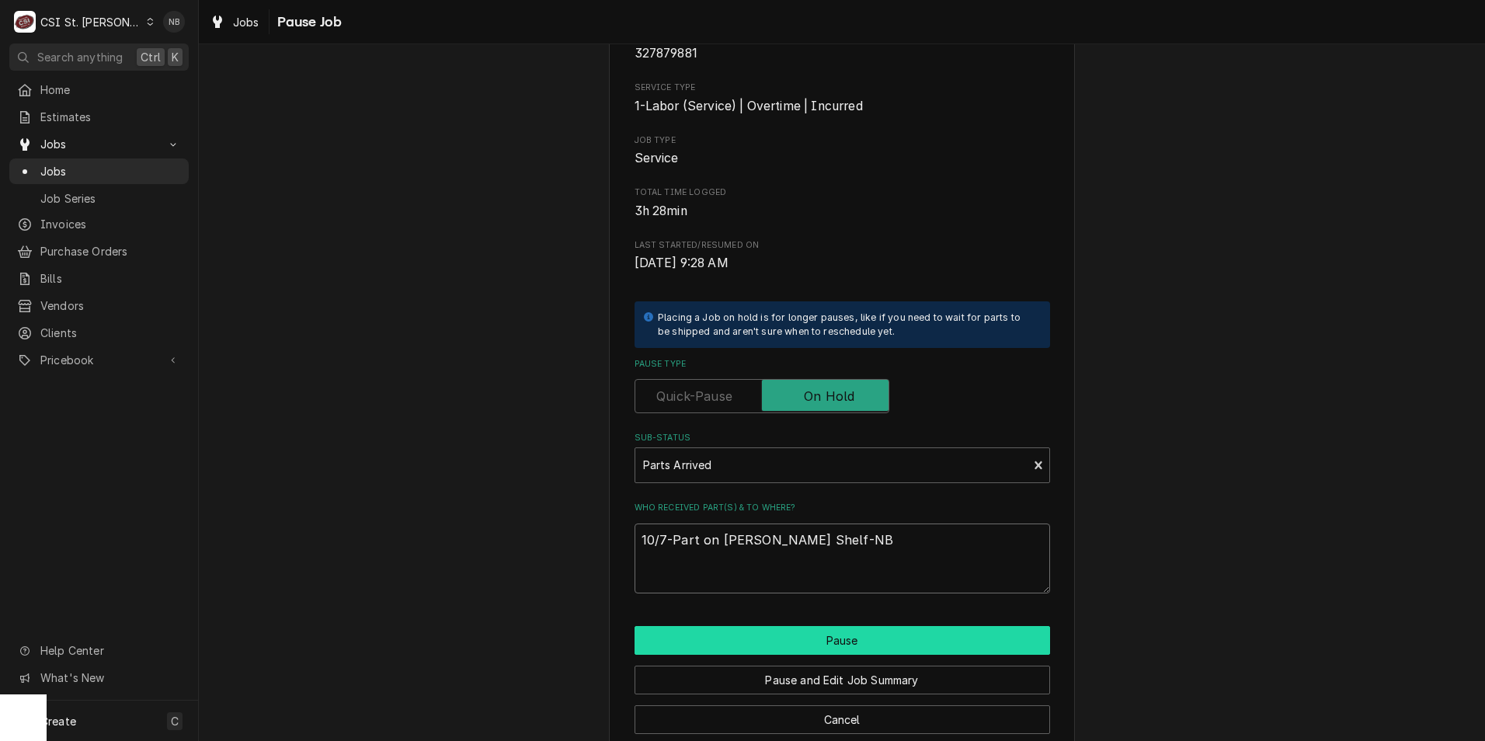
type textarea "10/7-Part on Matt F Shelf-NB"
click at [811, 634] on button "Pause" at bounding box center [841, 640] width 415 height 29
type textarea "x"
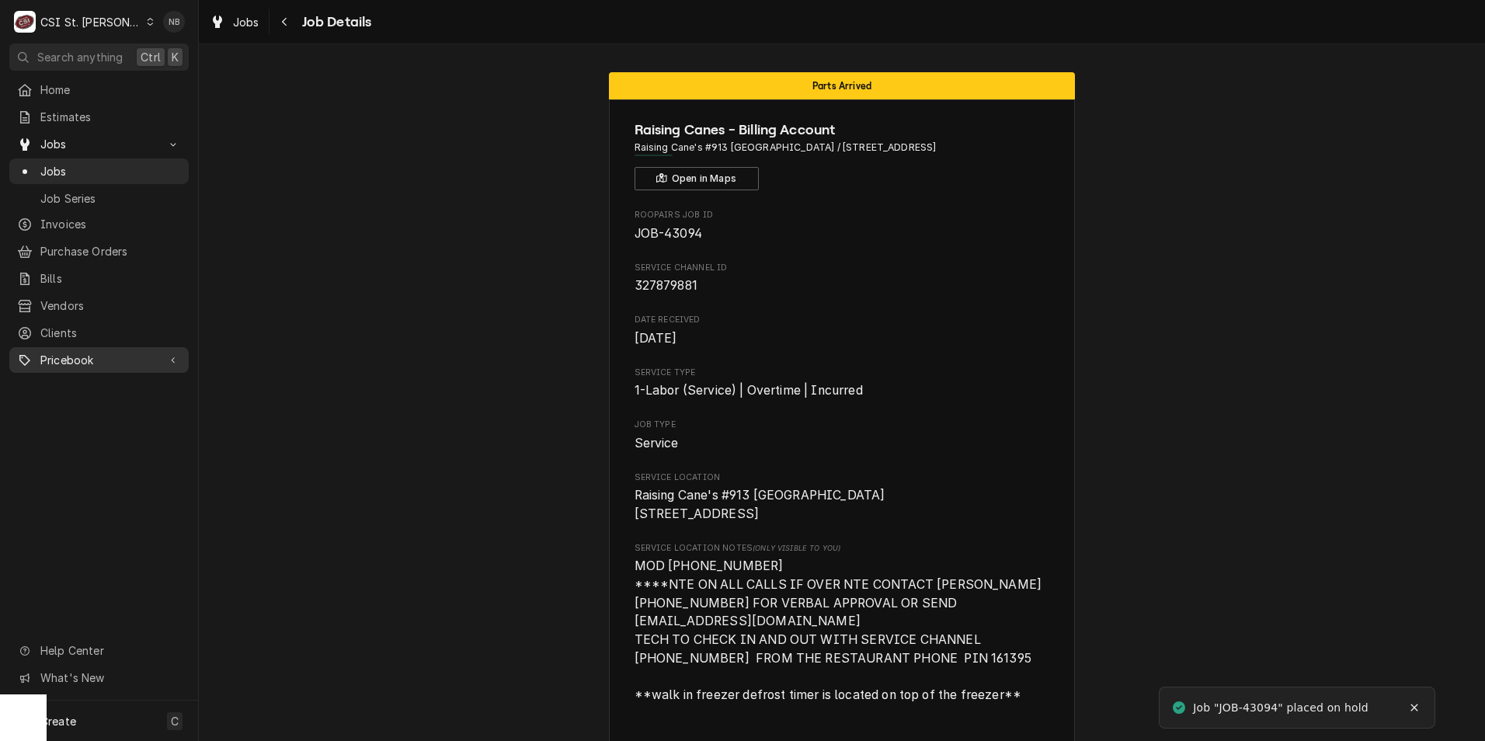
click at [98, 359] on div "Pricebook" at bounding box center [98, 359] width 173 height 19
click at [117, 406] on span "Parts & Materials" at bounding box center [110, 414] width 141 height 16
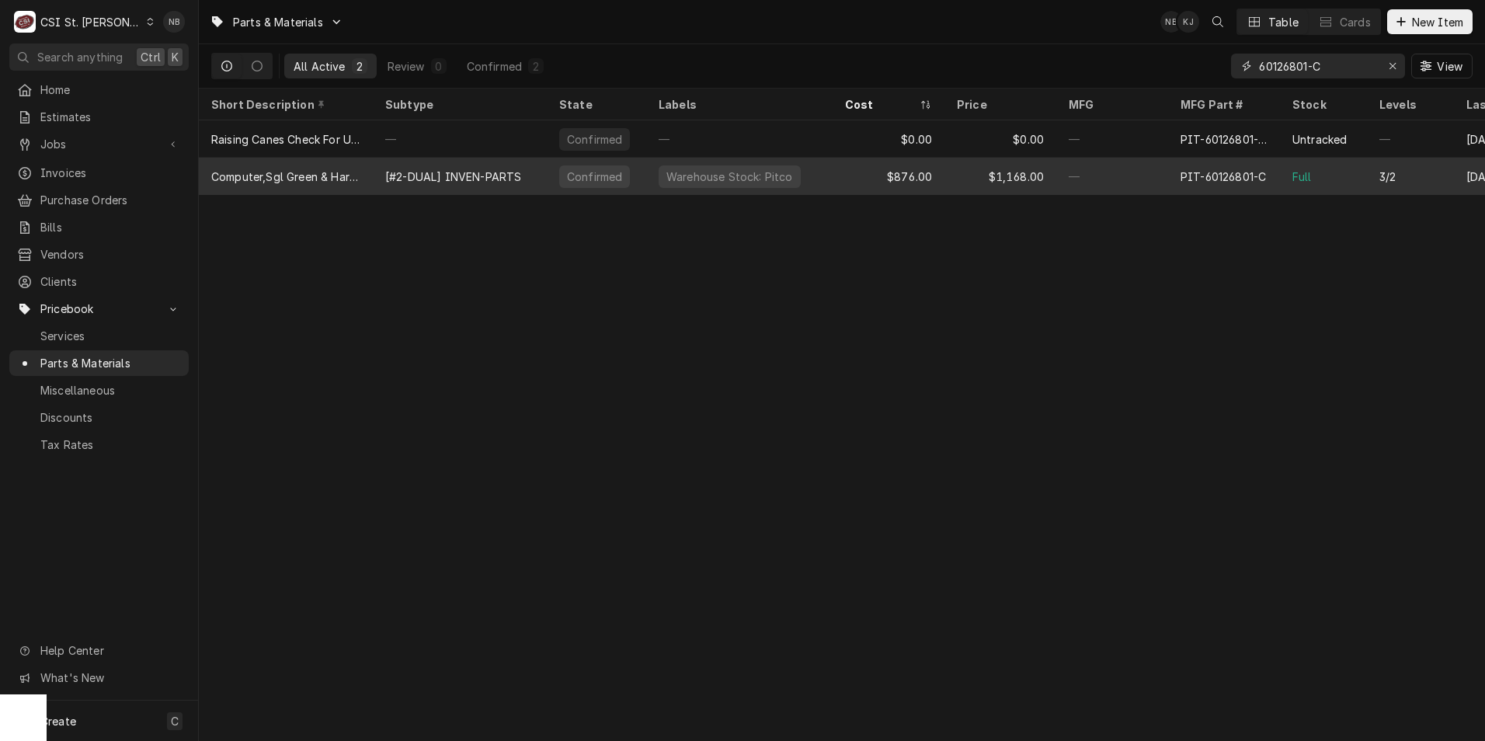
type input "60126801-C"
click at [1149, 176] on div "—" at bounding box center [1112, 176] width 112 height 37
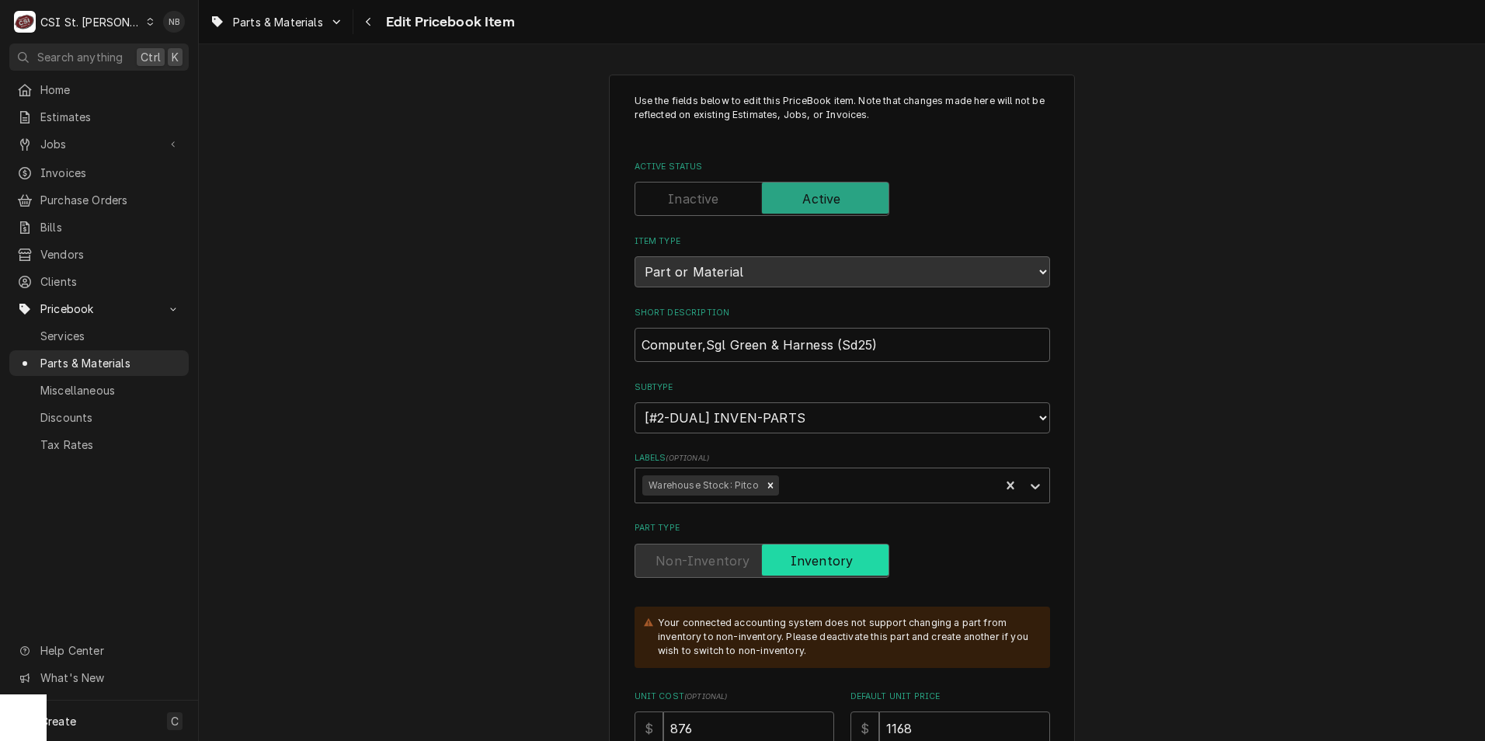
scroll to position [1087, 0]
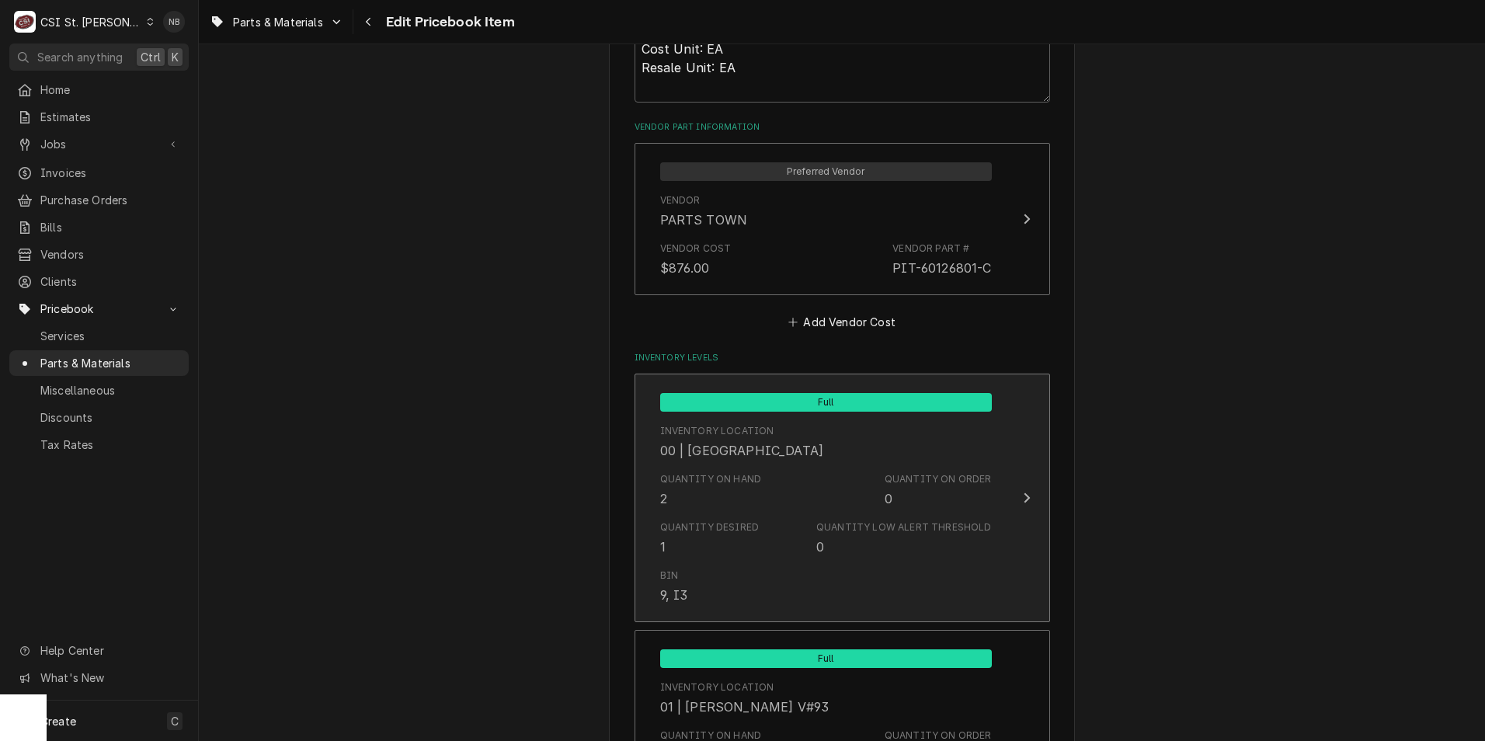
click at [889, 474] on div "Quantity on Order" at bounding box center [938, 479] width 107 height 14
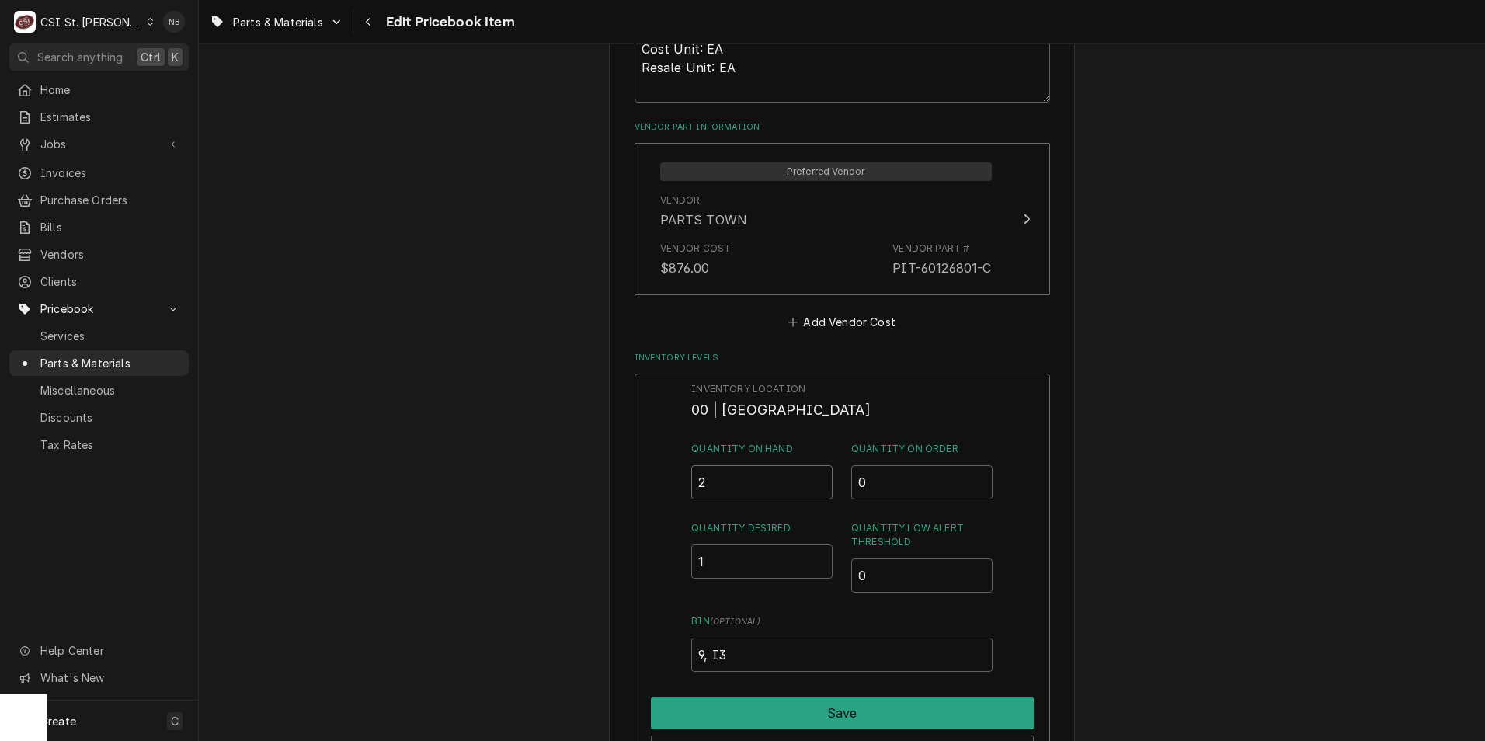
click at [734, 481] on input "2" at bounding box center [761, 482] width 141 height 34
type input "1"
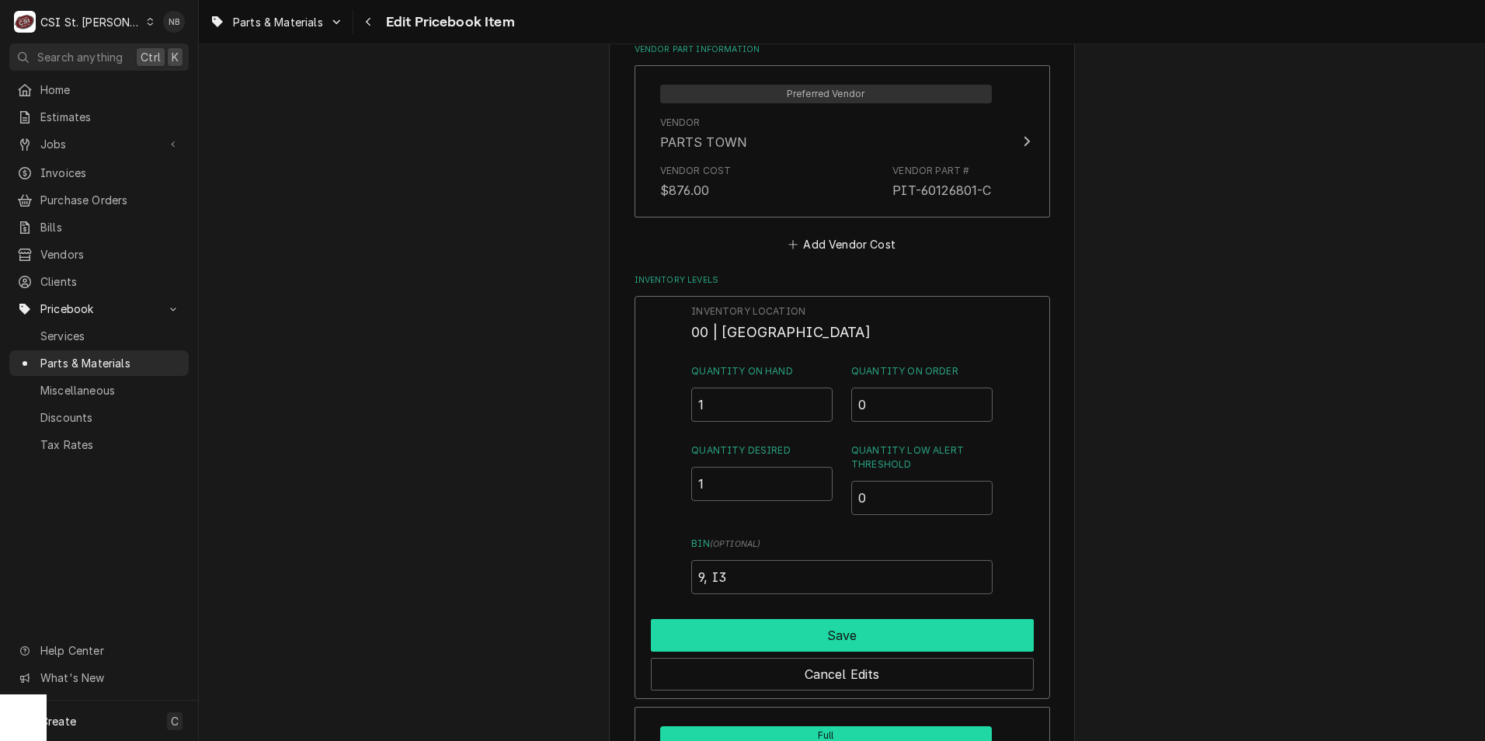
click at [798, 641] on button "Save" at bounding box center [842, 635] width 383 height 33
type textarea "x"
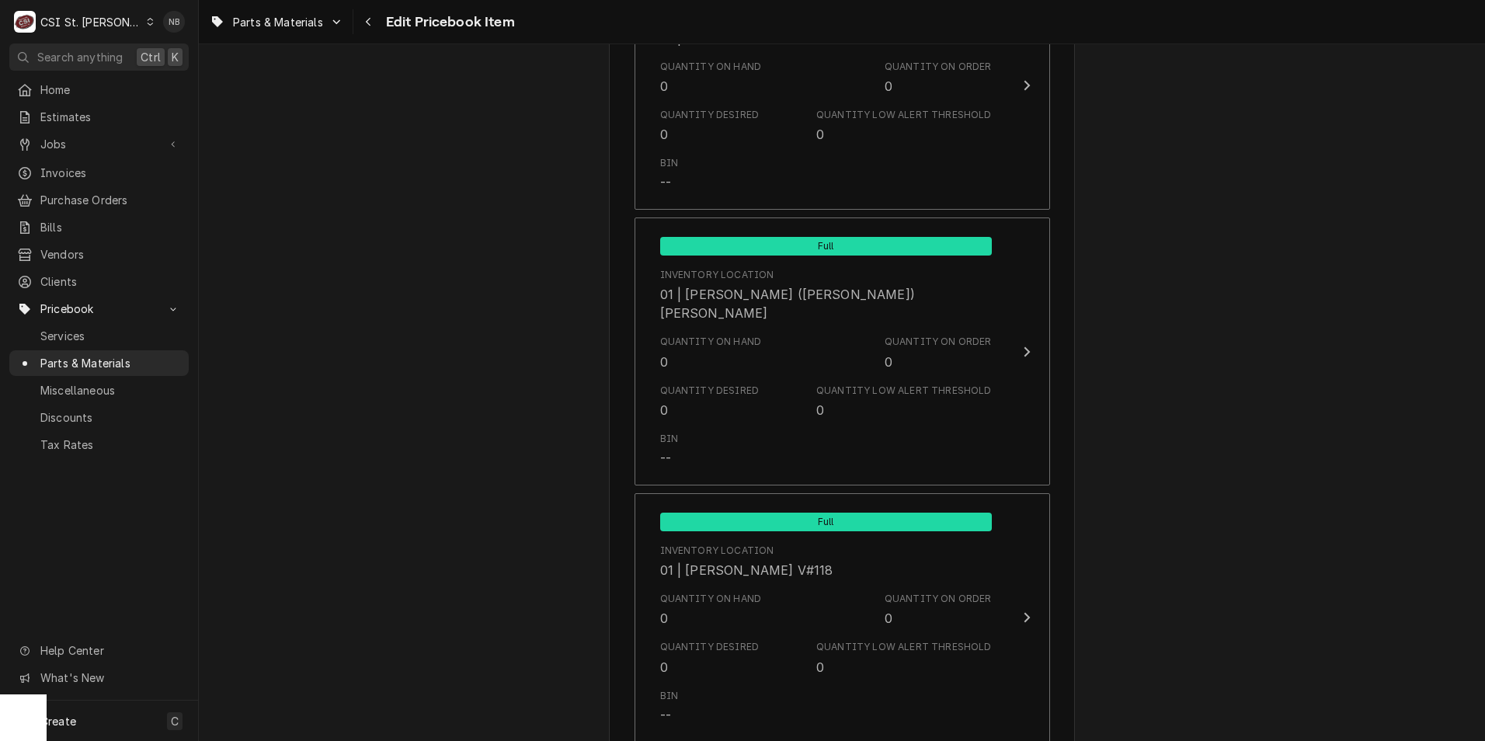
scroll to position [4271, 0]
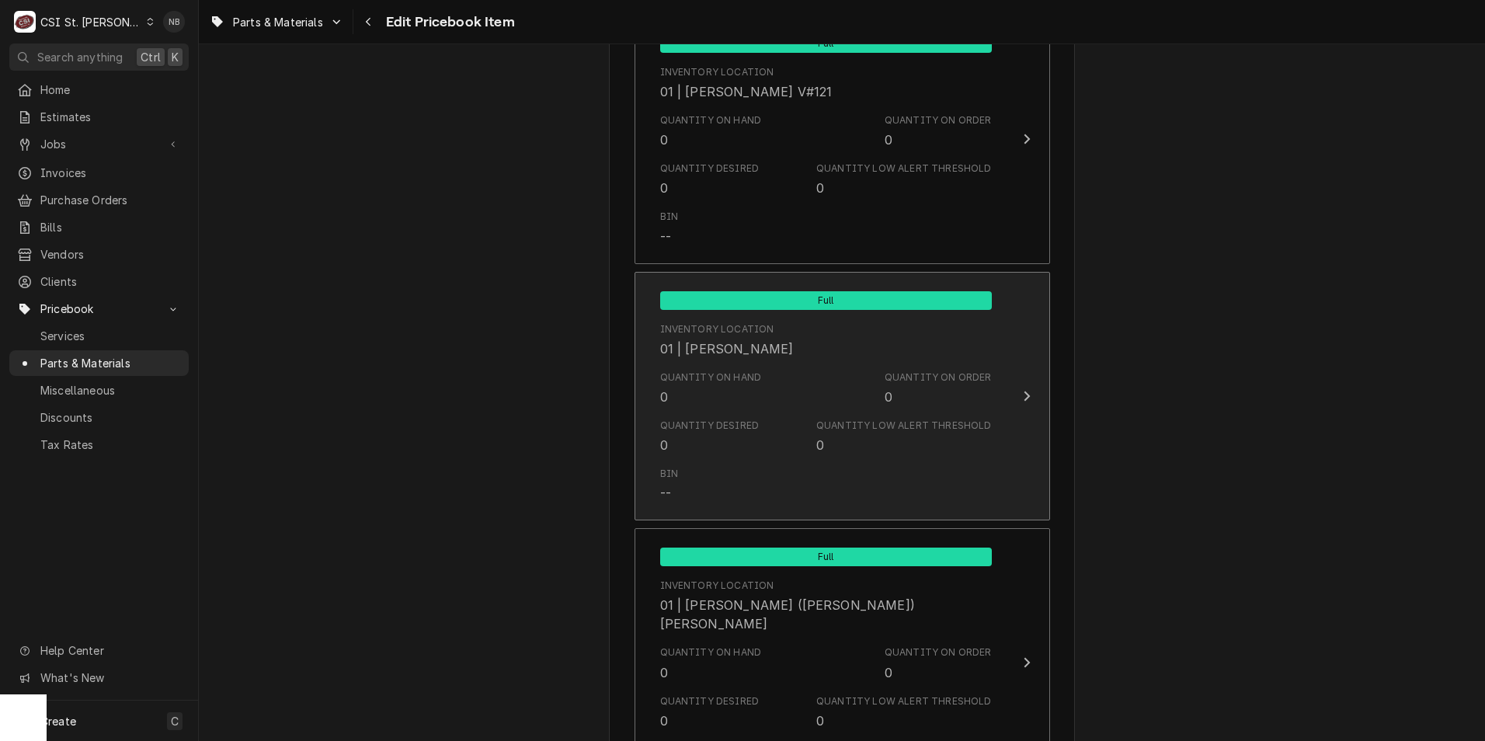
click at [871, 447] on div "Quantity Low Alert Threshold 0" at bounding box center [903, 437] width 175 height 36
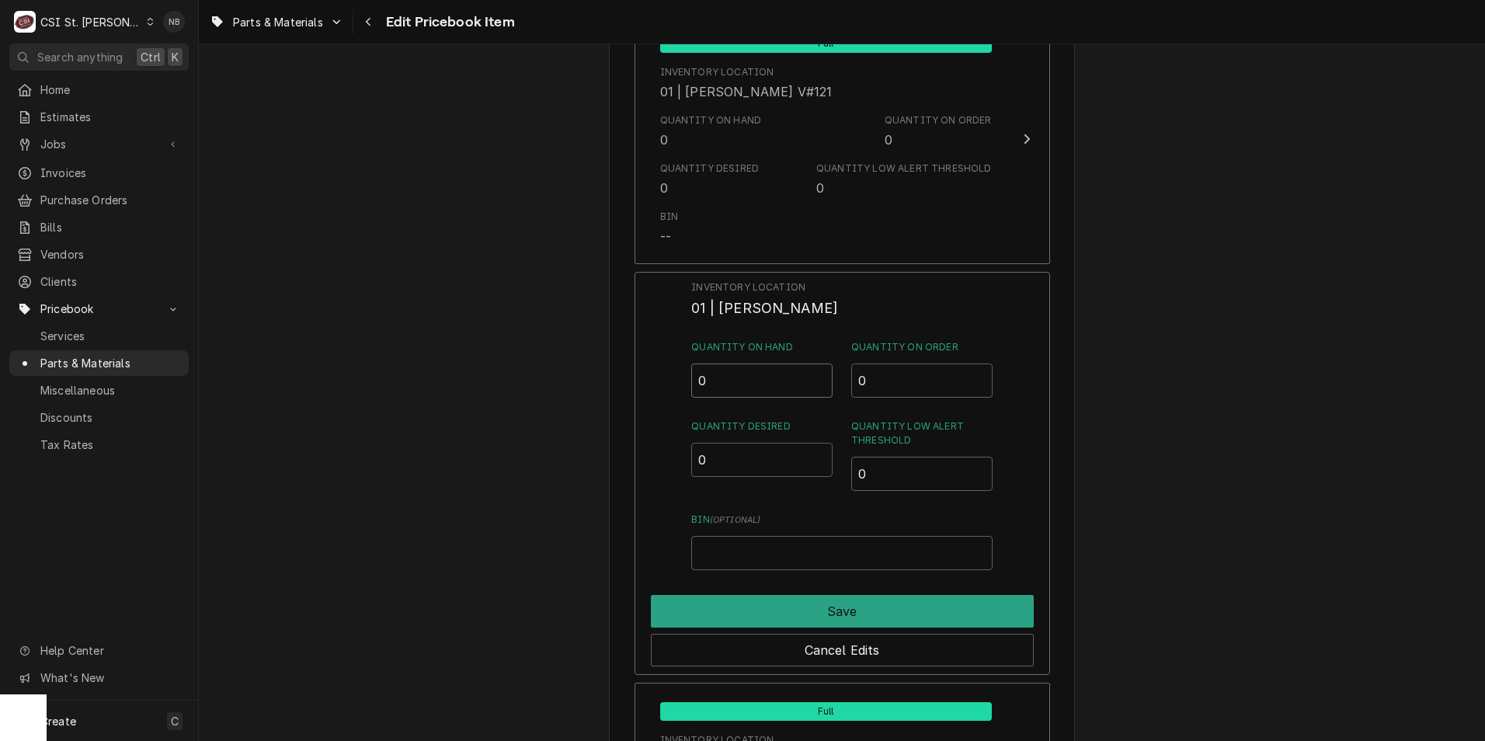
click at [735, 377] on input "0" at bounding box center [761, 380] width 141 height 34
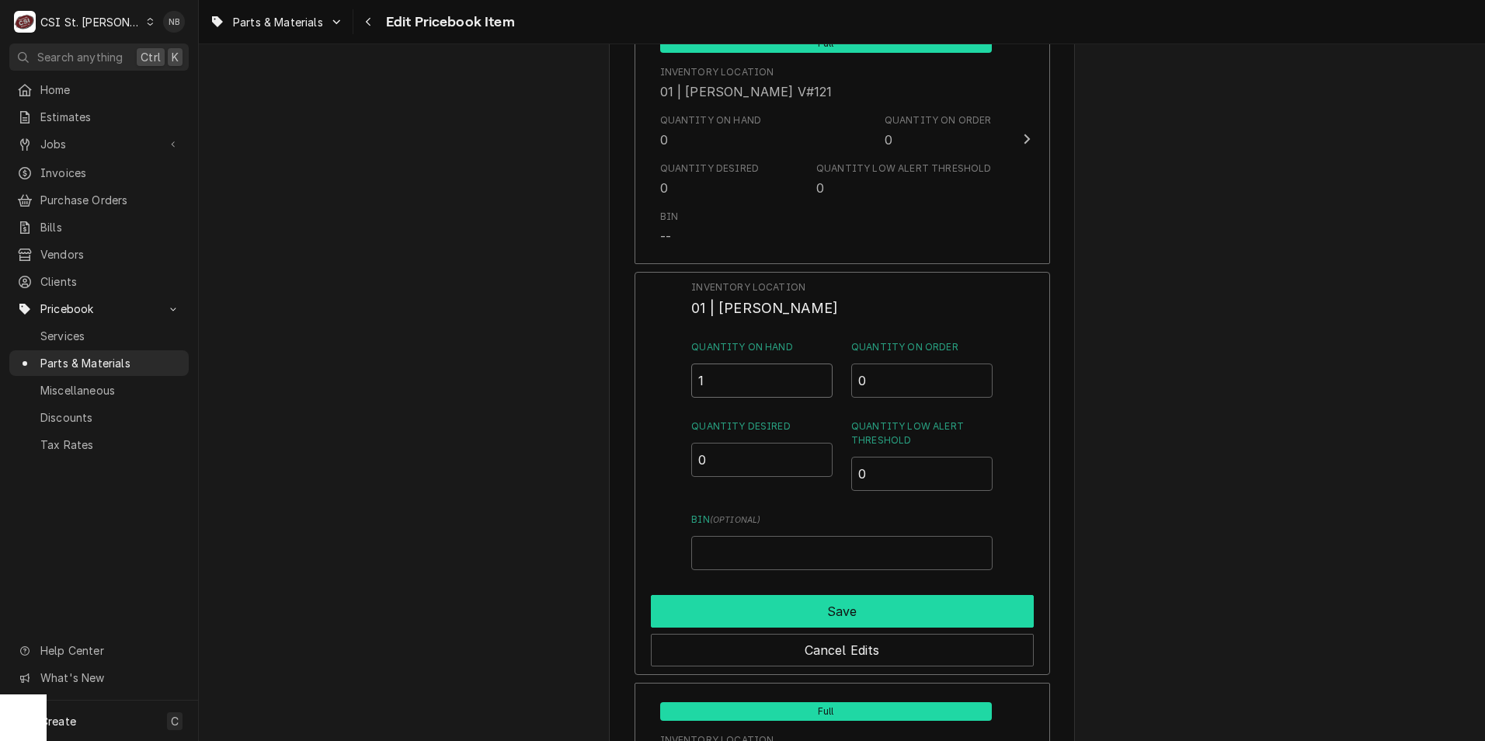
type input "1"
click at [888, 609] on button "Save" at bounding box center [842, 611] width 383 height 33
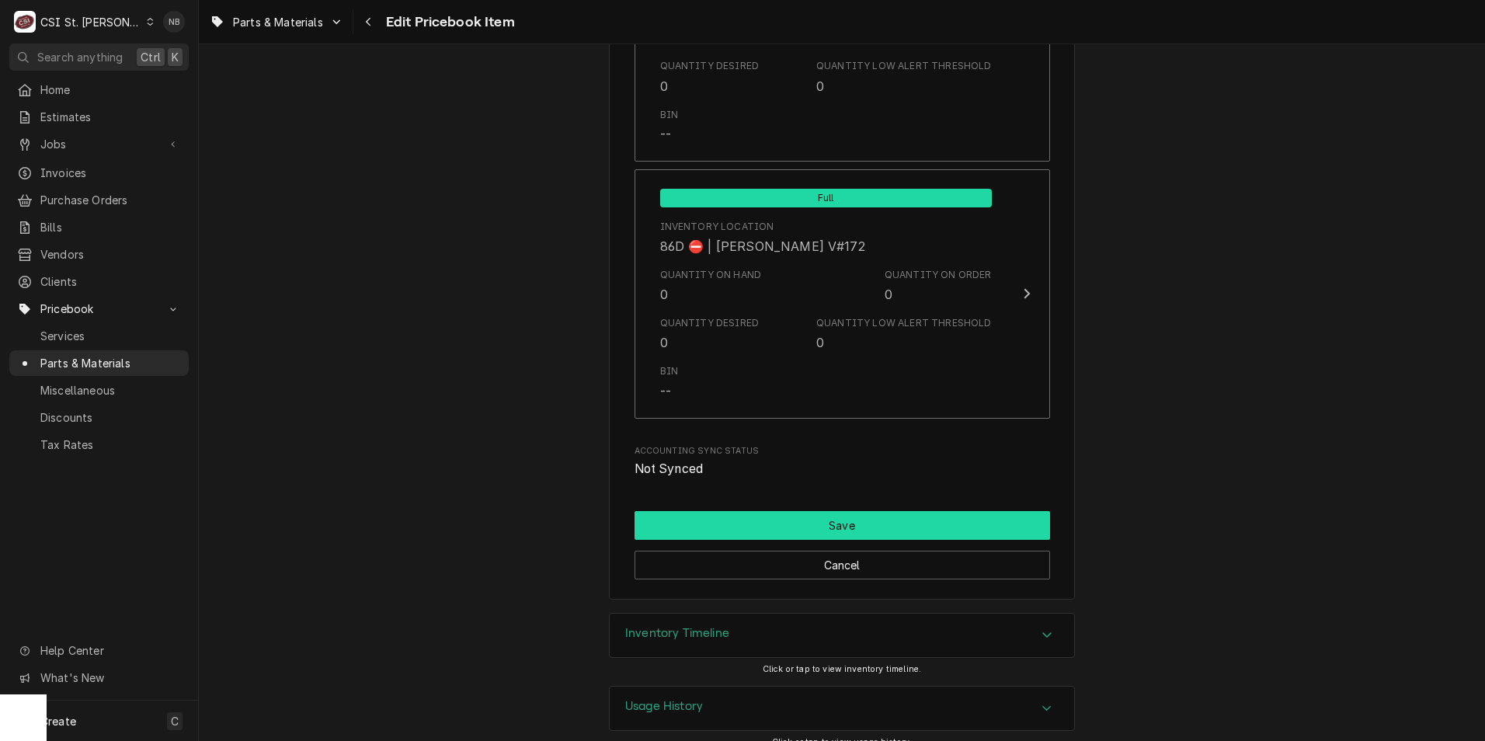
click at [906, 516] on button "Save" at bounding box center [841, 525] width 415 height 29
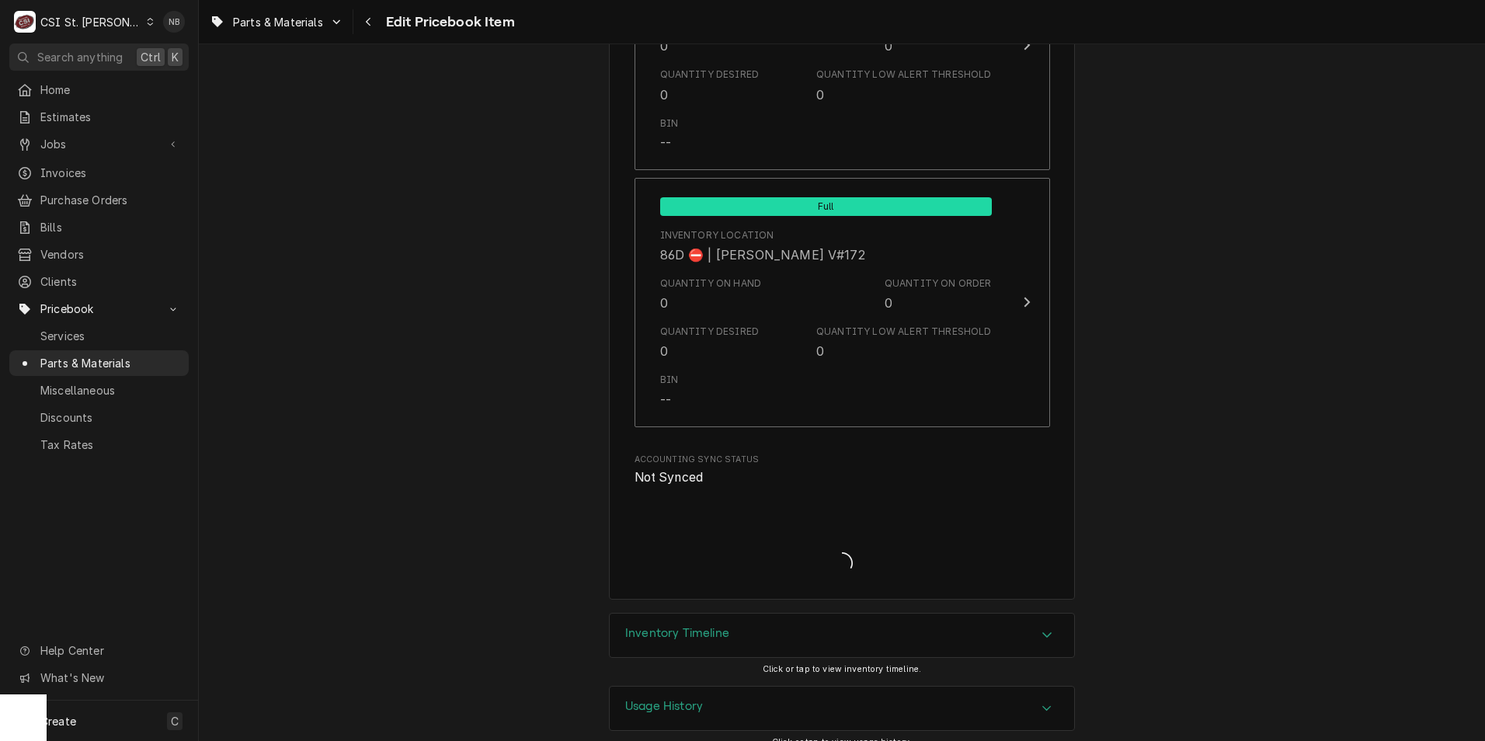
type textarea "x"
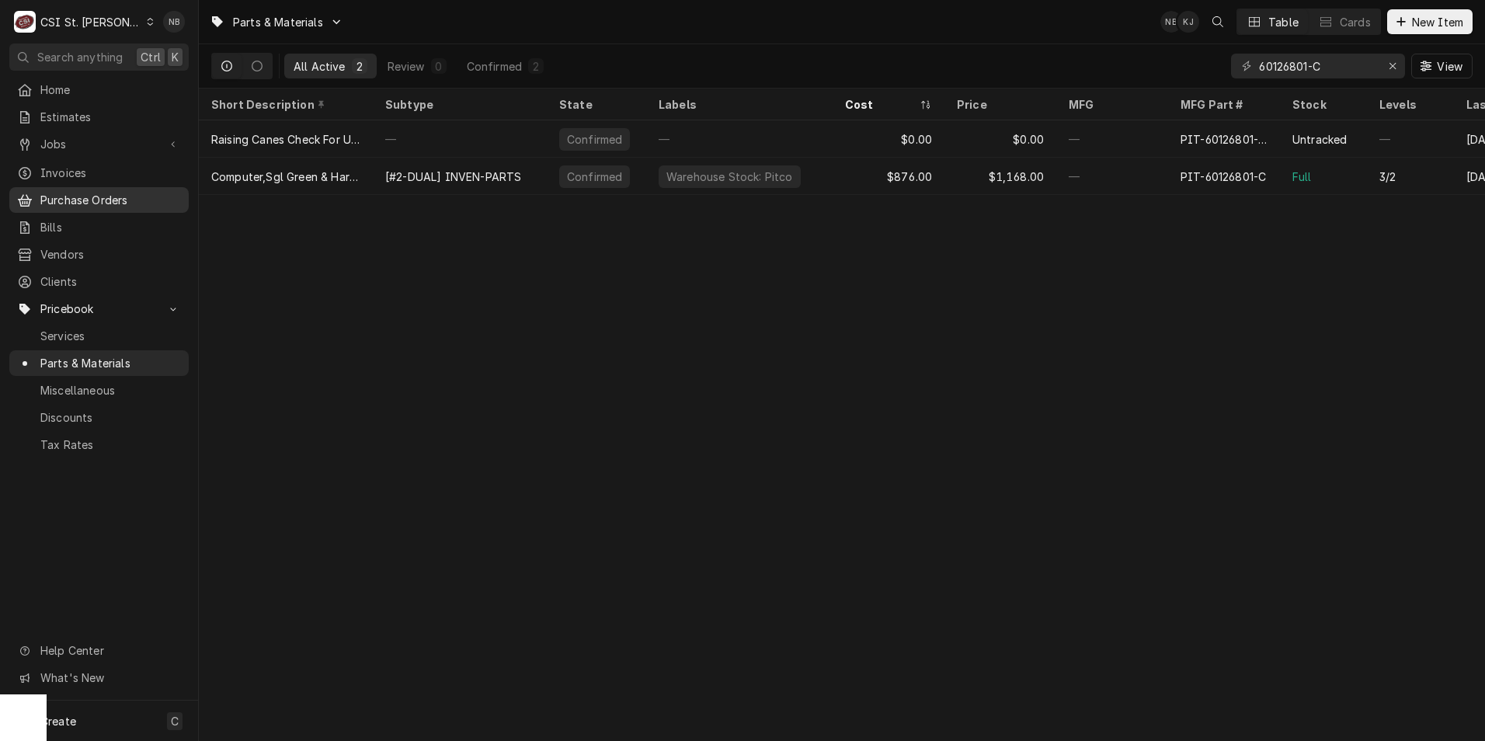
click at [96, 197] on span "Purchase Orders" at bounding box center [110, 200] width 141 height 16
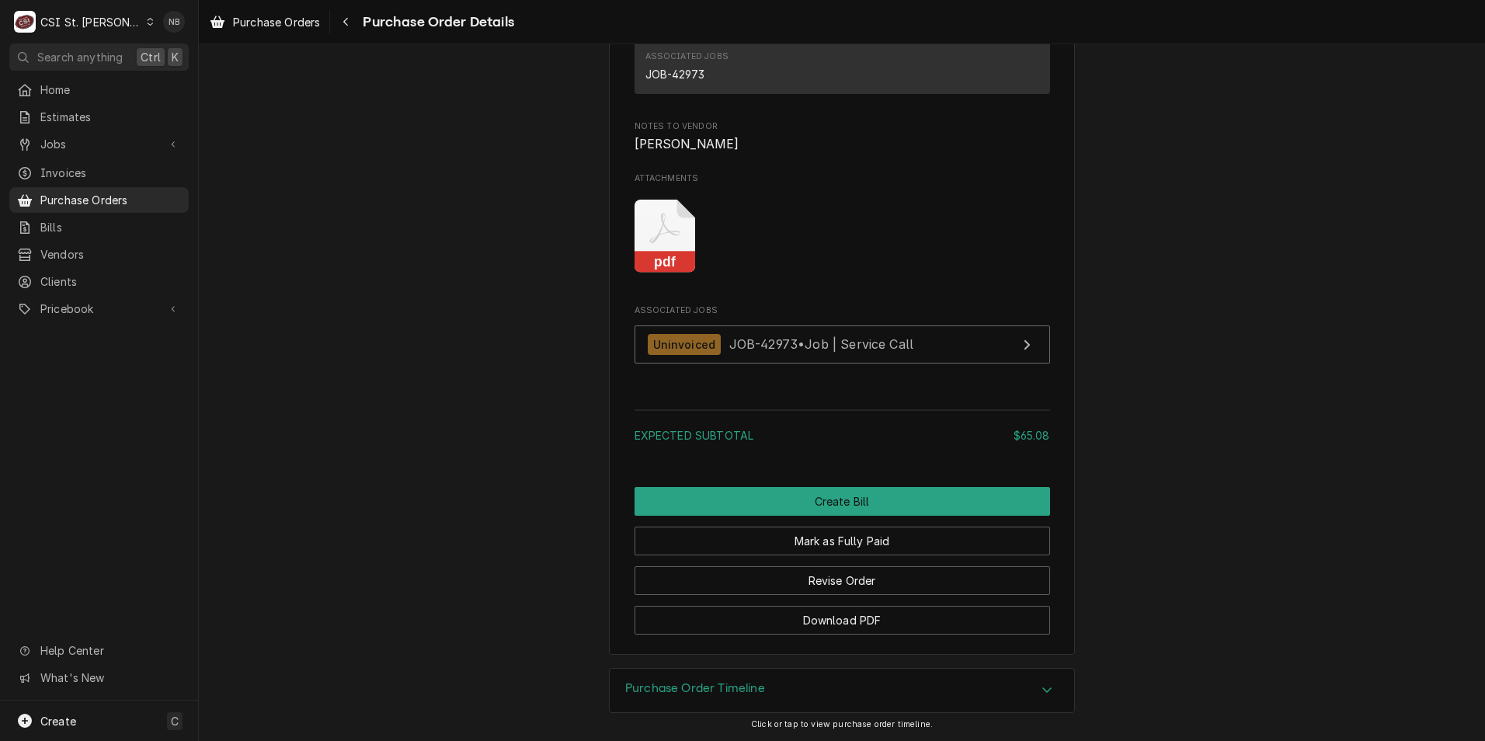
scroll to position [1375, 0]
click at [707, 687] on h3 "Purchase Order Timeline" at bounding box center [695, 688] width 140 height 15
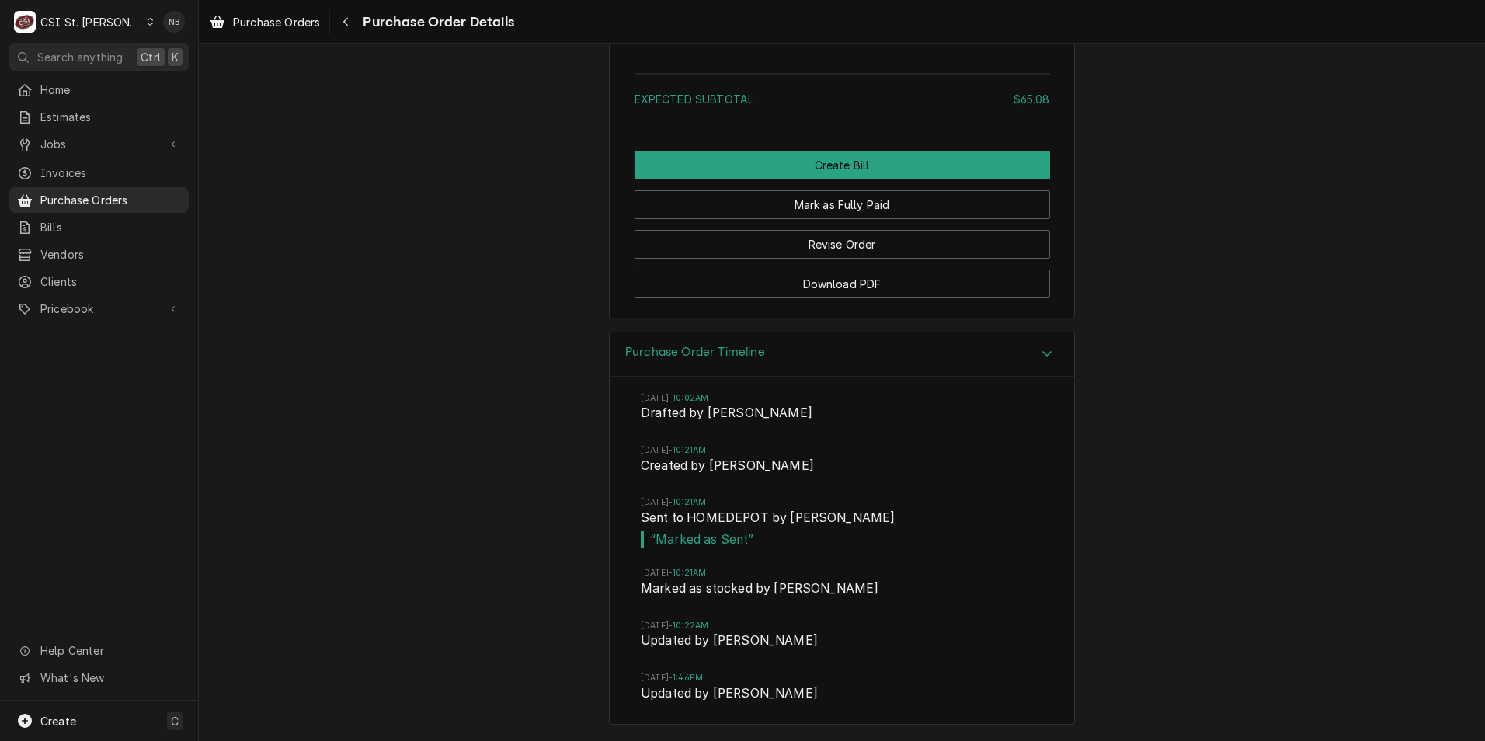
scroll to position [1711, 0]
click at [862, 243] on button "Revise Order" at bounding box center [841, 244] width 415 height 29
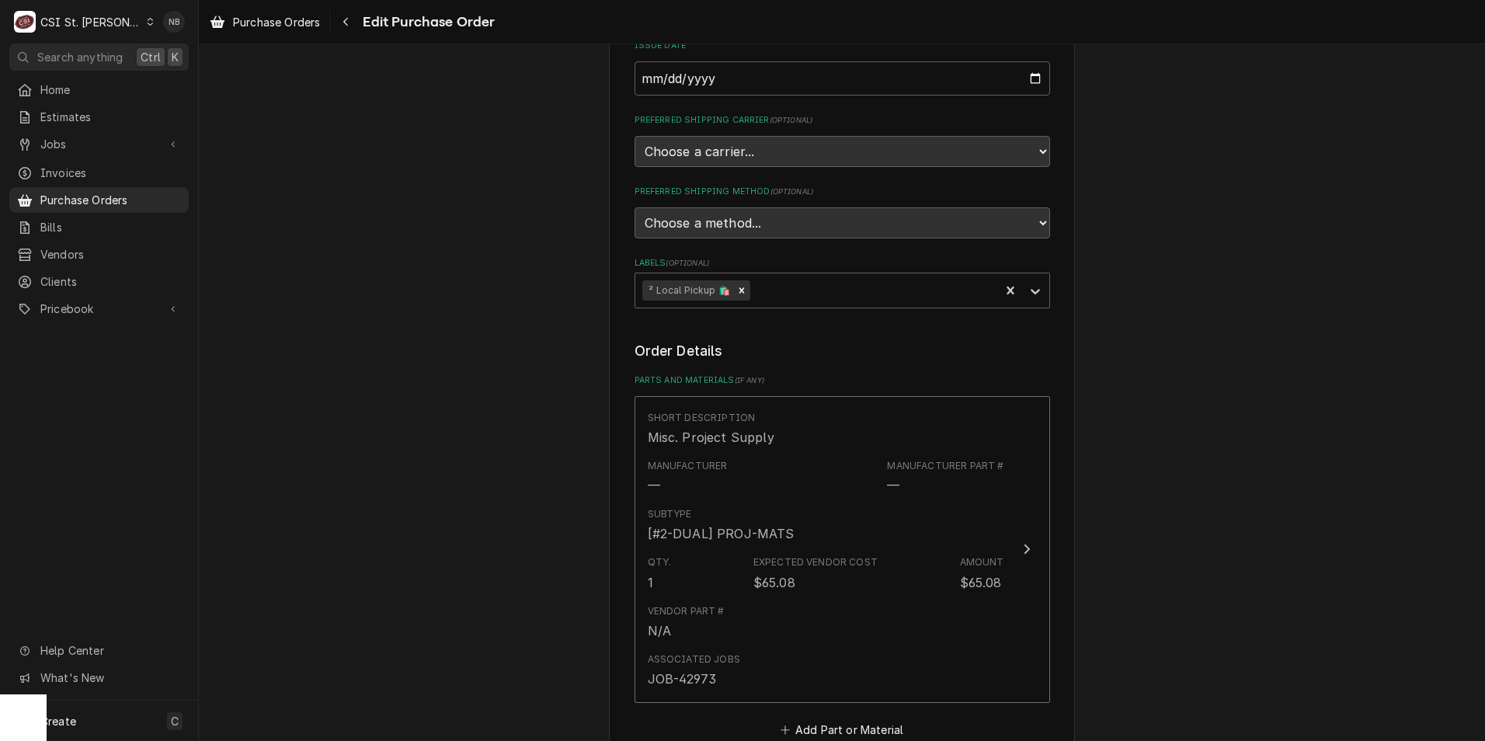
scroll to position [466, 0]
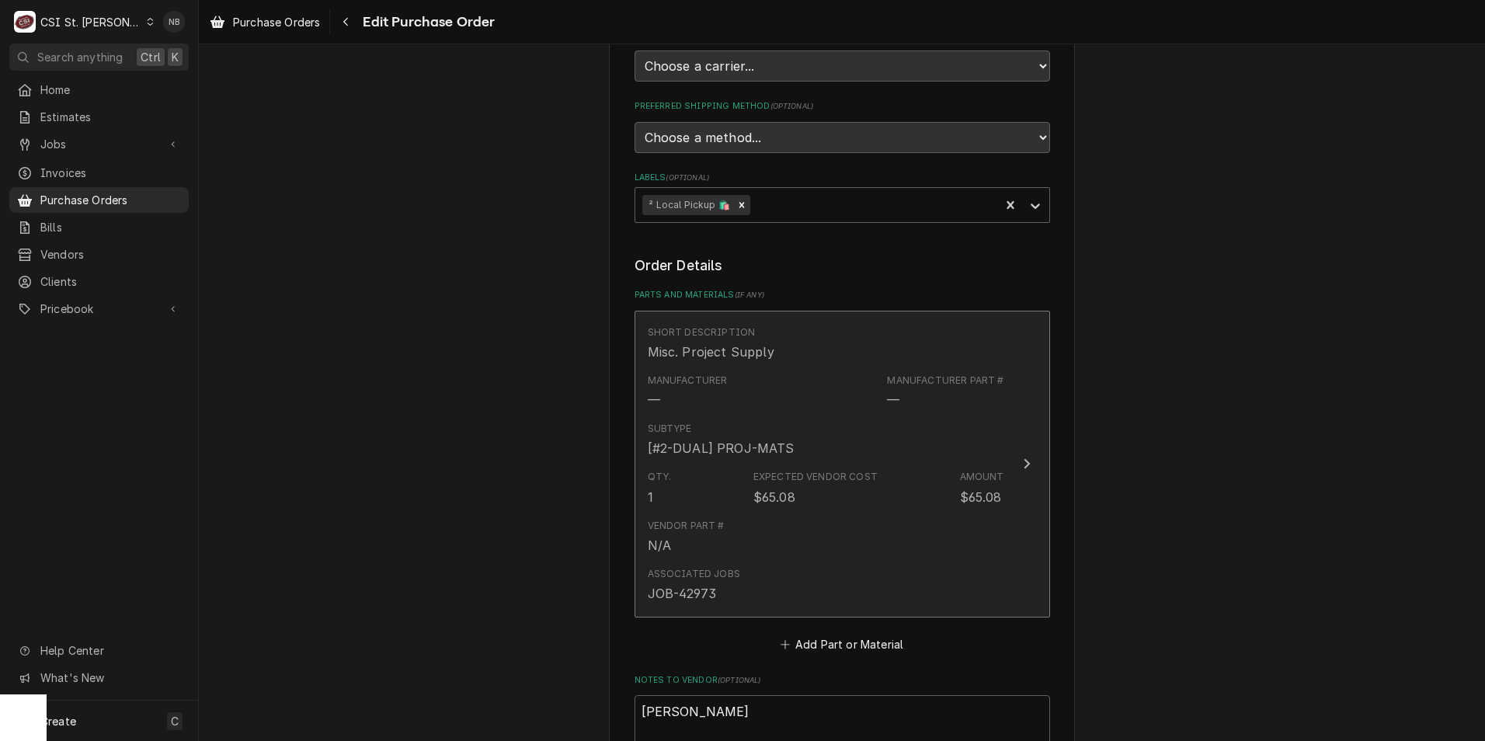
click at [881, 398] on div "Manufacturer — Manufacturer Part # —" at bounding box center [826, 391] width 356 height 48
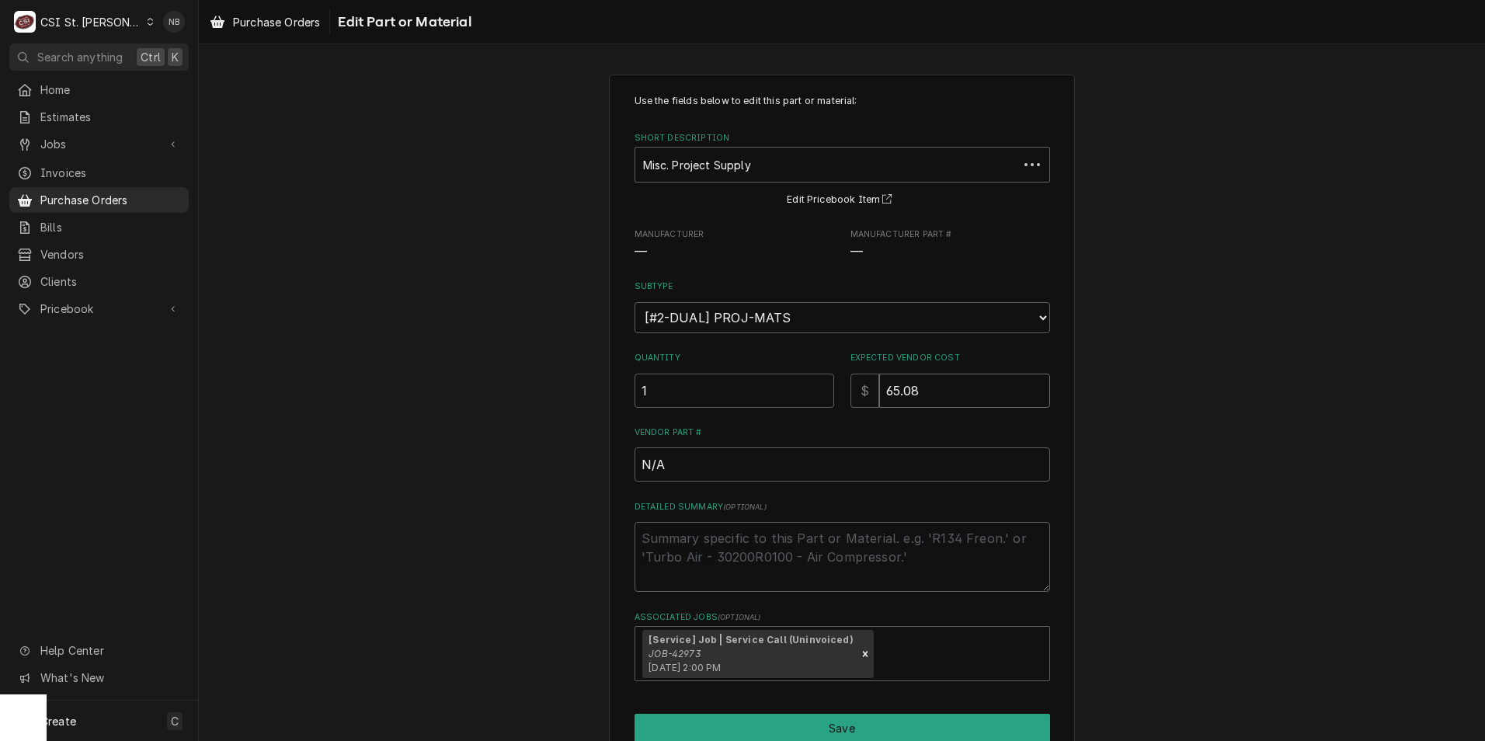
drag, startPoint x: 940, startPoint y: 392, endPoint x: 686, endPoint y: 388, distance: 254.8
click at [700, 388] on div "Quantity 1 Expected Vendor Cost $ 65.08" at bounding box center [841, 379] width 415 height 55
type textarea "x"
type input "1"
type textarea "x"
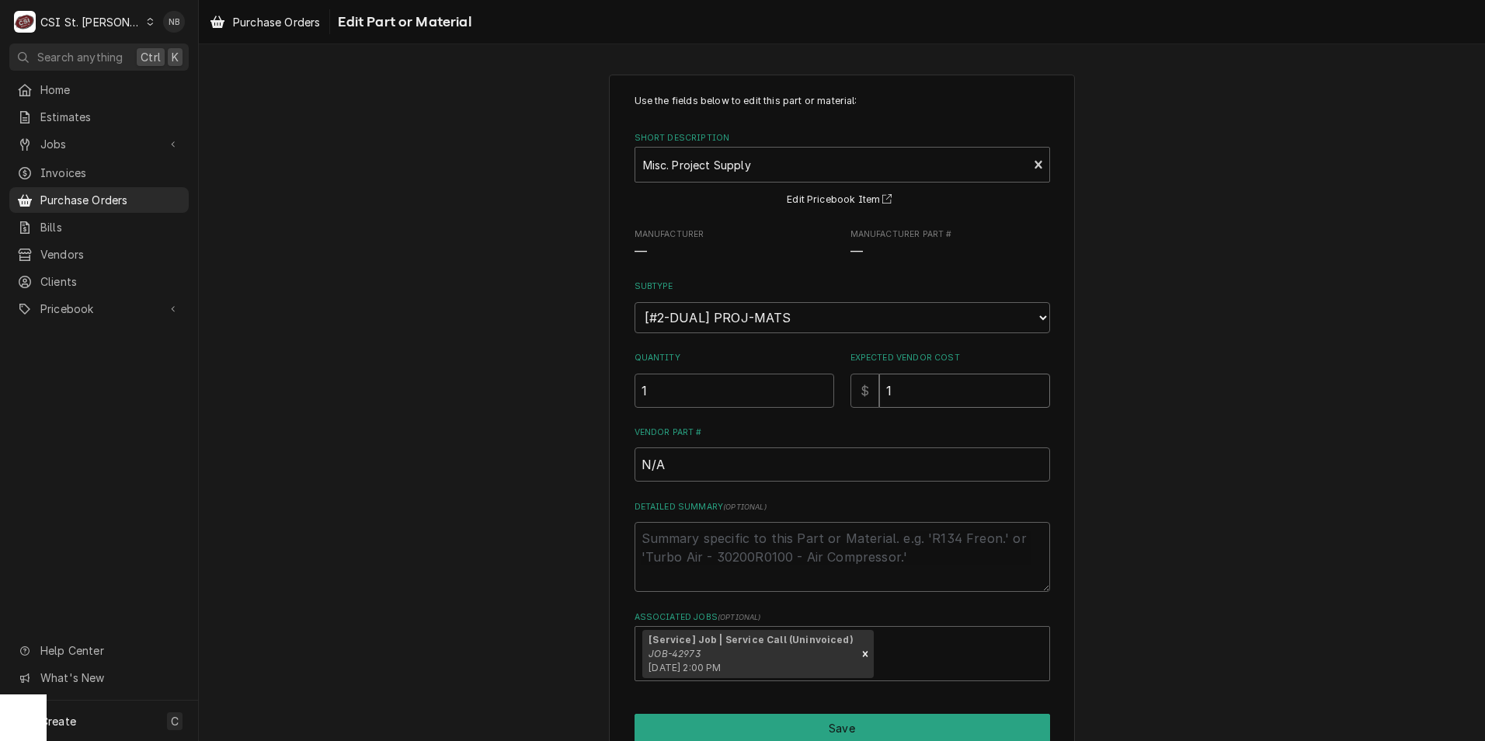
type input "12"
type textarea "x"
type input "123"
type textarea "x"
type input "123.6"
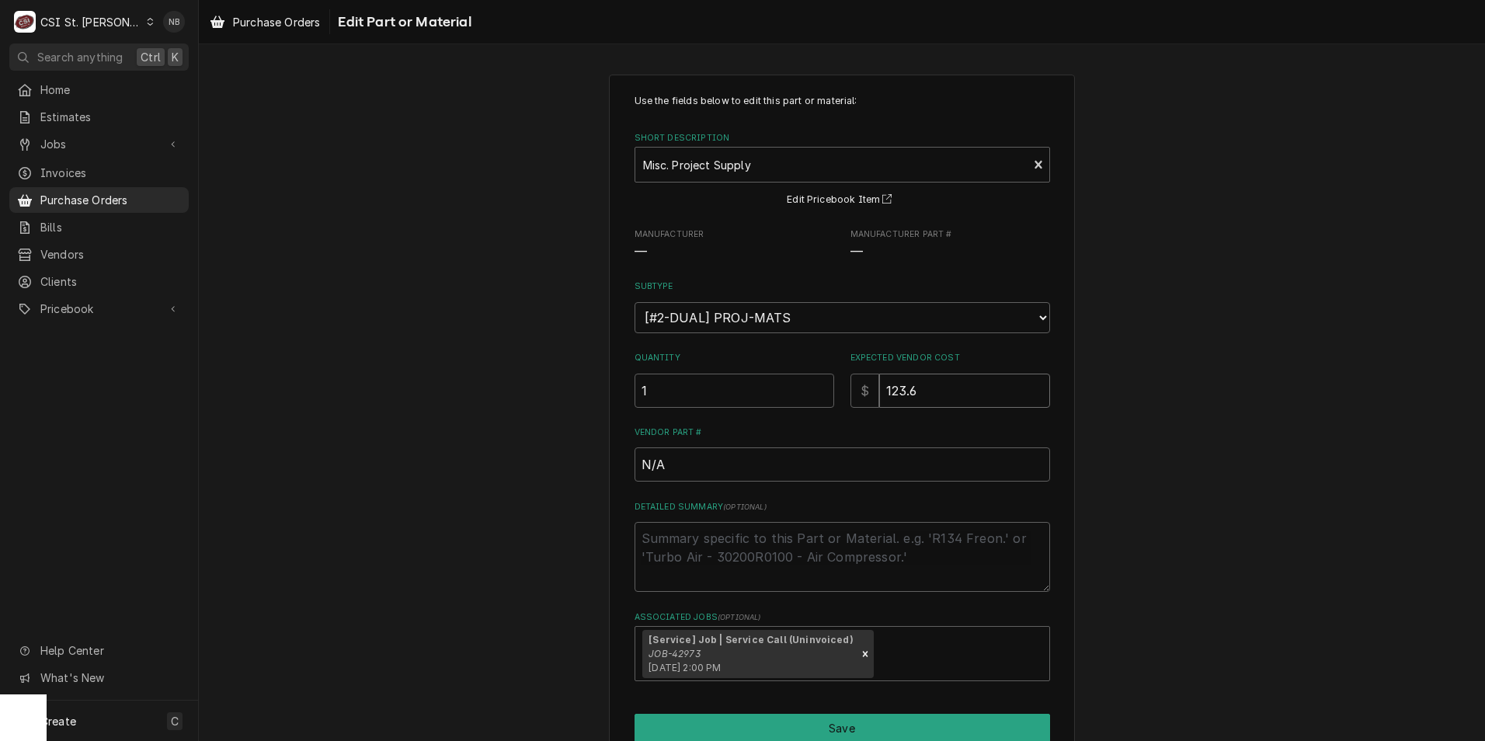
type textarea "x"
type input "123.63"
click at [889, 718] on button "Save" at bounding box center [841, 728] width 415 height 29
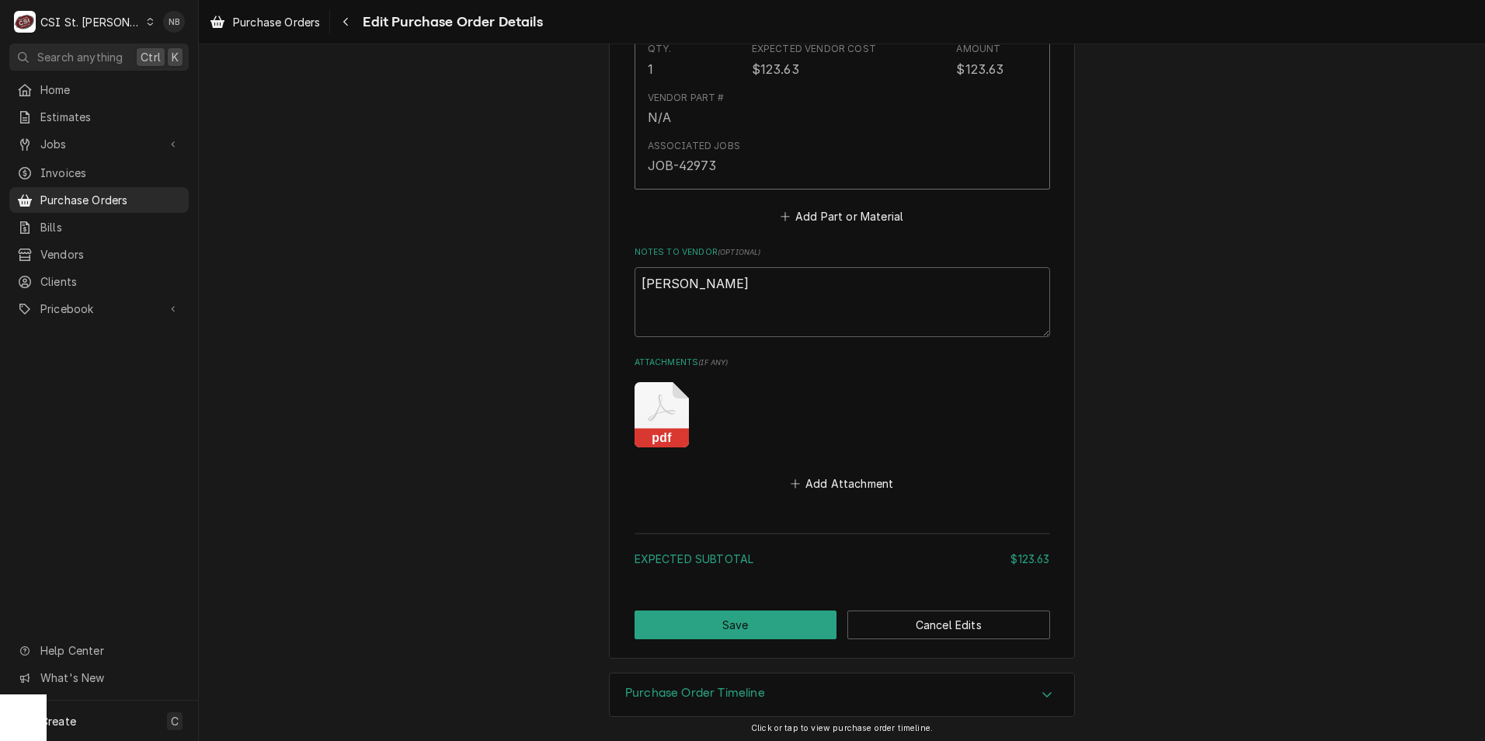
scroll to position [899, 0]
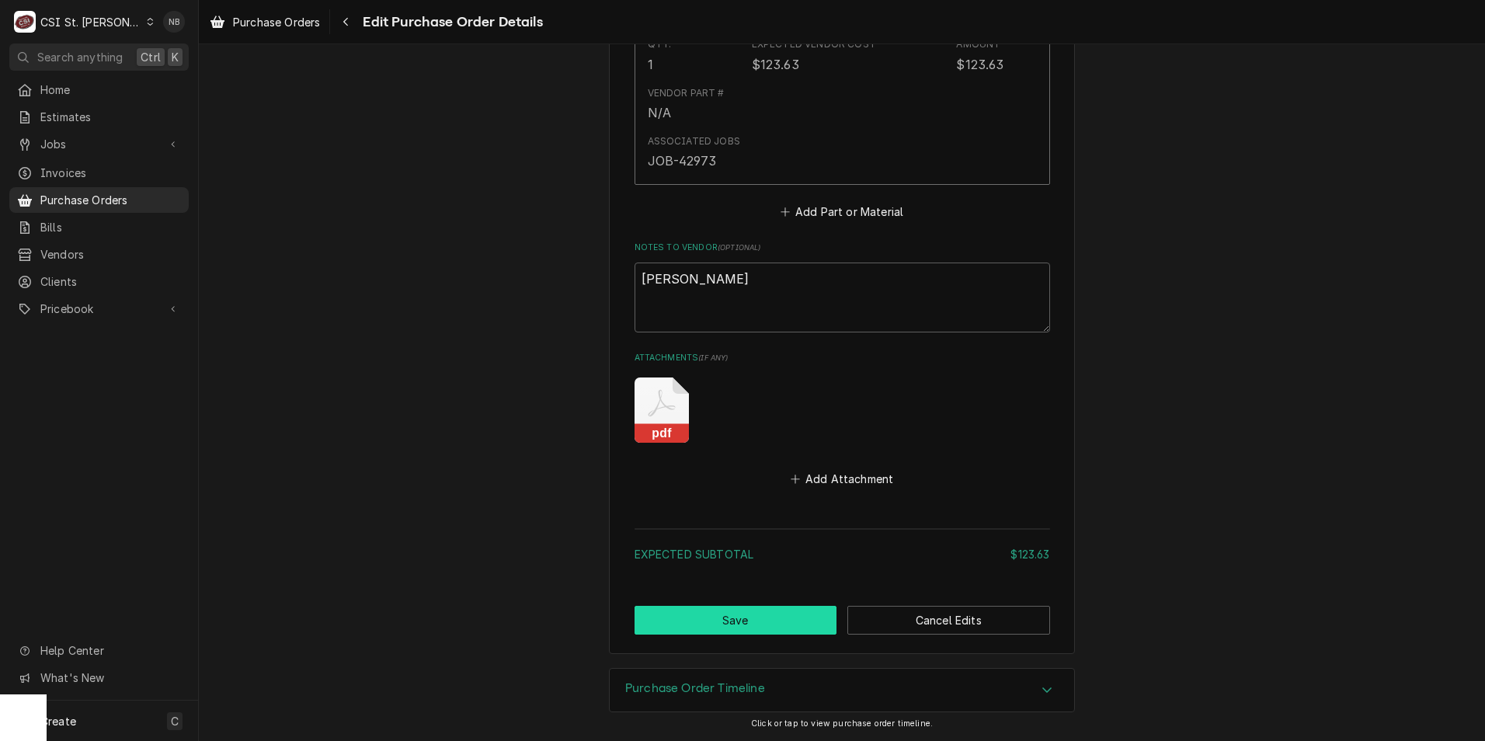
click at [779, 621] on button "Save" at bounding box center [735, 620] width 203 height 29
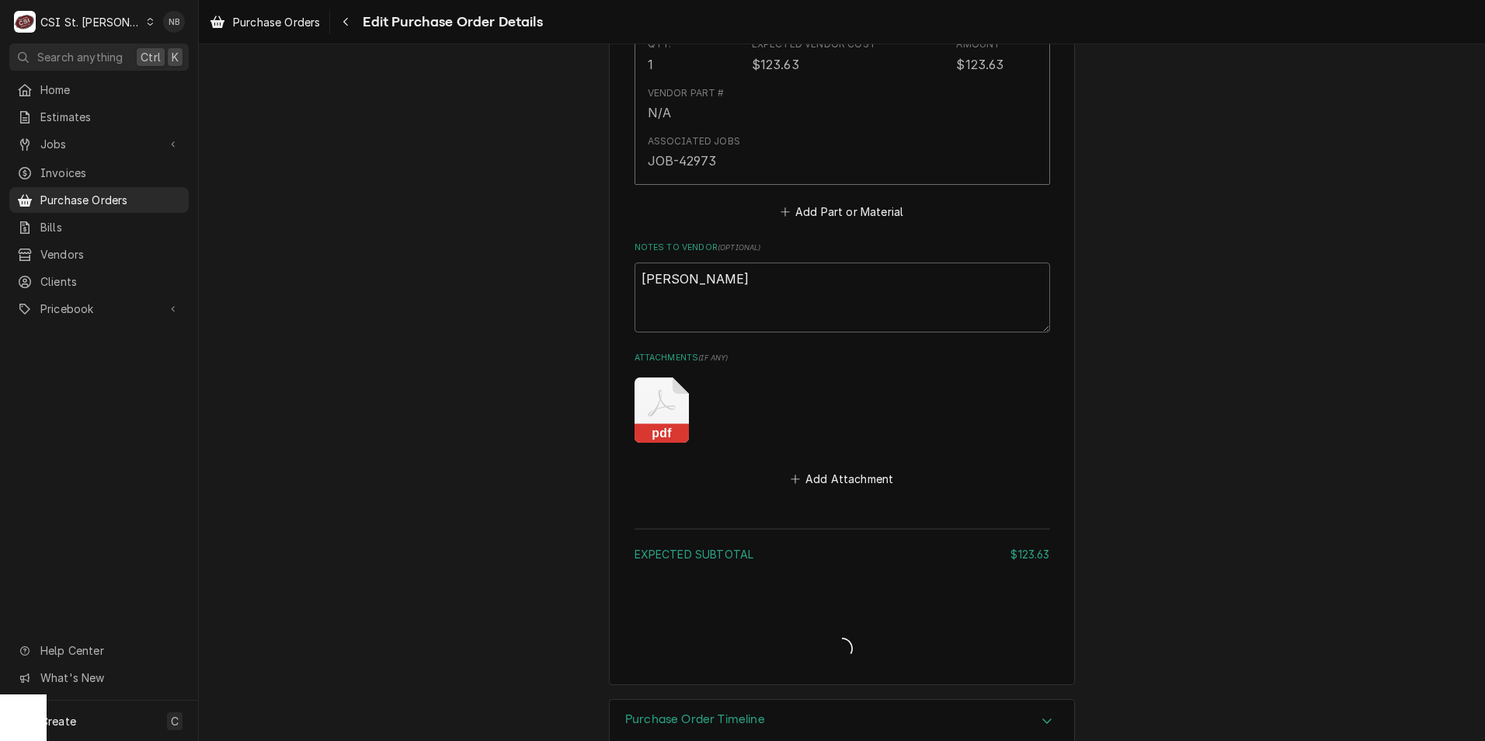
type textarea "x"
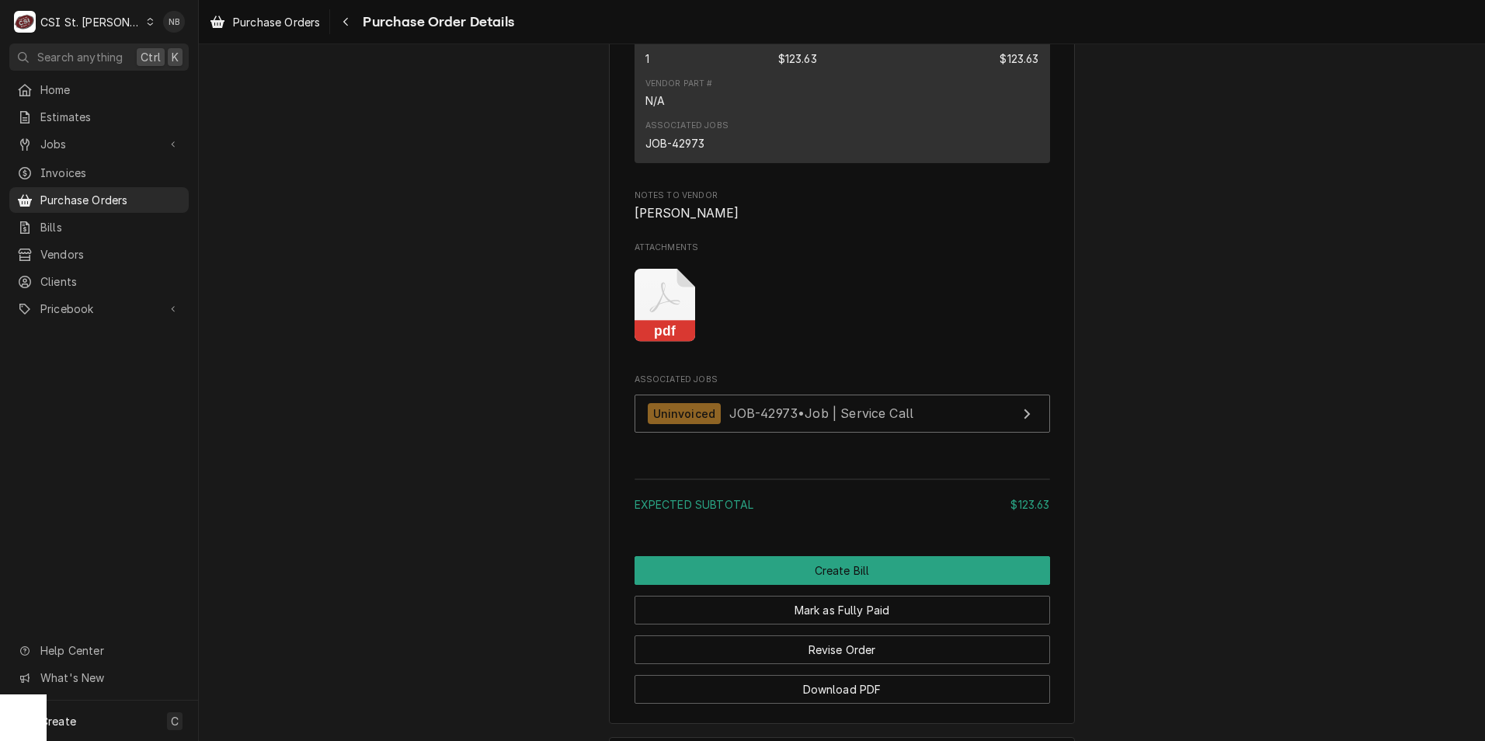
scroll to position [1375, 0]
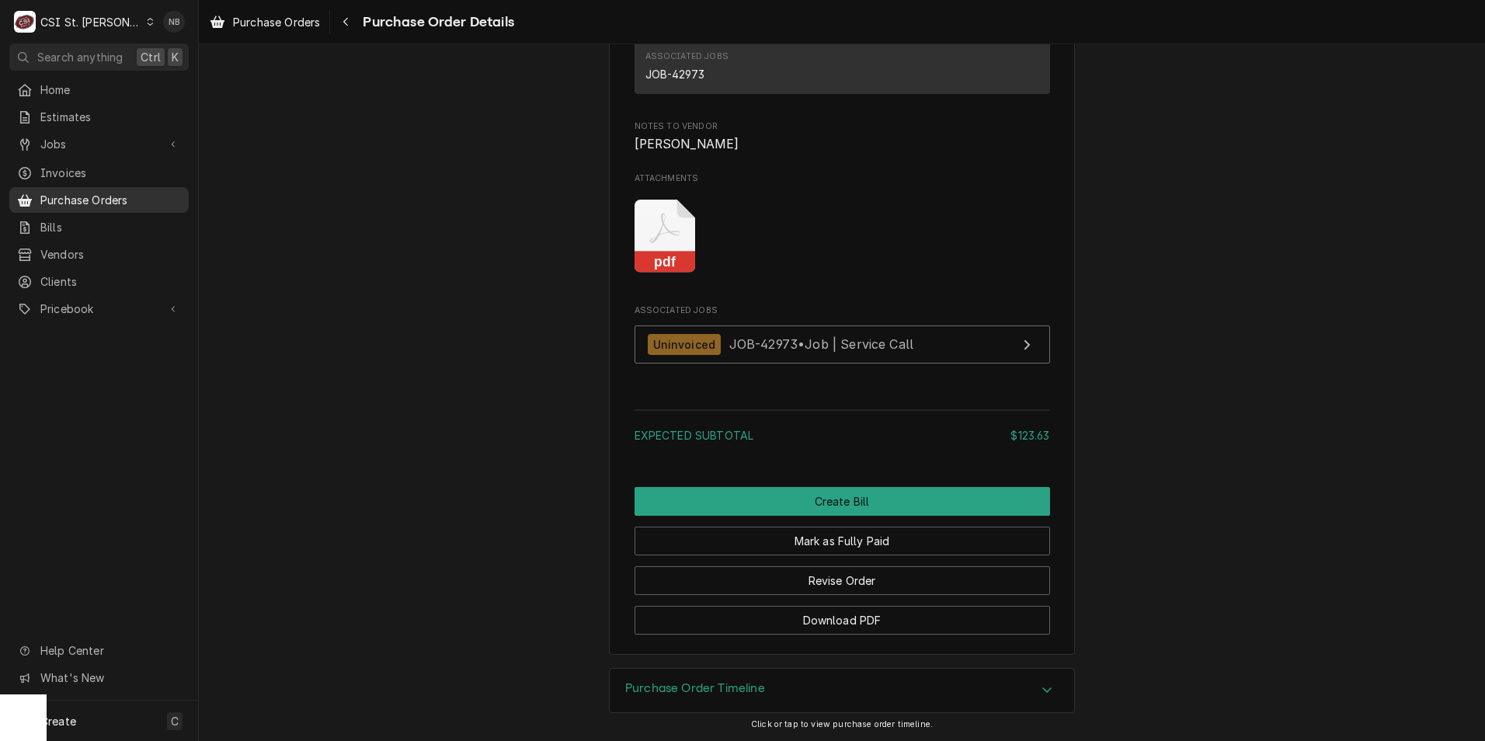
click at [96, 192] on span "Purchase Orders" at bounding box center [110, 200] width 141 height 16
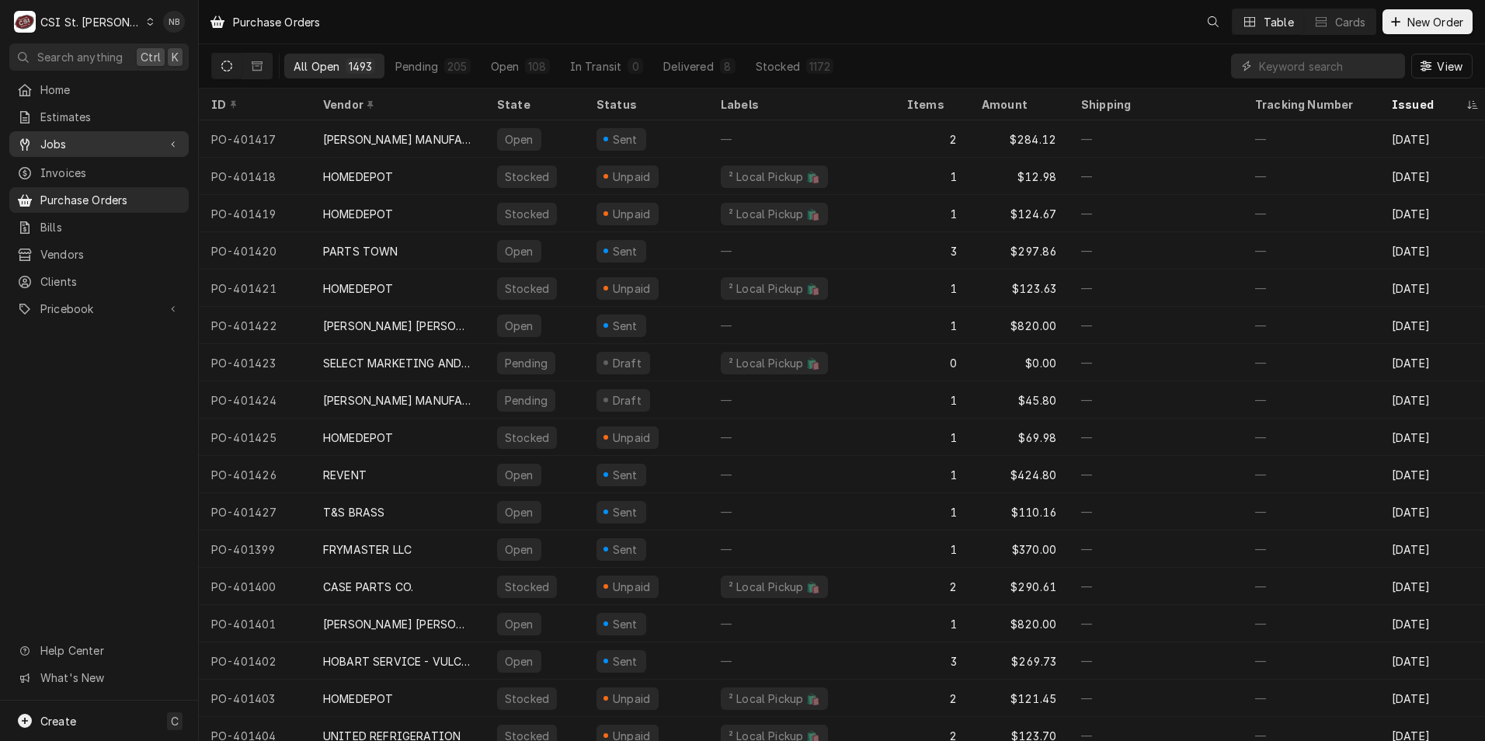
click at [105, 141] on span "Jobs" at bounding box center [98, 144] width 117 height 16
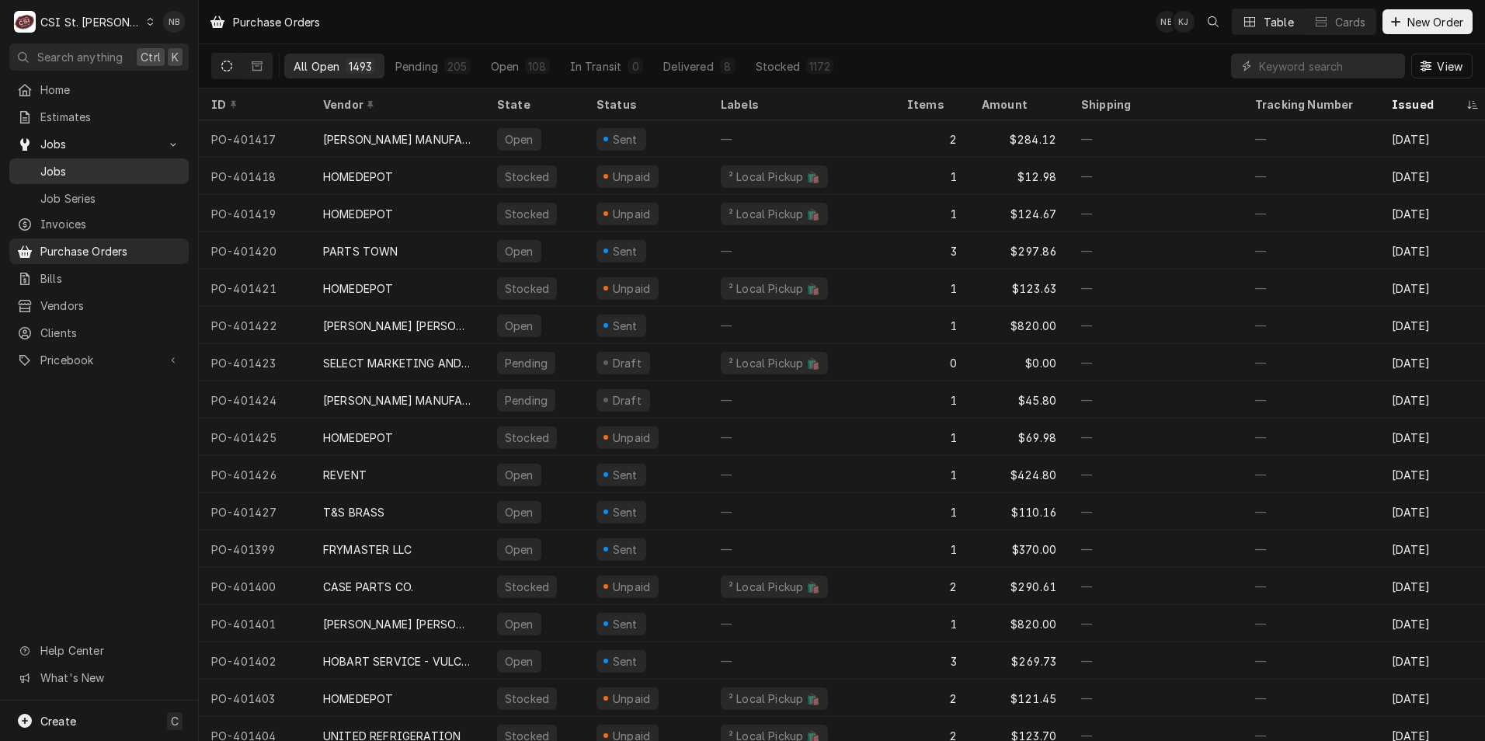
click at [103, 163] on span "Jobs" at bounding box center [110, 171] width 141 height 16
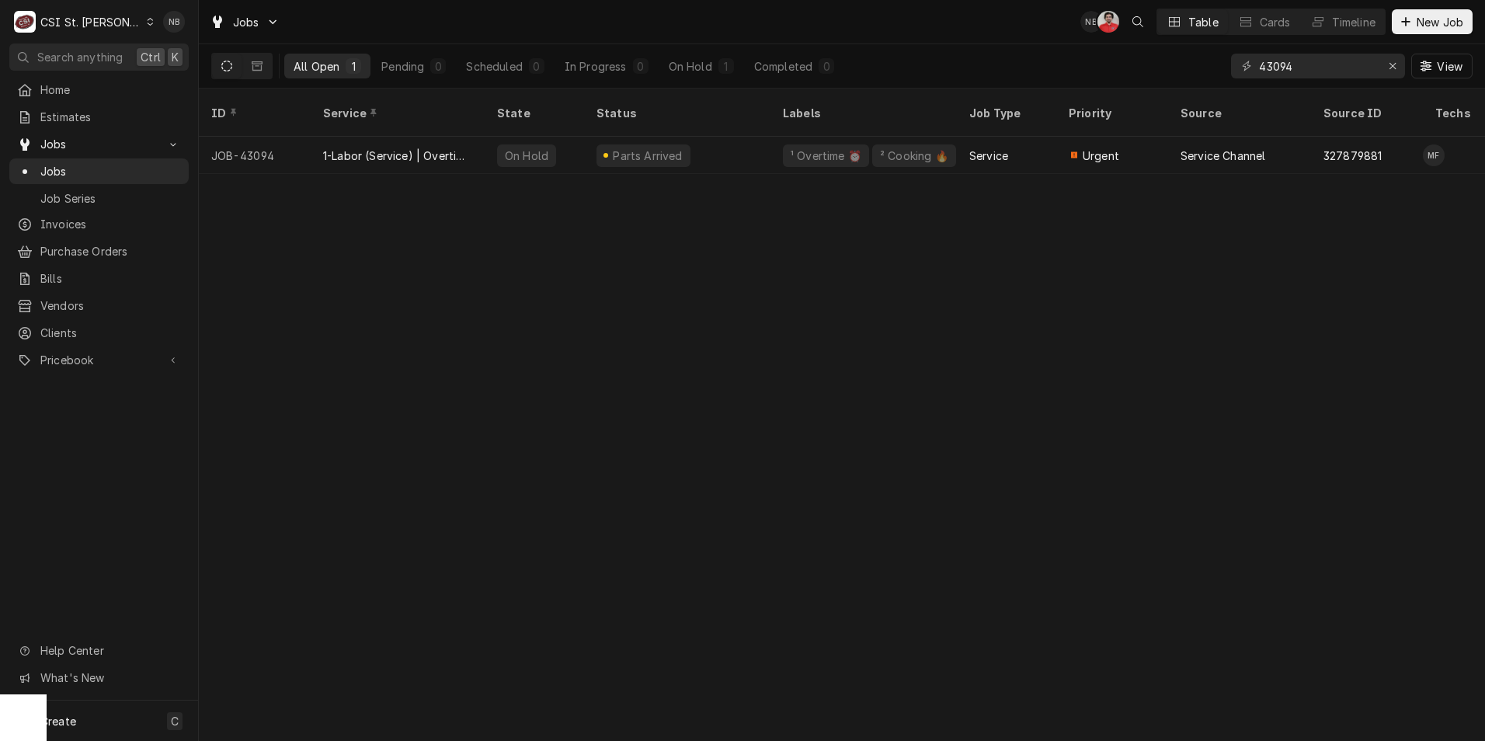
click at [89, 26] on div "CSI St. [PERSON_NAME]" at bounding box center [90, 22] width 101 height 16
click at [177, 62] on div "CSI Kentucky" at bounding box center [238, 58] width 205 height 16
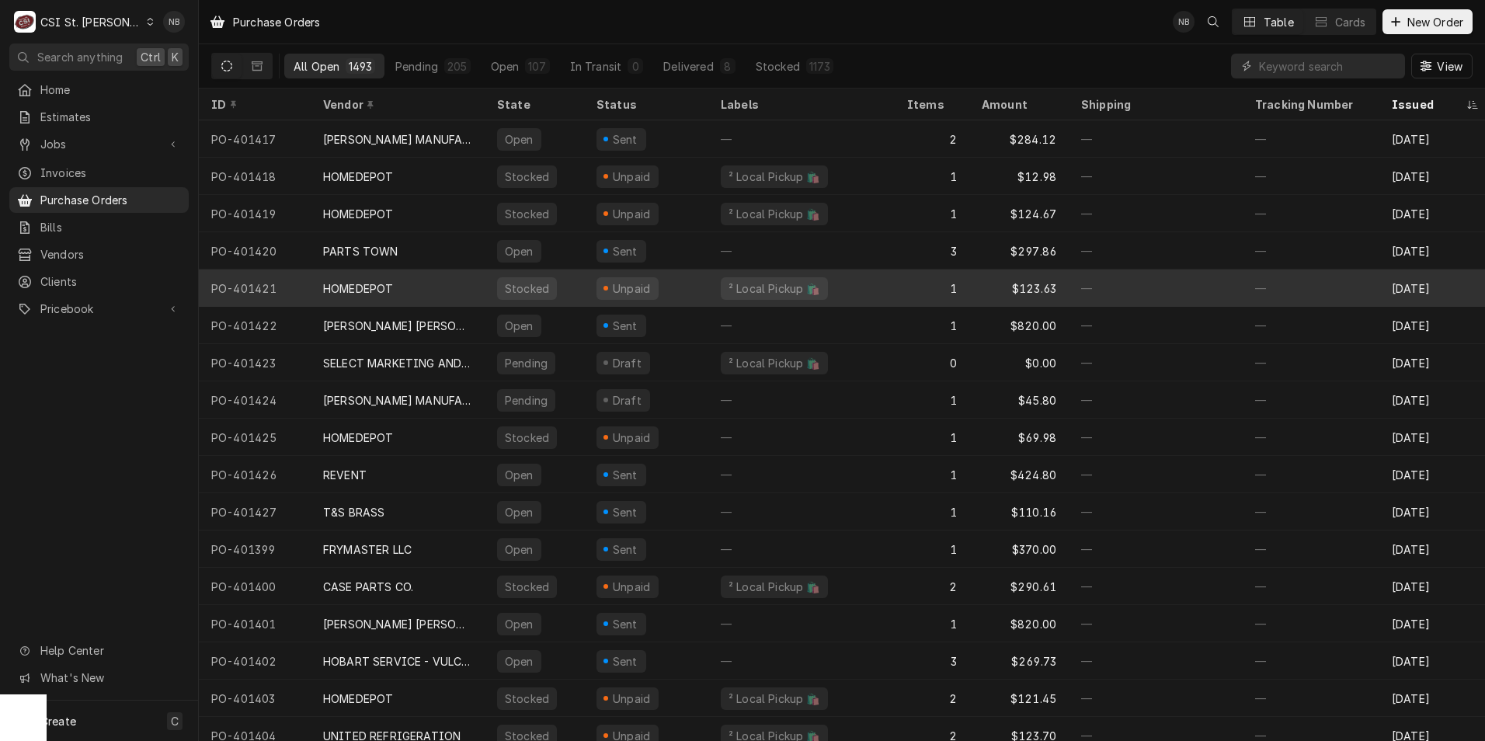
click at [463, 294] on div "HOMEDEPOT" at bounding box center [398, 287] width 174 height 37
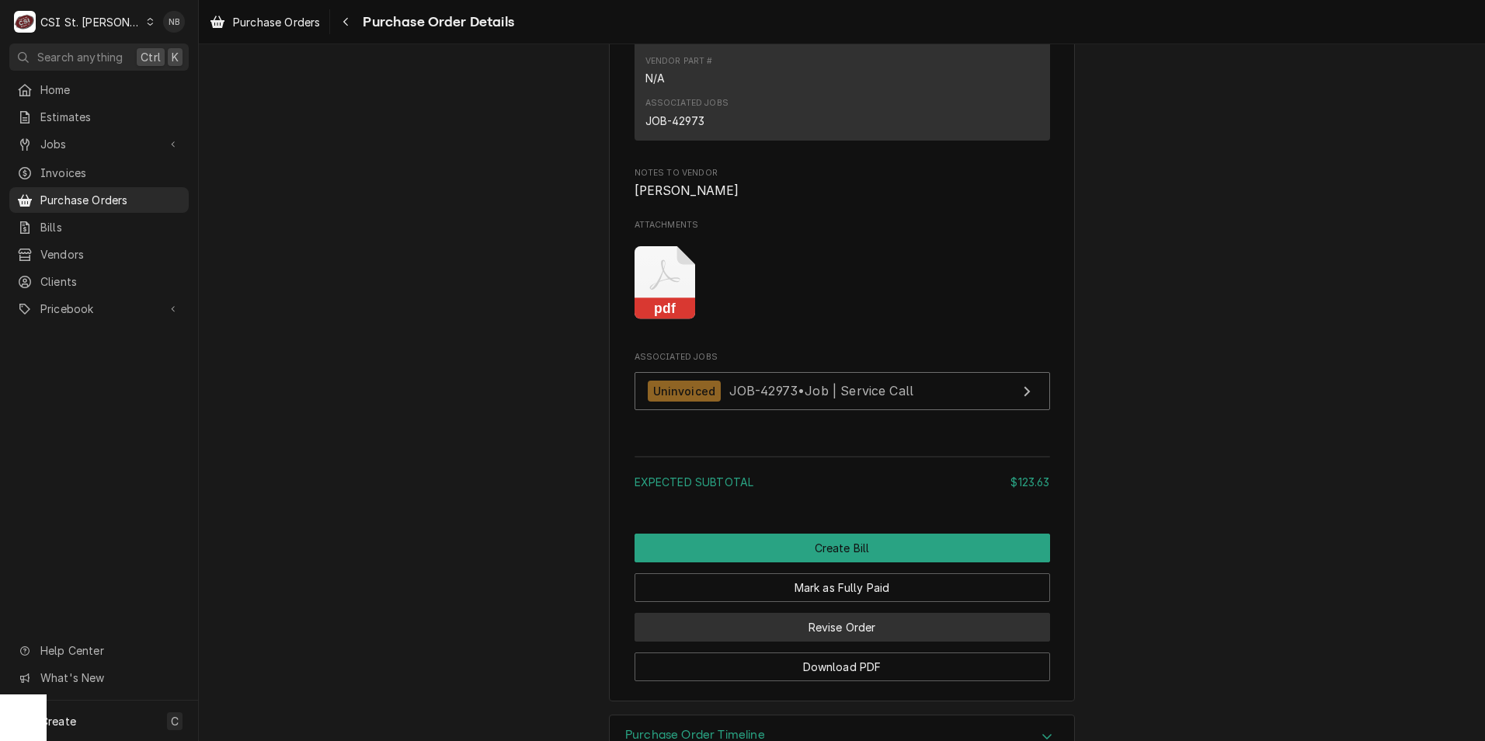
scroll to position [1375, 0]
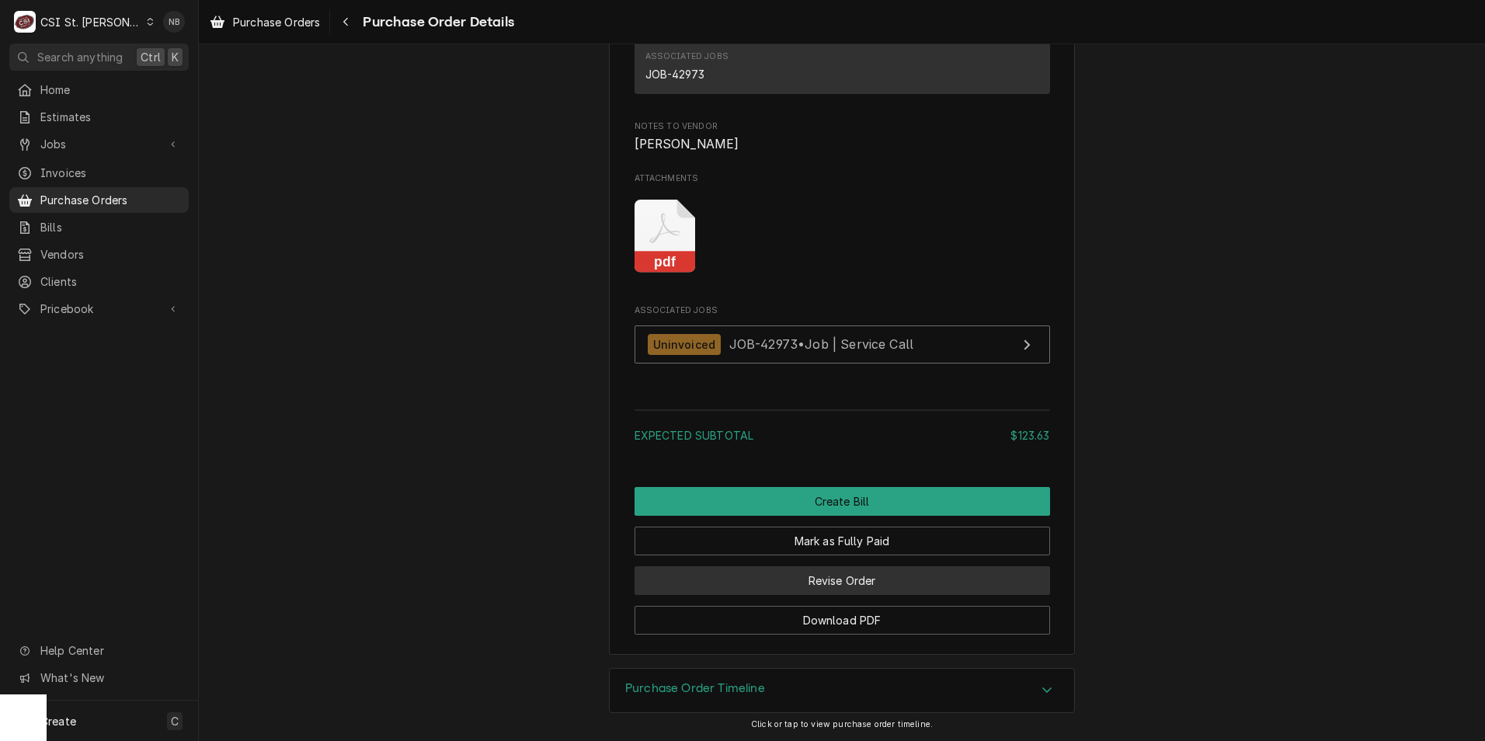
click at [856, 579] on button "Revise Order" at bounding box center [841, 580] width 415 height 29
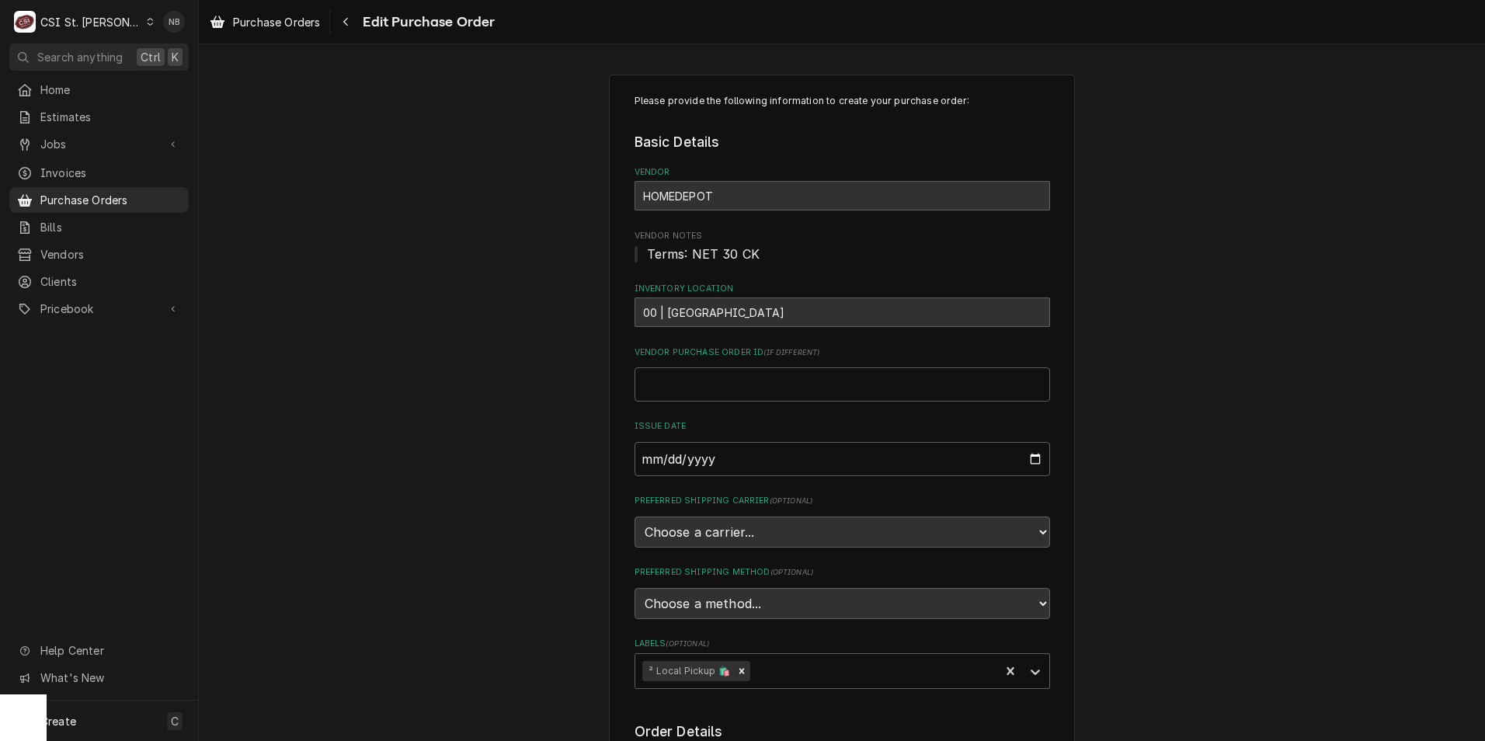
scroll to position [544, 0]
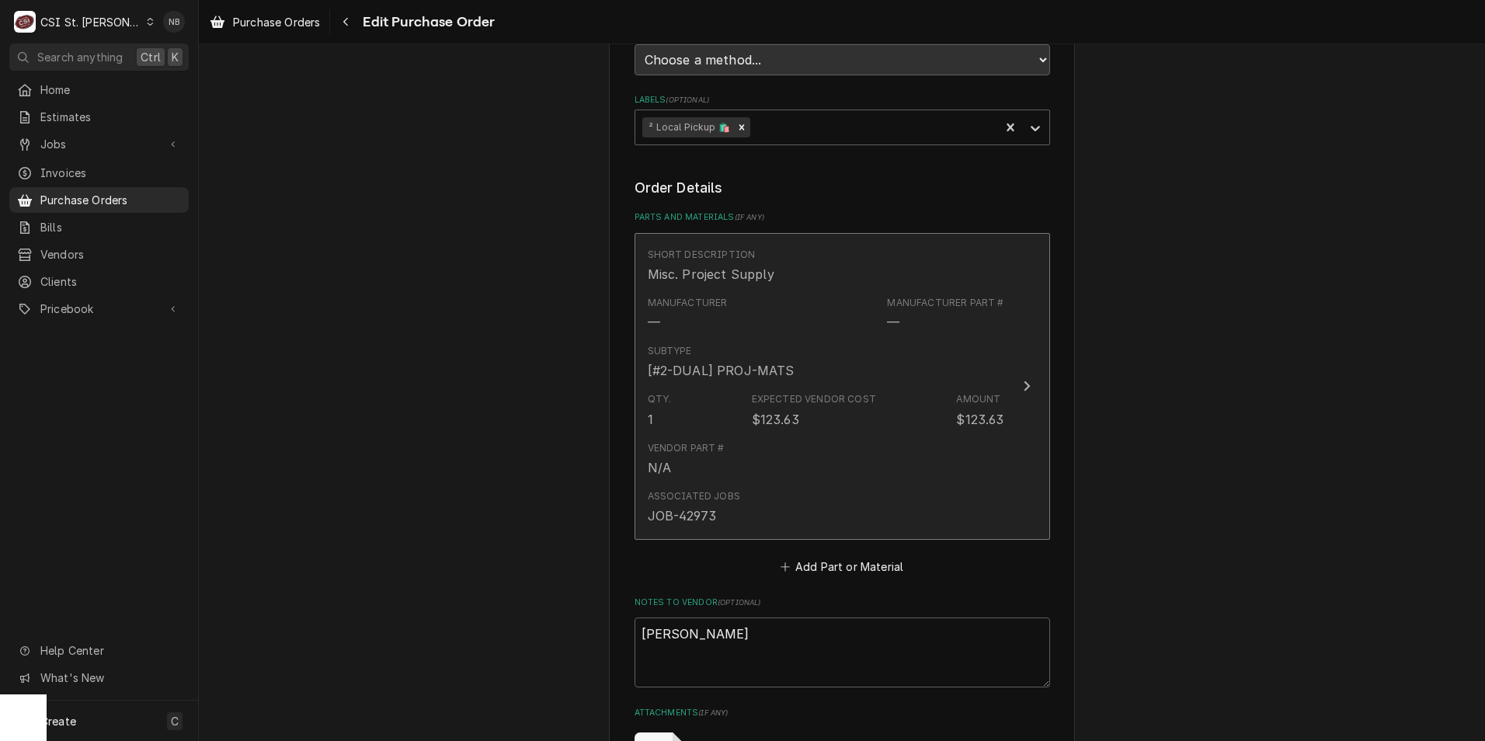
click at [929, 483] on div "Associated Jobs JOB-42973" at bounding box center [826, 507] width 356 height 48
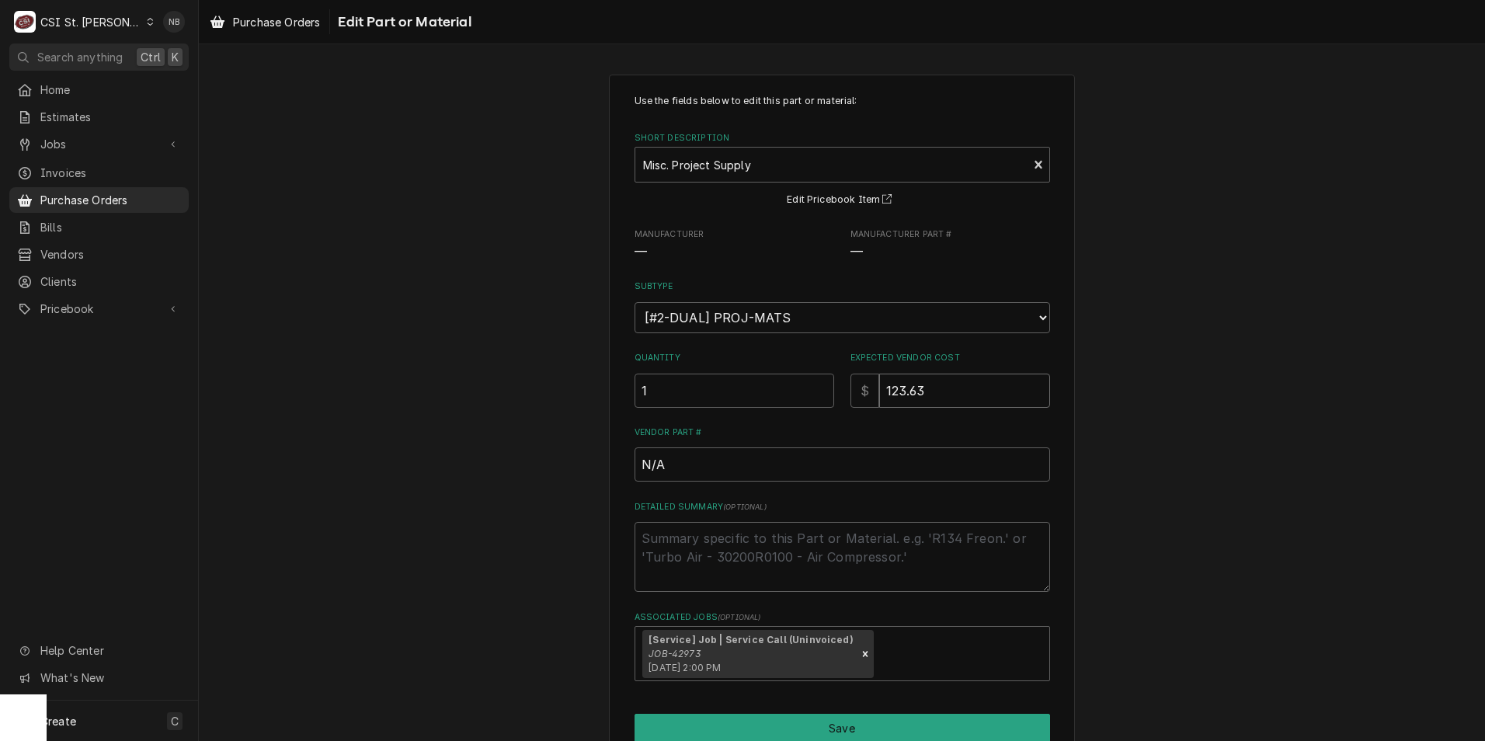
drag, startPoint x: 931, startPoint y: 388, endPoint x: 719, endPoint y: 370, distance: 212.8
click at [718, 363] on div "Quantity 1 Expected Vendor Cost $ 123.63" at bounding box center [841, 379] width 415 height 55
type textarea "x"
type input "6"
type textarea "x"
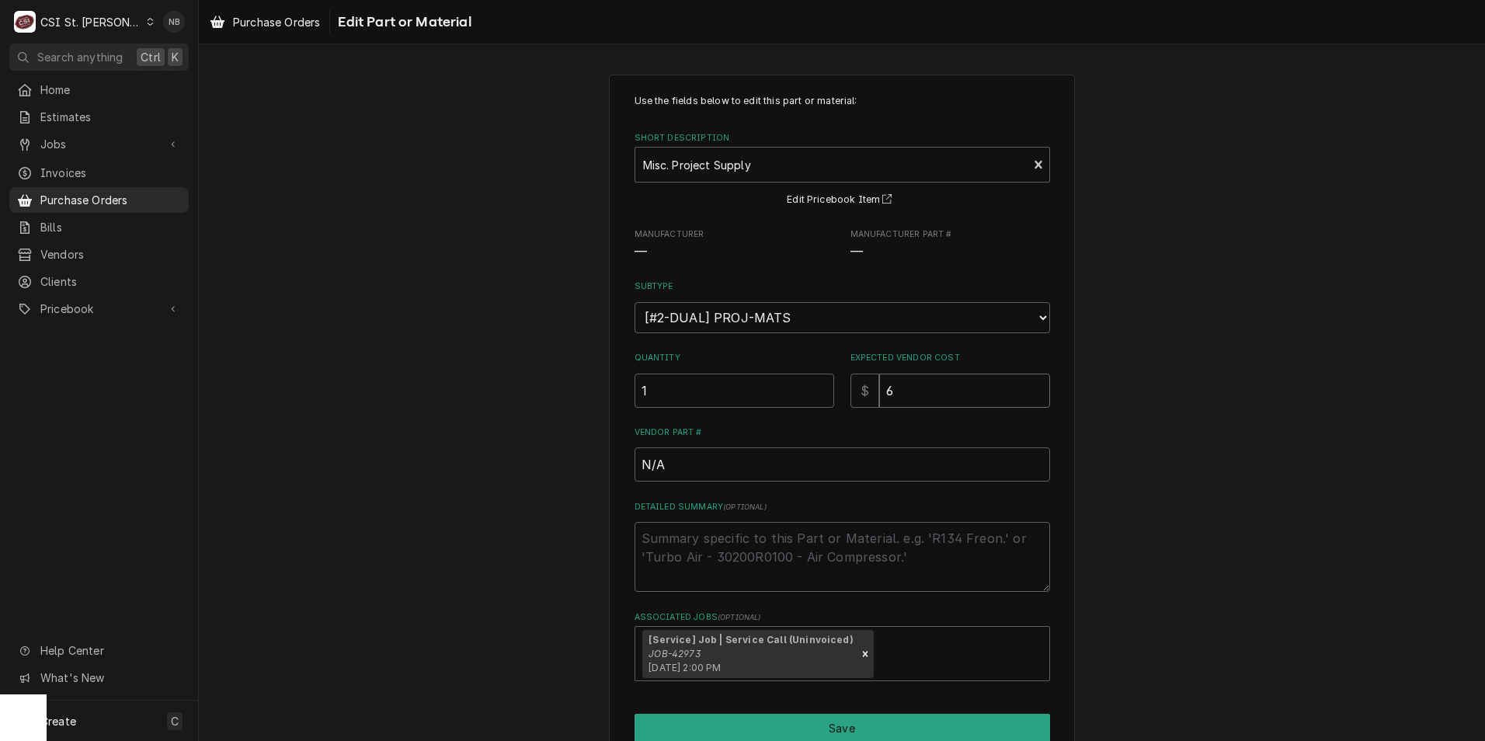
type input "65"
type textarea "x"
type input "65.0"
type textarea "x"
type input "65.08"
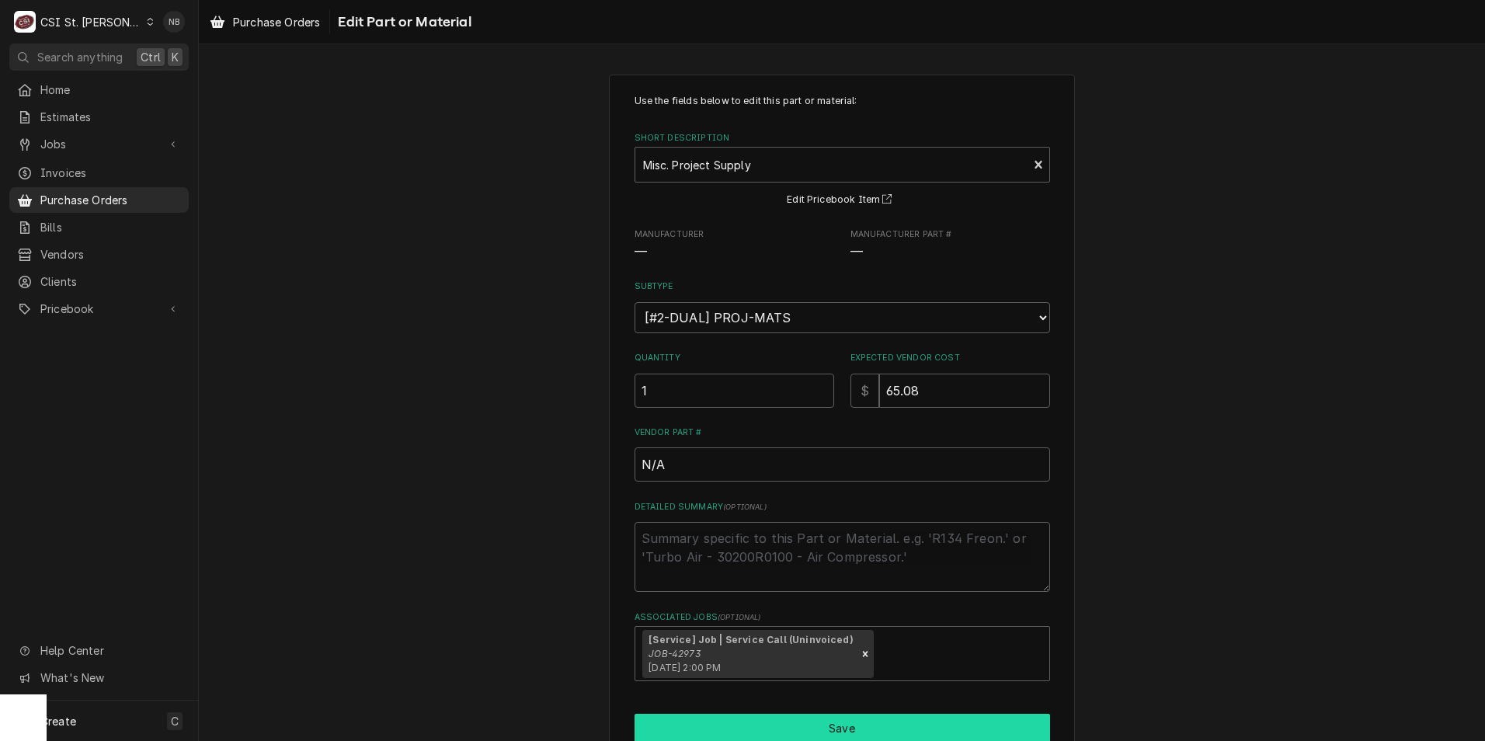
click at [891, 729] on button "Save" at bounding box center [841, 728] width 415 height 29
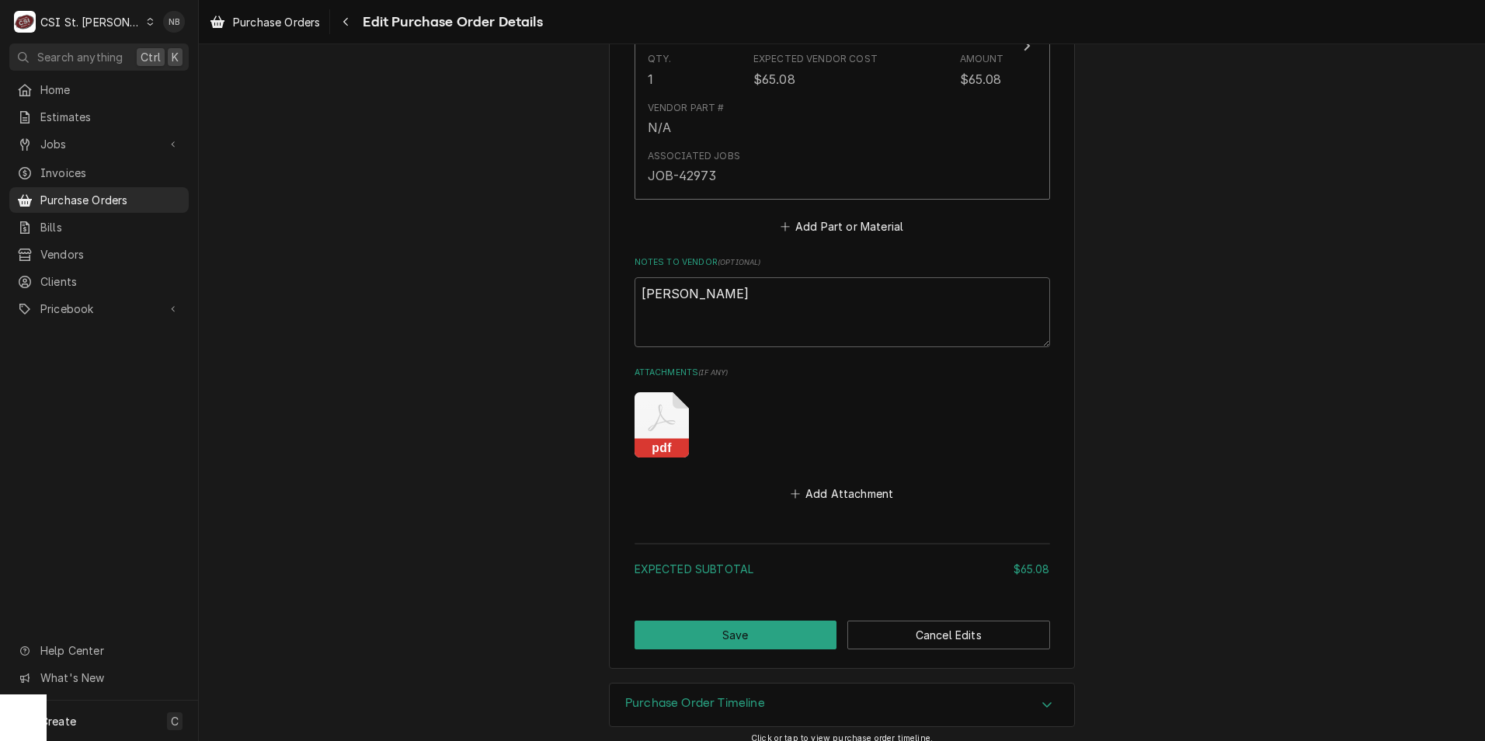
scroll to position [899, 0]
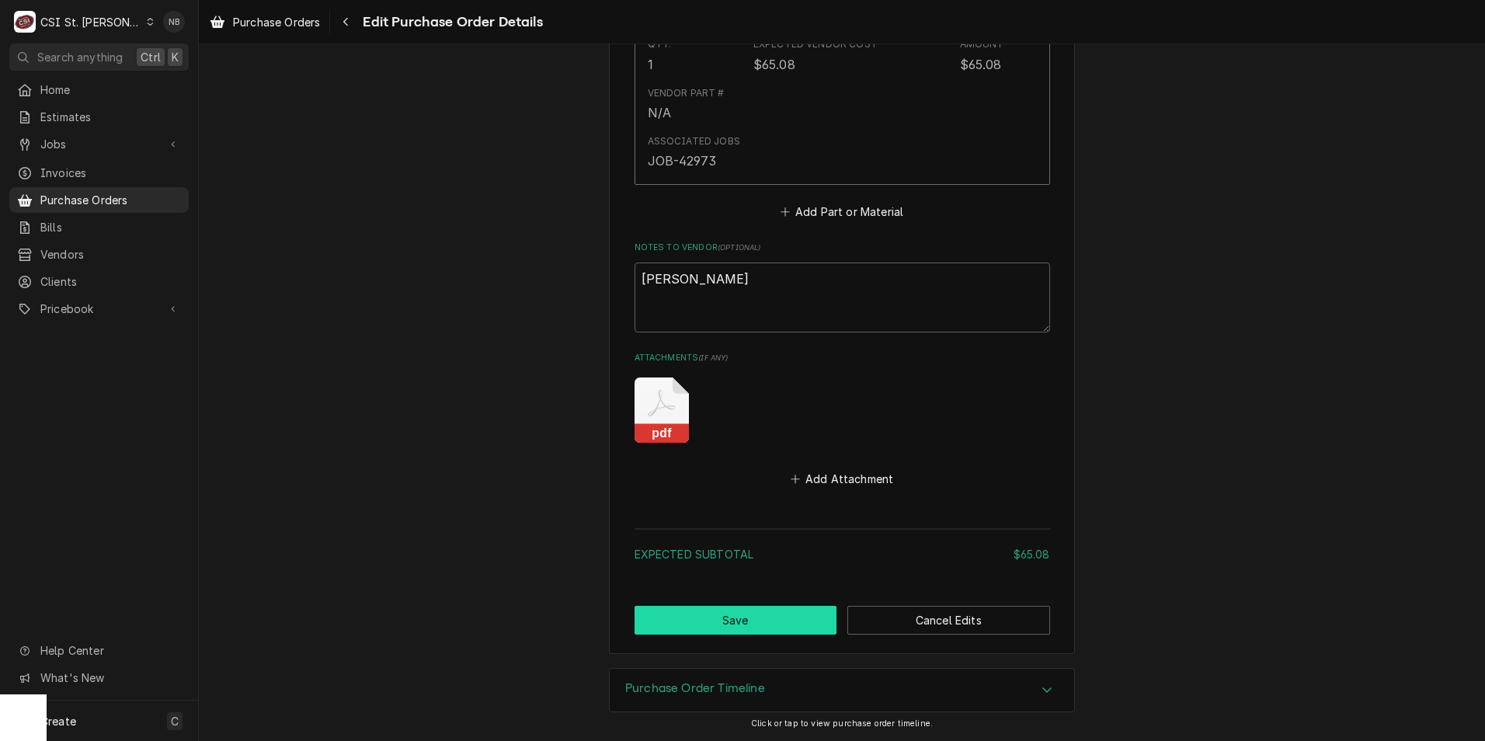
click at [730, 627] on button "Save" at bounding box center [735, 620] width 203 height 29
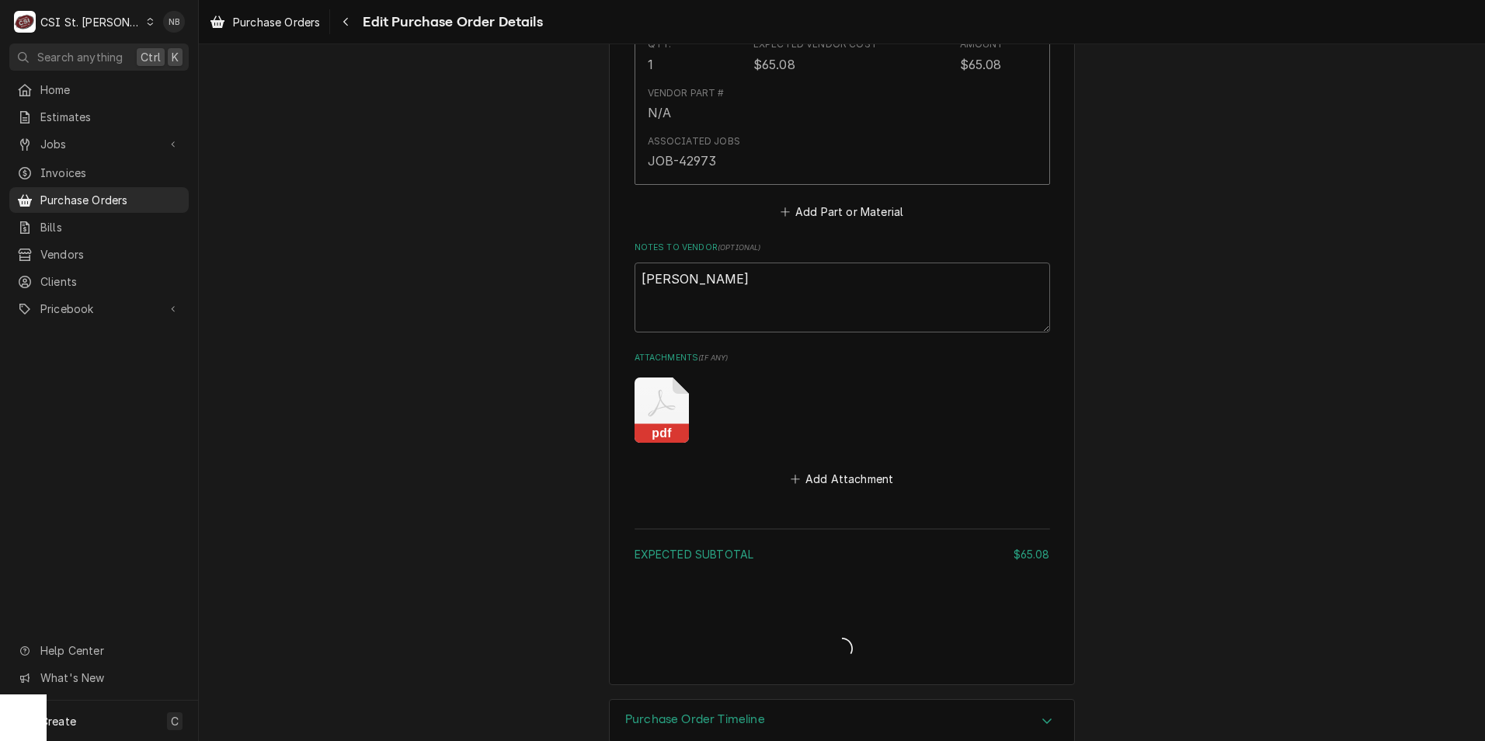
type textarea "x"
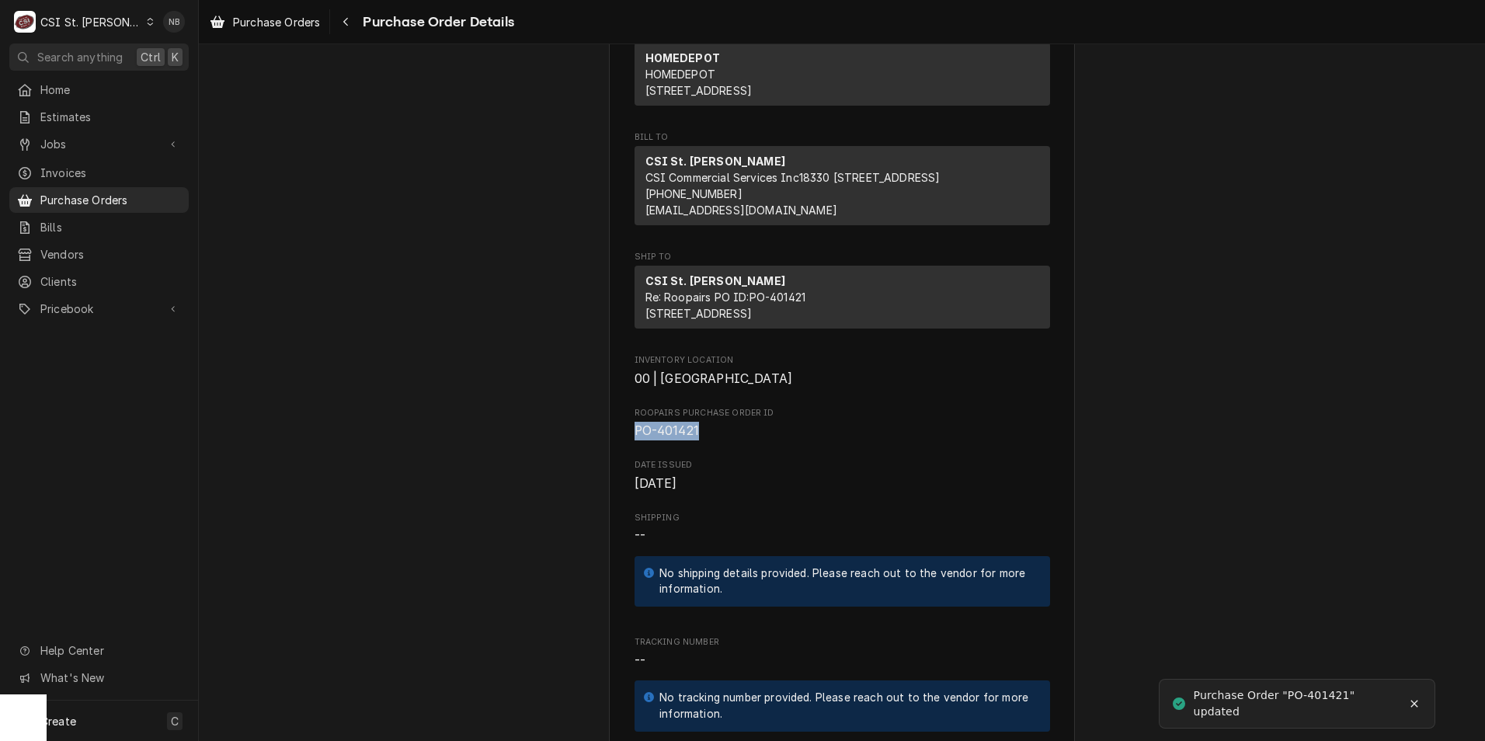
scroll to position [78, 0]
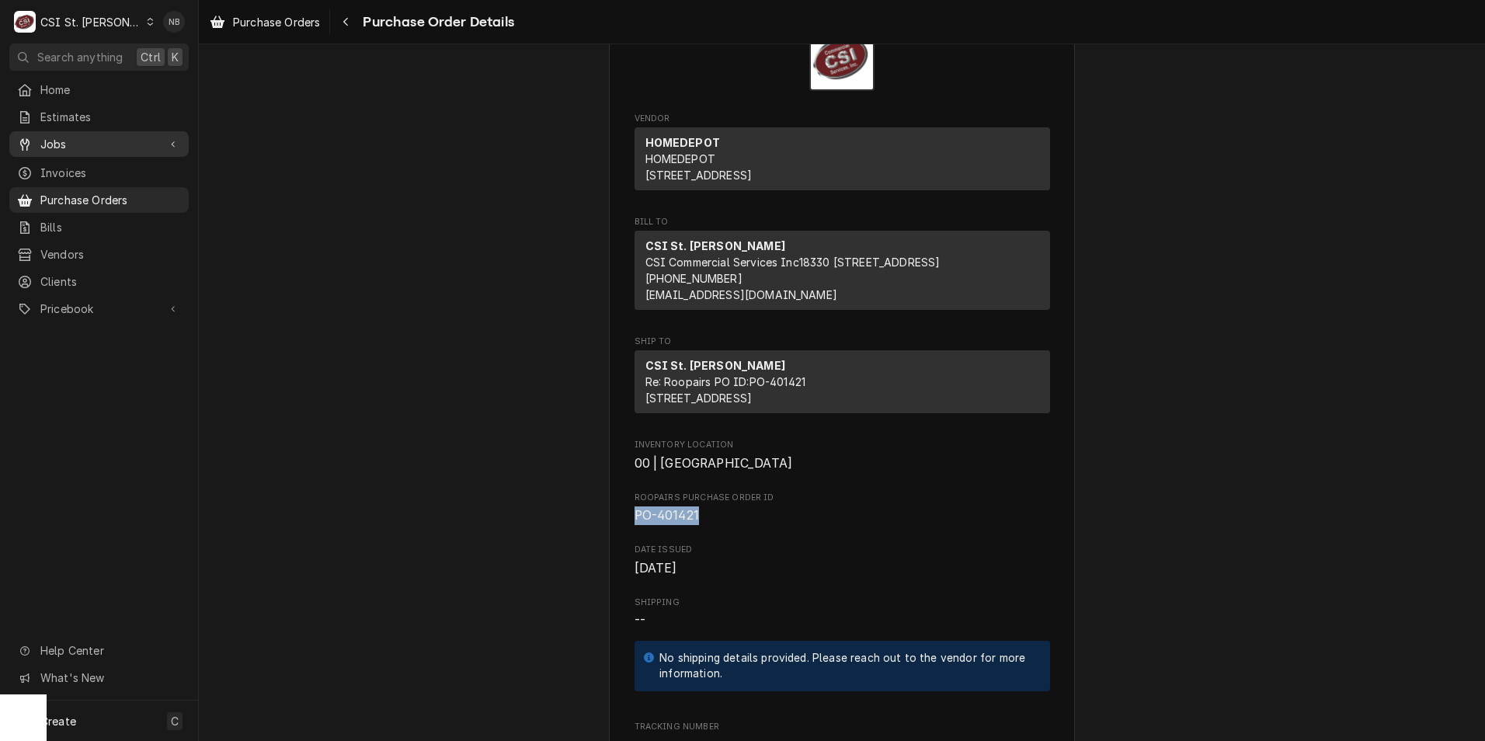
click at [139, 147] on span "Jobs" at bounding box center [98, 144] width 117 height 16
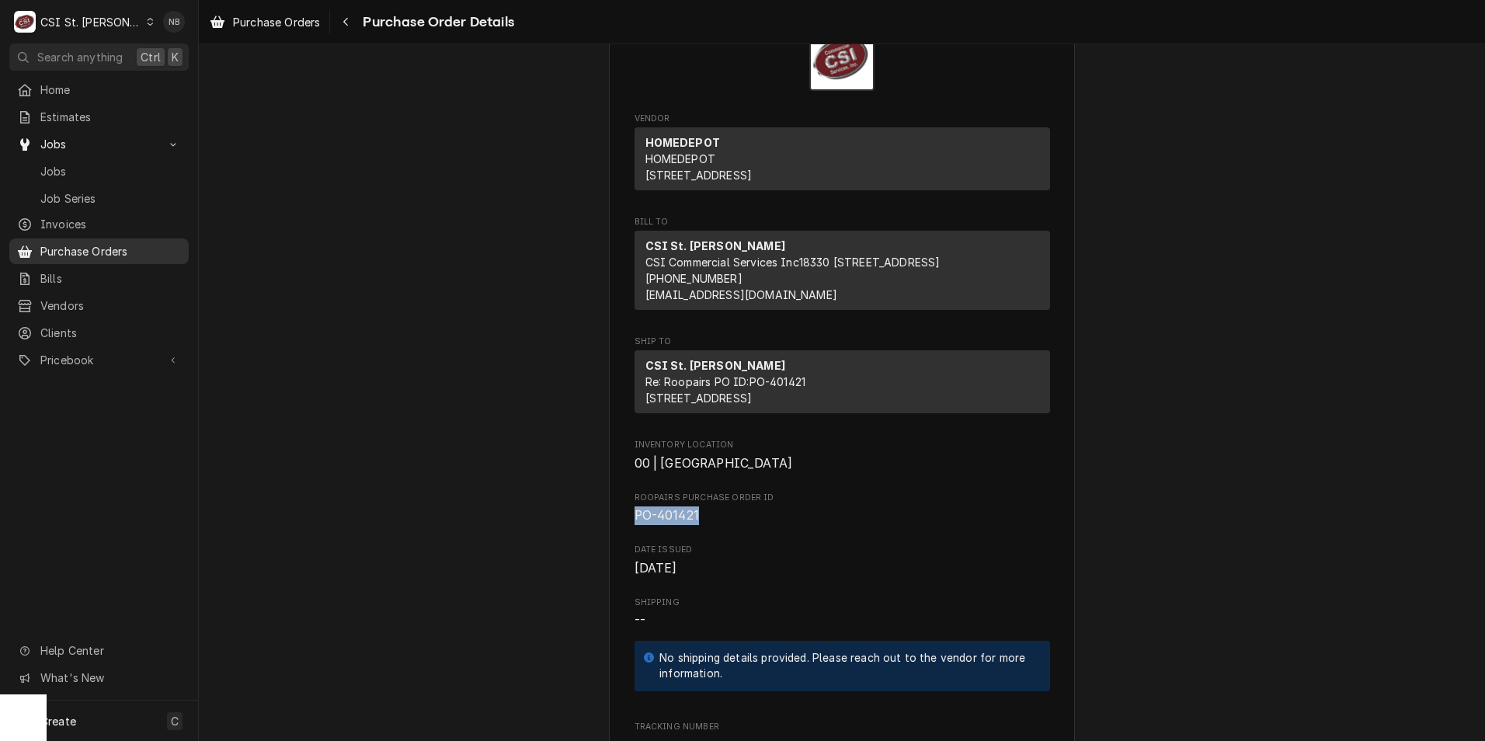
click at [122, 249] on span "Purchase Orders" at bounding box center [110, 251] width 141 height 16
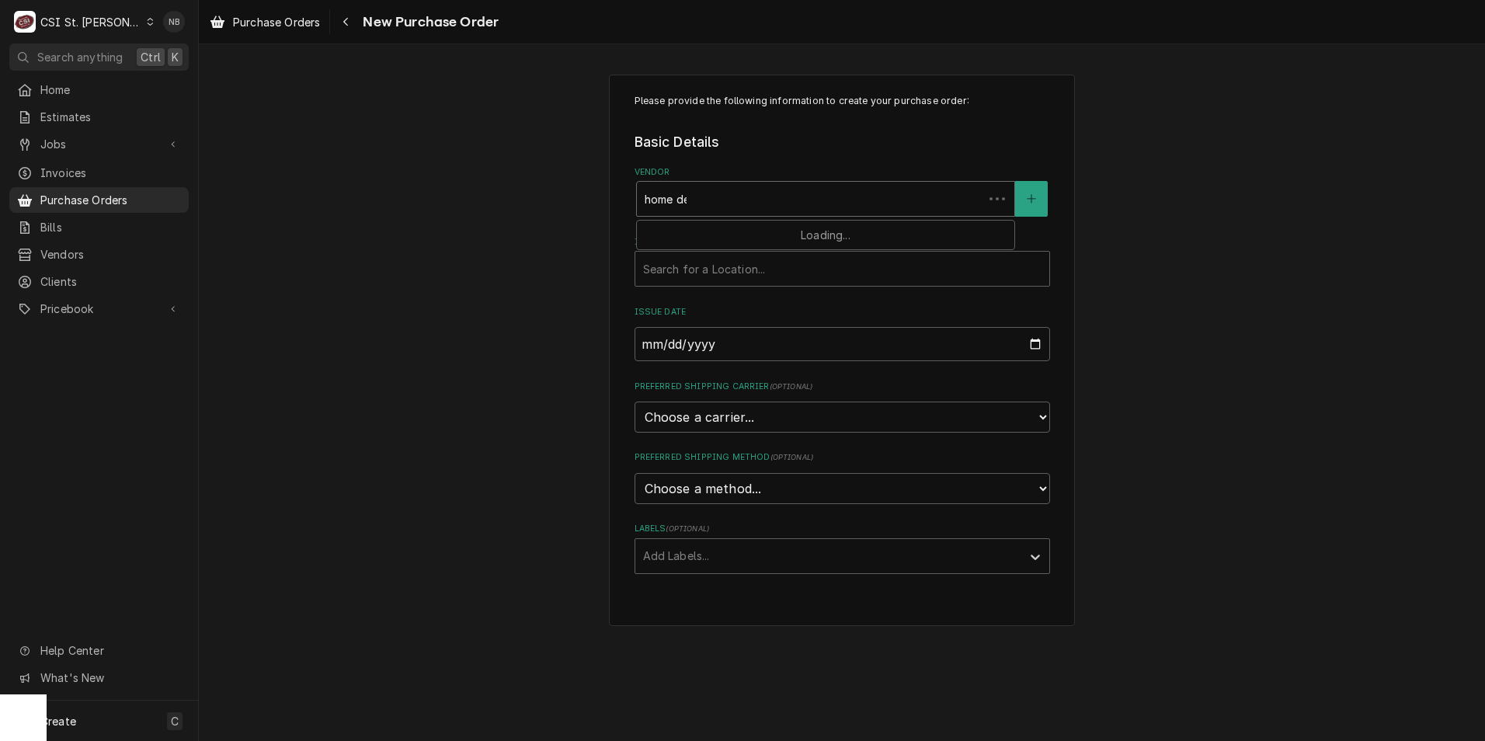
type input "home dep"
click at [820, 229] on div "HOMEDEPOT" at bounding box center [825, 233] width 377 height 24
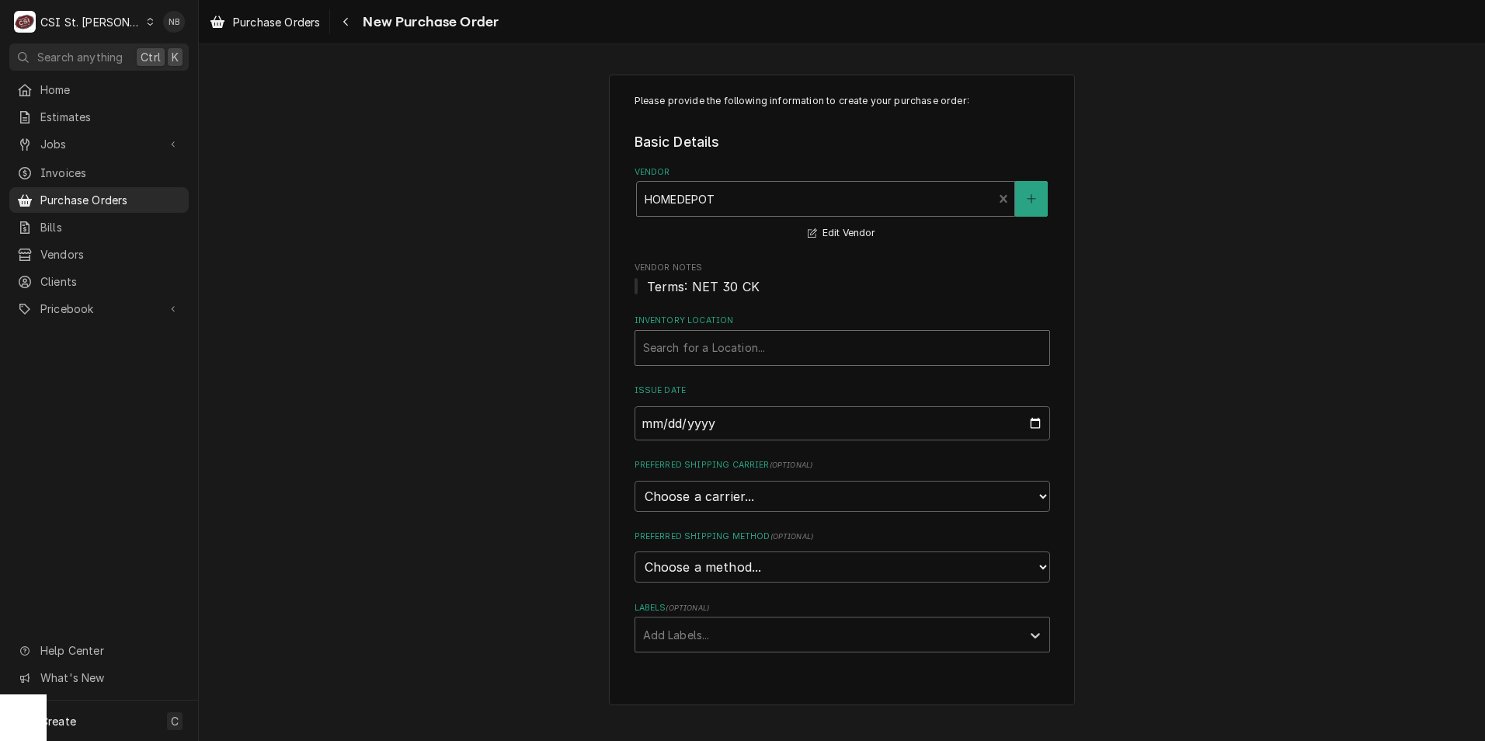
click at [822, 361] on div "Inventory Location" at bounding box center [842, 348] width 398 height 28
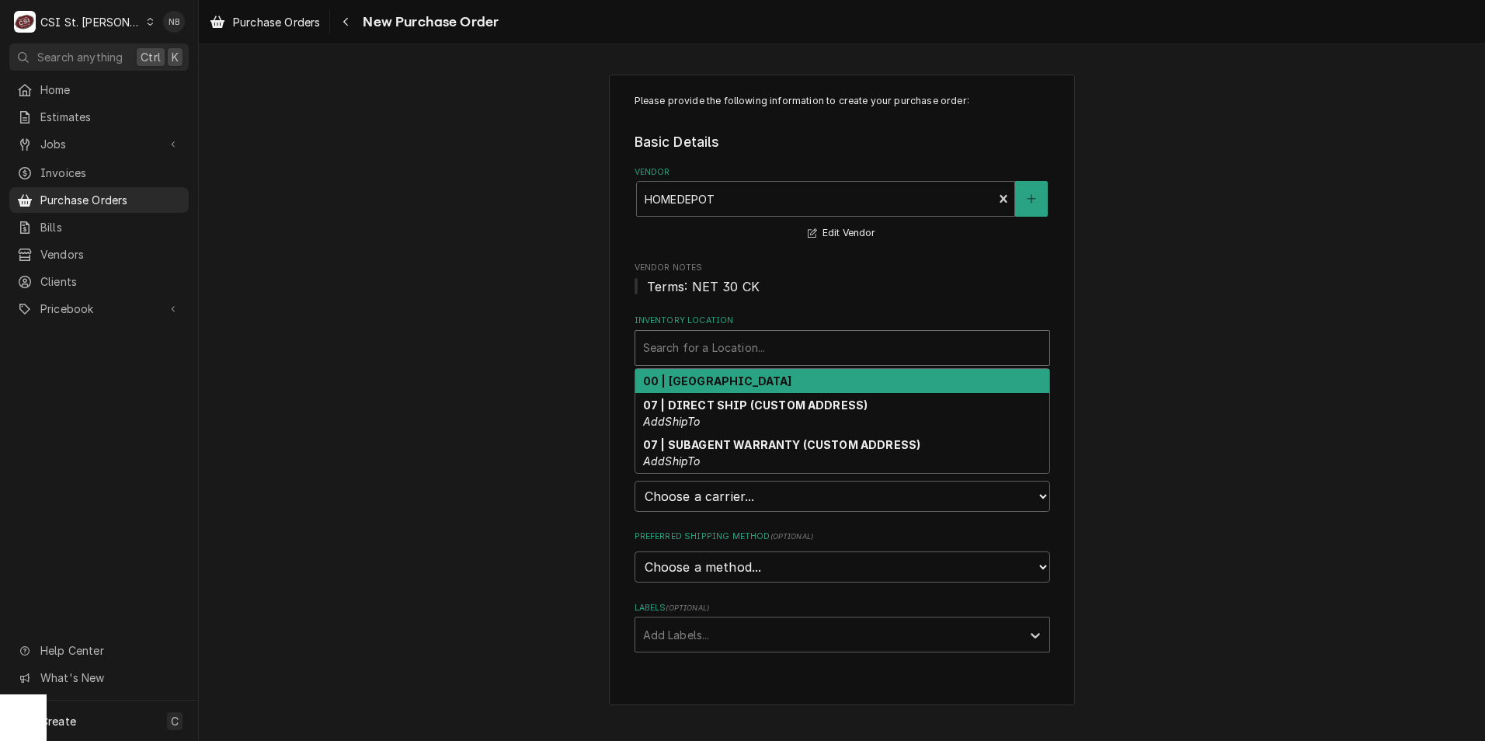
click at [823, 388] on div "00 | [GEOGRAPHIC_DATA]" at bounding box center [842, 381] width 414 height 24
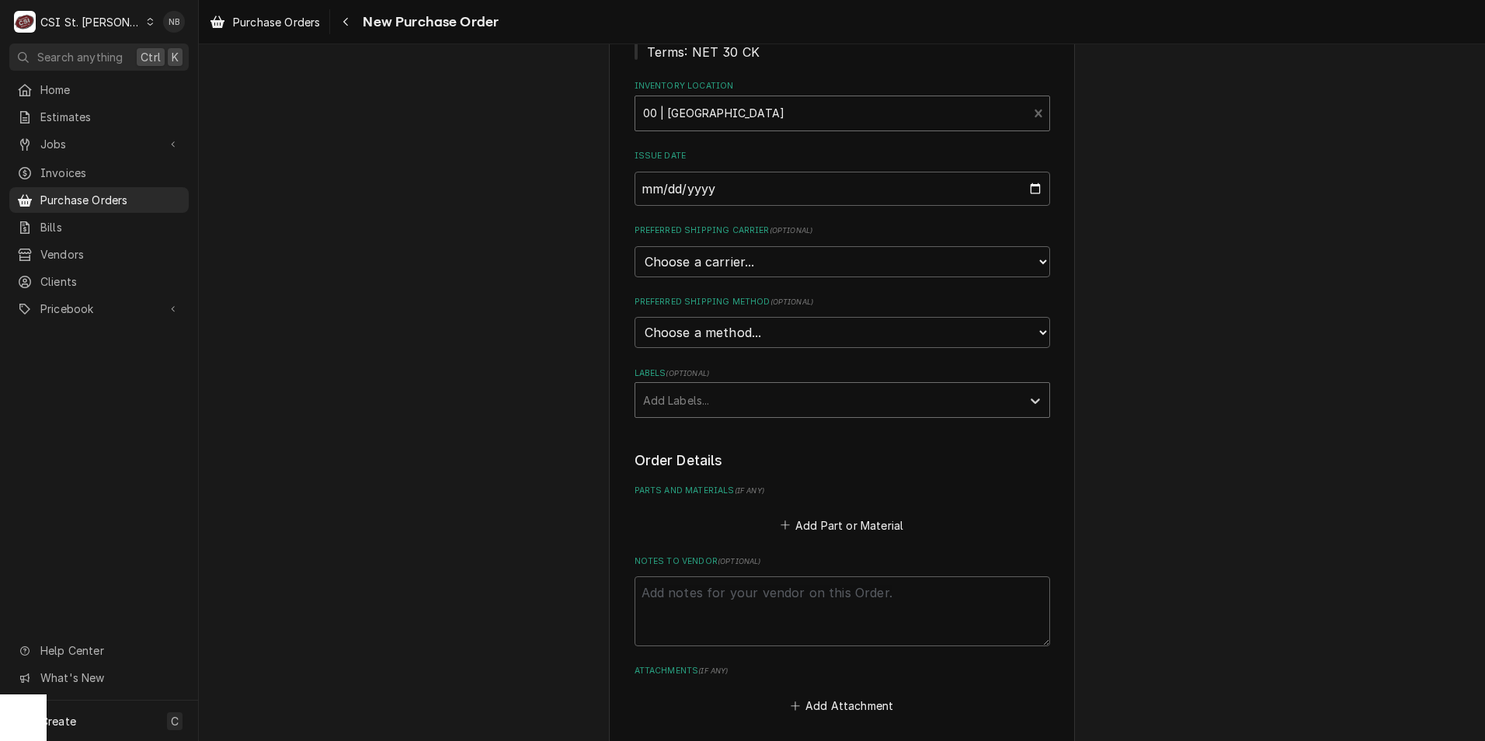
scroll to position [311, 0]
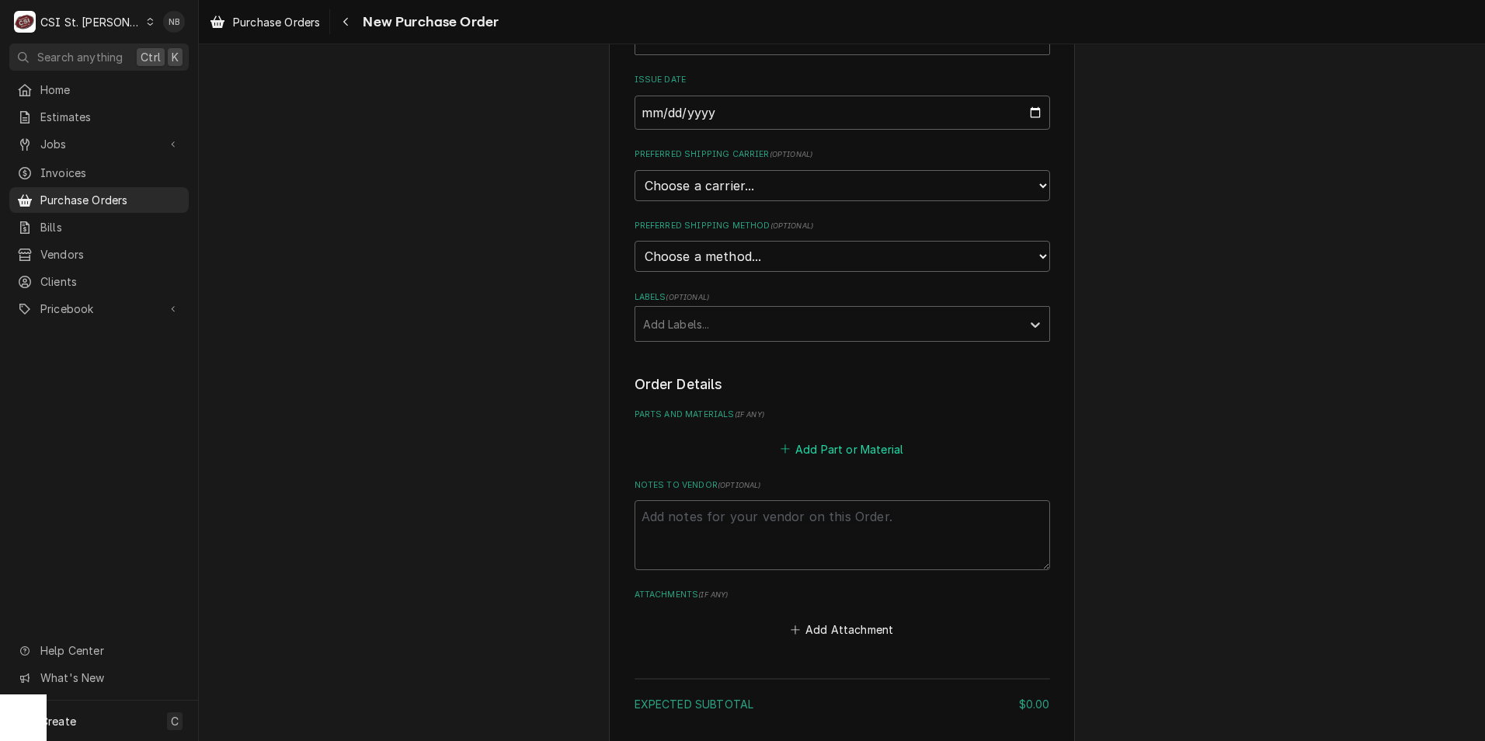
click at [867, 456] on button "Add Part or Material" at bounding box center [841, 449] width 128 height 22
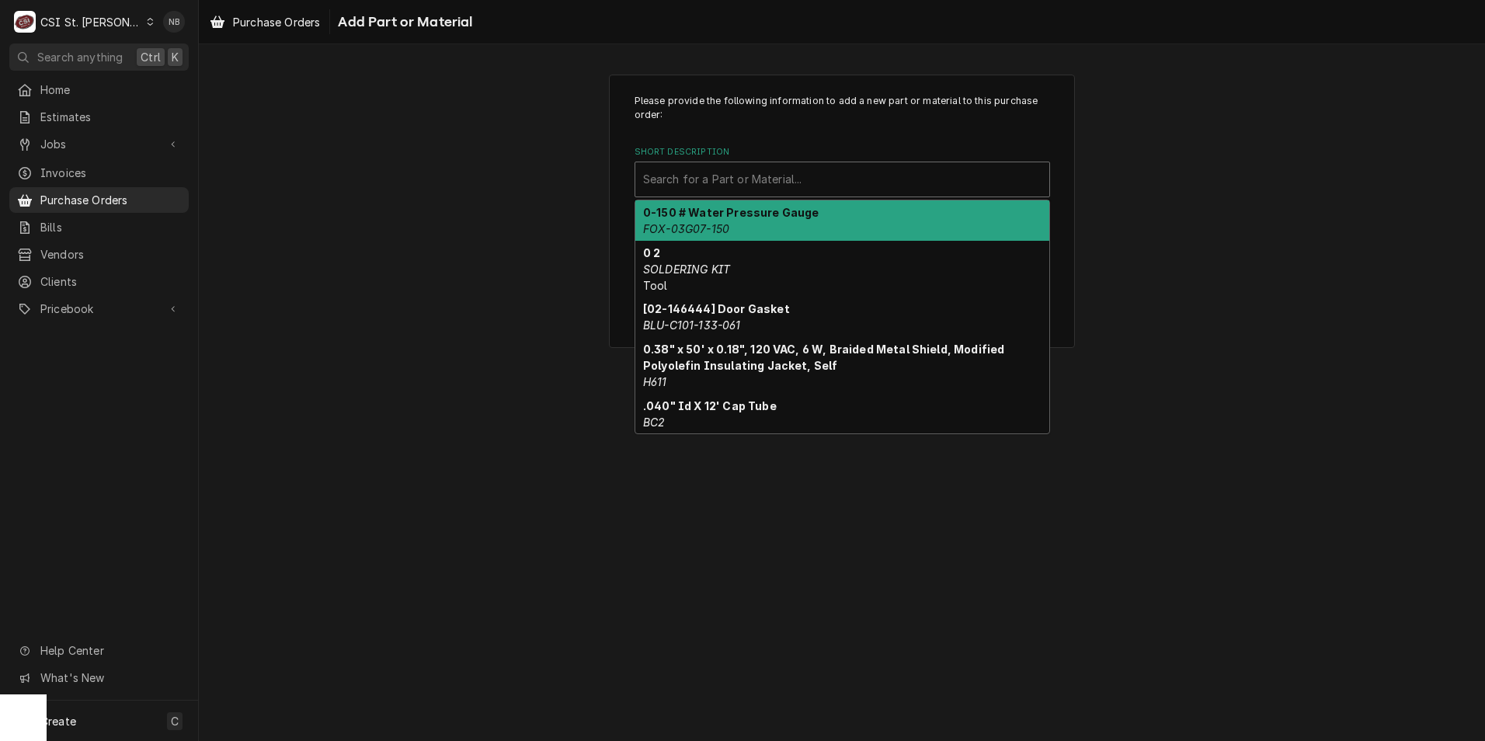
click at [810, 181] on div "Short Description" at bounding box center [842, 179] width 398 height 28
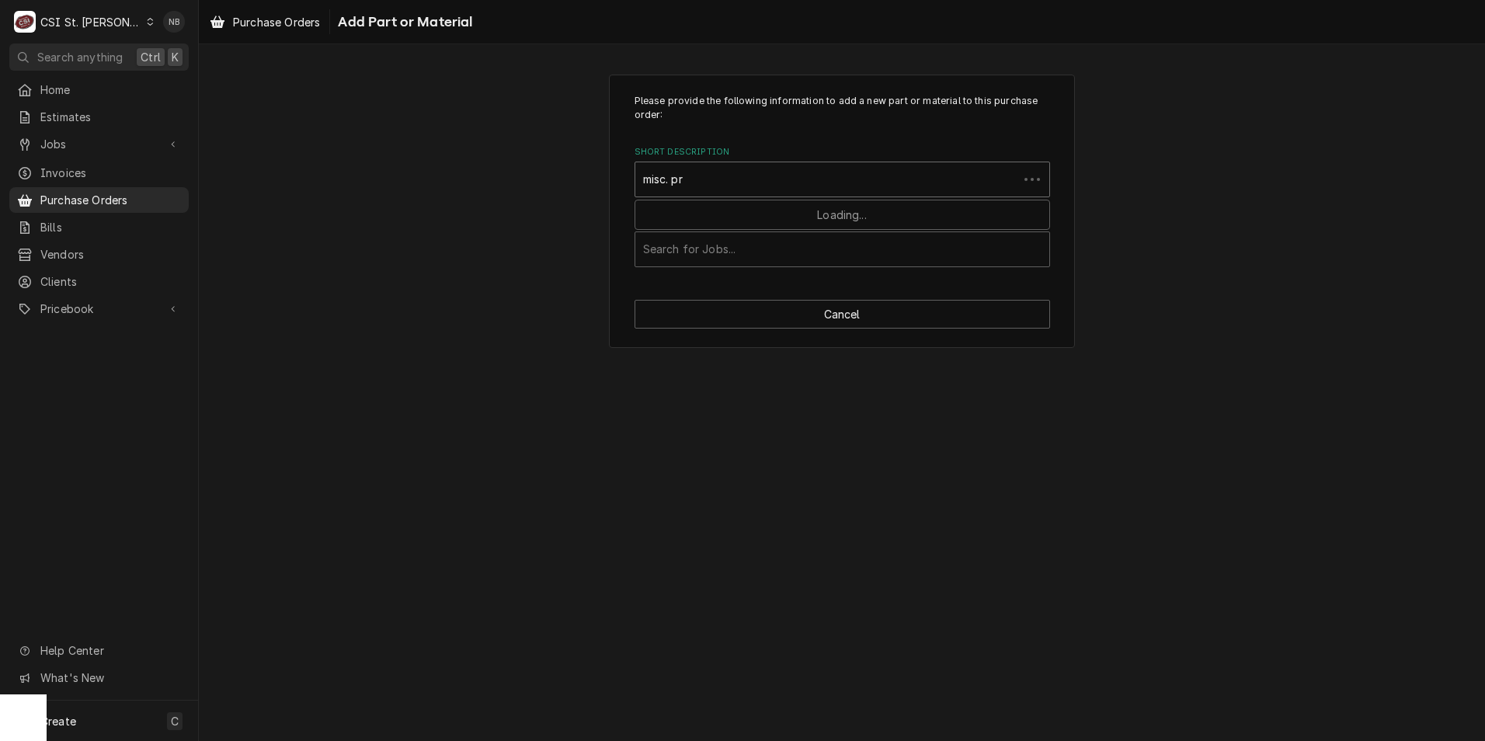
type input "misc. pro"
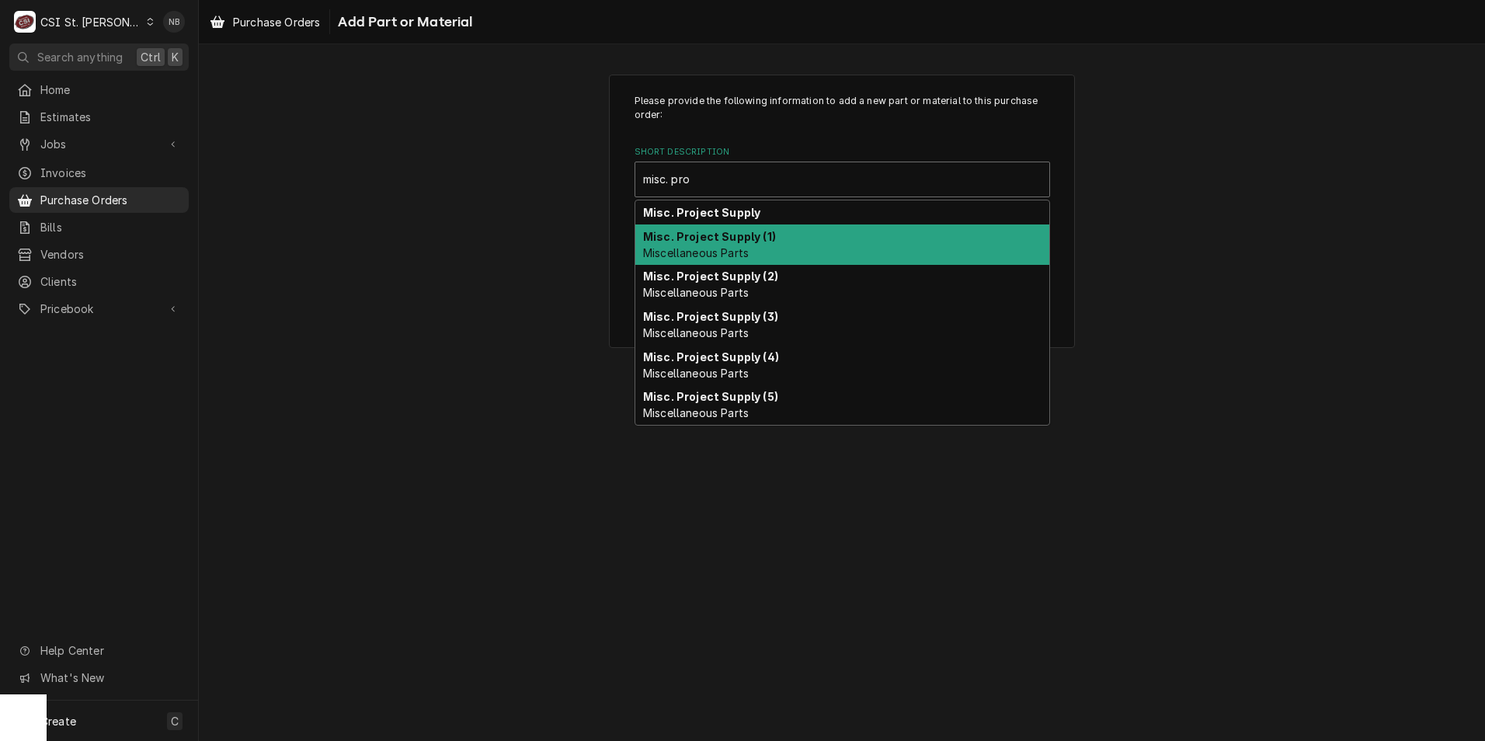
click at [805, 226] on div "Misc. Project Supply (1) Miscellaneous Parts" at bounding box center [842, 244] width 414 height 40
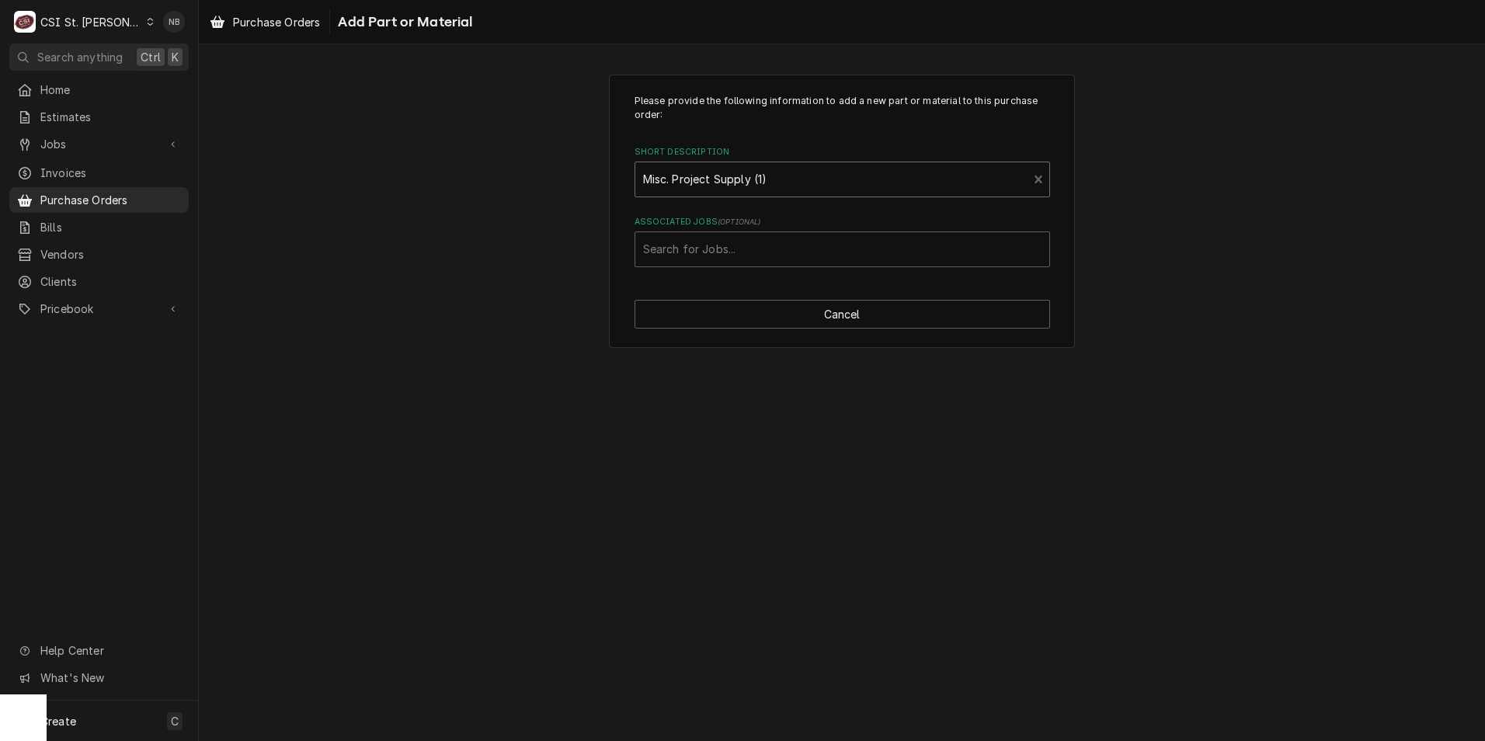
type textarea "x"
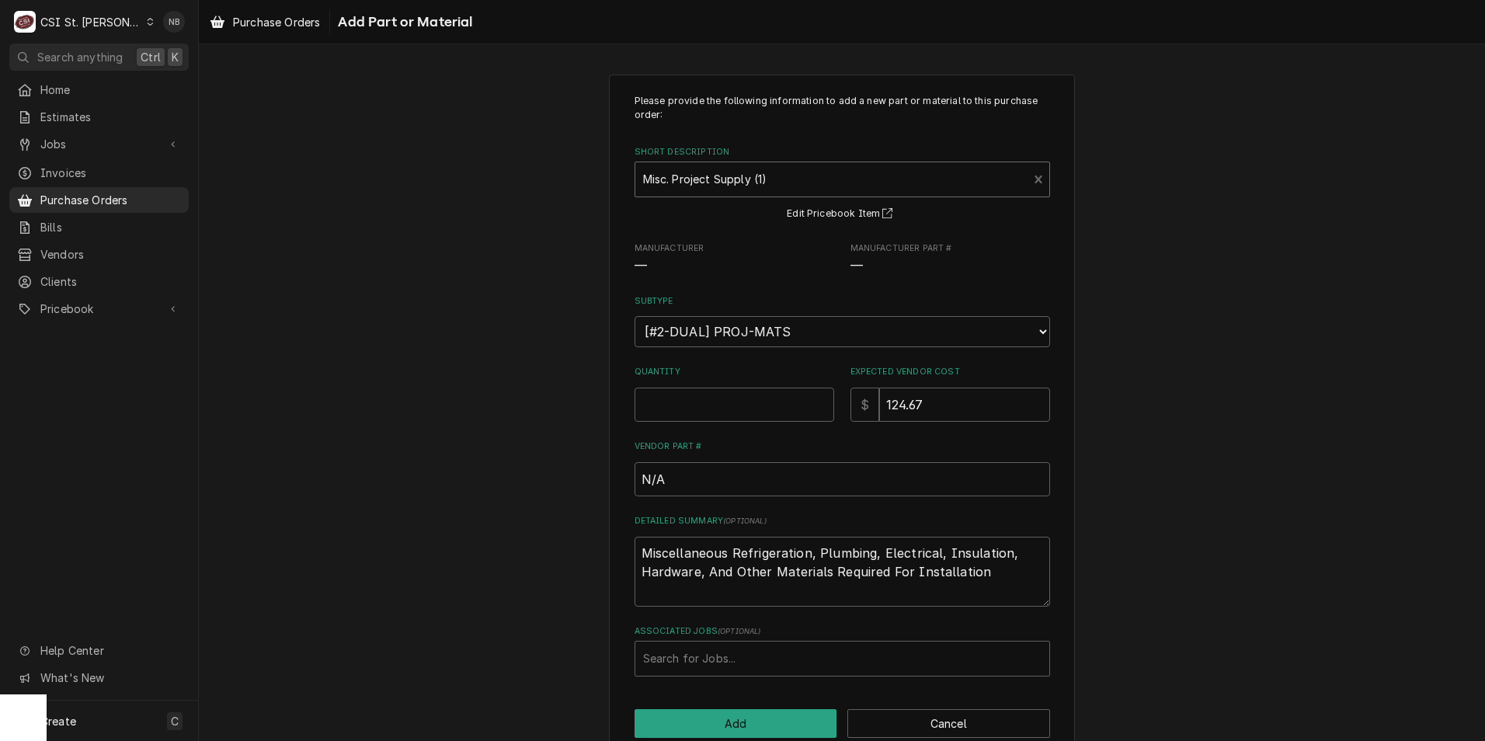
click at [797, 172] on div "Short Description" at bounding box center [831, 179] width 377 height 28
type input "misc. proj"
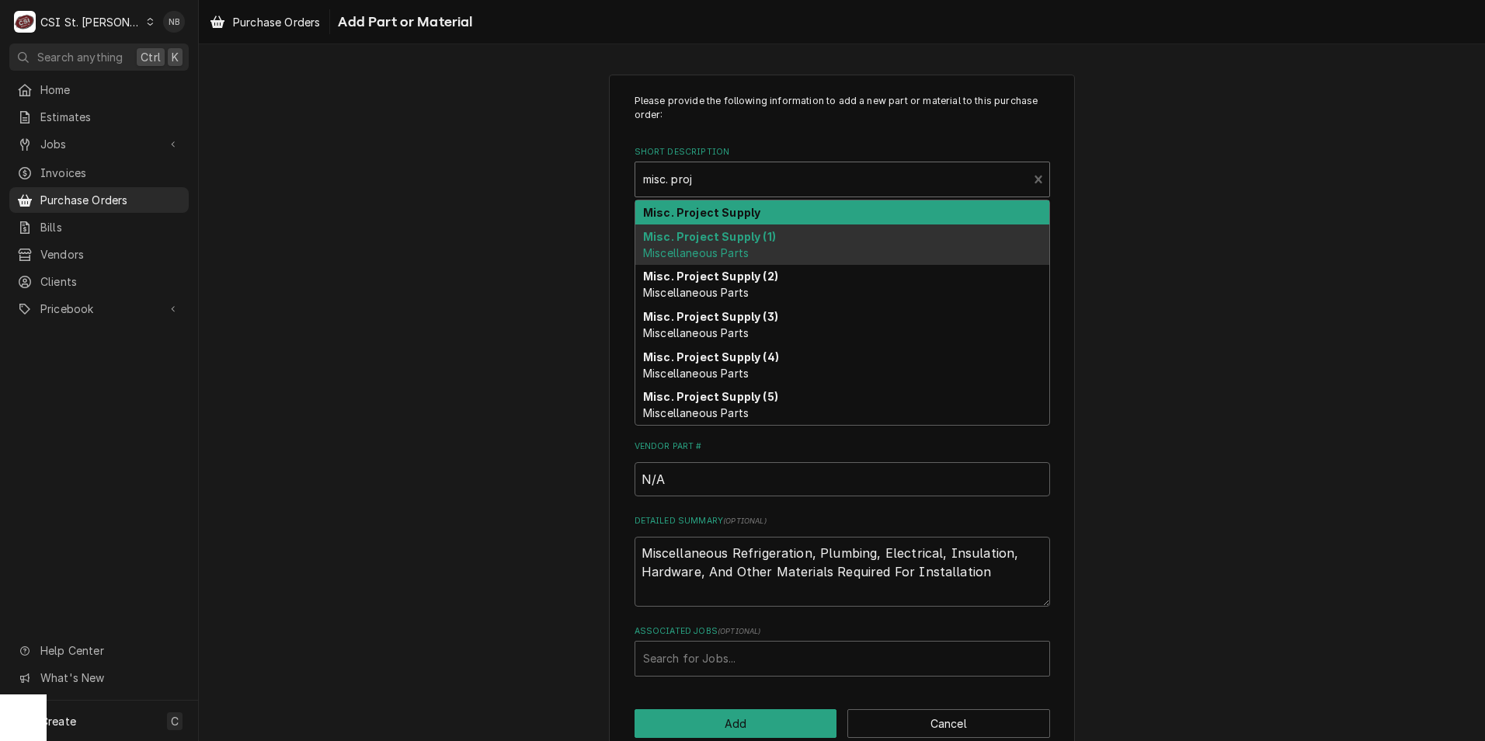
click at [793, 209] on div "Misc. Project Supply" at bounding box center [842, 212] width 414 height 24
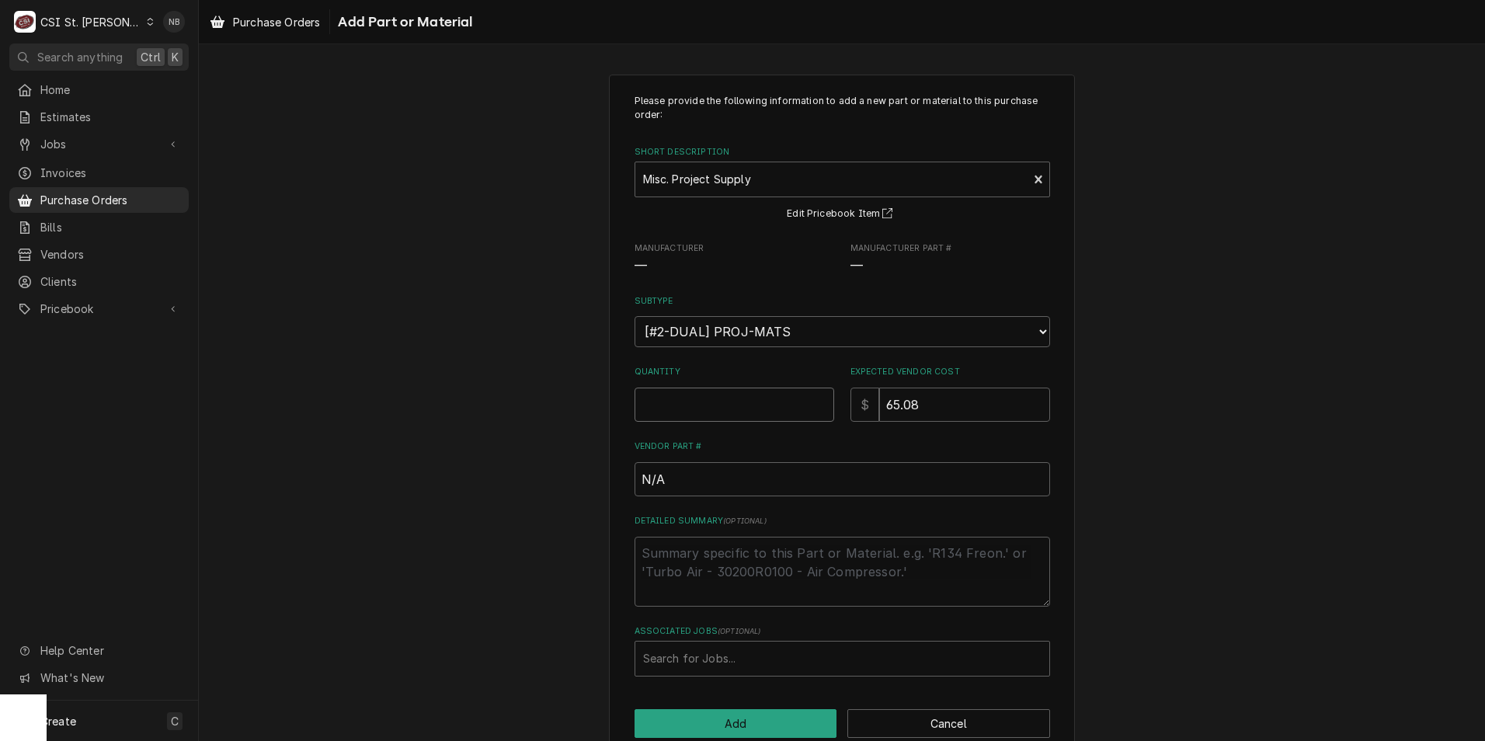
click at [755, 409] on input "Quantity" at bounding box center [734, 405] width 200 height 34
type textarea "x"
type input "1"
type textarea "x"
type input "5"
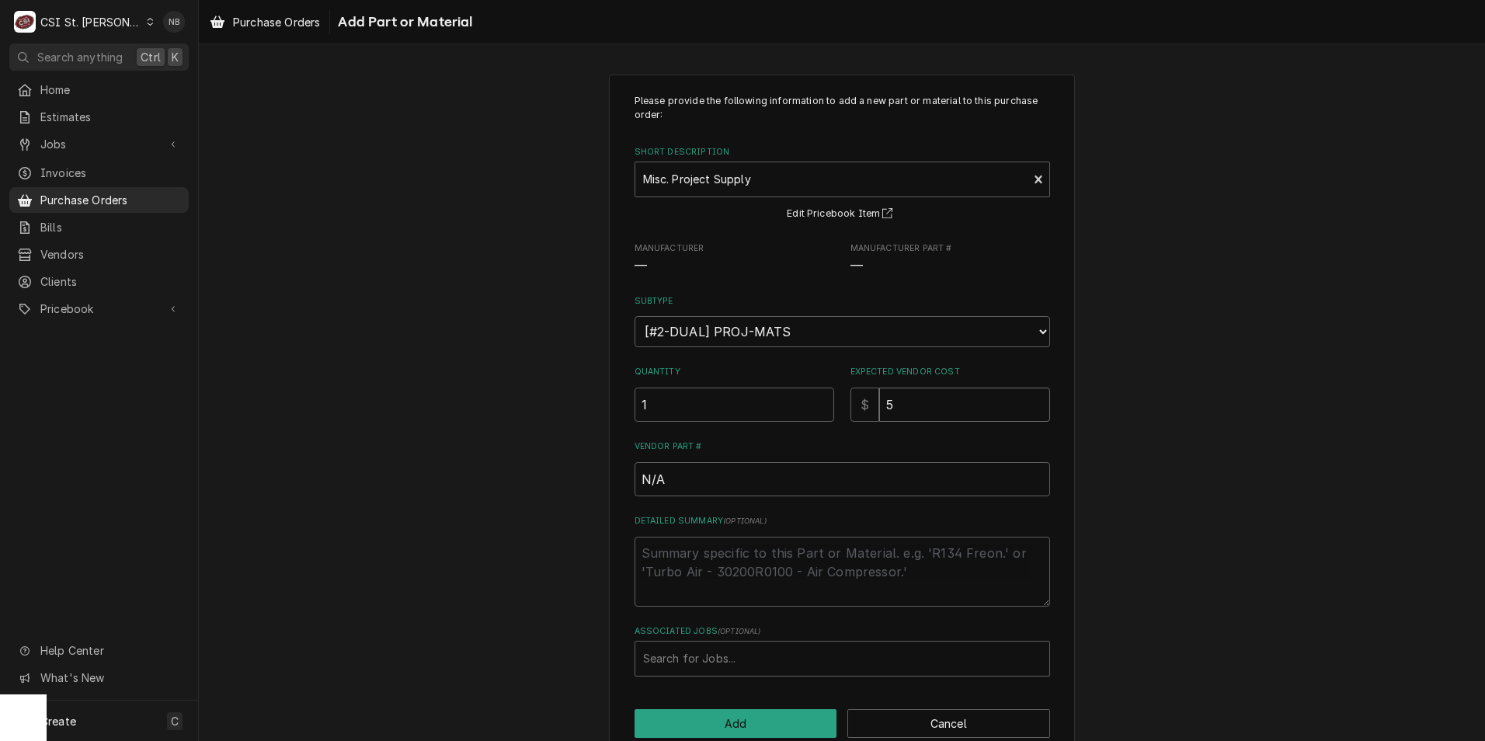
type textarea "x"
type input "58"
type textarea "x"
type input "58.5"
type textarea "x"
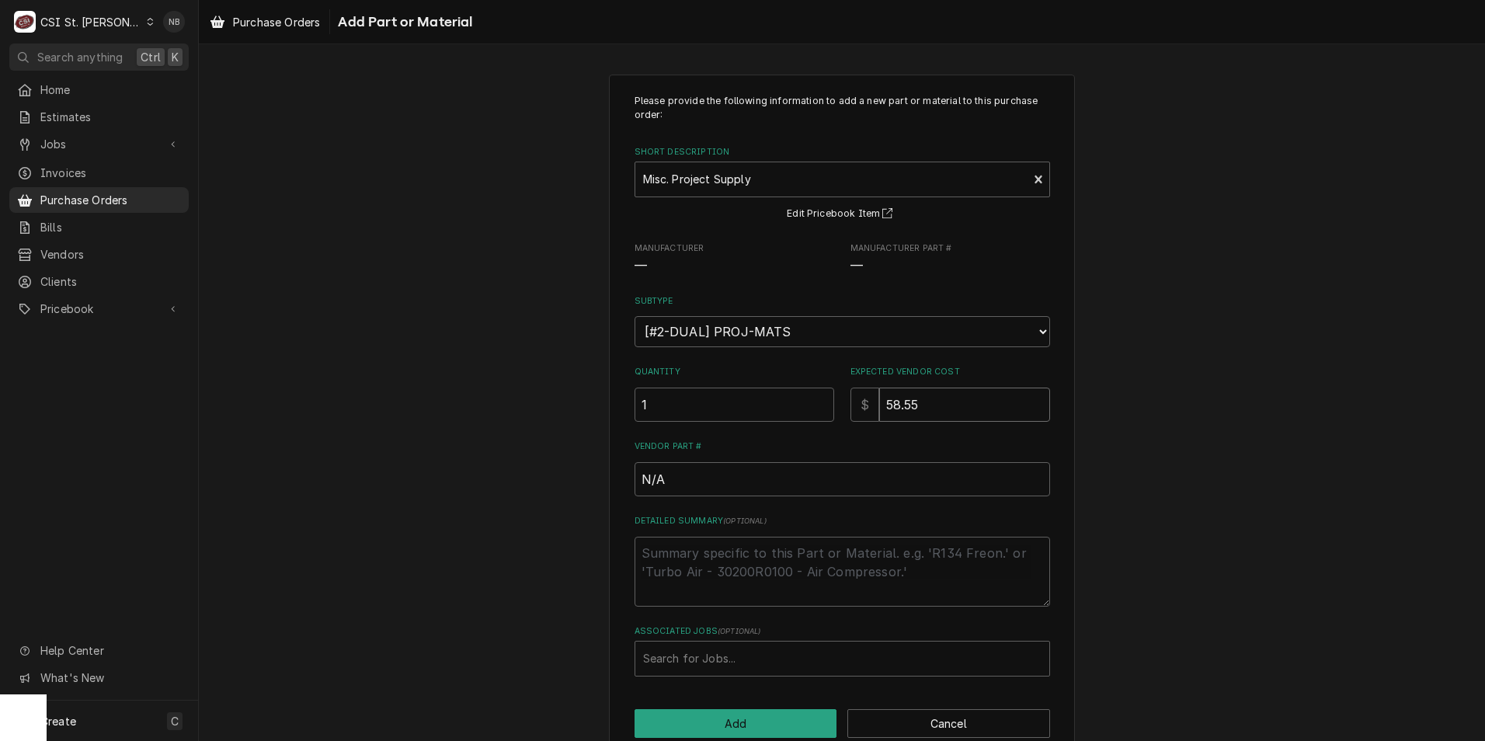
type input "58.55"
paste textarea "PO-401421"
type textarea "x"
type textarea "PO-401421"
type textarea "x"
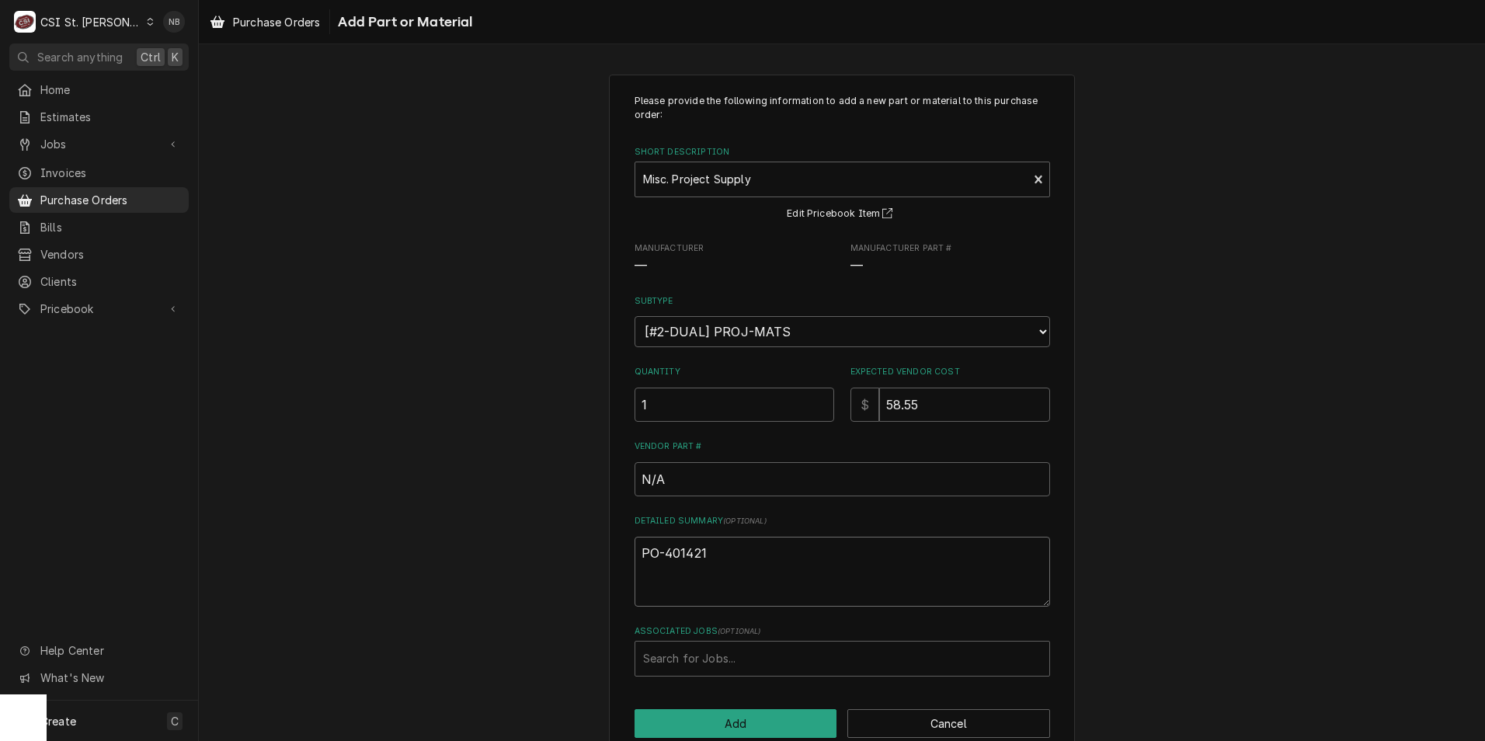
type textarea "PO-401421"
type textarea "x"
type textarea "PO-401421 s"
type textarea "x"
type textarea "PO-401421 se"
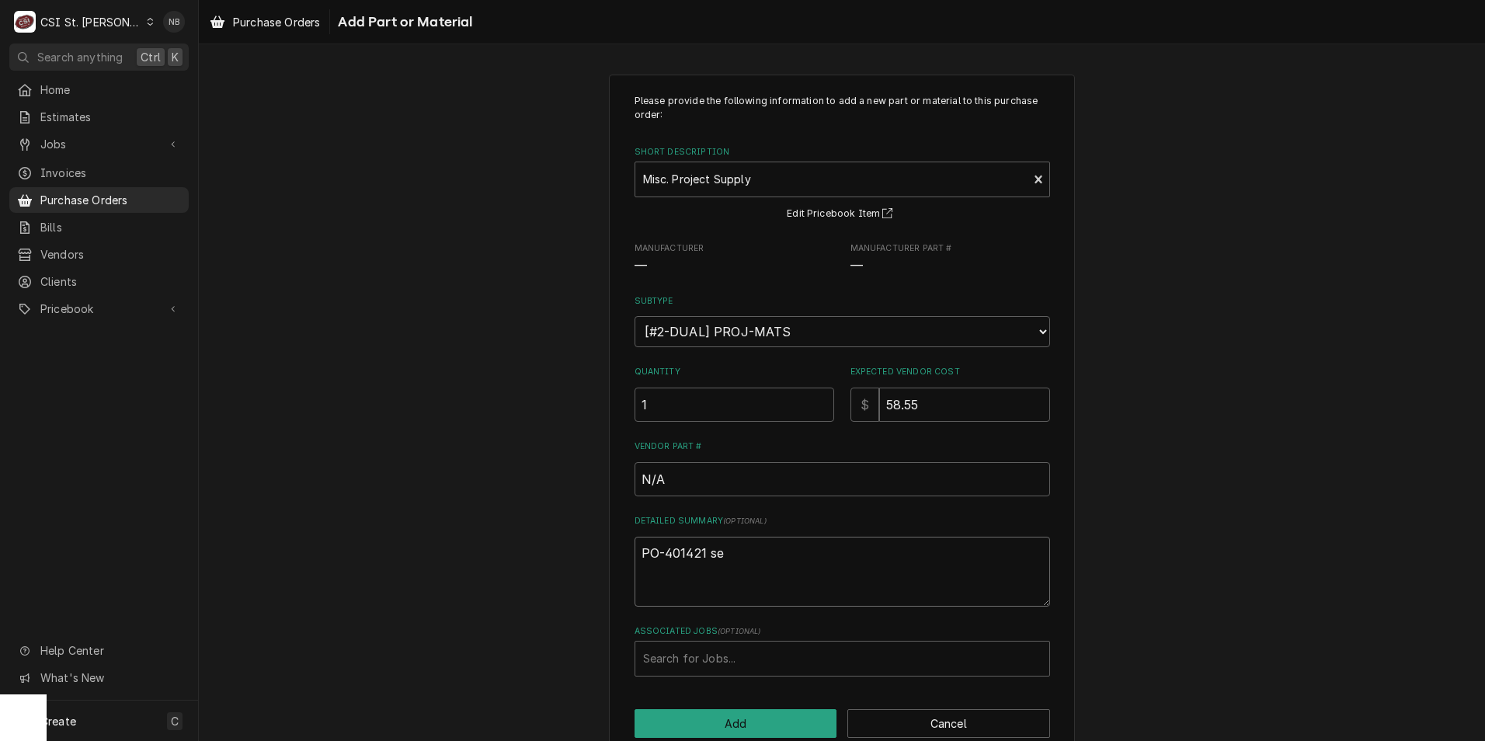
type textarea "x"
type textarea "PO-401421 seco"
type textarea "x"
type textarea "PO-401421 secon"
type textarea "x"
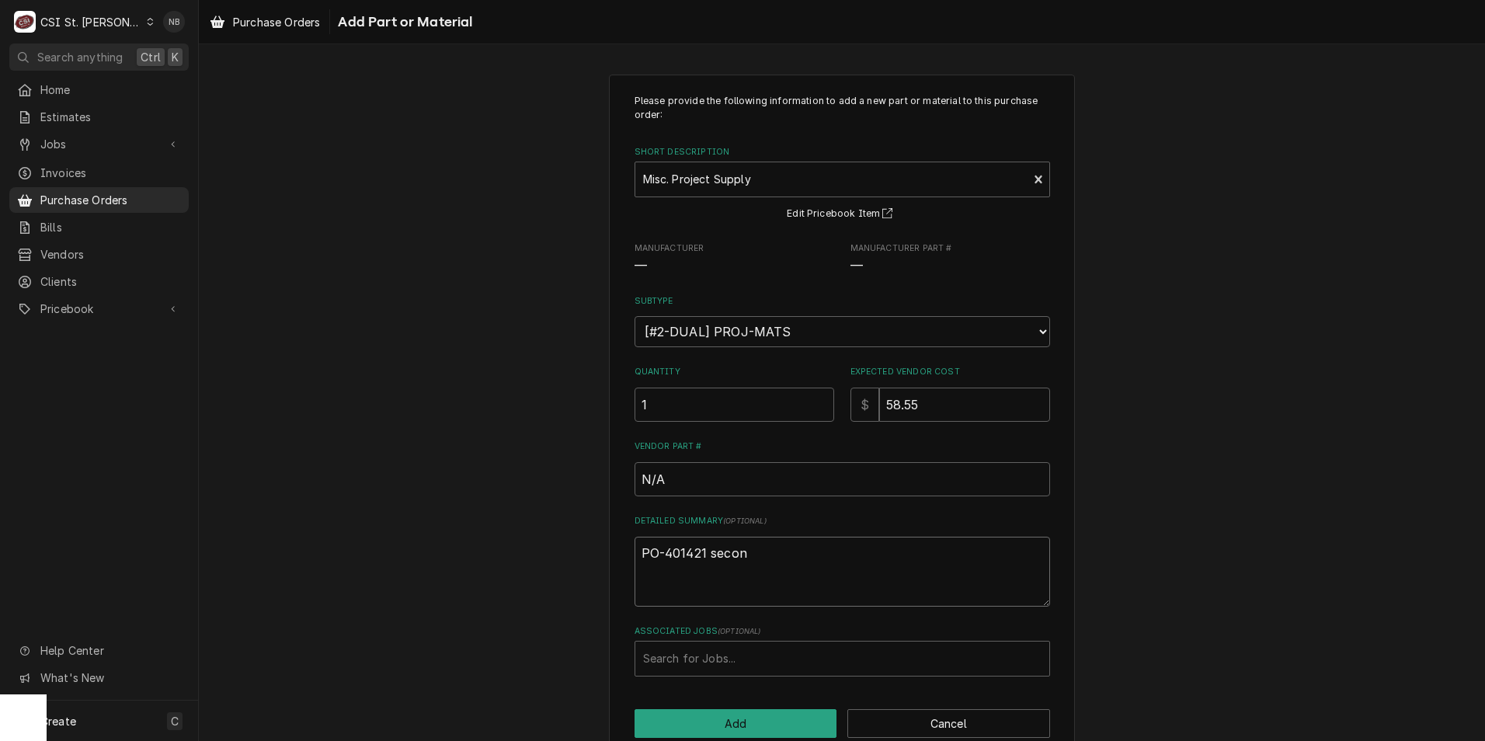
type textarea "PO-401421 second"
type textarea "x"
type textarea "PO-401421 second"
type textarea "x"
type textarea "PO-401421 second r"
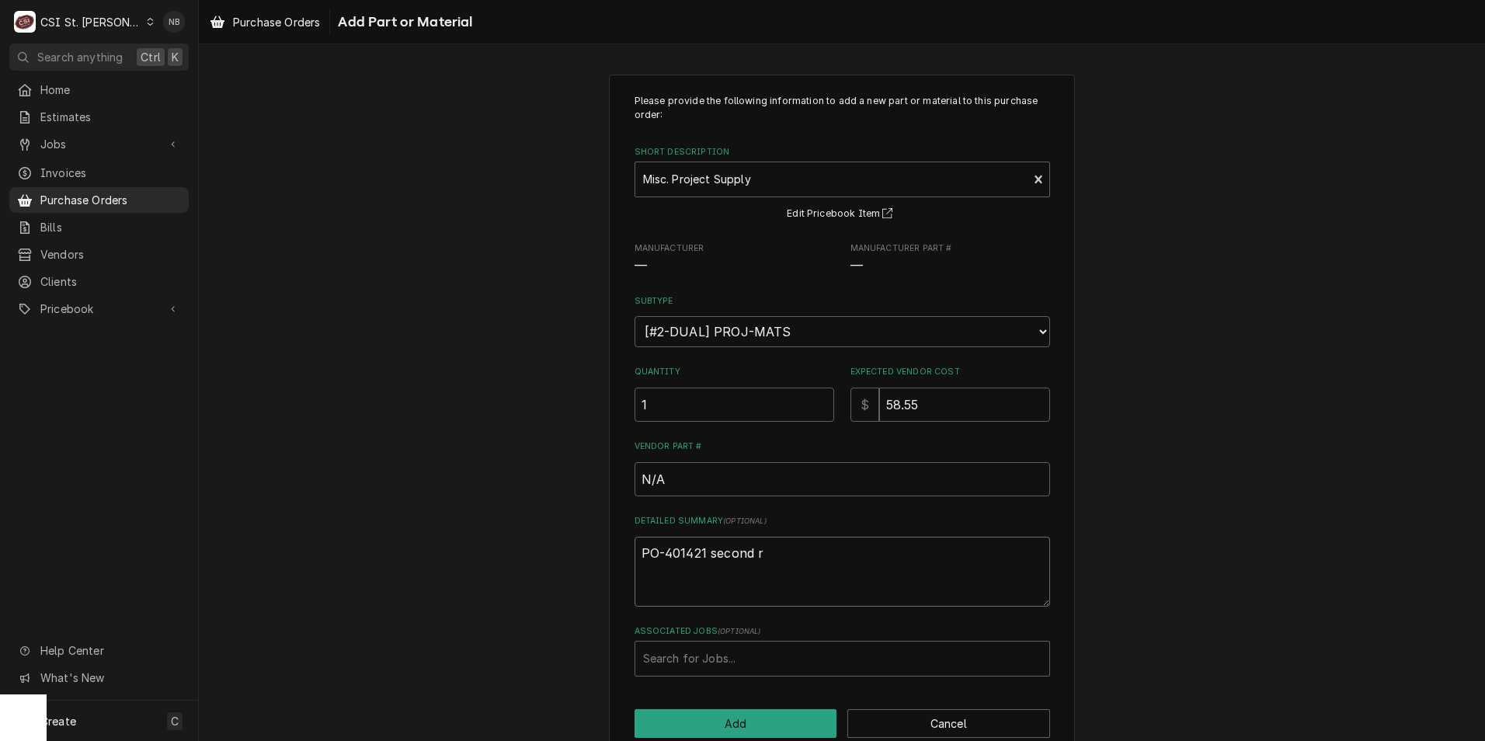
type textarea "x"
type textarea "PO-401421 second re"
type textarea "x"
type textarea "PO-401421 second res"
type textarea "x"
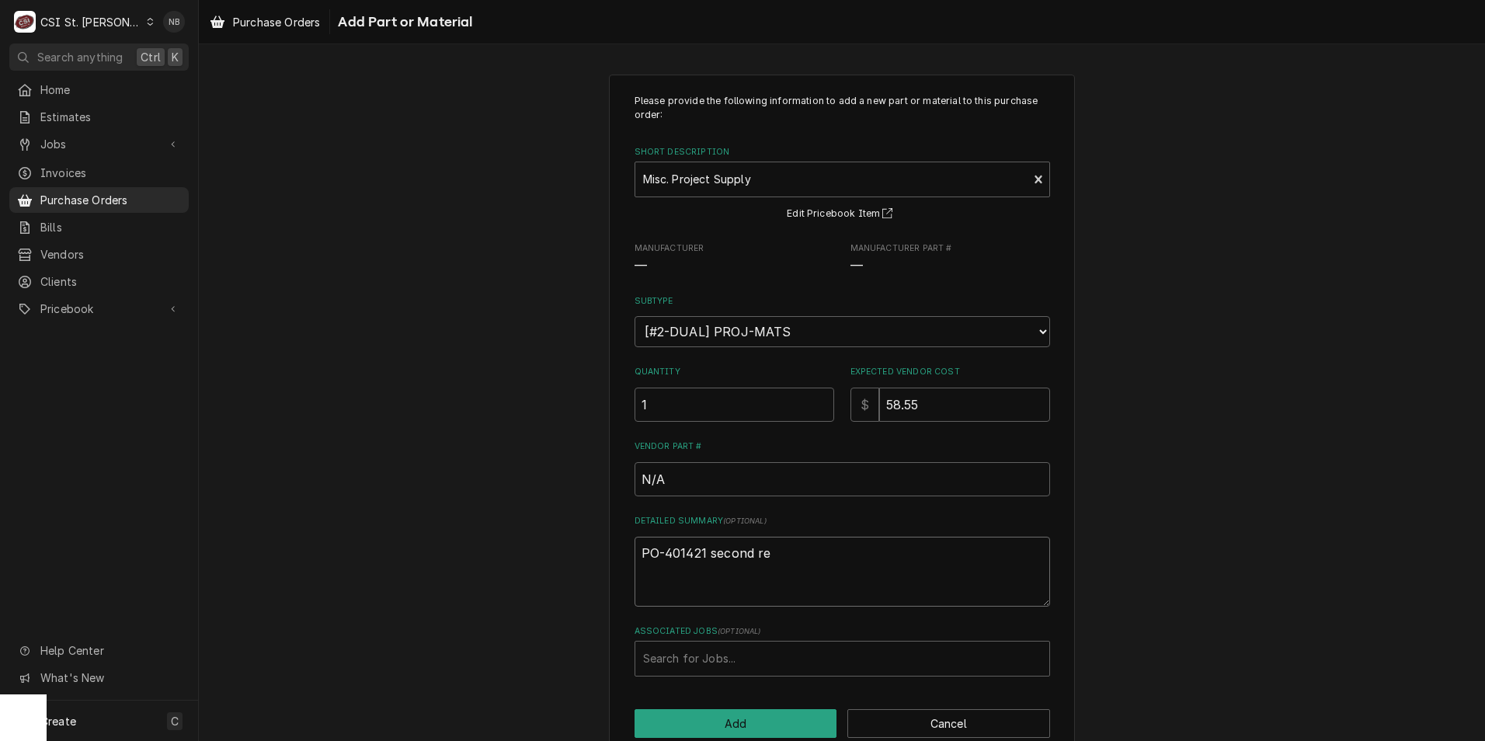
type textarea "PO-401421 second rec"
type textarea "x"
type textarea "PO-401421 second rece"
type textarea "x"
type textarea "PO-401421 second recei"
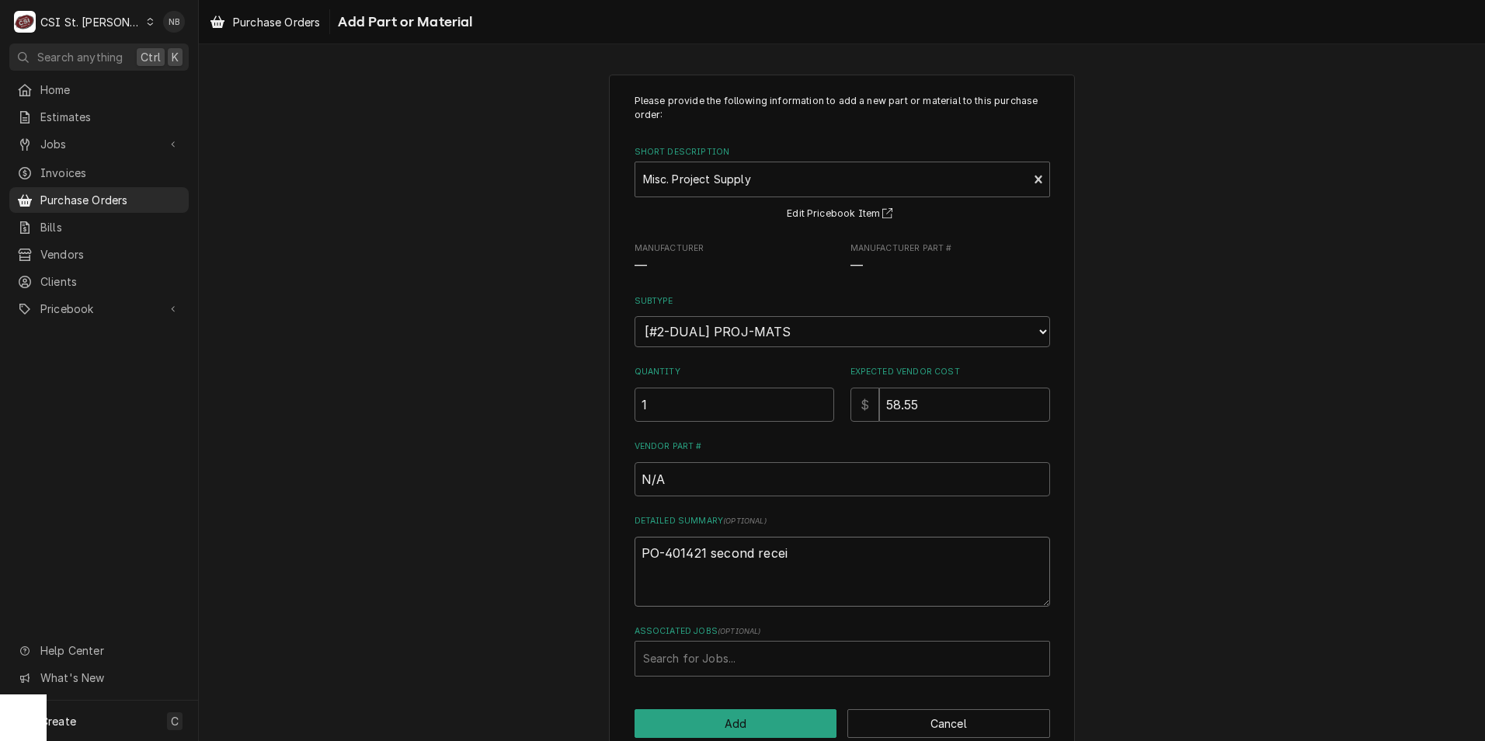
type textarea "x"
type textarea "PO-401421 second receip"
type textarea "x"
type textarea "PO-401421 second receipt"
type textarea "x"
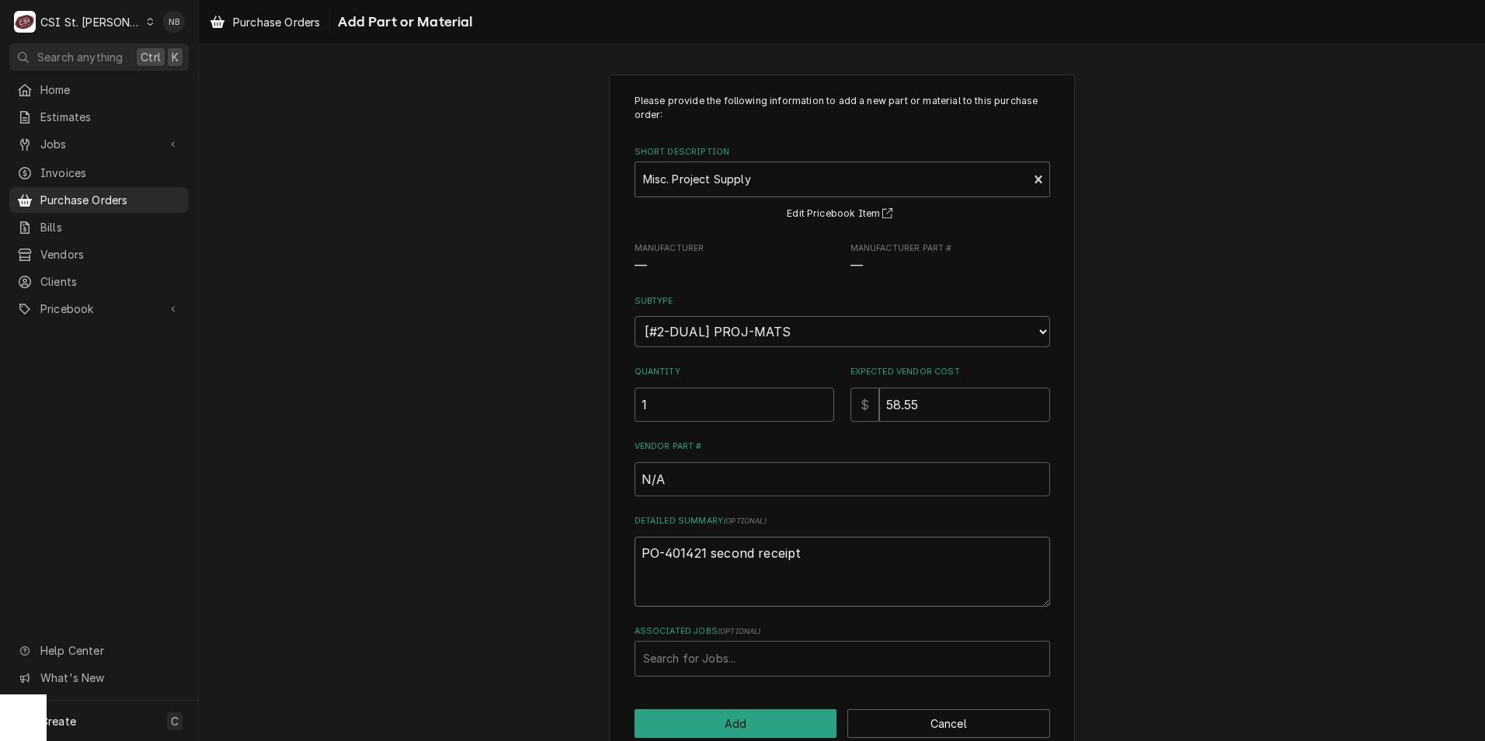
type textarea "PO-401421 second receipt"
type textarea "x"
type textarea "PO-401421 second receipt f"
type textarea "x"
type textarea "PO-401421 second receipt fr"
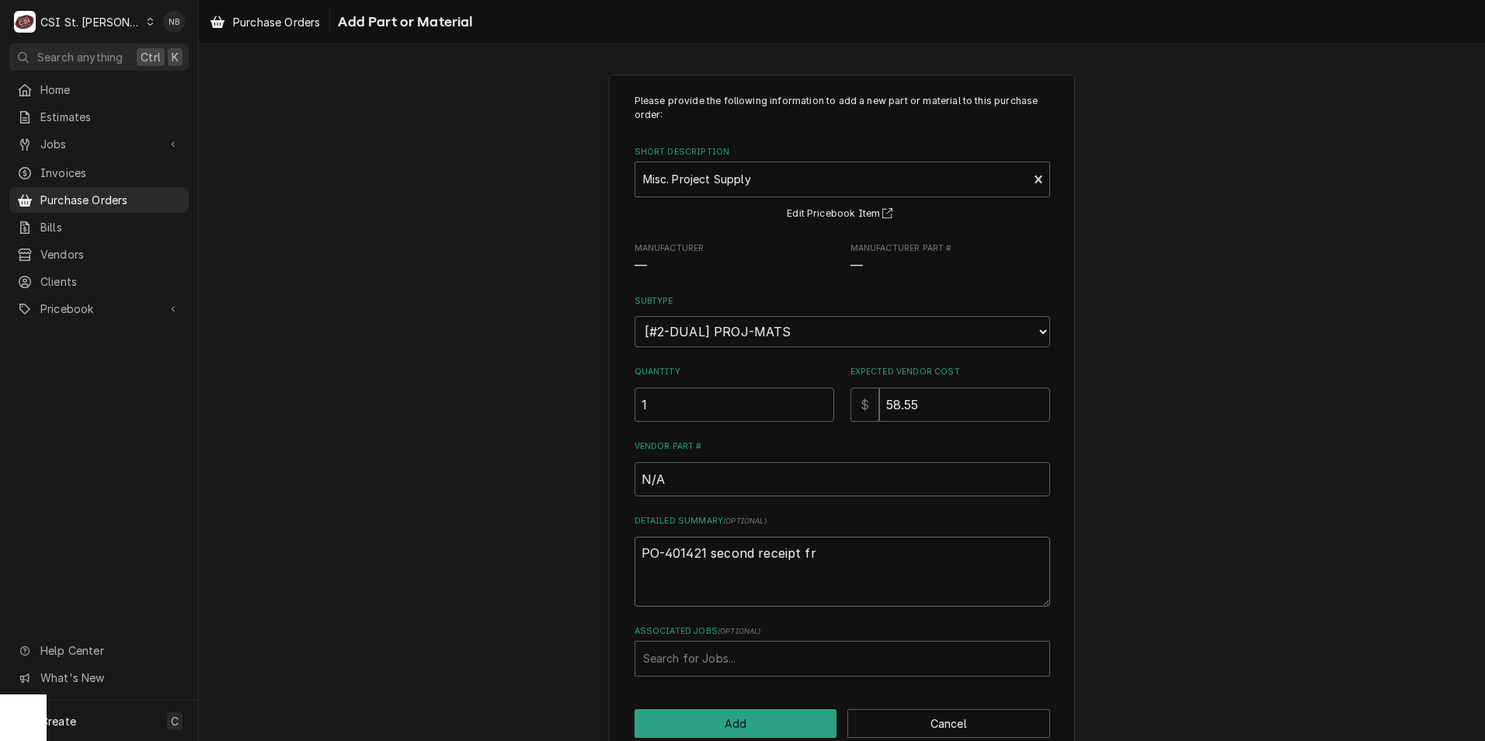
type textarea "x"
type textarea "PO-401421 second receipt fro"
type textarea "x"
type textarea "PO-401421 second receipt from"
type textarea "x"
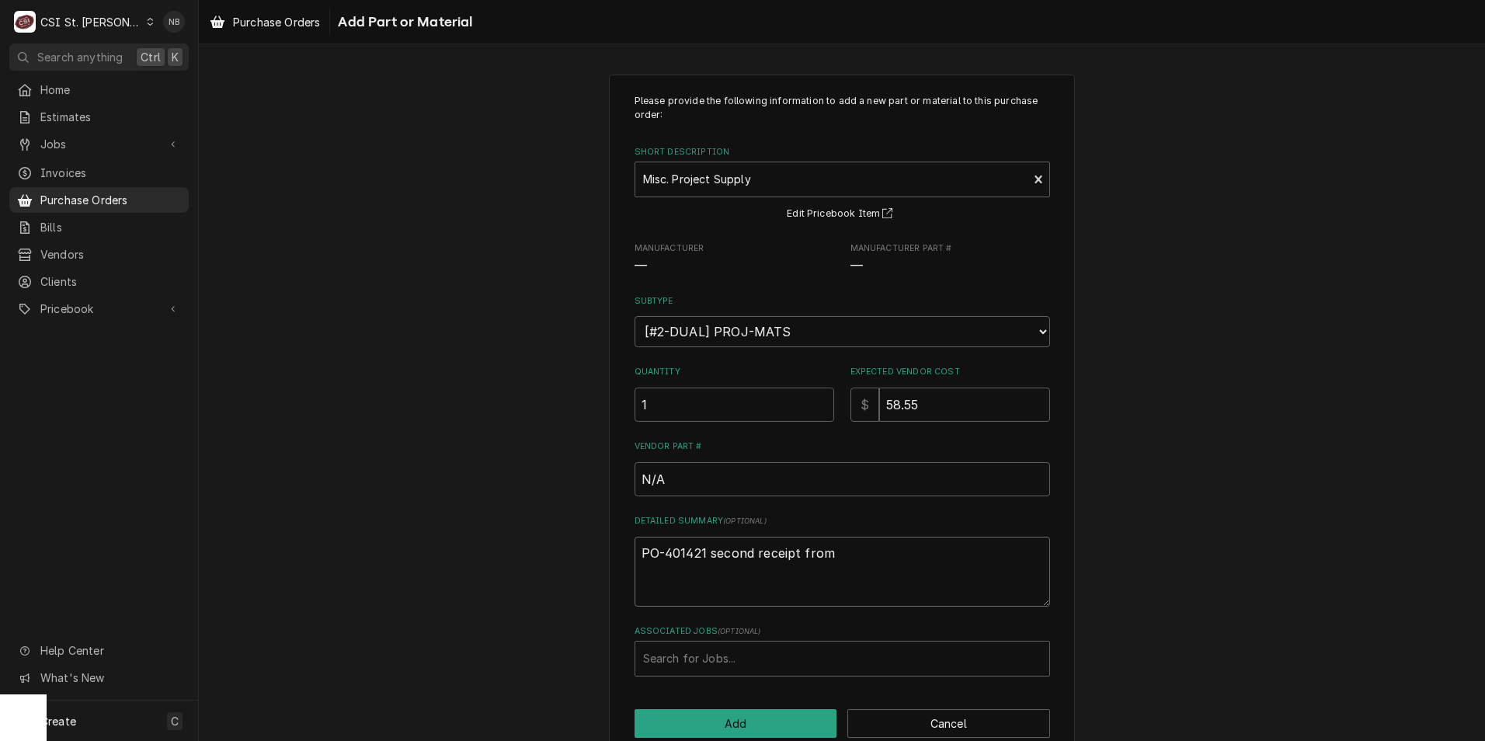
type textarea "PO-401421 second receipt from"
type textarea "x"
type textarea "PO-401421 second receipt from H"
type textarea "x"
type textarea "PO-401421 second receipt from Ho"
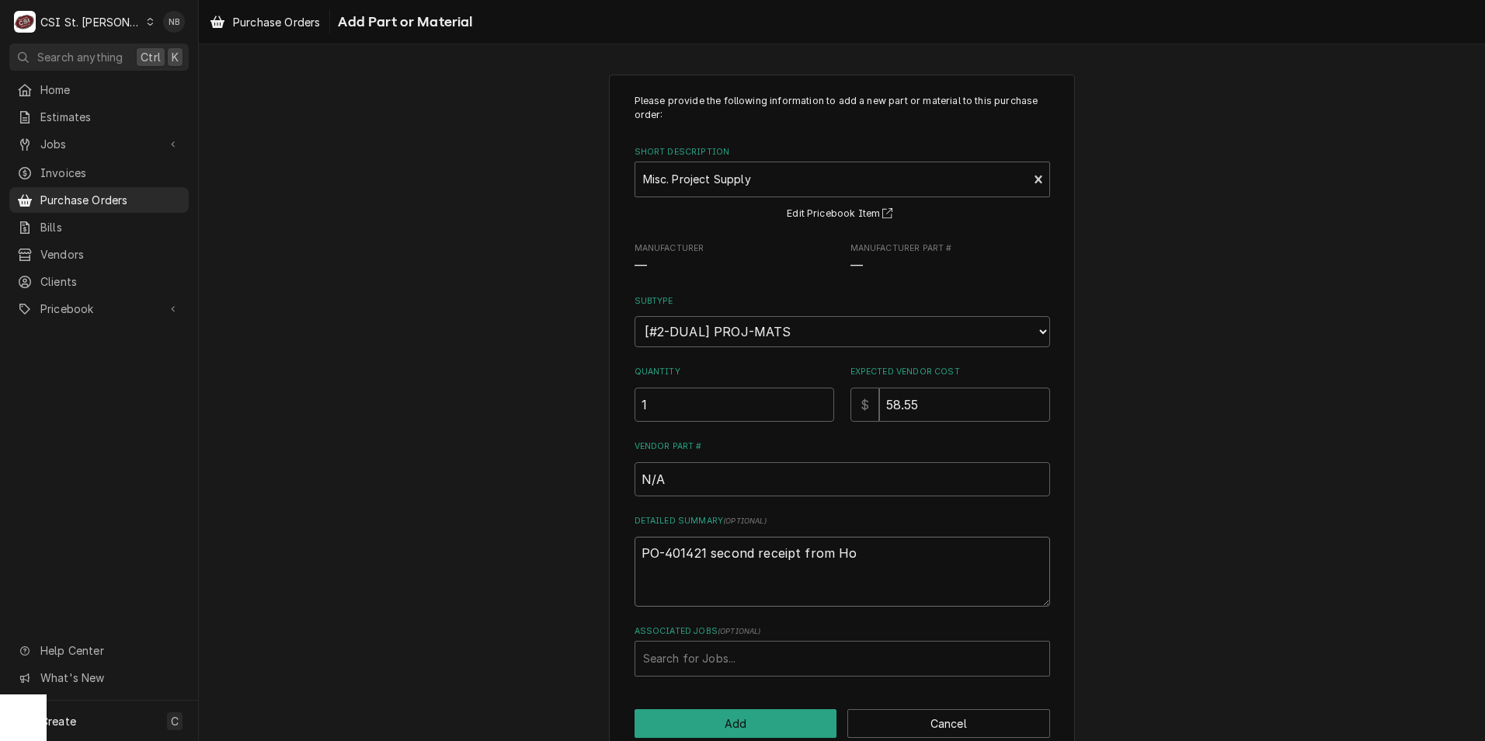
type textarea "x"
type textarea "PO-401421 second receipt from Home"
type textarea "x"
type textarea "PO-401421 second receipt from Home"
type textarea "x"
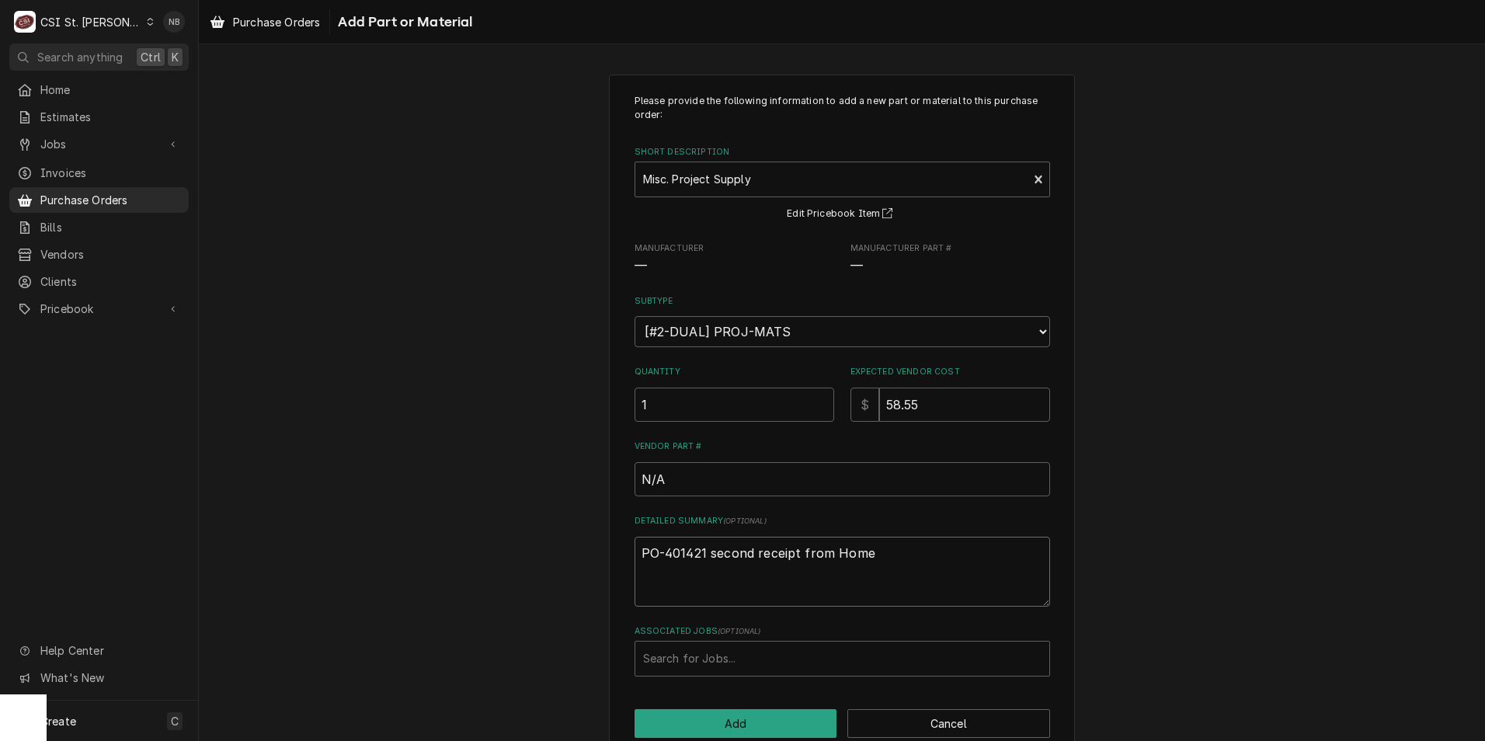
type textarea "PO-401421 second receipt from Home D"
type textarea "x"
type textarea "PO-401421 second receipt from Home De"
type textarea "x"
type textarea "PO-401421 second receipt from Home Dep"
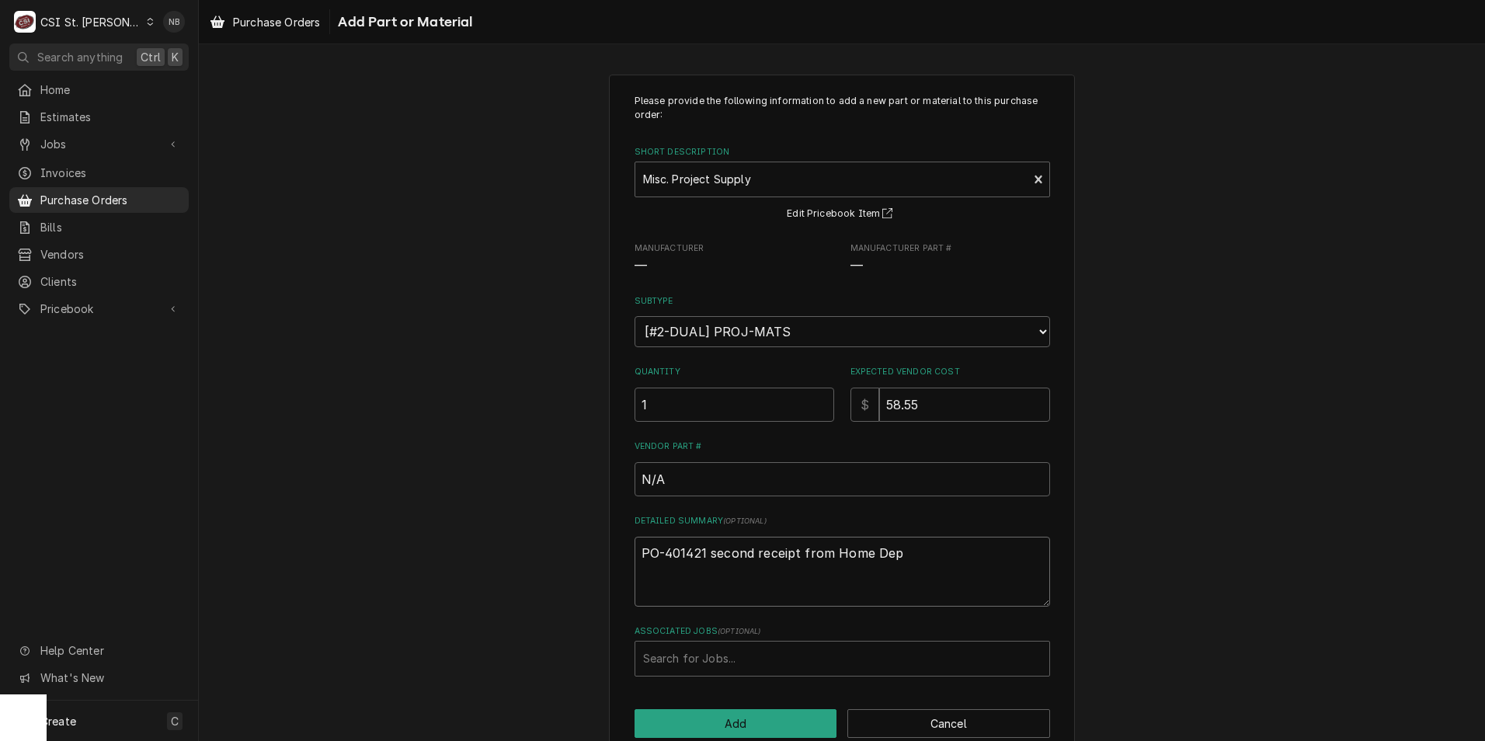
type textarea "x"
type textarea "PO-401421 second receipt from Home Depo"
type textarea "x"
type textarea "PO-401421 second receipt from Home Depor"
type textarea "x"
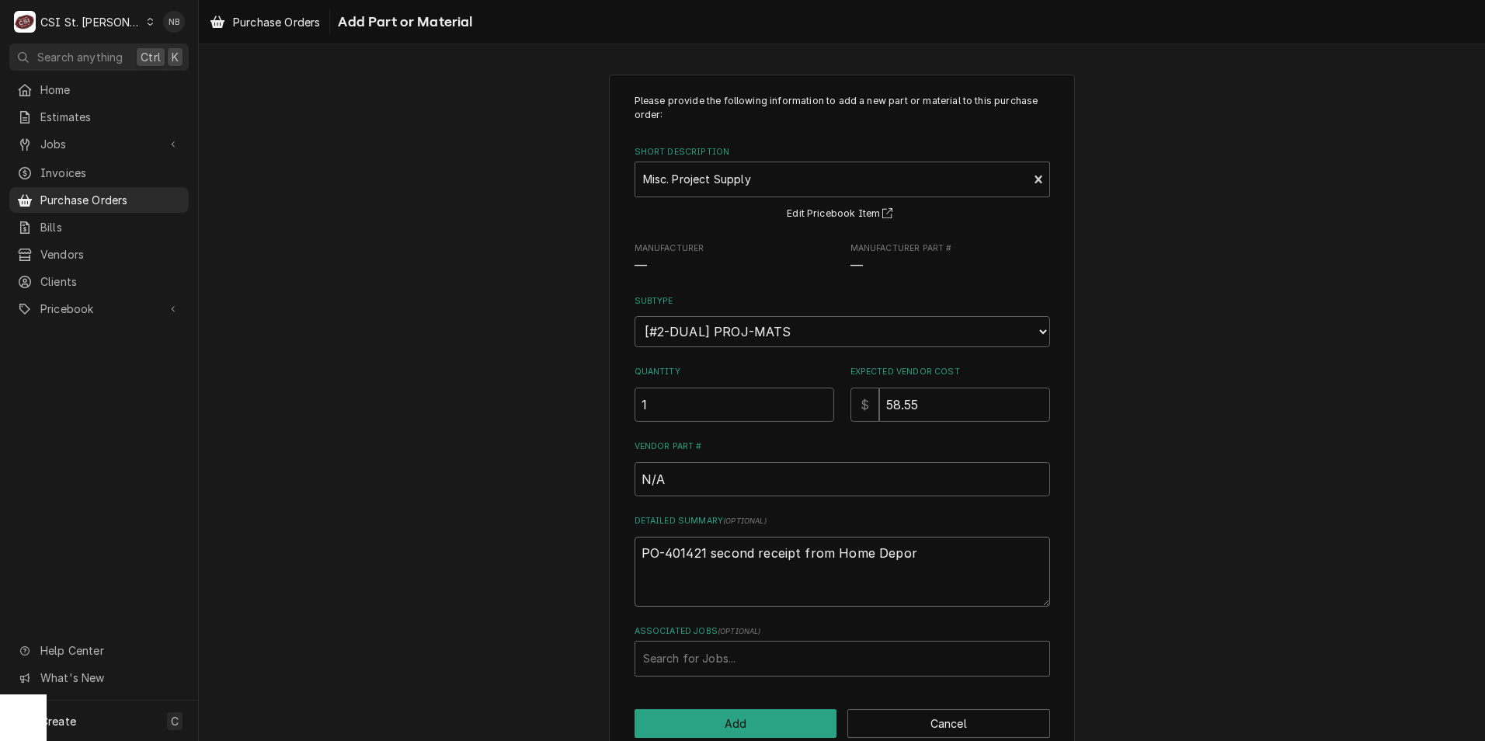
type textarea "PO-401421 second receipt from Home Depo"
type textarea "x"
type textarea "PO-401421 second receipt from Home Depot"
type textarea "x"
type textarea "PO-401421 second receipt from Home Depot"
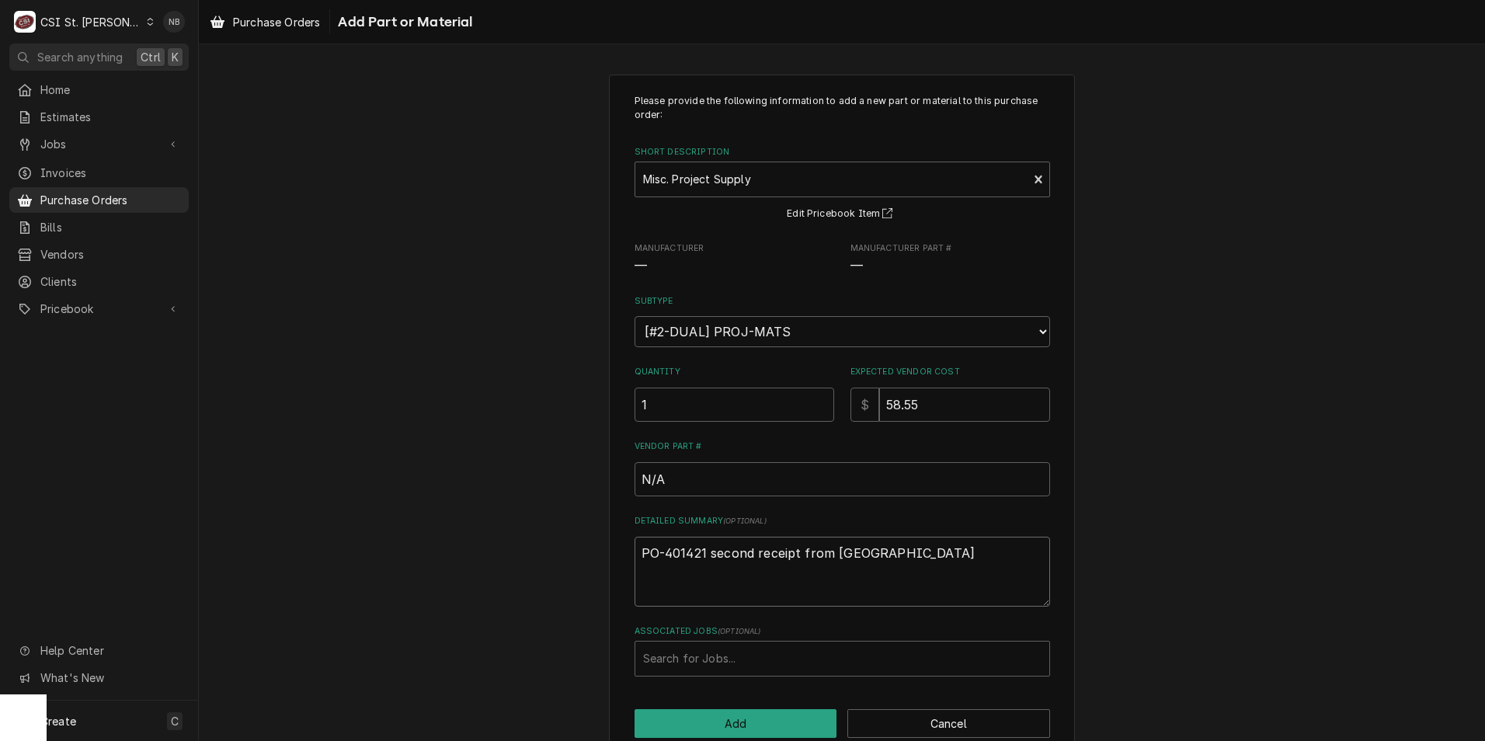
type textarea "x"
type textarea "PO-401421 second receipt from Home Depot t"
type textarea "x"
type textarea "PO-401421 second receipt from Home Depot"
type textarea "x"
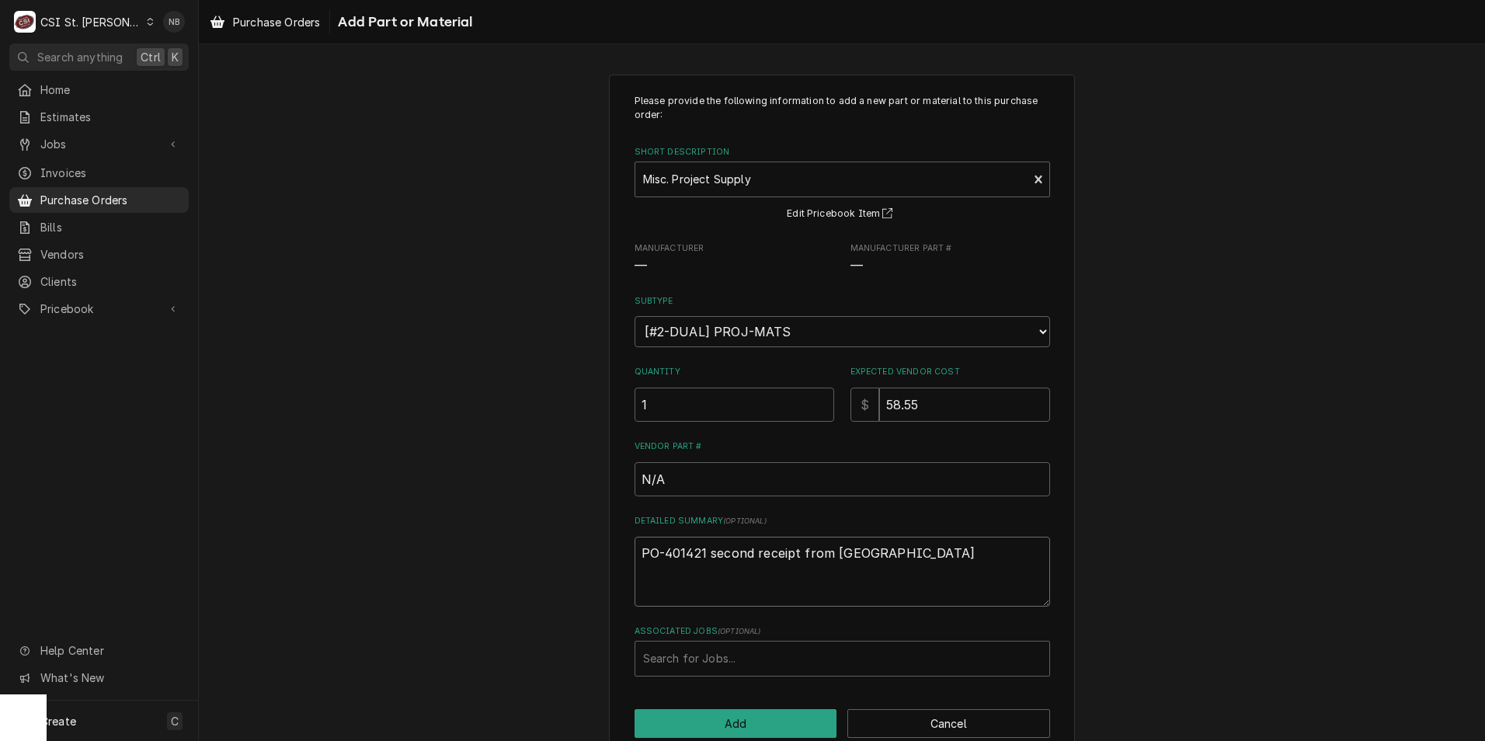
type textarea "PO-401421 second receipt from Home Depot"
type textarea "x"
type textarea "PO-401421 second receipt from Home Depot,"
type textarea "x"
type textarea "PO-401421 second receipt from Home Depot,"
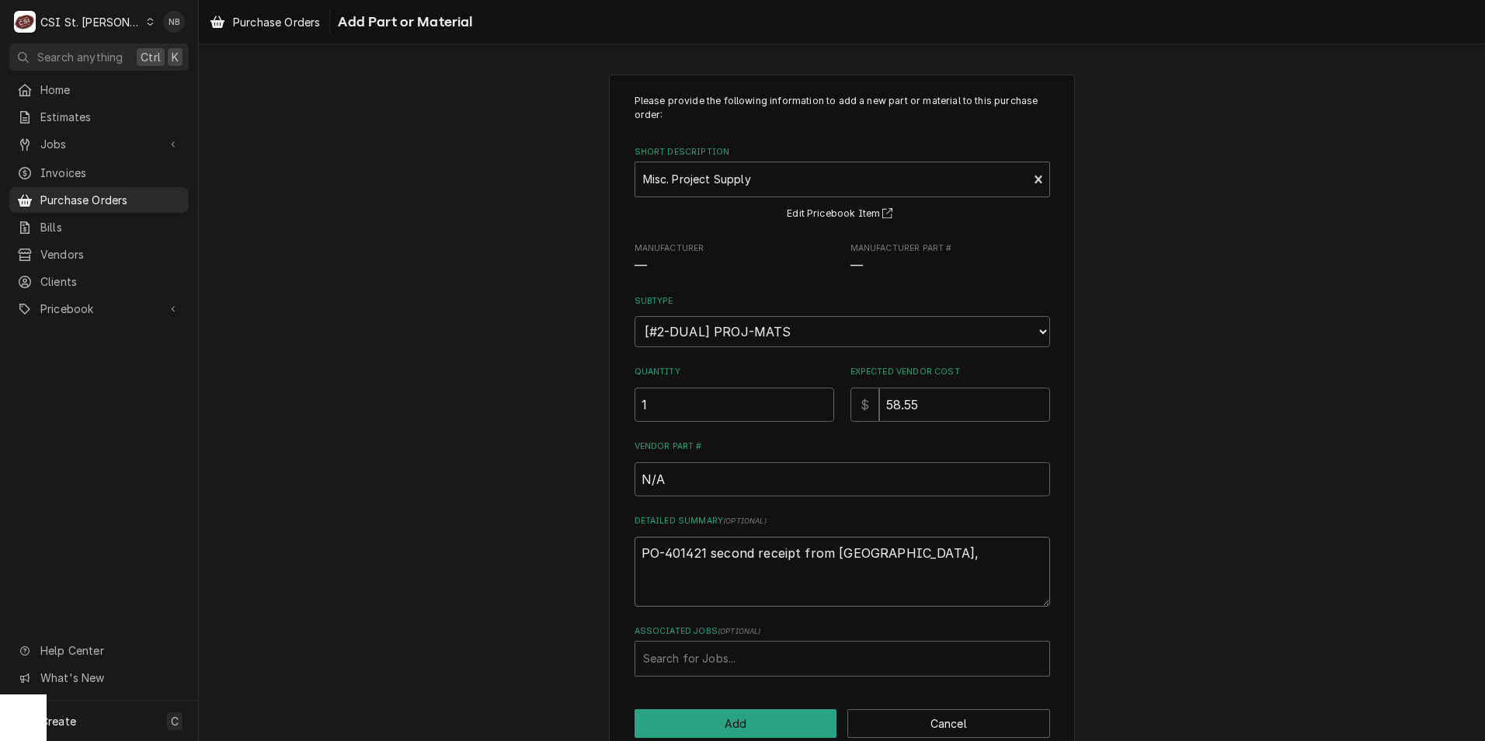
type textarea "x"
type textarea "PO-401421 second receipt from Home Depot, C"
type textarea "x"
type textarea "PO-401421 second receipt from Home Depot, Co"
type textarea "x"
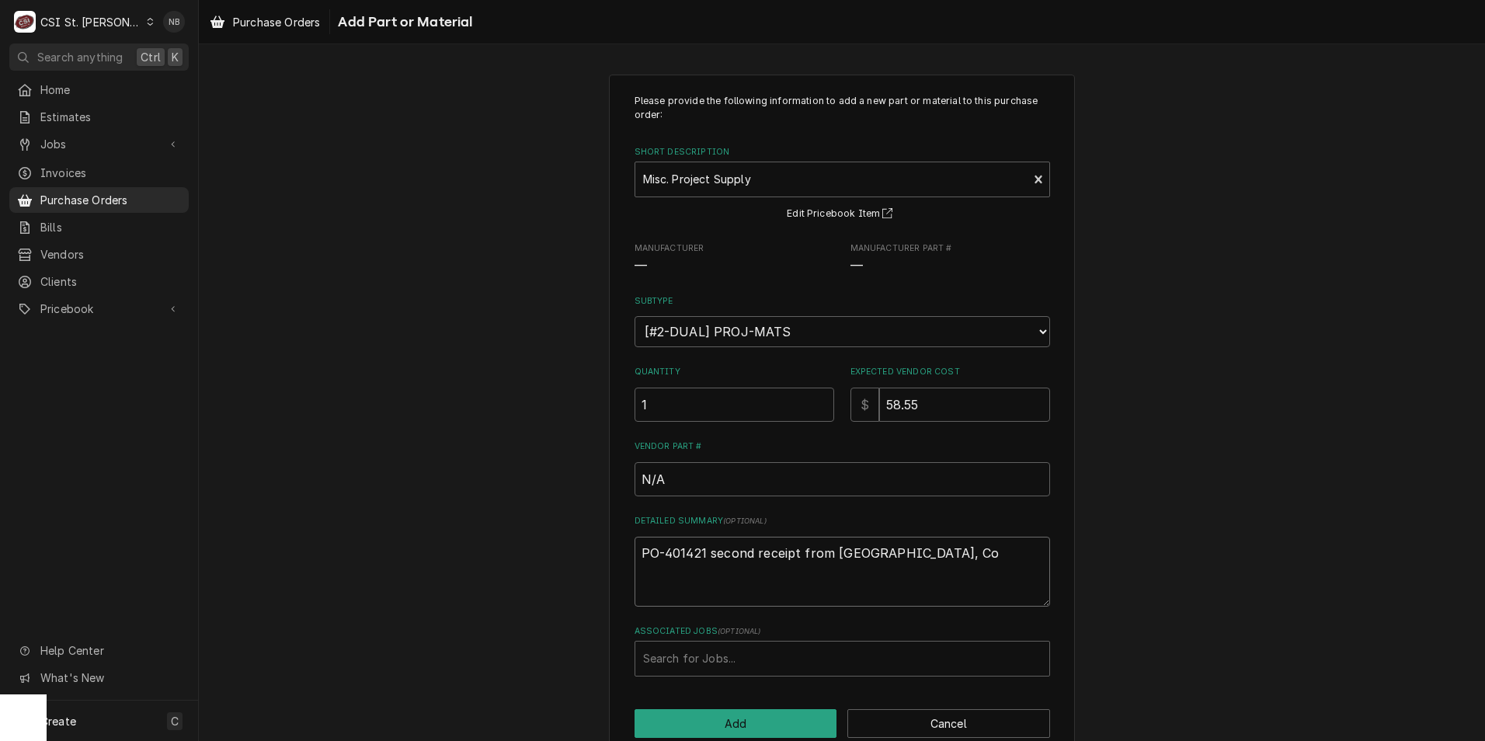
type textarea "PO-401421 second receipt from Home Depot, Cou"
type textarea "x"
type textarea "PO-401421 second receipt from Home Depot, Cour"
type textarea "x"
type textarea "PO-401421 second receipt from Home Depot, Court"
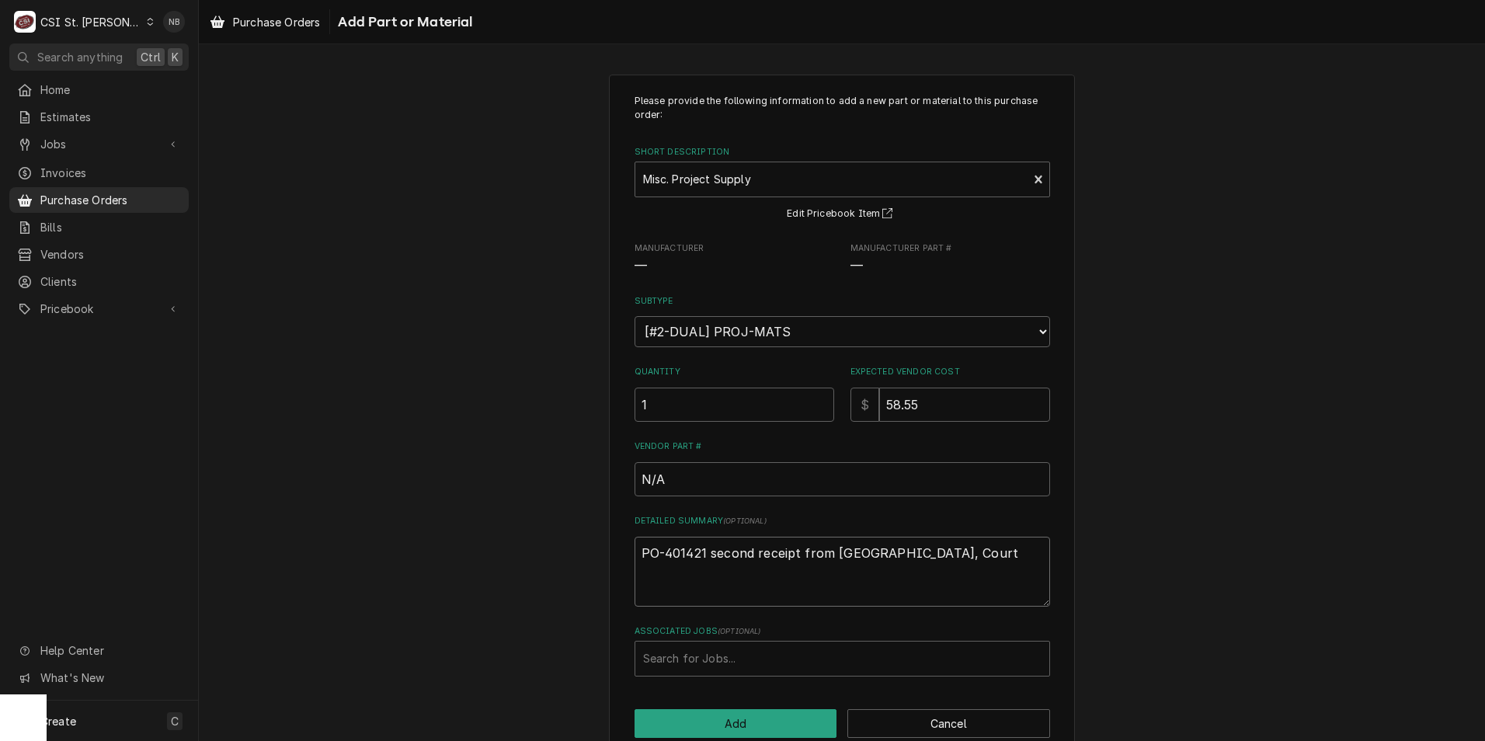
type textarea "x"
type textarea "PO-401421 second receipt from Home Depot, Courtn"
type textarea "x"
type textarea "PO-401421 second receipt from Home Depot, Courtne"
type textarea "x"
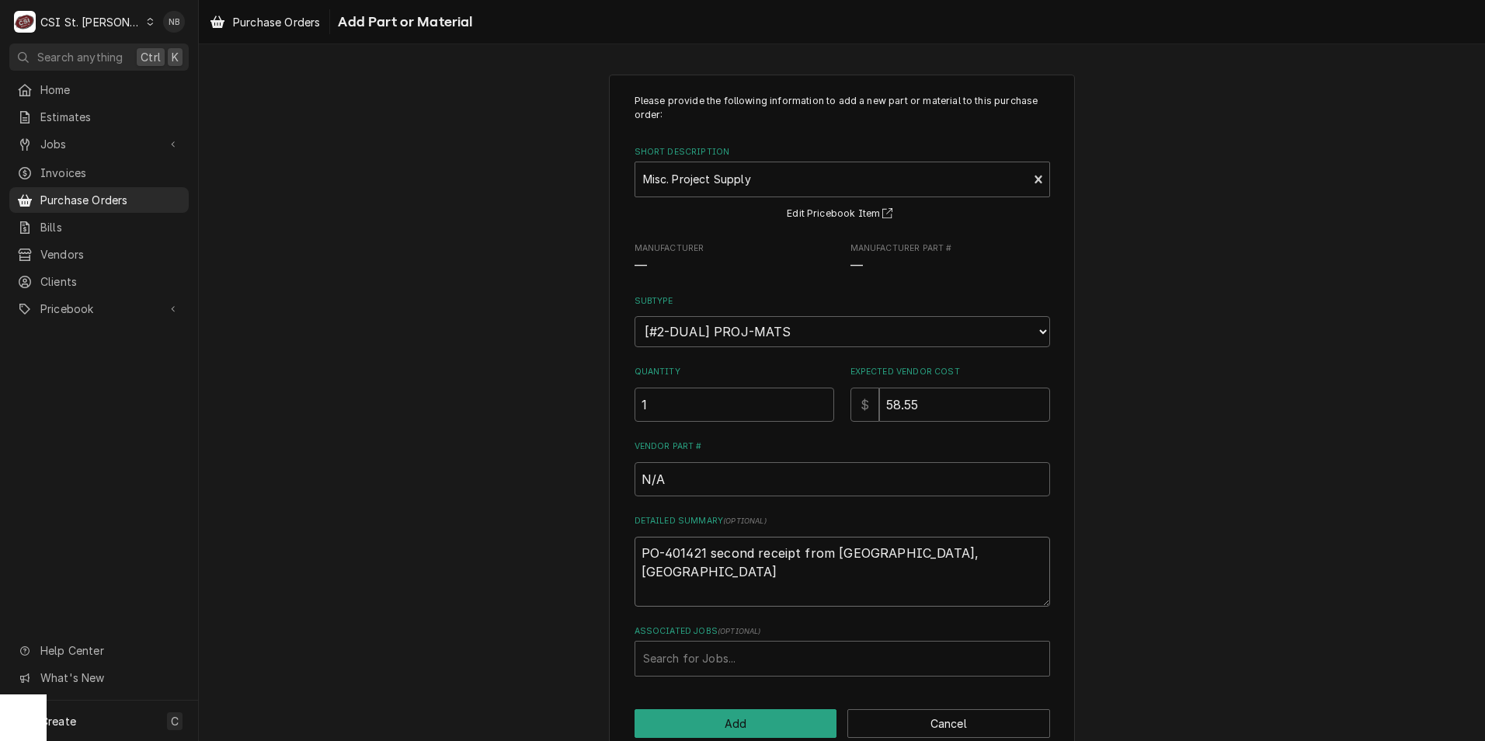
type textarea "PO-401421 second receipt from Home Depot, Courtney"
type textarea "x"
type textarea "PO-401421 second receipt from Home Depot, Courtney"
type textarea "x"
type textarea "PO-401421 second receipt from Home Depot, Courtney s"
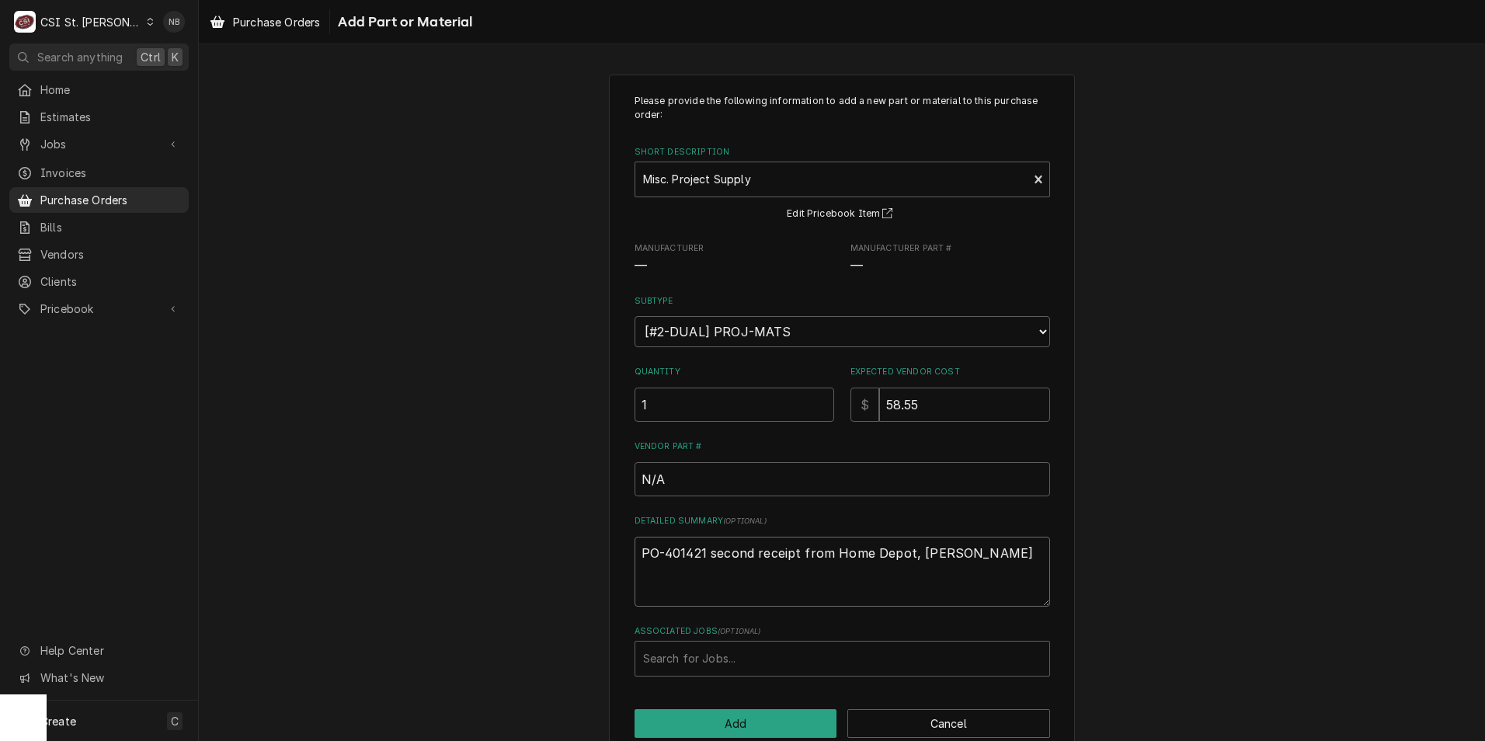
type textarea "x"
type textarea "PO-401421 second receipt from Home Depot, Courtney se"
type textarea "x"
type textarea "PO-401421 second receipt from Home Depot, Courtney sen"
type textarea "x"
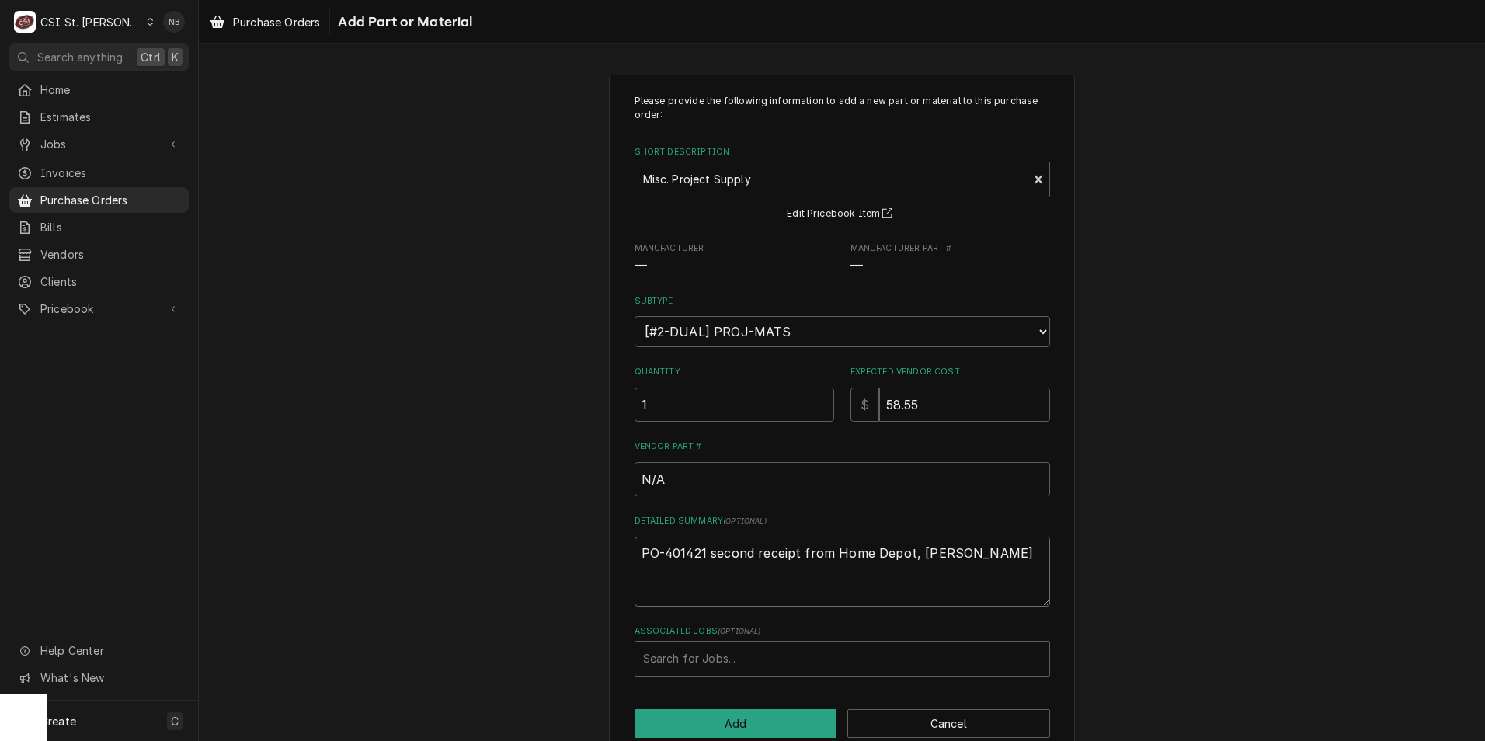
type textarea "PO-401421 second receipt from Home Depot, Courtney sent"
type textarea "x"
type textarea "PO-401421 second receipt from Home Depot, Courtney sent"
type textarea "x"
type textarea "PO-401421 second receipt from Home Depot, Courtney sent t"
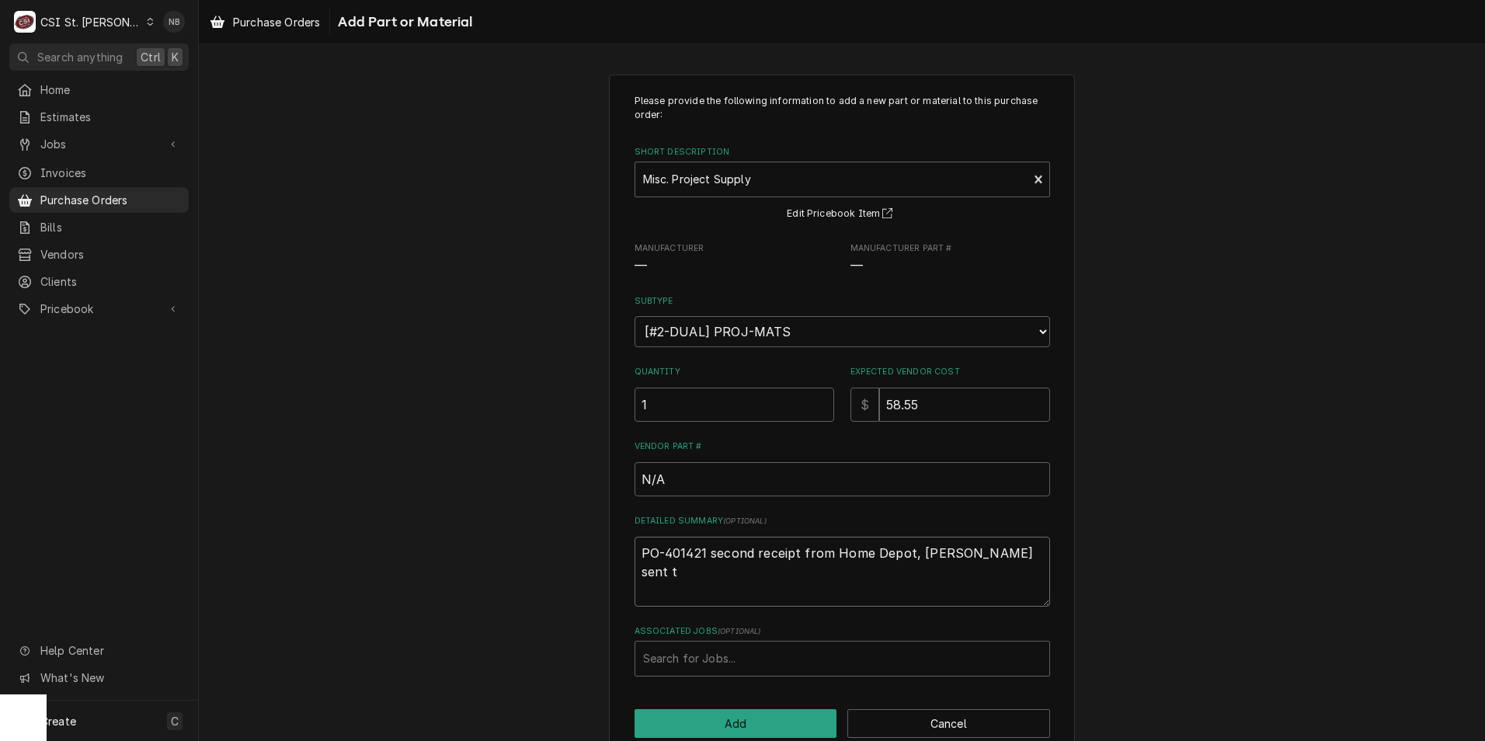
type textarea "x"
type textarea "PO-401421 second receipt from Home Depot, Courtney sent tw"
type textarea "x"
type textarea "PO-401421 second receipt from Home Depot, Courtney sent two"
type textarea "x"
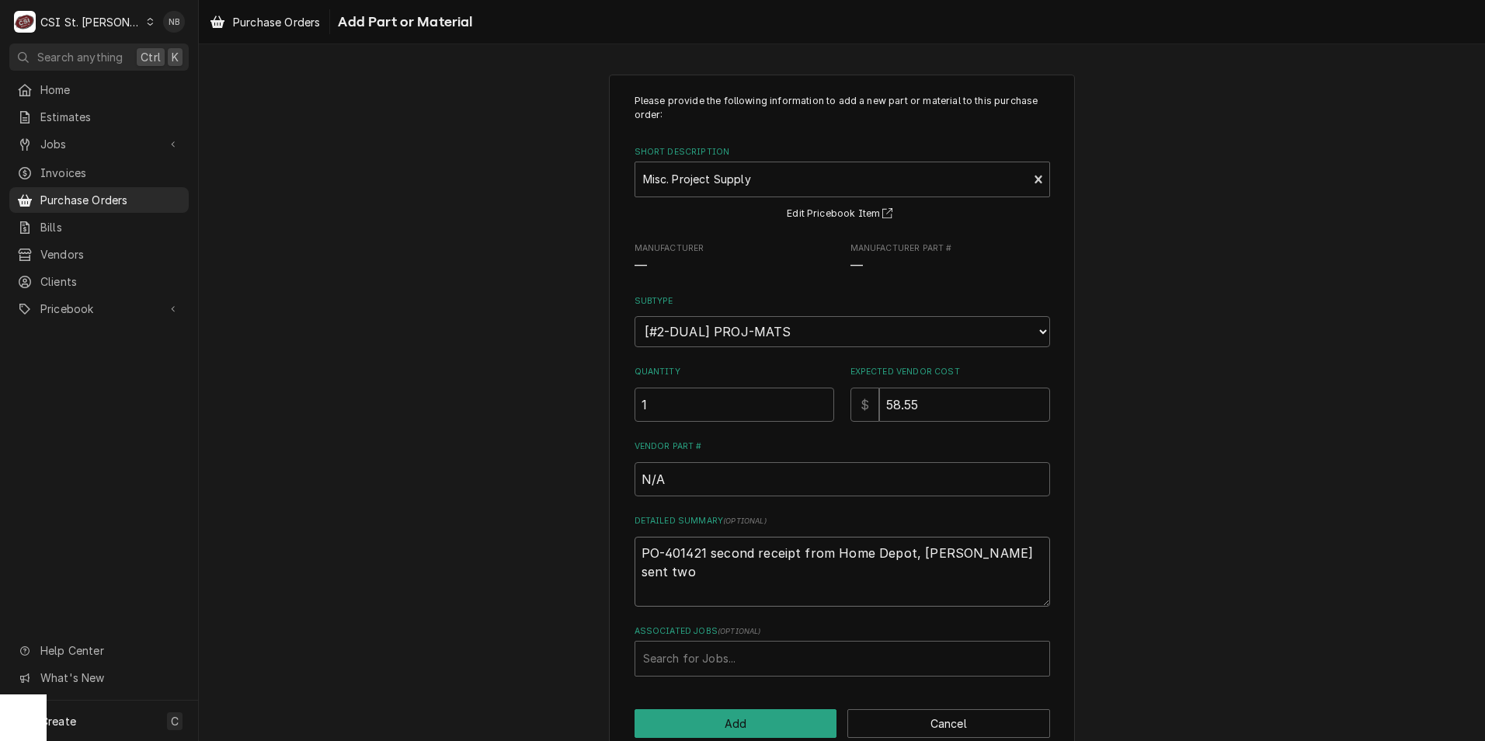
type textarea "PO-401421 second receipt from Home Depot, Courtney sent two"
type textarea "x"
type textarea "PO-401421 second receipt from Home Depot, Courtney sent two"
type textarea "x"
type textarea "PO-401421 second receipt from Home Depot, Courtney sent two."
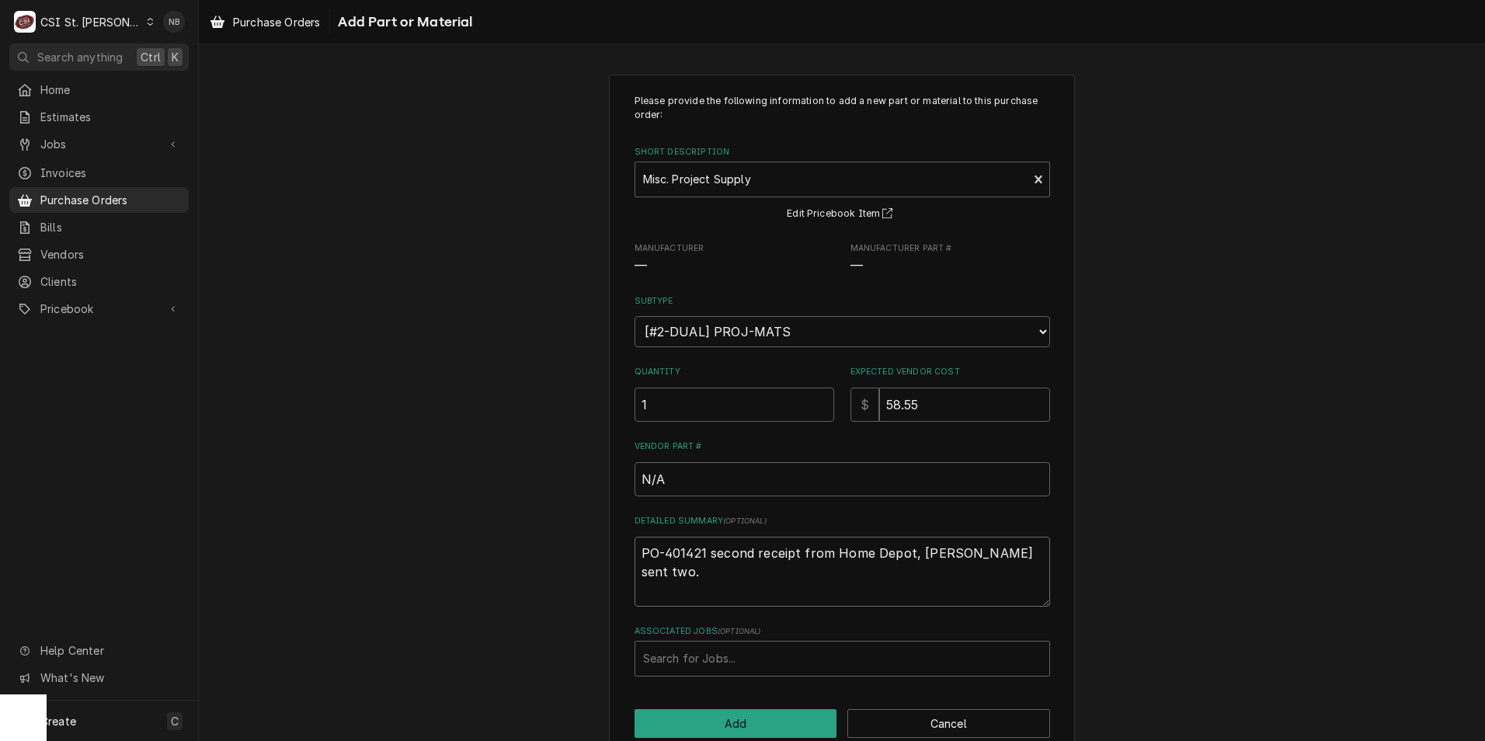
type textarea "x"
type textarea "PO-401421 second receipt from Home Depot, Courtney sent two"
type textarea "x"
type textarea "PO-401421 second receipt from Home Depot, Courtney sent two"
type textarea "x"
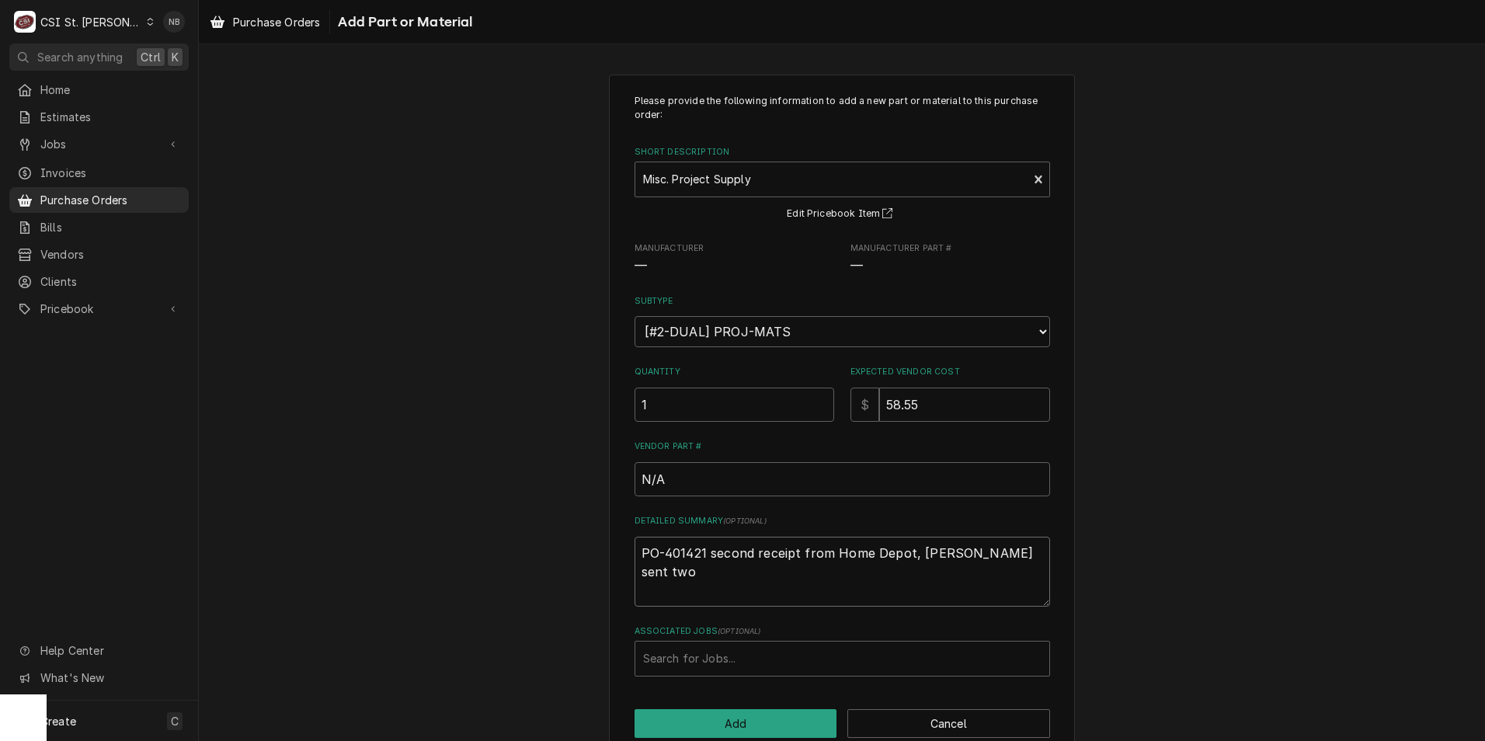
type textarea "PO-401421 second receipt from Home Depot, Courtney sent two f"
type textarea "x"
type textarea "PO-401421 second receipt from Home Depot, Courtney sent two fo"
type textarea "x"
type textarea "PO-401421 second receipt from Home Depot, Courtney sent two for"
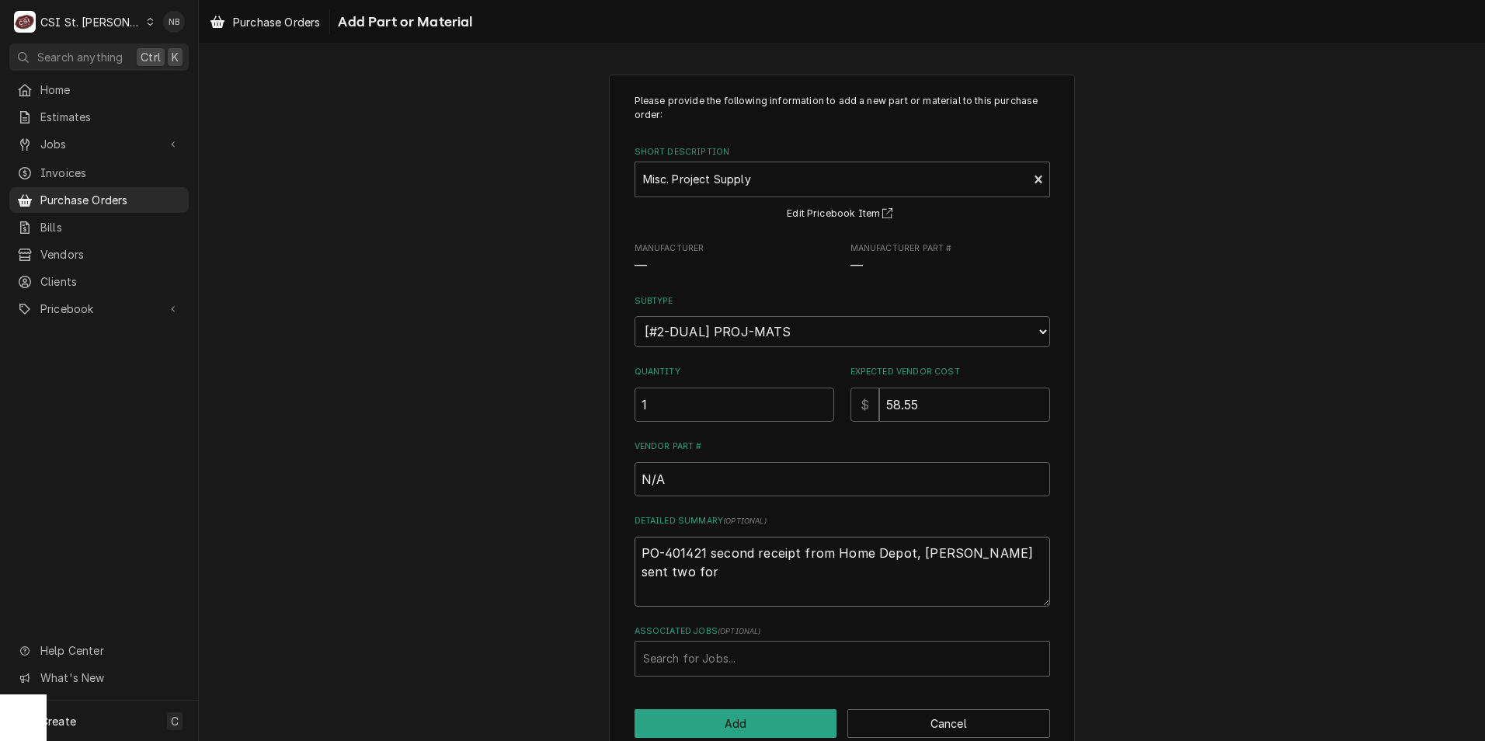
type textarea "x"
type textarea "PO-401421 second receipt from Home Depot, Courtney sent two for t"
type textarea "x"
type textarea "PO-401421 second receipt from Home Depot, Courtney sent two for th"
type textarea "x"
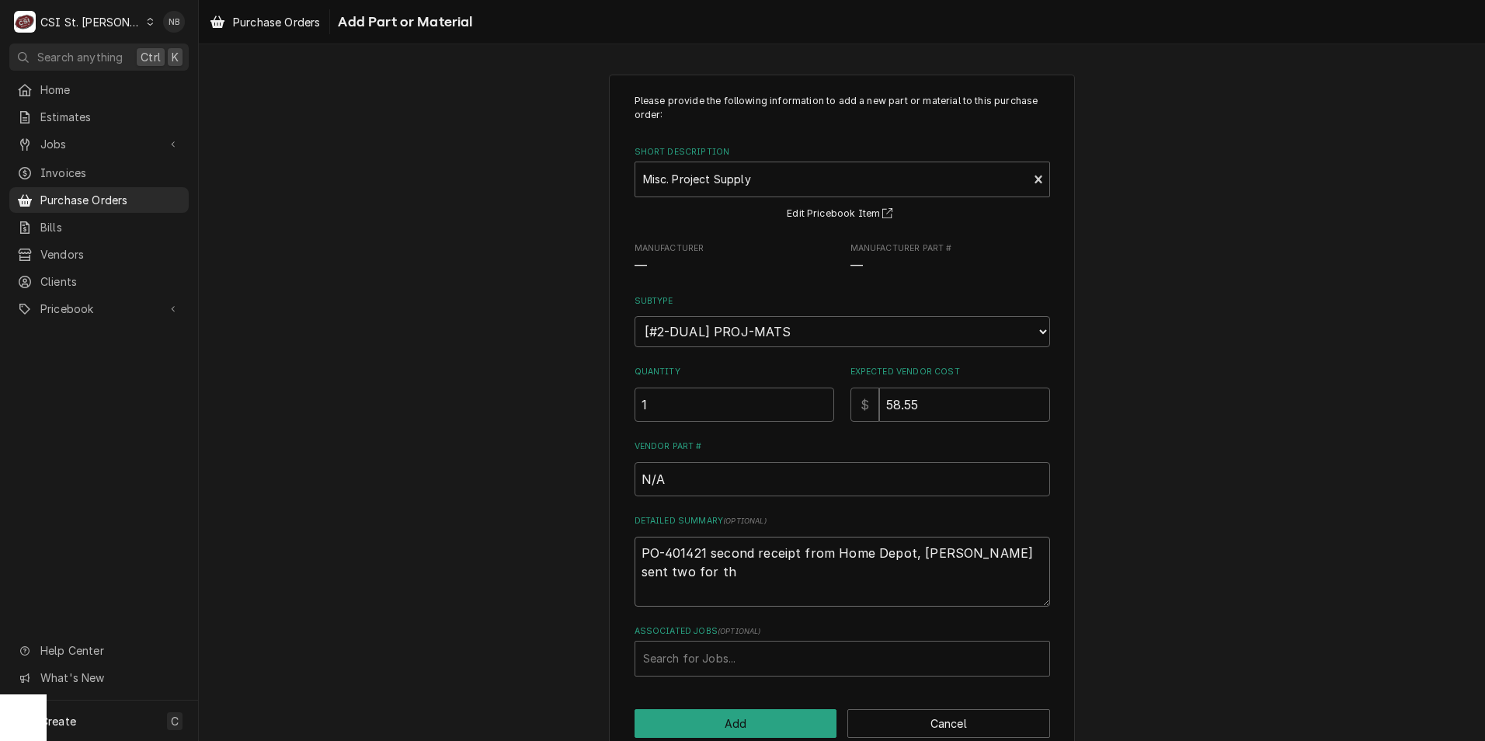
type textarea "PO-401421 second receipt from Home Depot, Courtney sent two for thi"
type textarea "x"
type textarea "PO-401421 second receipt from Home Depot, Courtney sent two for this"
type textarea "x"
type textarea "PO-401421 second receipt from Home Depot, Courtney sent two for this"
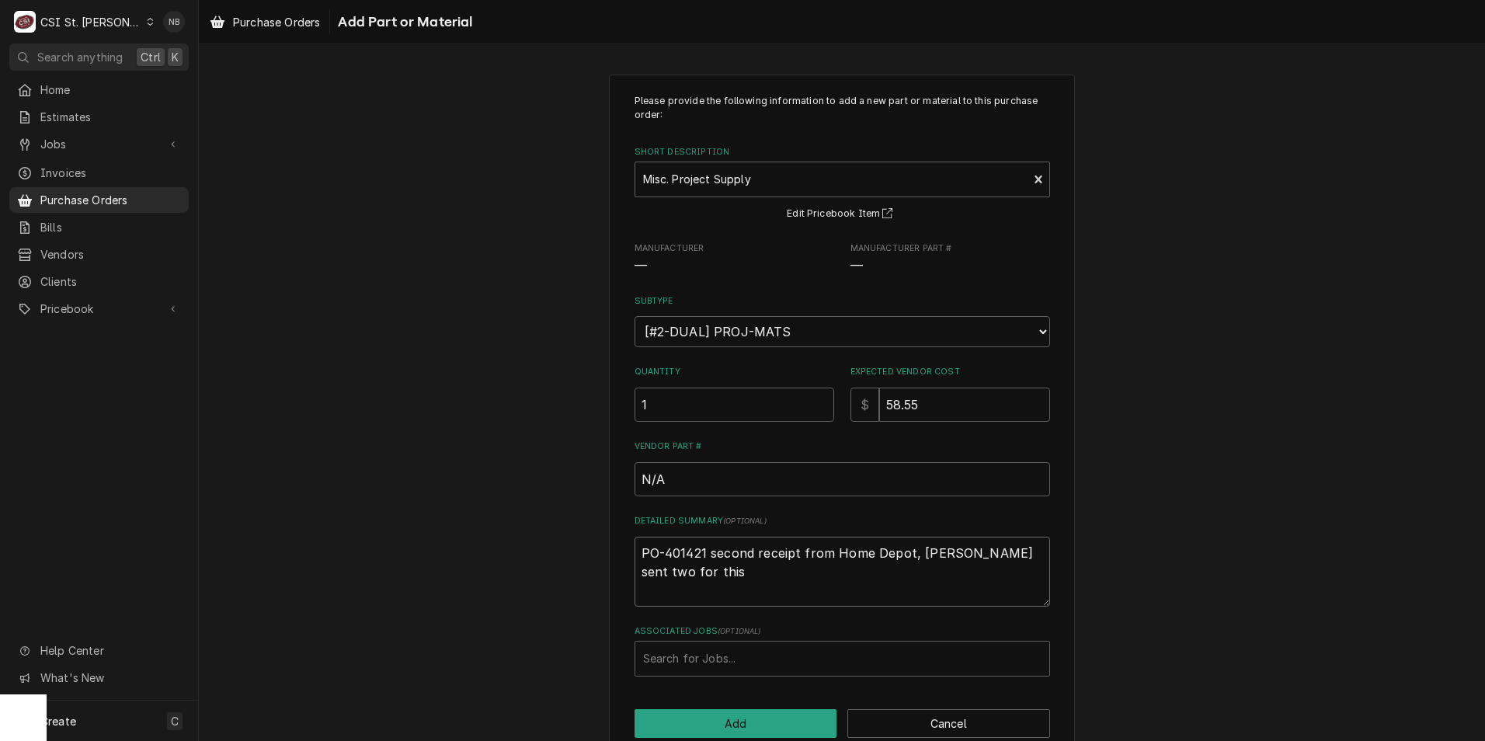
type textarea "x"
type textarea "PO-401421 second receipt from Home Depot, Courtney sent two for this O"
type textarea "x"
type textarea "PO-401421 second receipt from Home Depot, Courtney sent two for this OP"
type textarea "x"
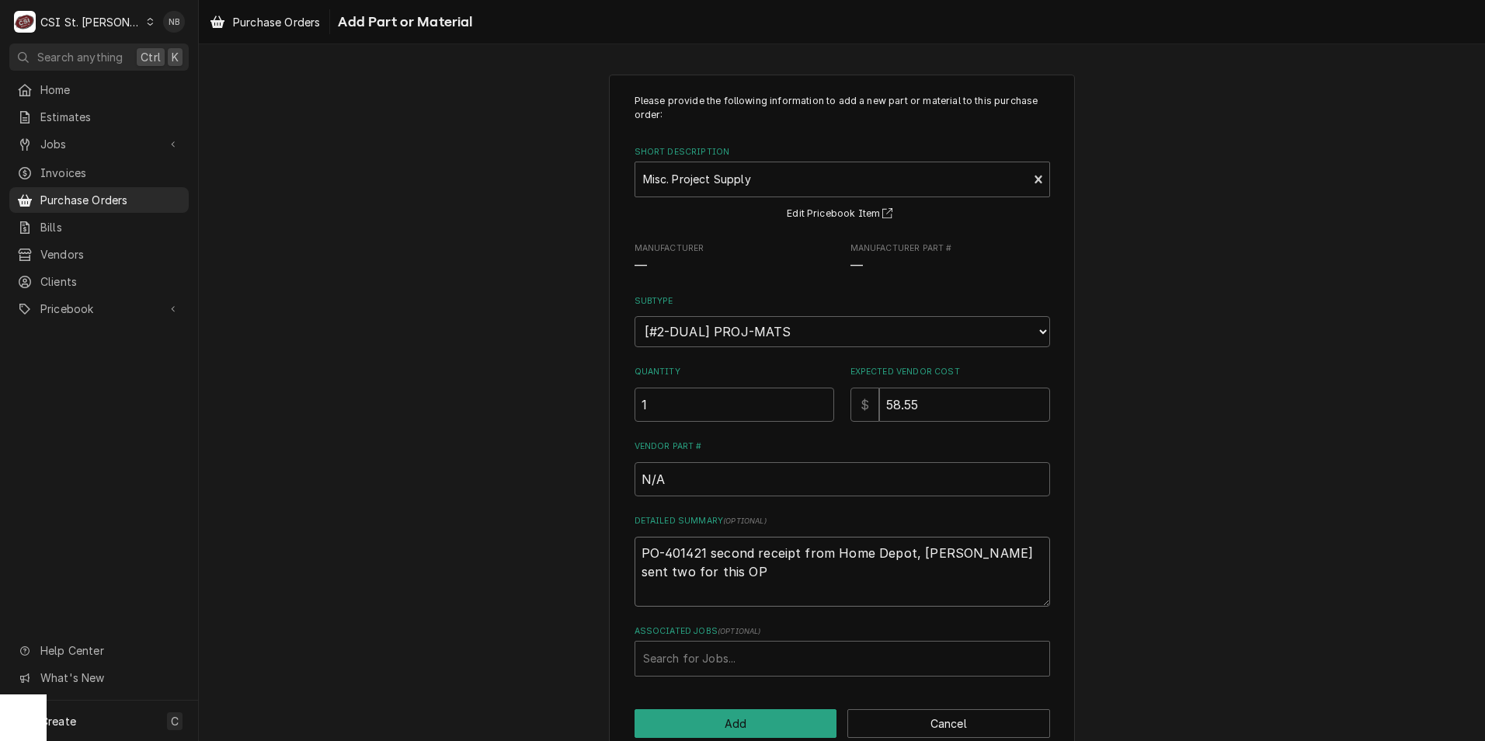
type textarea "PO-401421 second receipt from Home Depot, Courtney sent two for this O"
type textarea "x"
type textarea "PO-401421 second receipt from Home Depot, Courtney sent two for this"
type textarea "x"
type textarea "PO-401421 second receipt from Home Depot, Courtney sent two for this P"
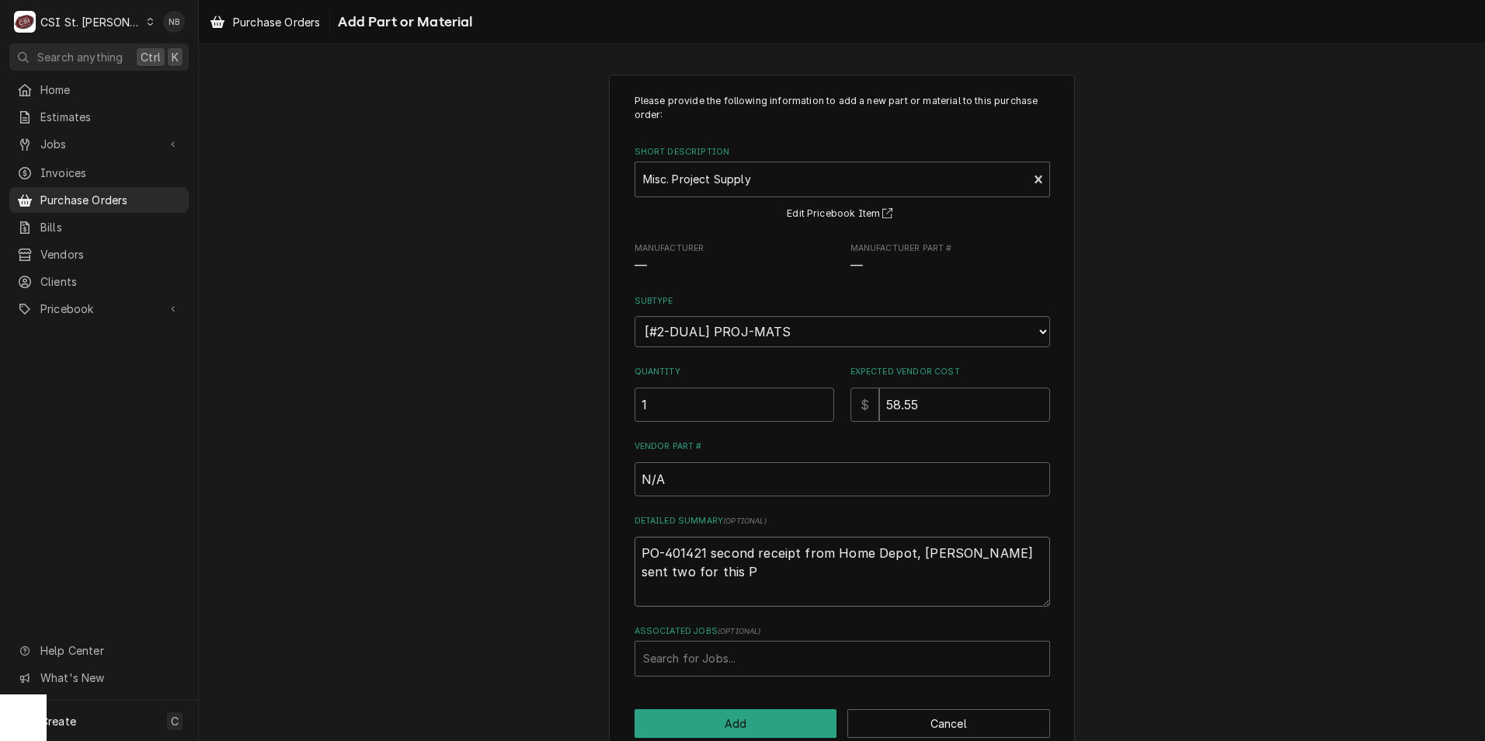
type textarea "x"
type textarea "PO-401421 second receipt from Home Depot, [PERSON_NAME] sent two for this PO"
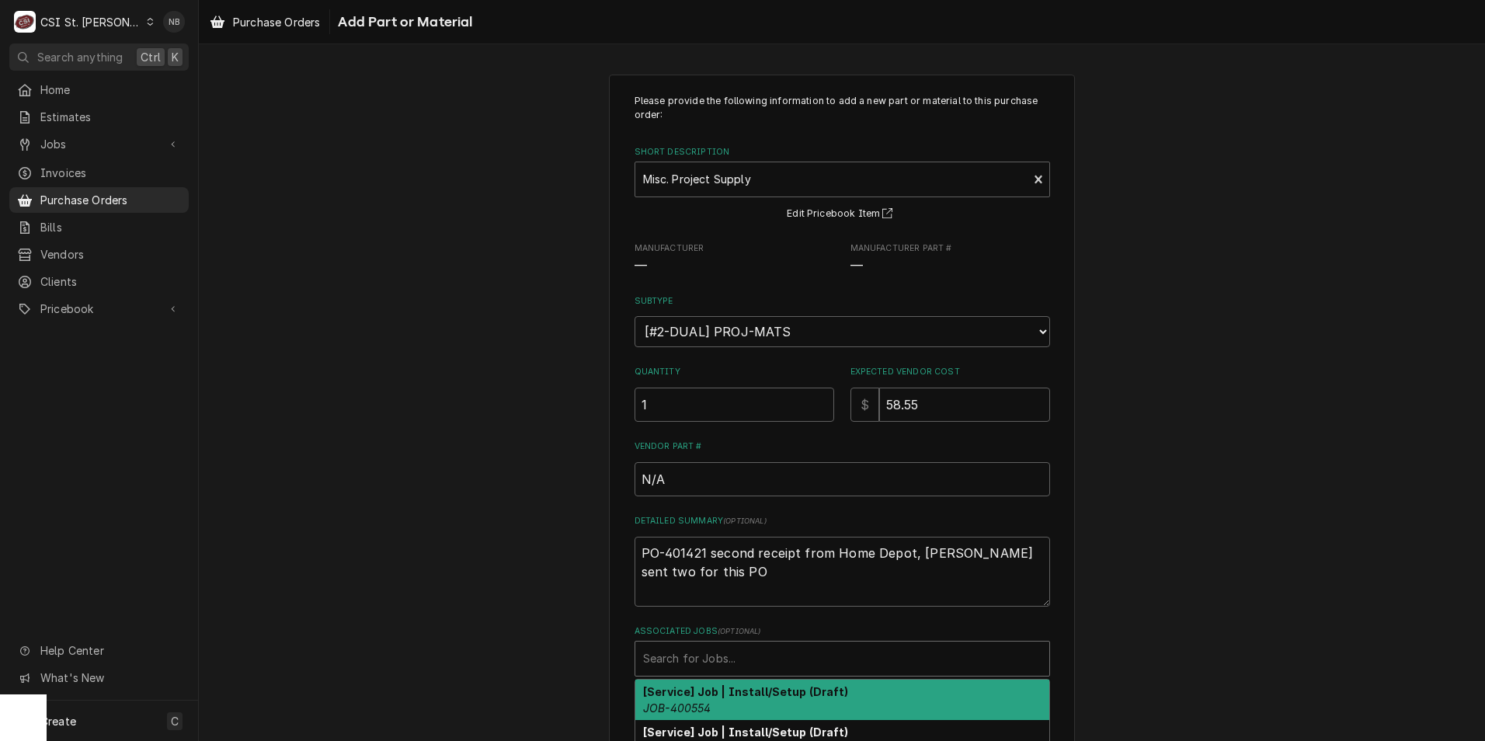
click at [739, 651] on div "Associated Jobs" at bounding box center [842, 659] width 398 height 28
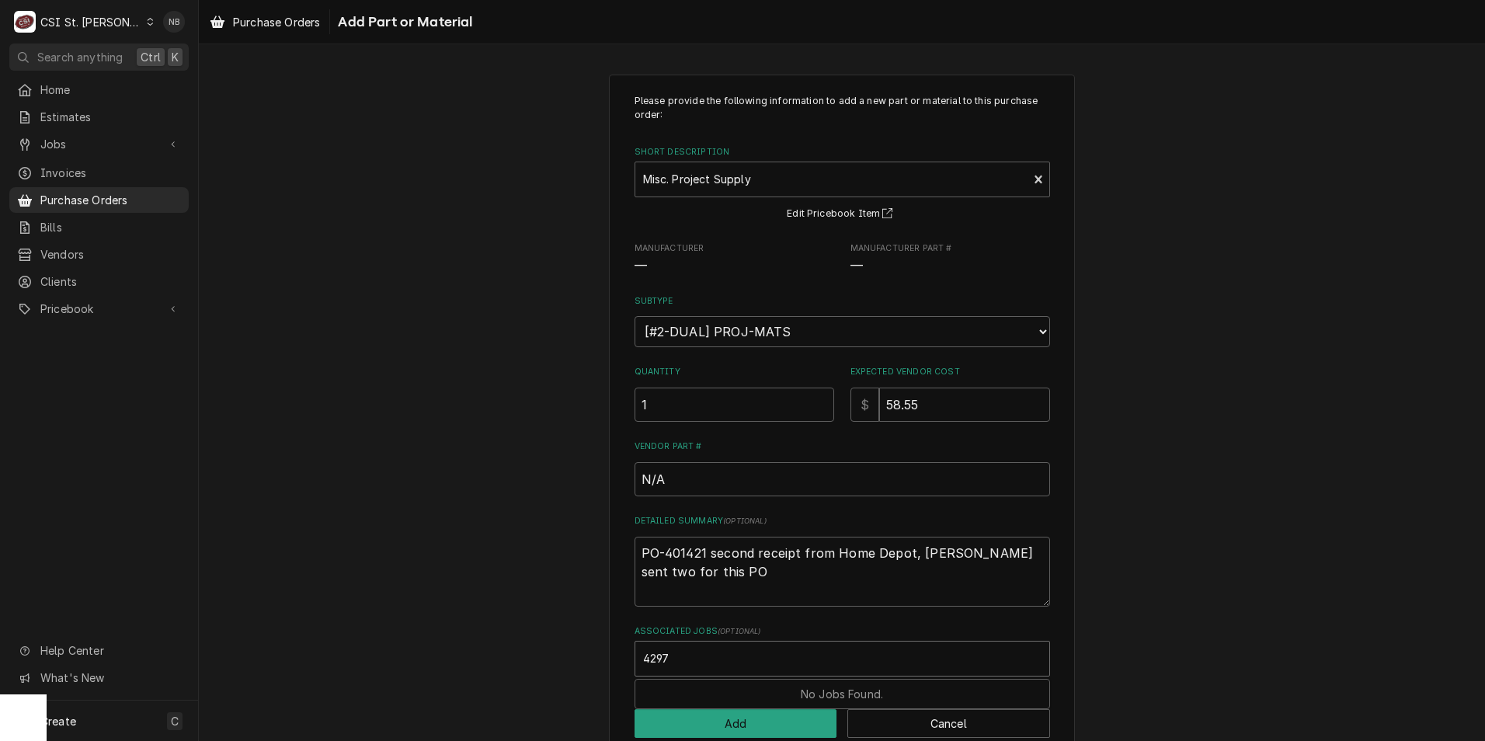
type input "42973"
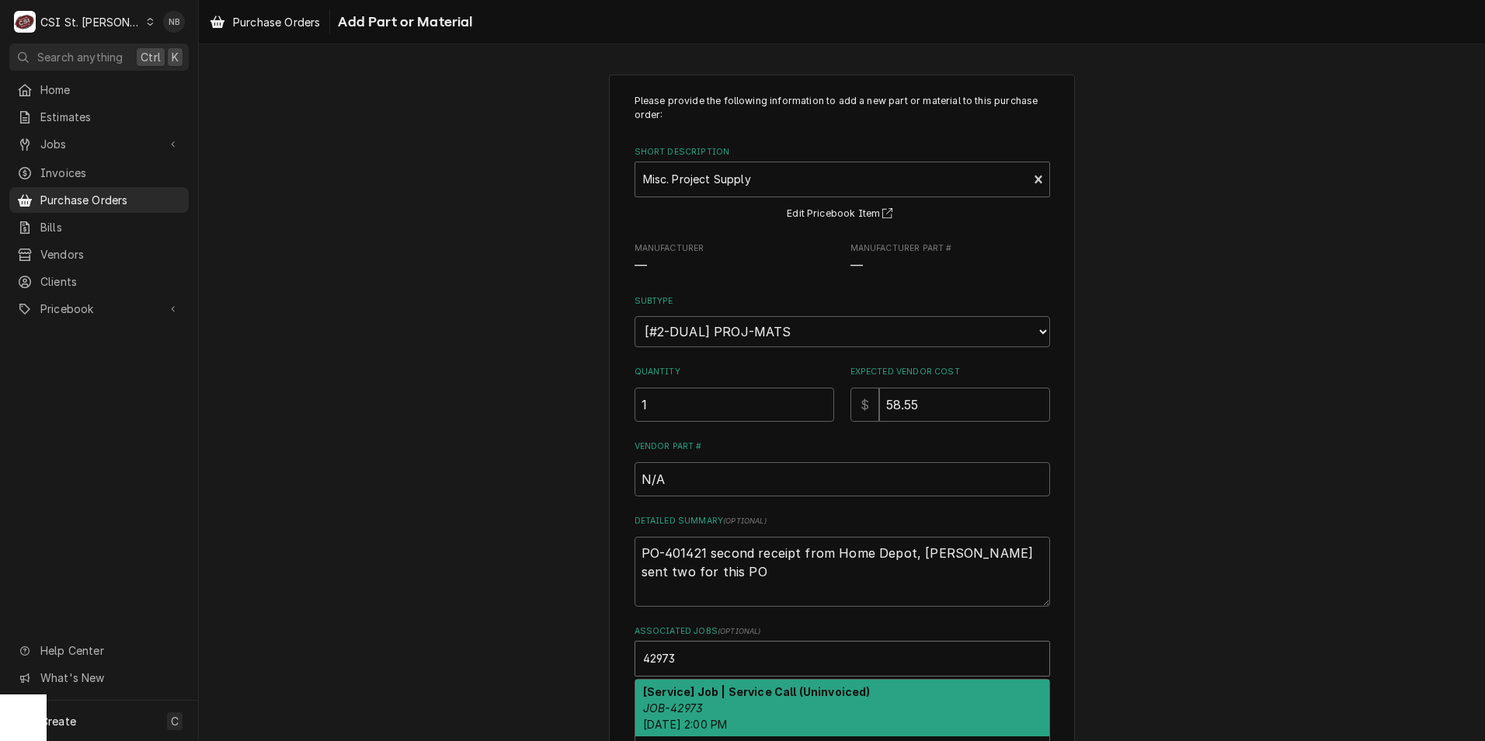
click at [761, 701] on div "[Service] Job | Service Call (Uninvoiced) JOB-42973 Mon, Oct 6th, 2025 - 2:00 PM" at bounding box center [842, 708] width 414 height 57
type textarea "x"
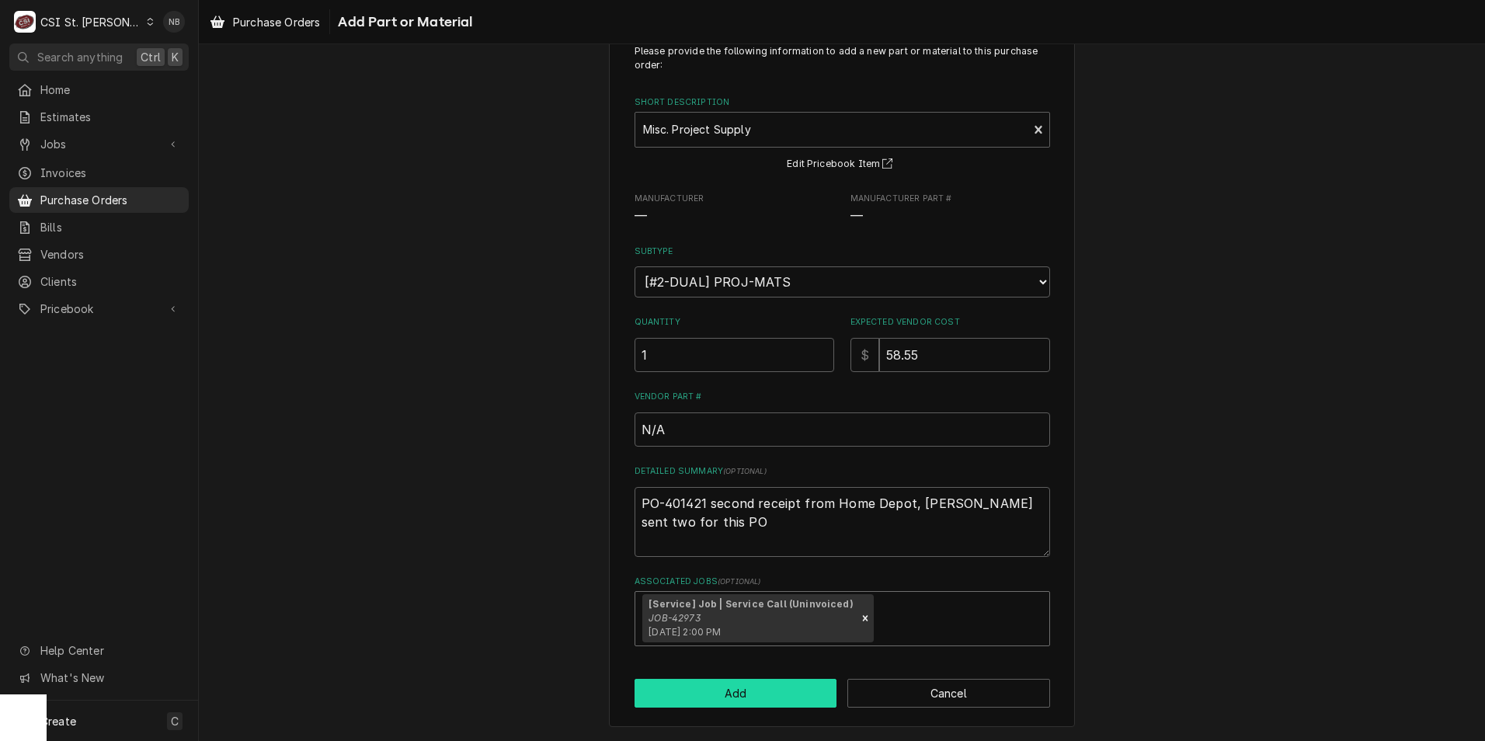
click at [770, 690] on button "Add" at bounding box center [735, 693] width 203 height 29
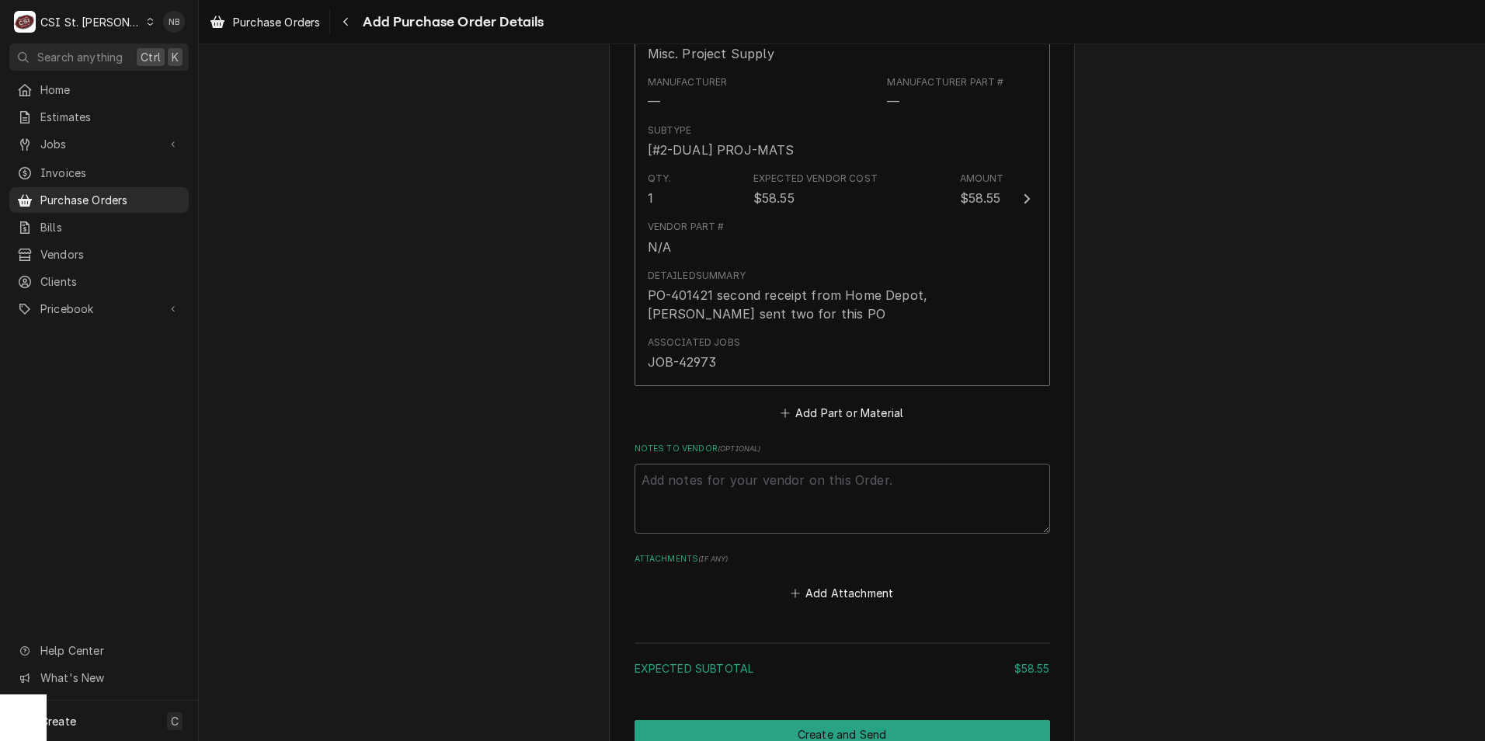
scroll to position [809, 0]
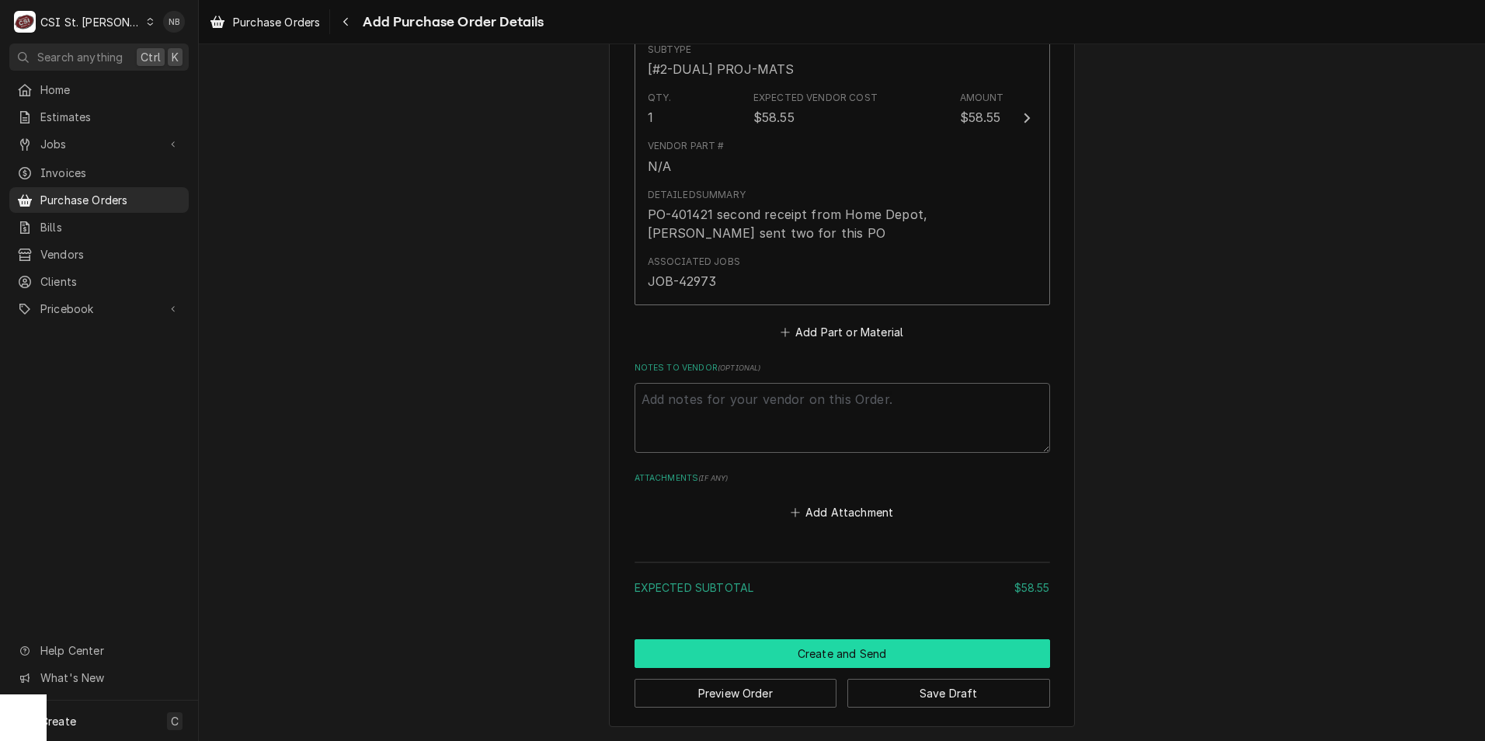
click at [807, 659] on button "Create and Send" at bounding box center [841, 653] width 415 height 29
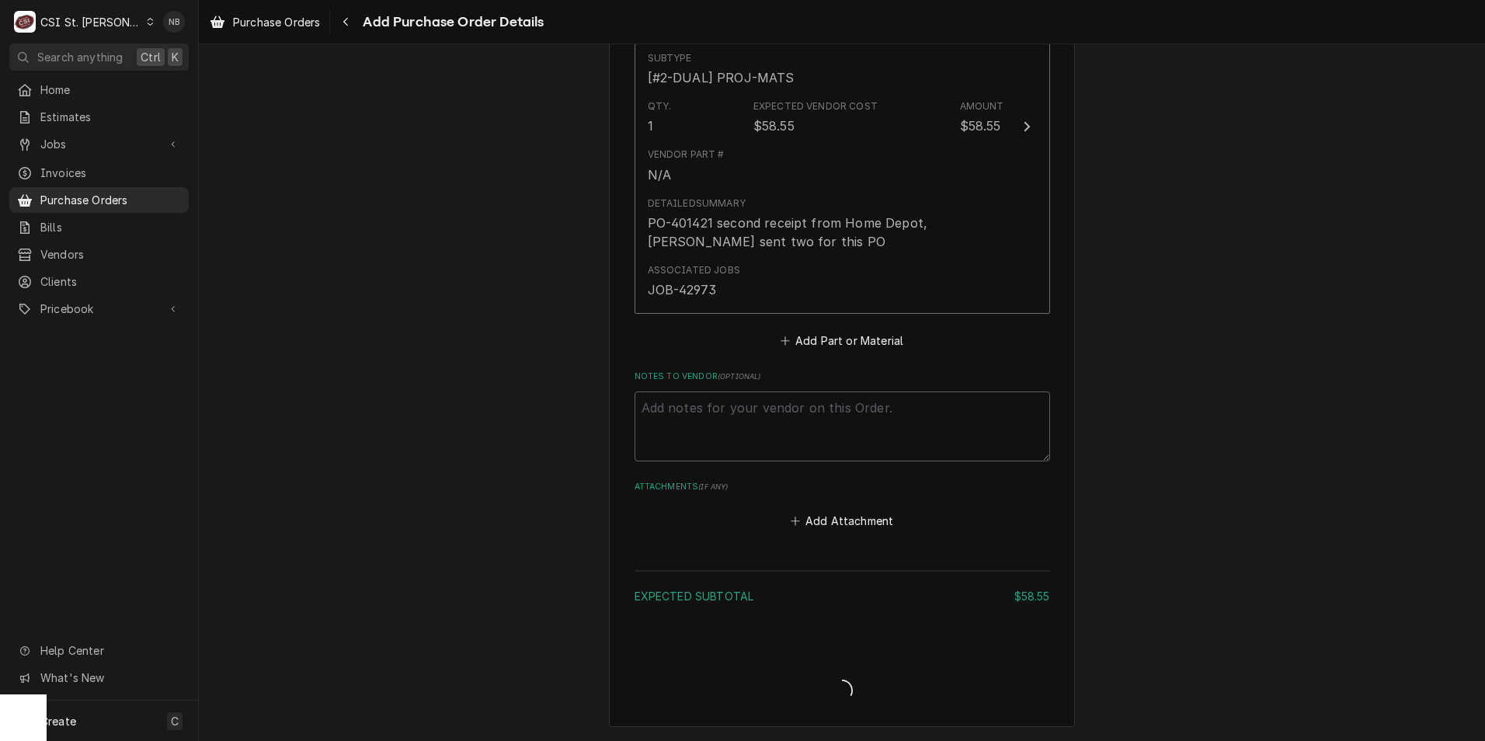
type textarea "x"
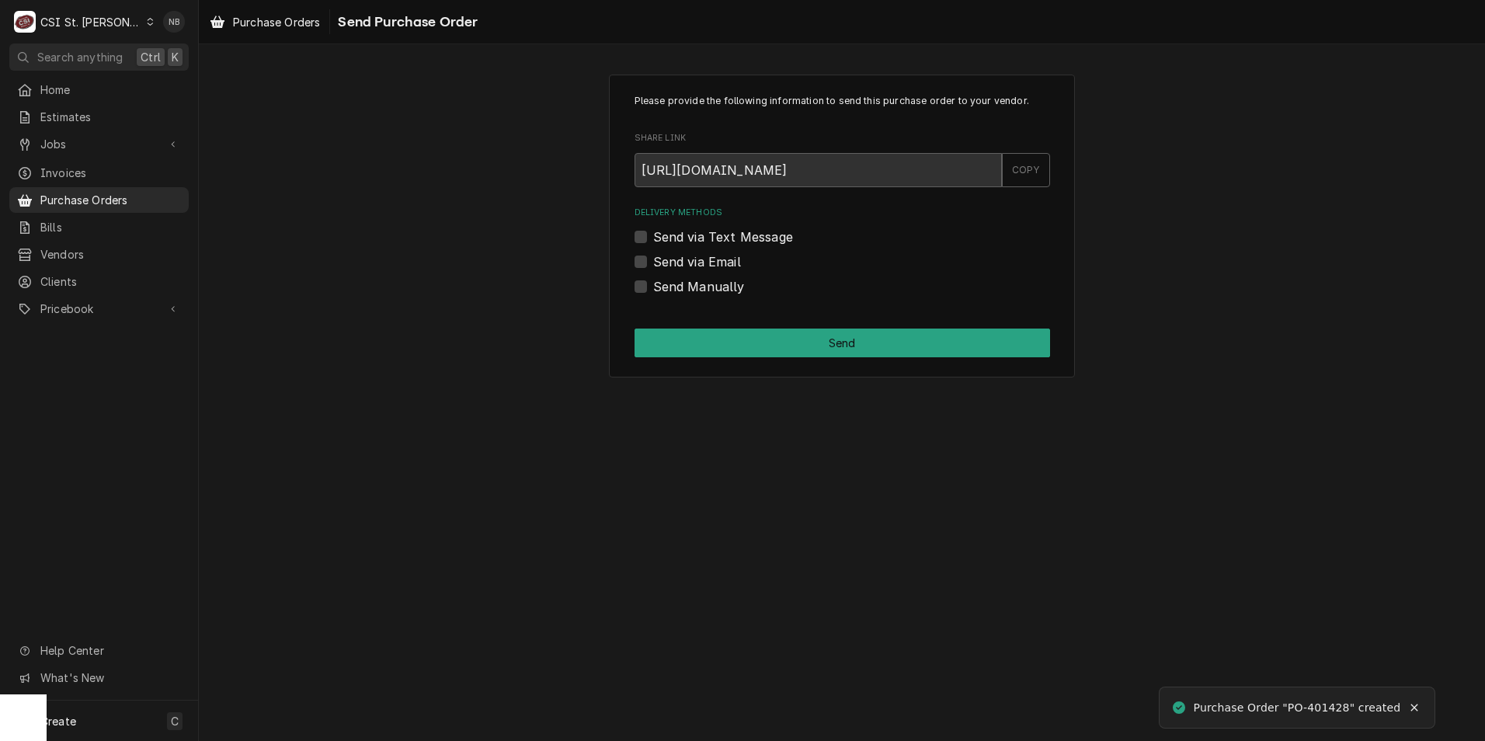
click at [653, 285] on label "Send Manually" at bounding box center [699, 286] width 92 height 19
click at [653, 285] on input "Send Manually" at bounding box center [860, 294] width 415 height 34
checkbox input "true"
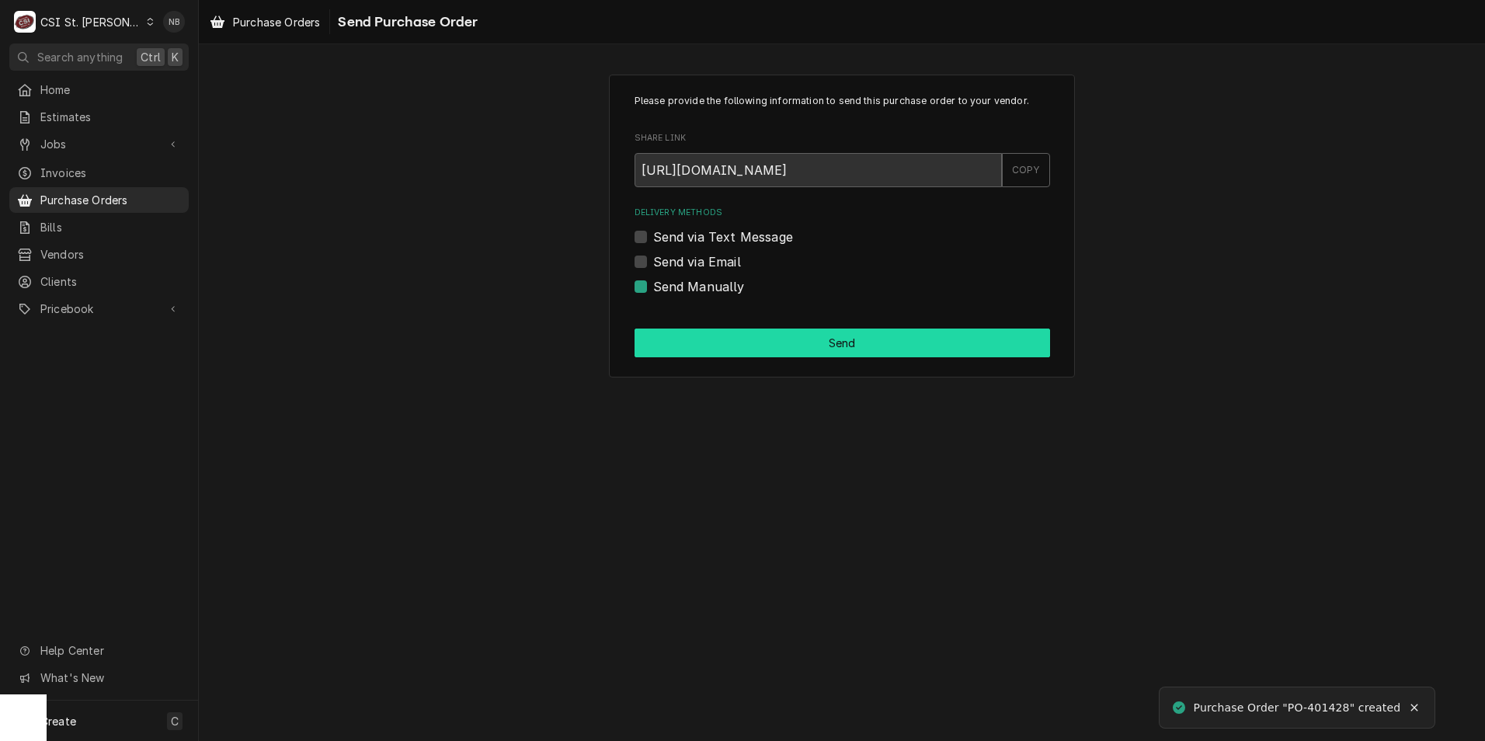
click at [673, 329] on div "Please provide the following information to send this purchase order to your ve…" at bounding box center [842, 226] width 466 height 303
click at [669, 341] on button "Send" at bounding box center [841, 342] width 415 height 29
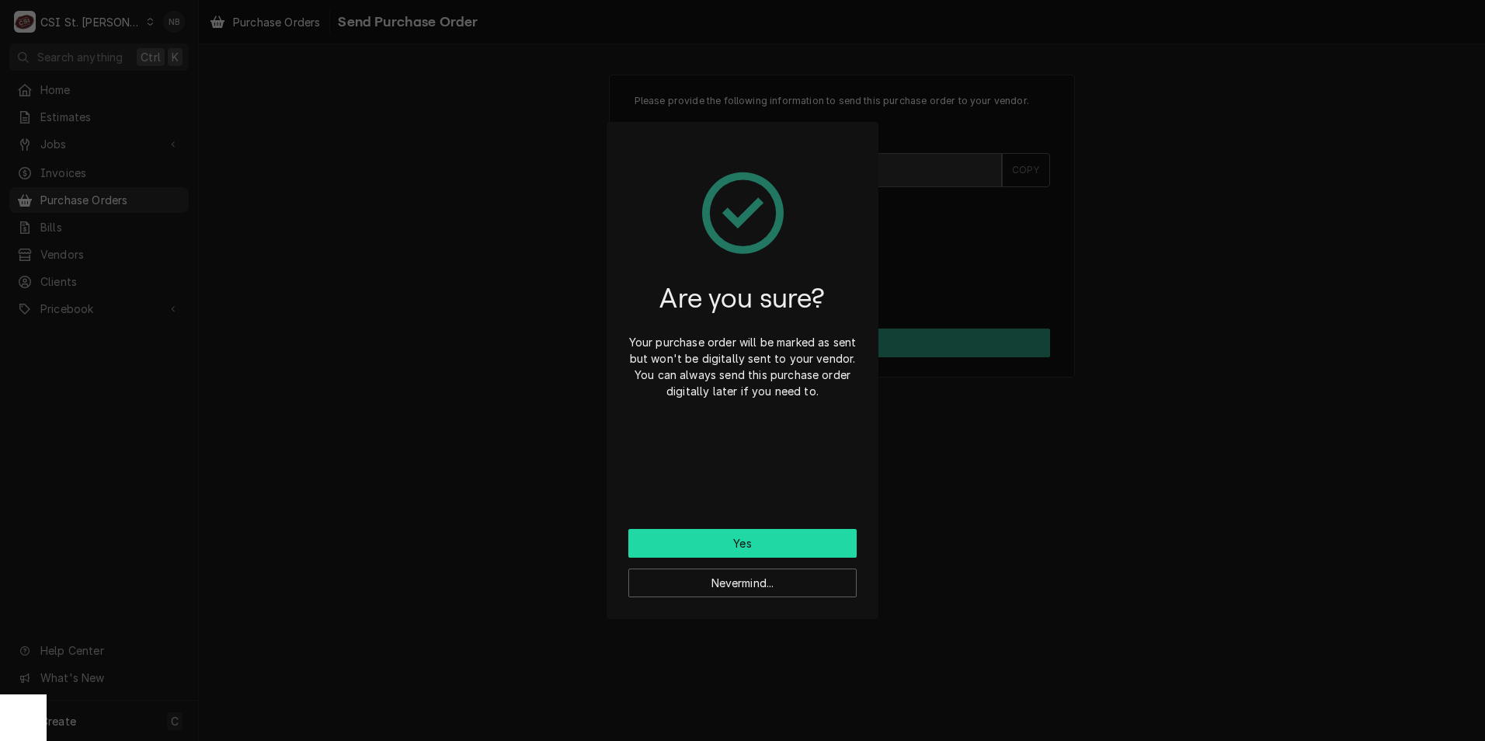
click at [780, 541] on button "Yes" at bounding box center [742, 543] width 228 height 29
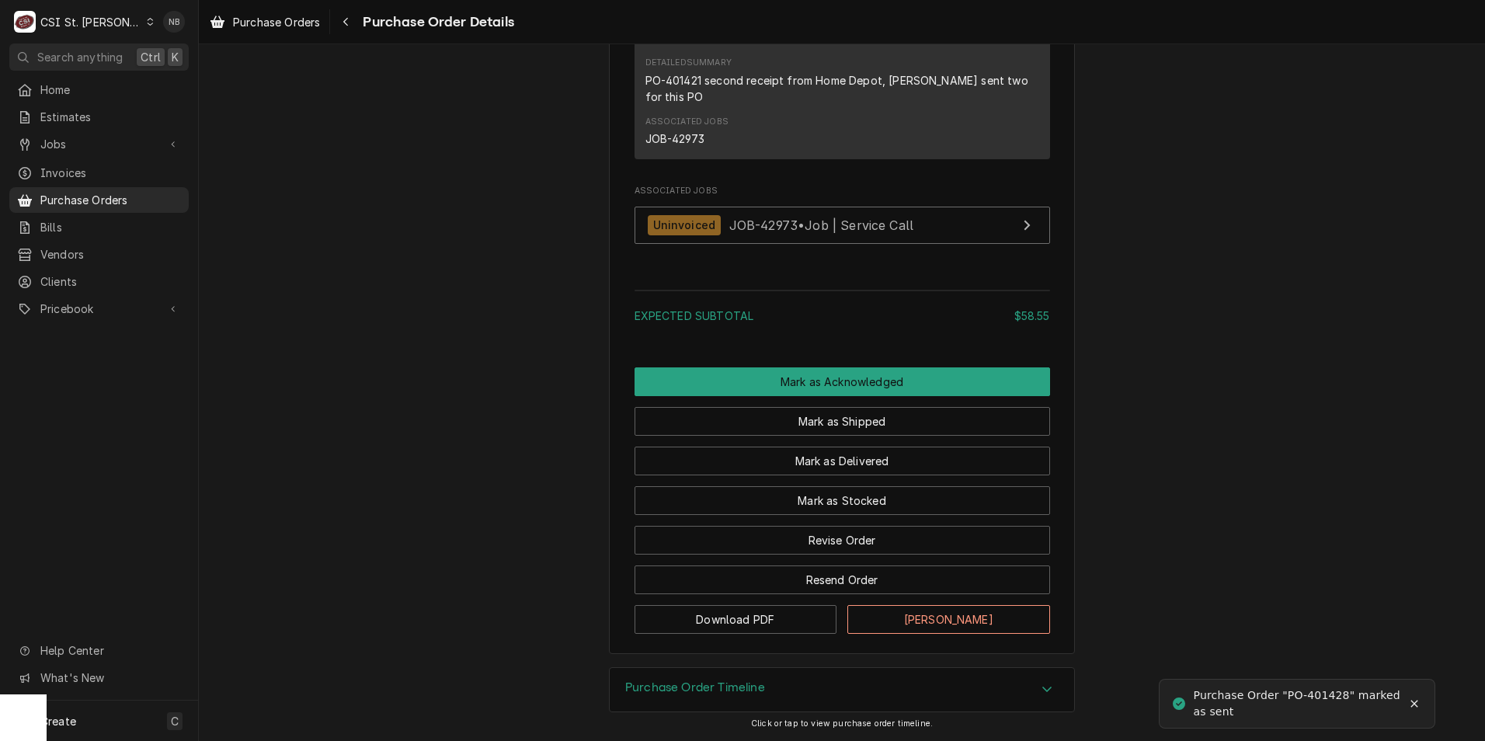
scroll to position [1114, 0]
click at [104, 201] on span "Purchase Orders" at bounding box center [110, 200] width 141 height 16
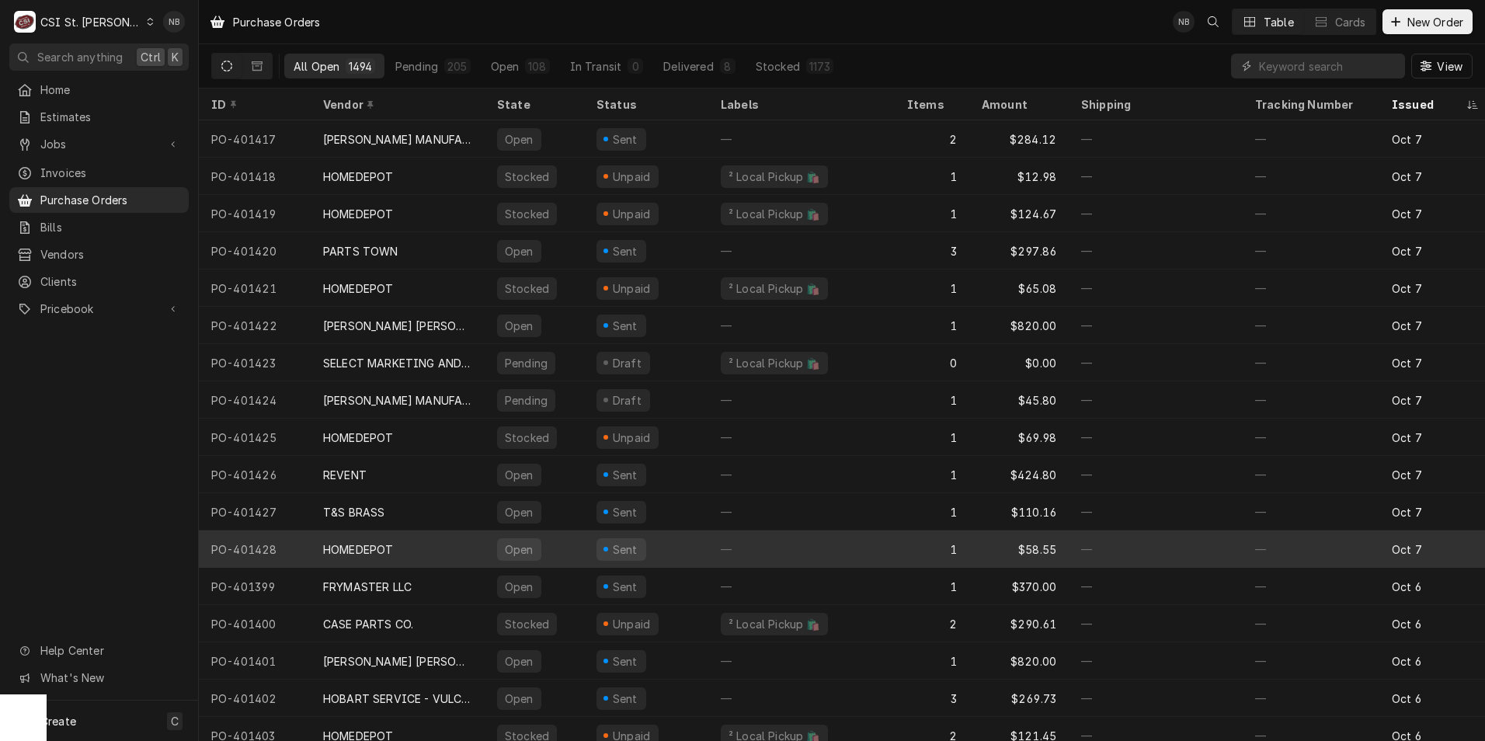
click at [805, 555] on div "—" at bounding box center [801, 548] width 186 height 37
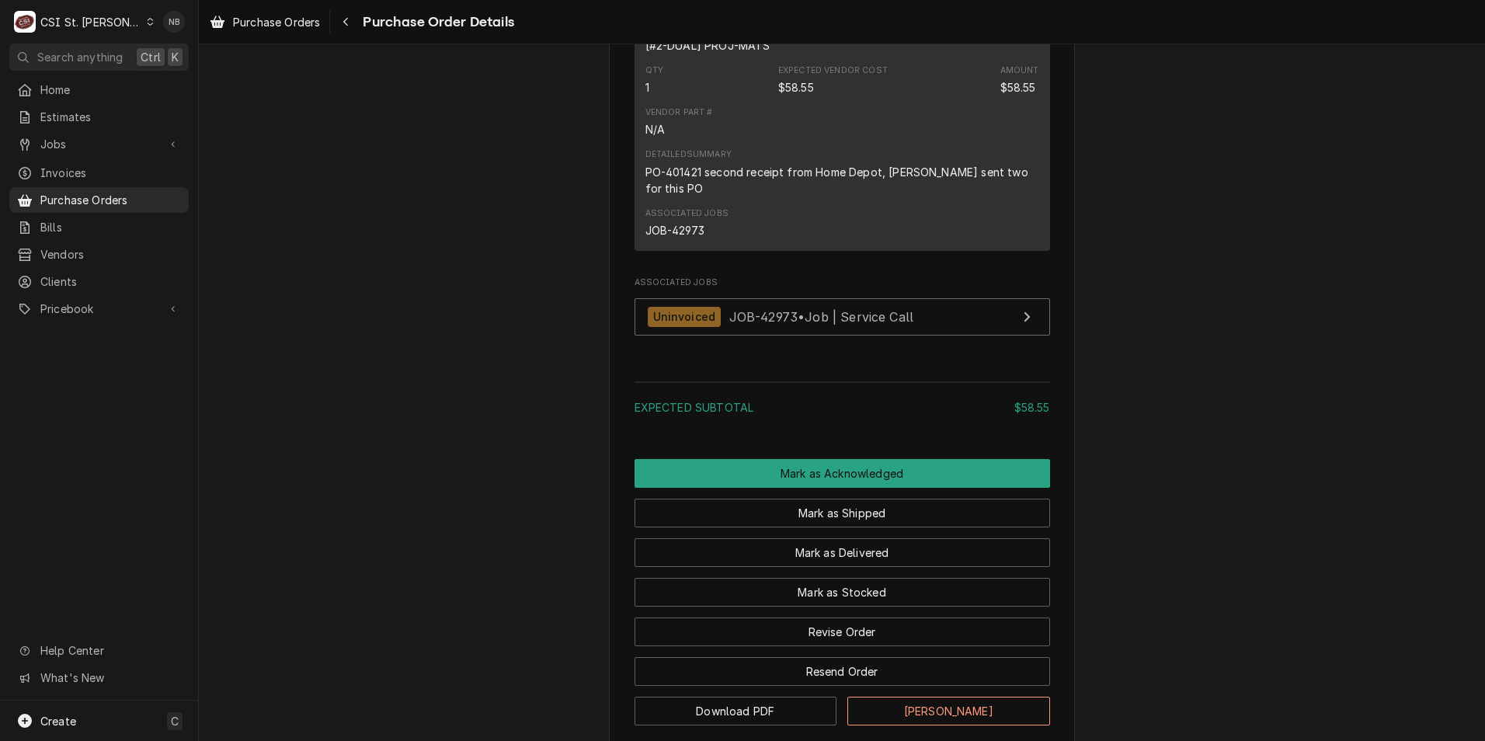
scroll to position [1087, 0]
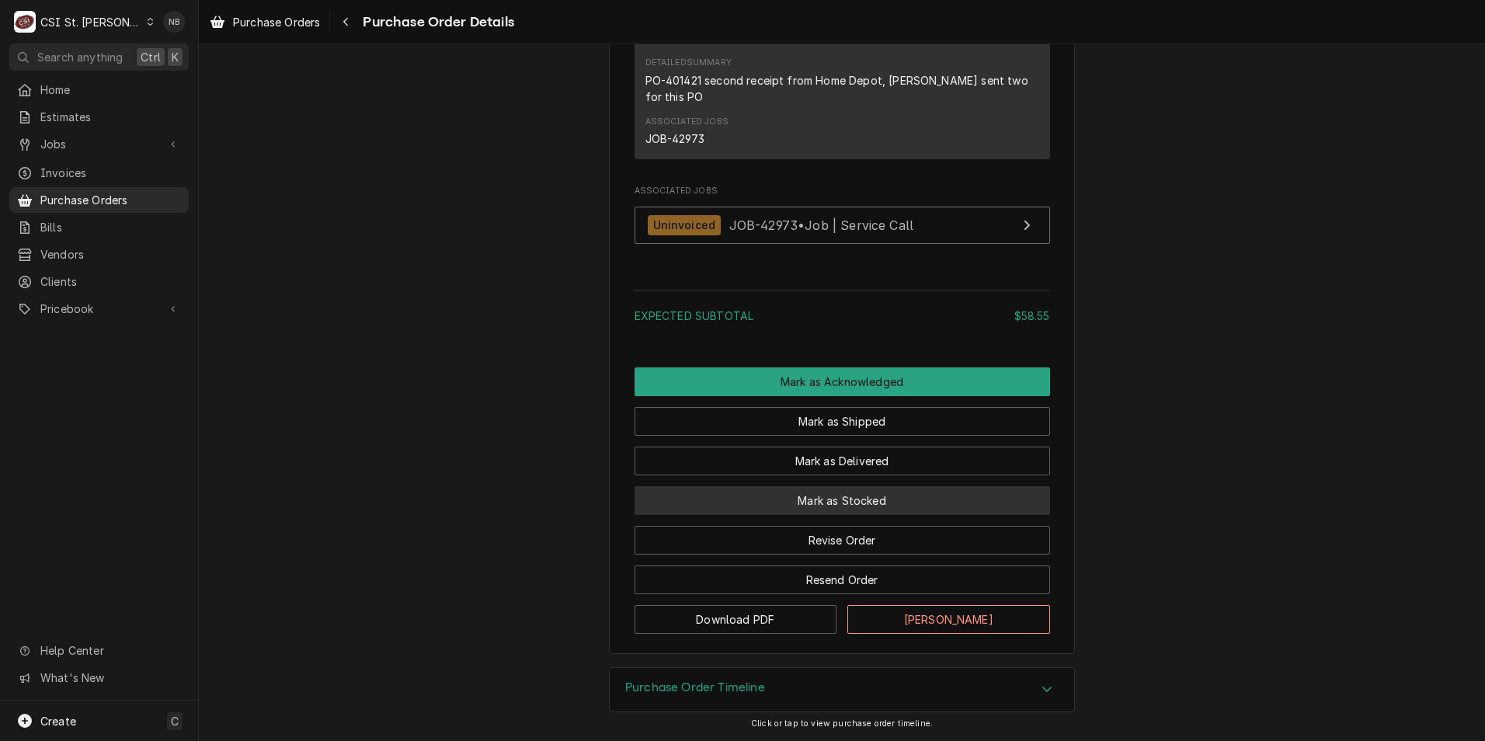
click at [802, 515] on button "Mark as Stocked" at bounding box center [841, 500] width 415 height 29
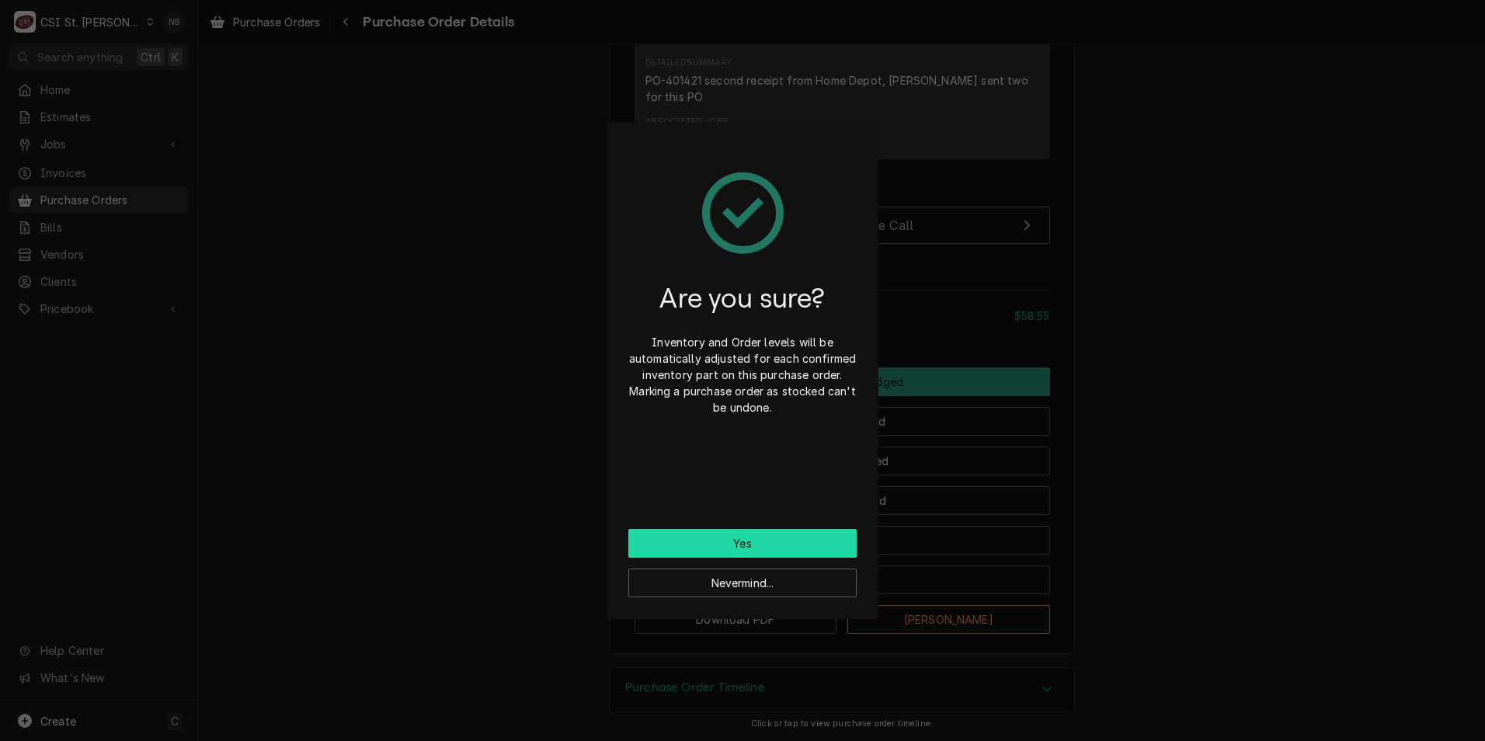
click at [793, 547] on button "Yes" at bounding box center [742, 543] width 228 height 29
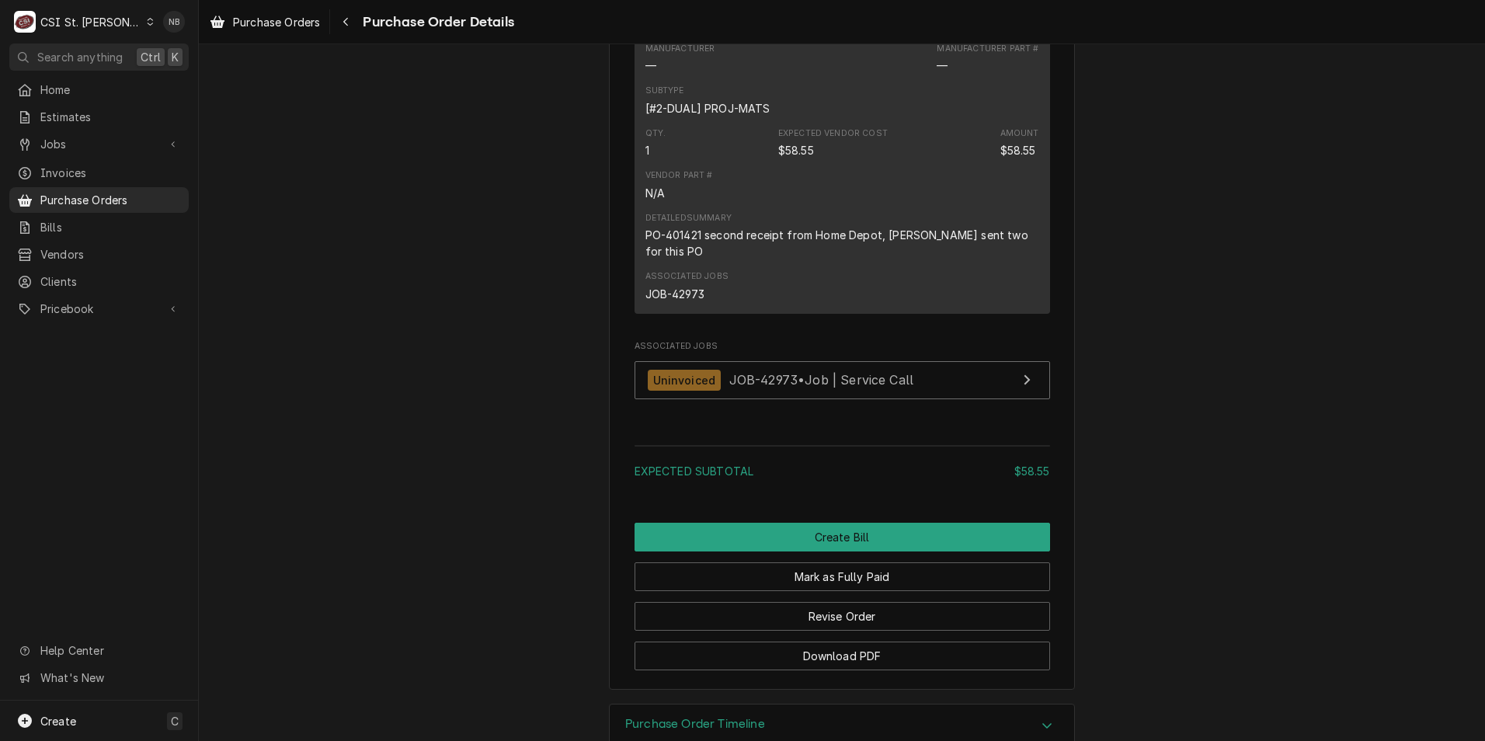
scroll to position [959, 0]
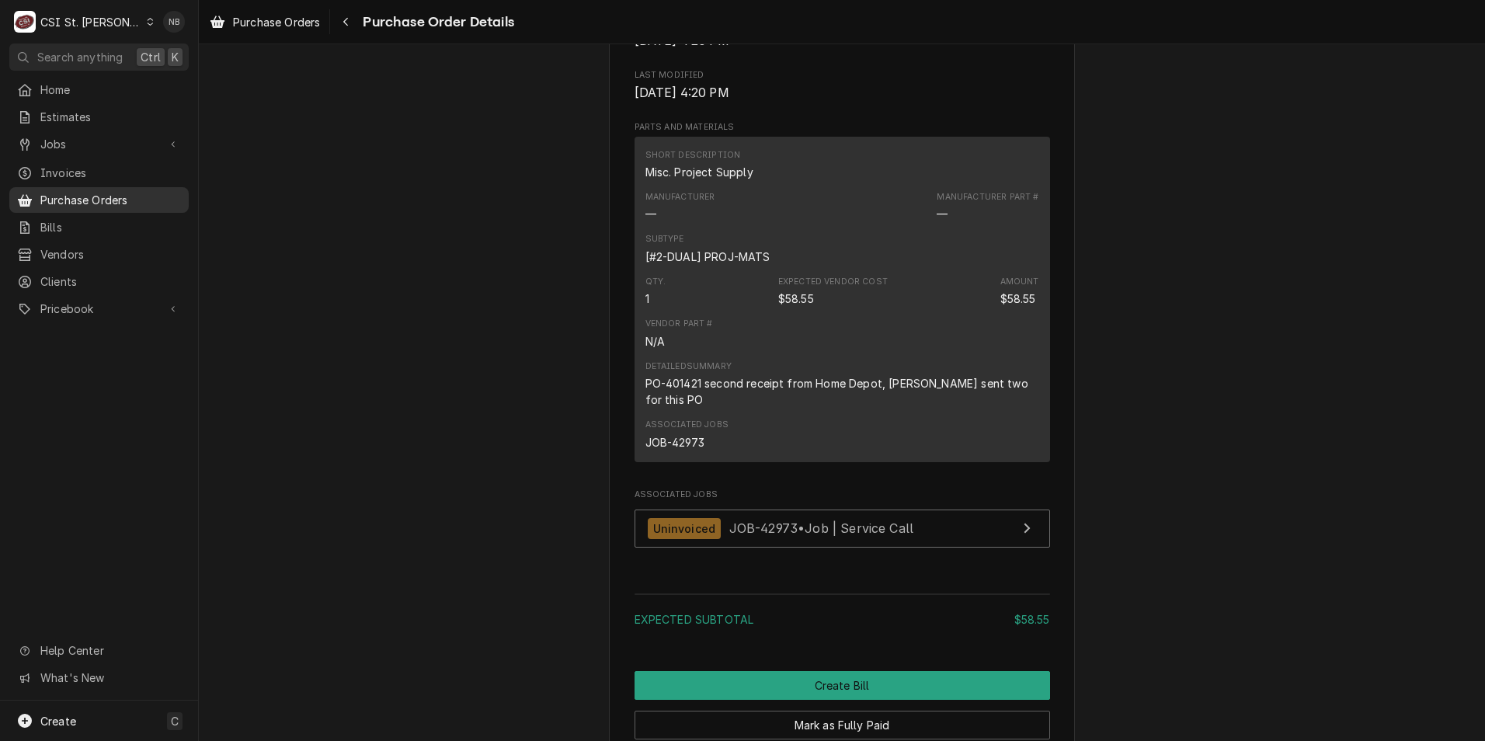
click at [131, 192] on span "Purchase Orders" at bounding box center [110, 200] width 141 height 16
